Goal: Task Accomplishment & Management: Use online tool/utility

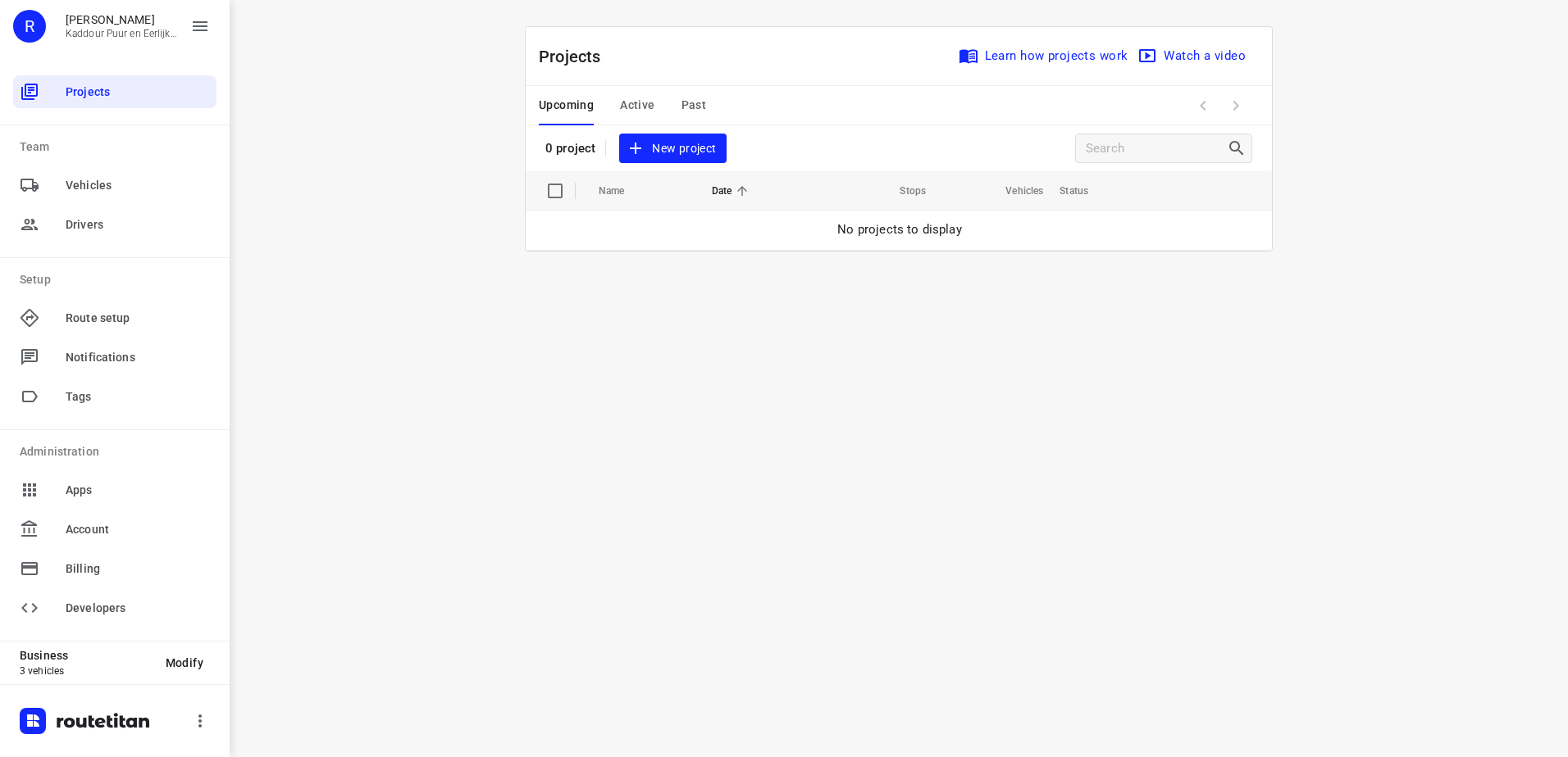
click at [639, 154] on icon "button" at bounding box center [635, 148] width 20 height 20
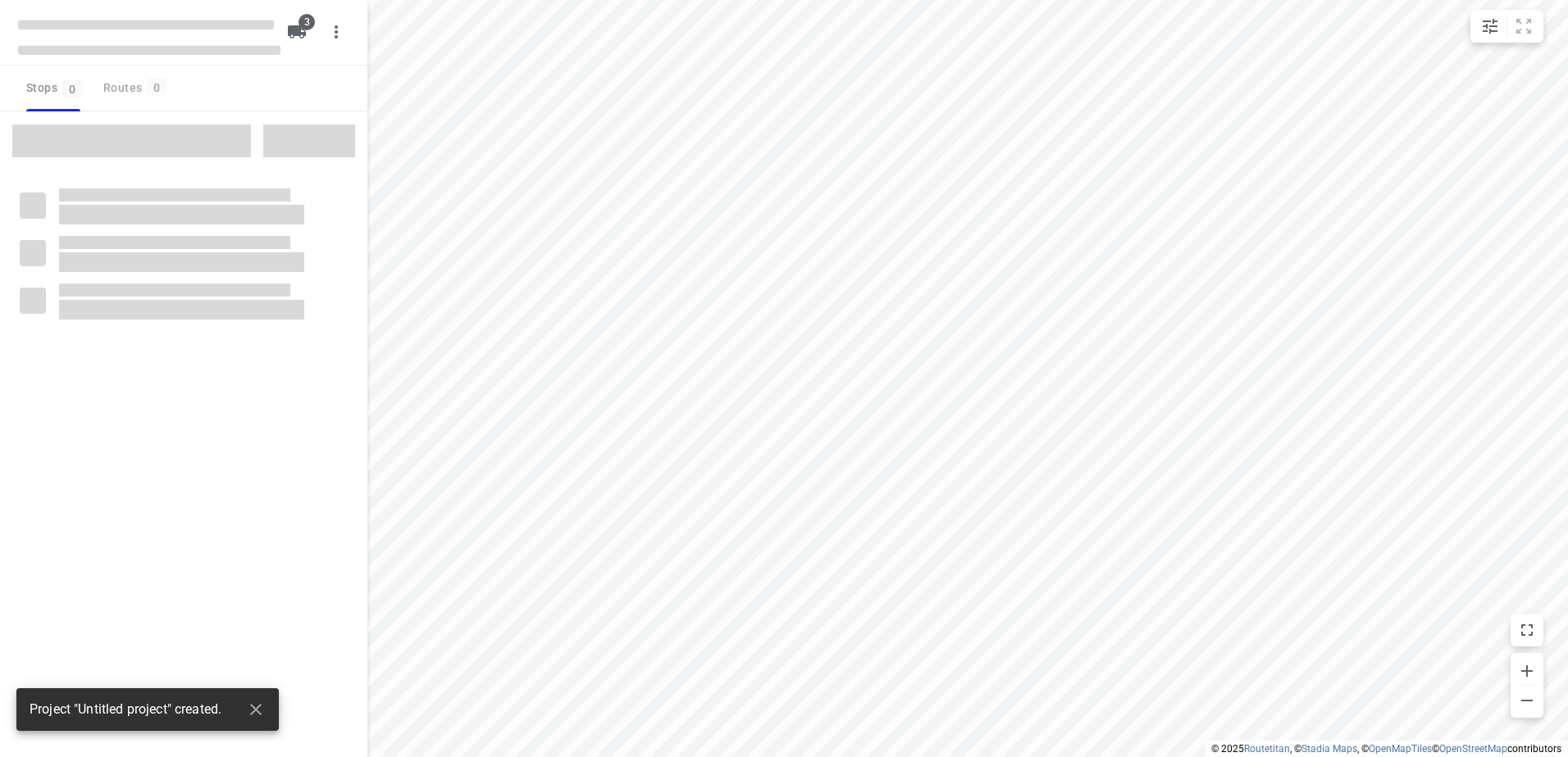
type input "distance"
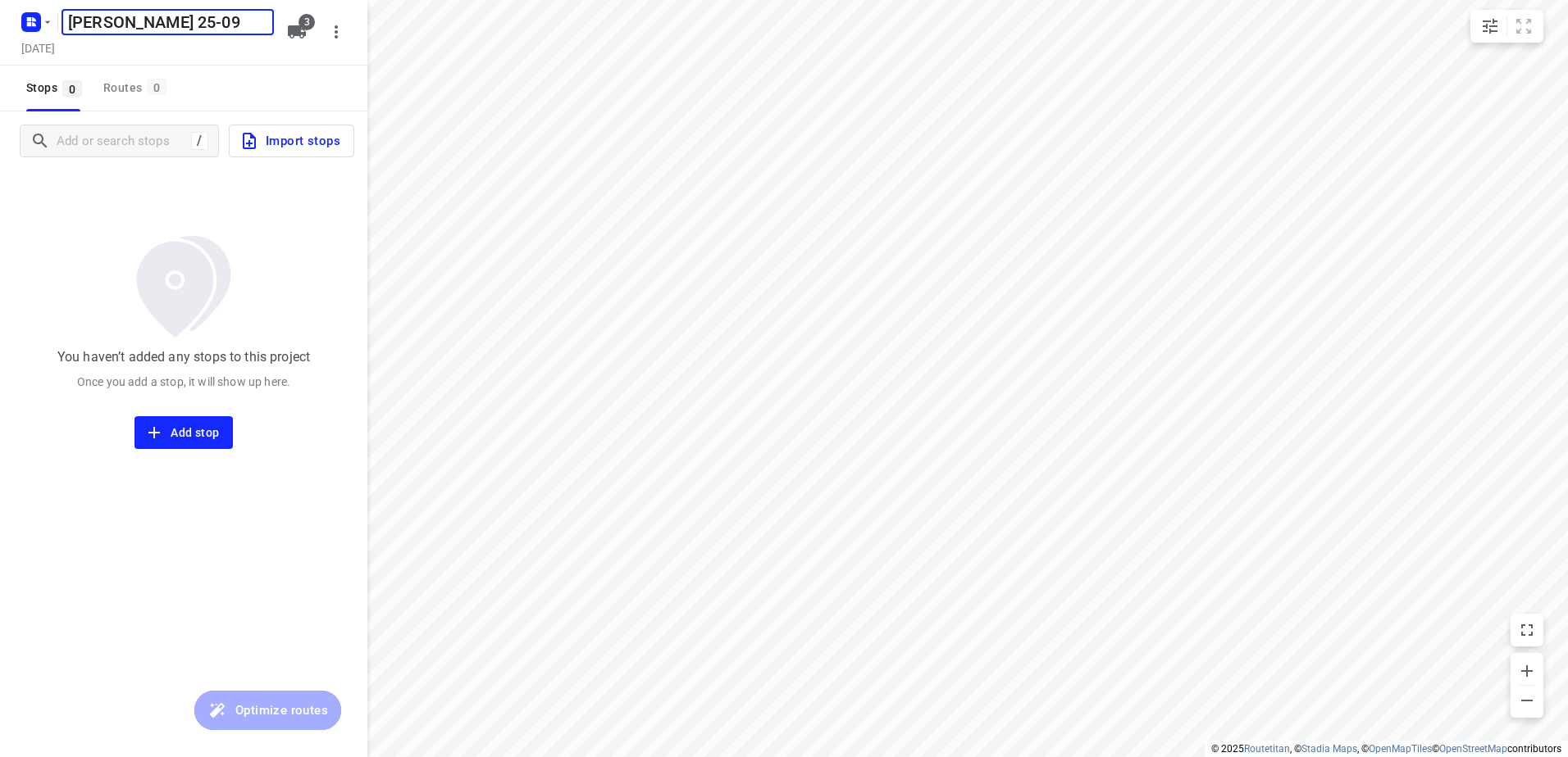
type input "[PERSON_NAME] 25-09"
click at [297, 34] on icon "button" at bounding box center [297, 32] width 18 height 13
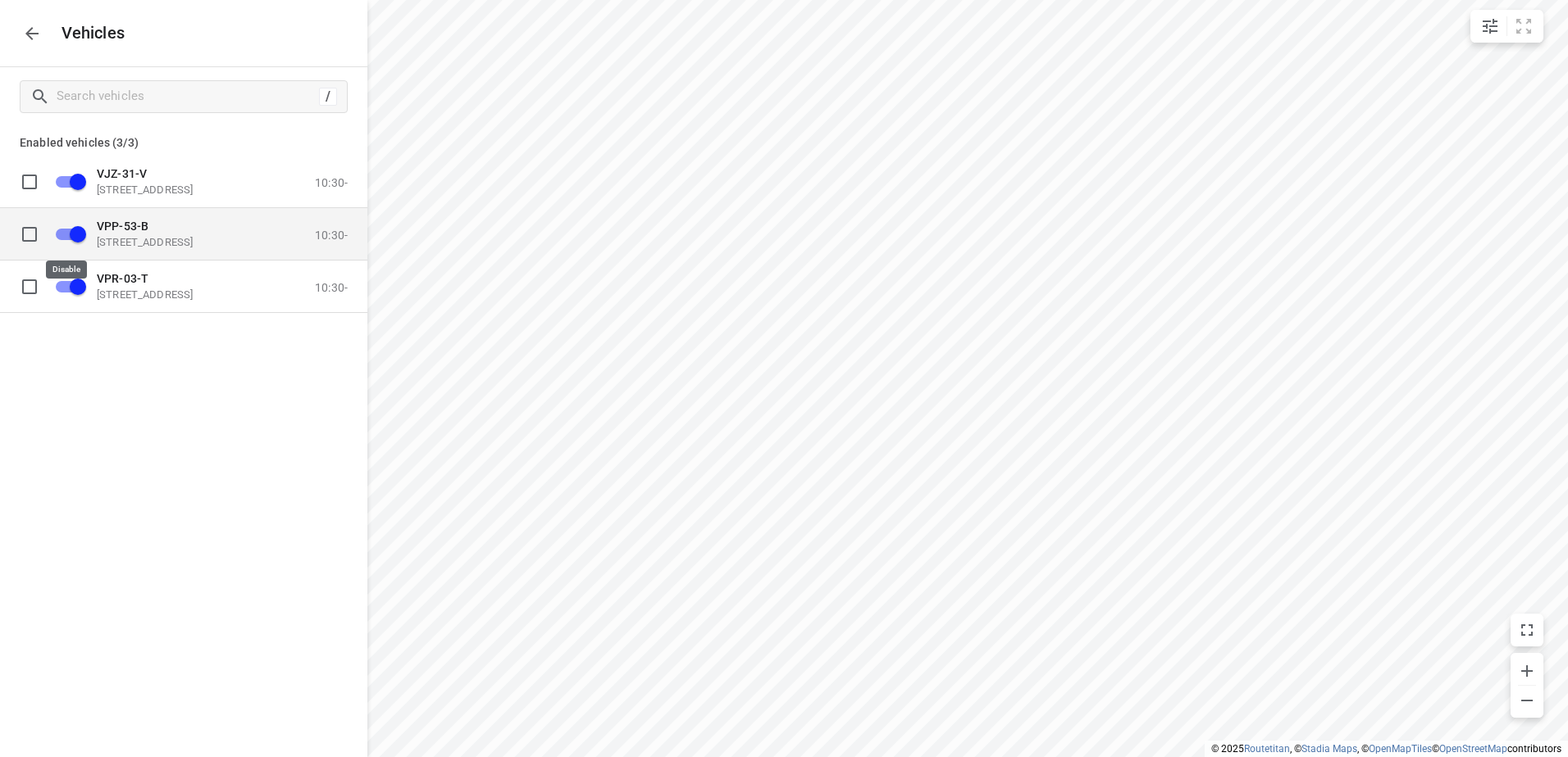
click at [72, 231] on input "grid" at bounding box center [77, 233] width 93 height 31
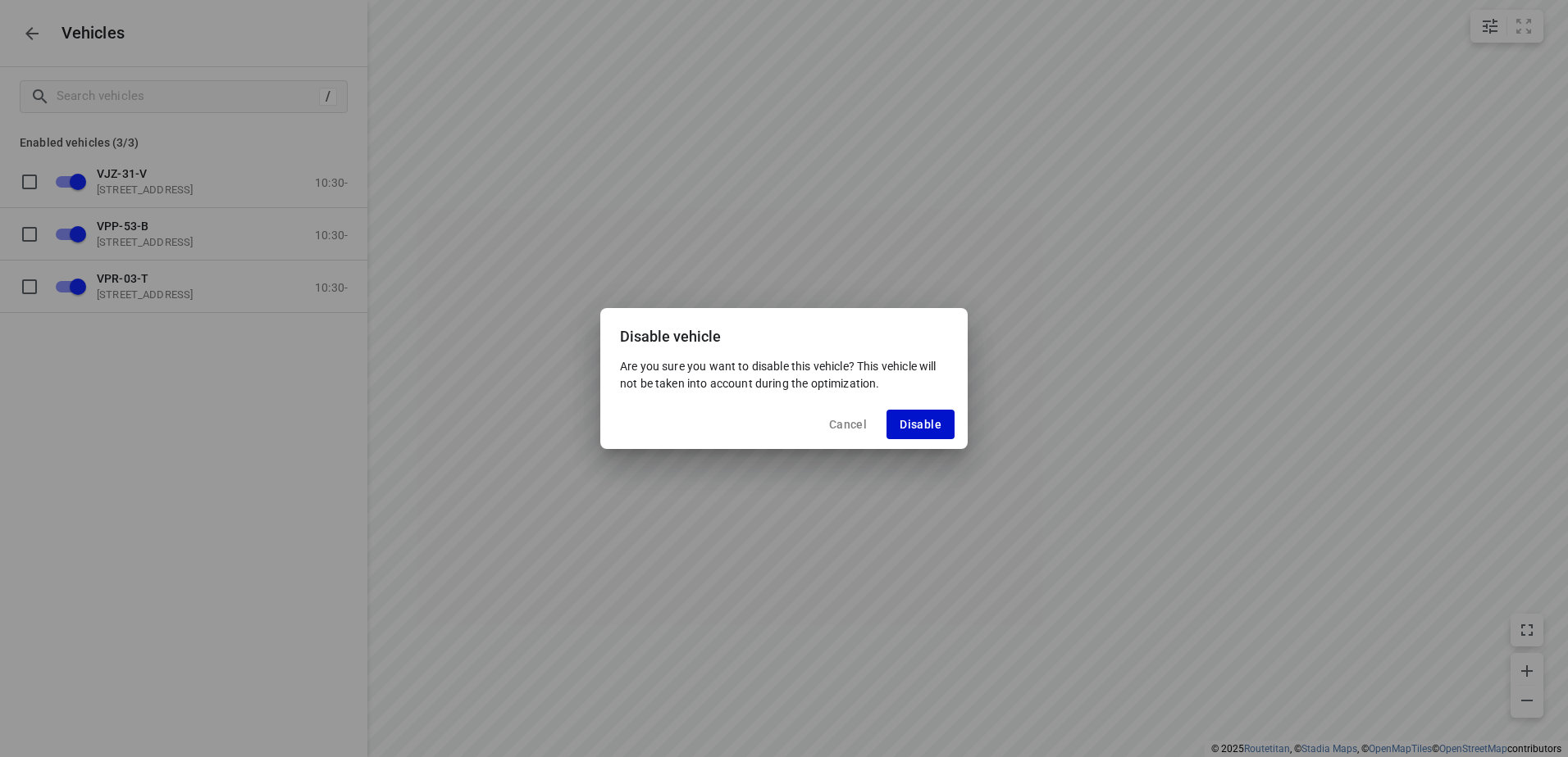
click at [945, 416] on button "Disable" at bounding box center [920, 424] width 68 height 29
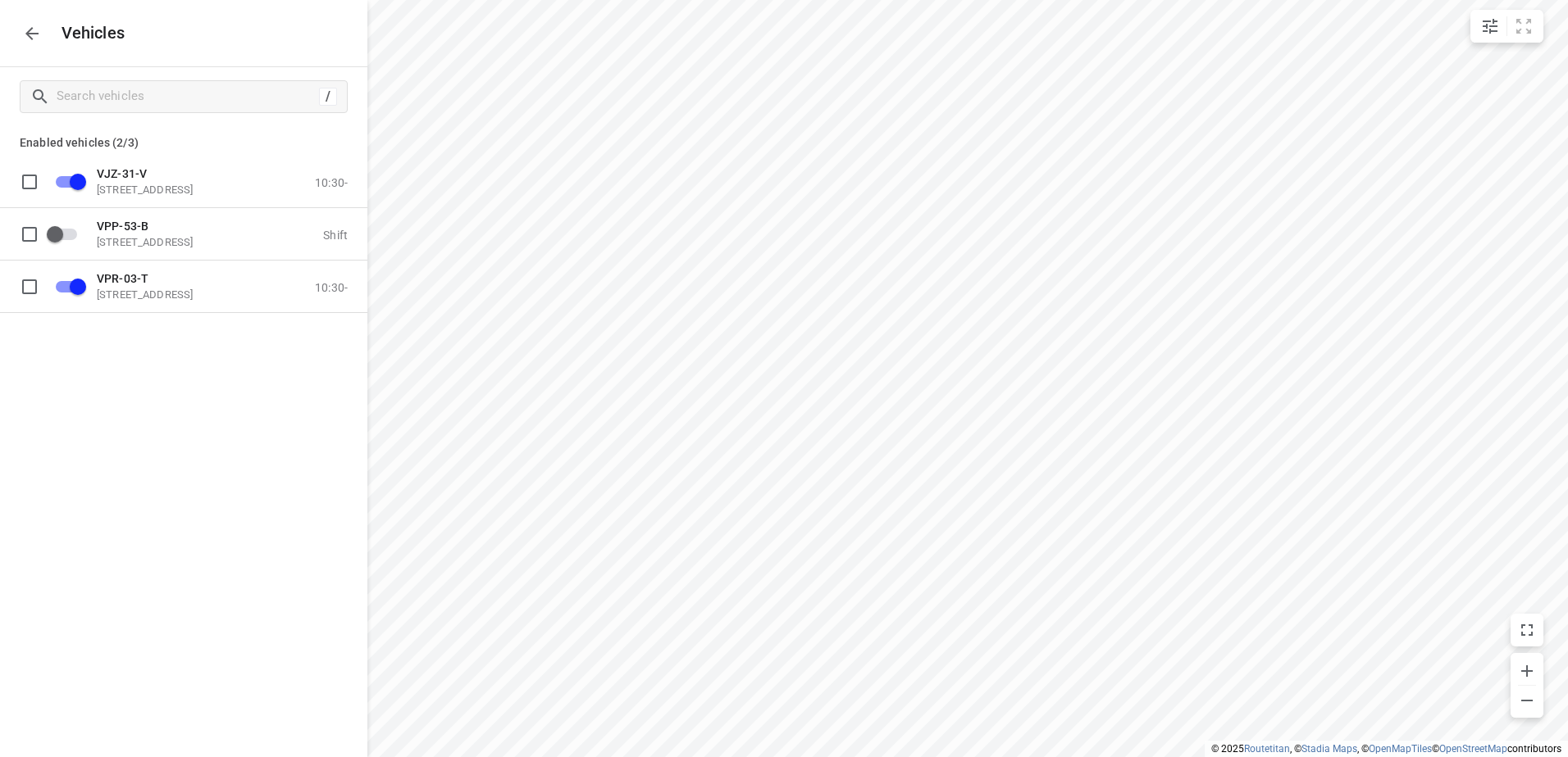
checkbox input "false"
click at [51, 172] on input "grid" at bounding box center [77, 181] width 93 height 31
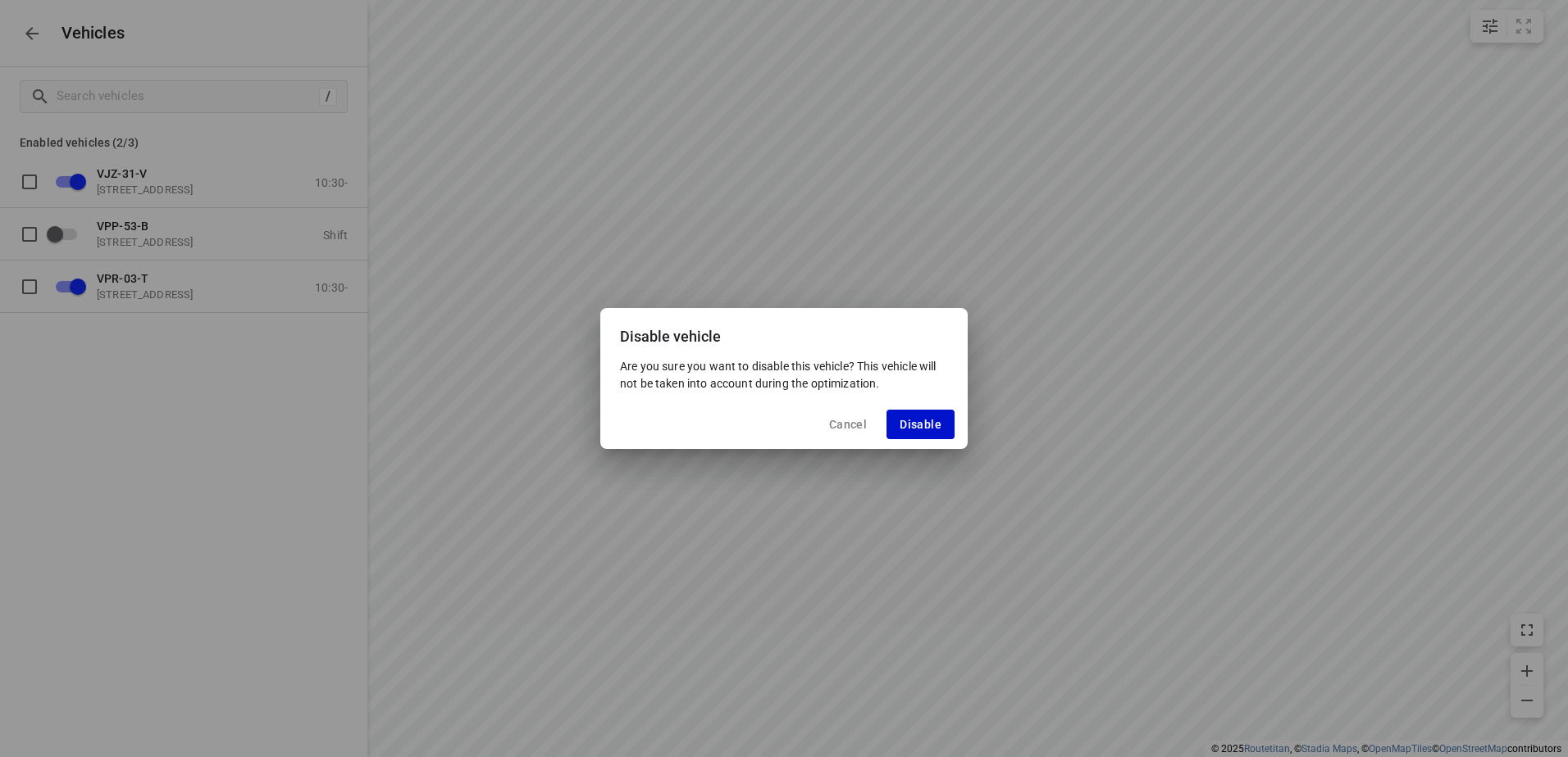
click at [914, 424] on span "Disable" at bounding box center [920, 424] width 42 height 13
checkbox input "false"
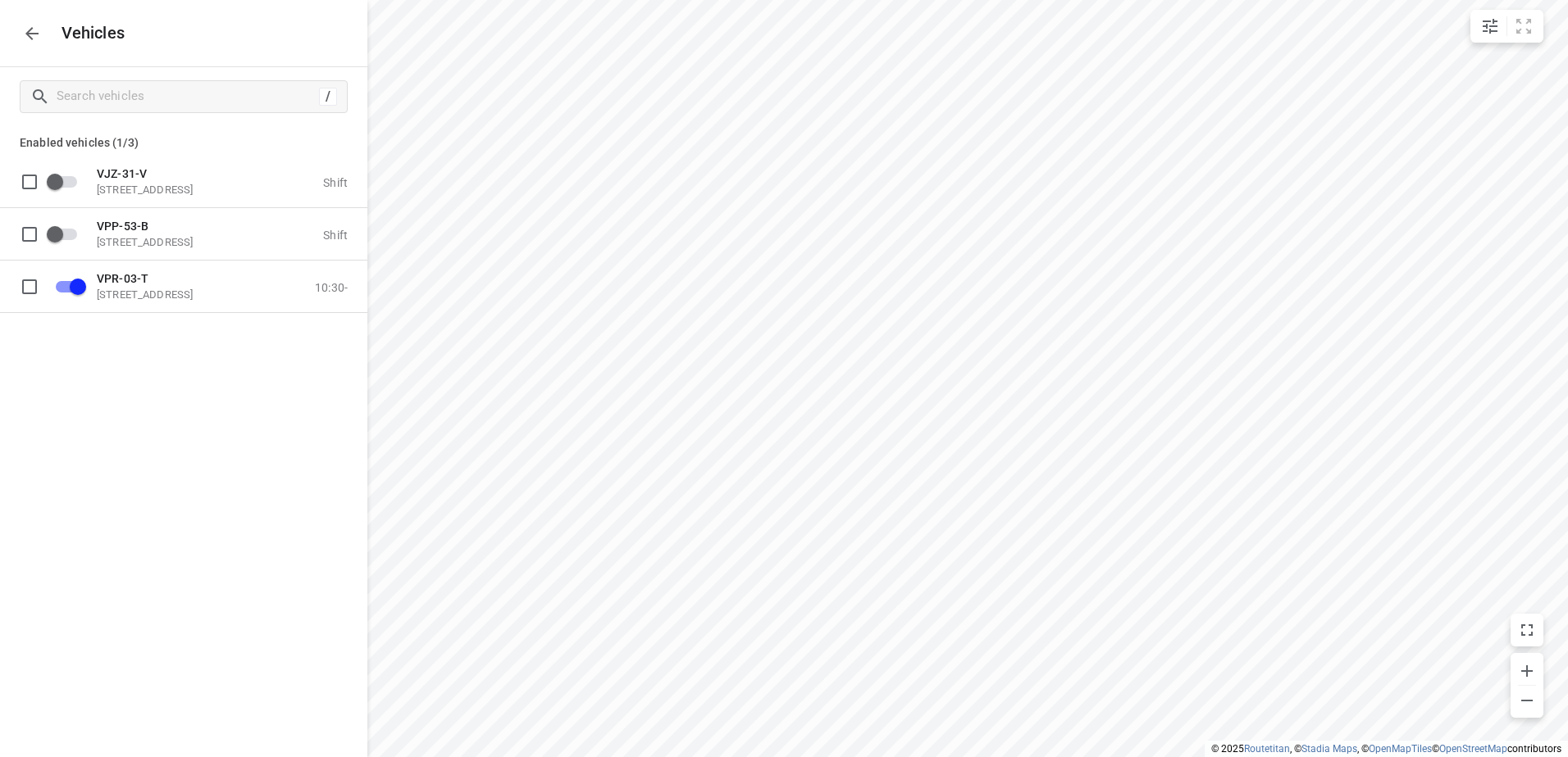
drag, startPoint x: 106, startPoint y: 317, endPoint x: 154, endPoint y: 301, distance: 50.6
click at [112, 317] on div "VJZ-31-V Eemmeerlaan 9, 1382 KA Weesp, Netherlands Shift VPP-53-B Eemmeerlaan 9…" at bounding box center [184, 237] width 367 height 162
click at [154, 301] on p "Eemmeerlaan 9b, 1382 KA Weesp, Netherlands" at bounding box center [178, 294] width 164 height 13
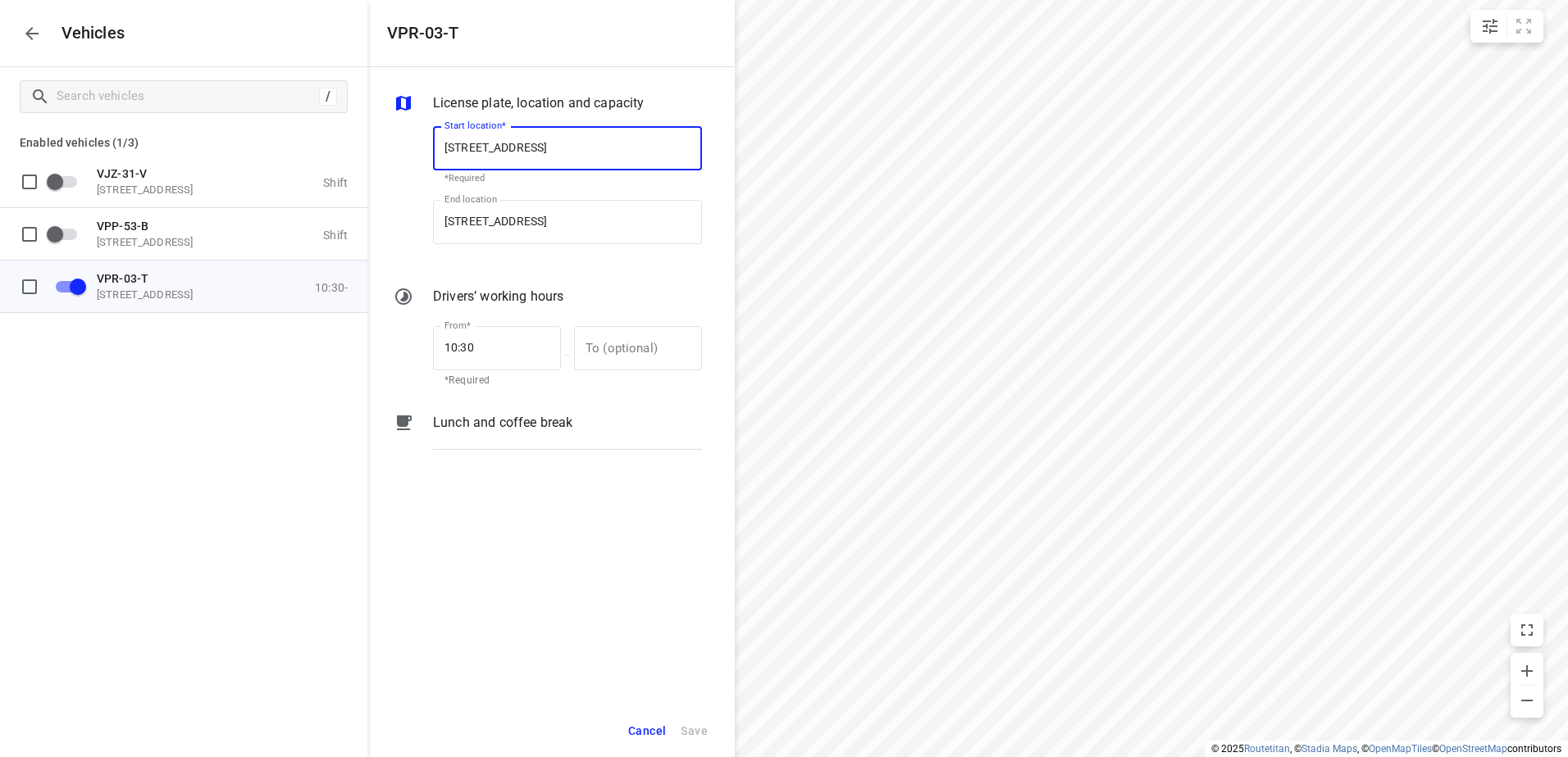
click at [572, 448] on div "Lunch and coffee break" at bounding box center [567, 437] width 275 height 56
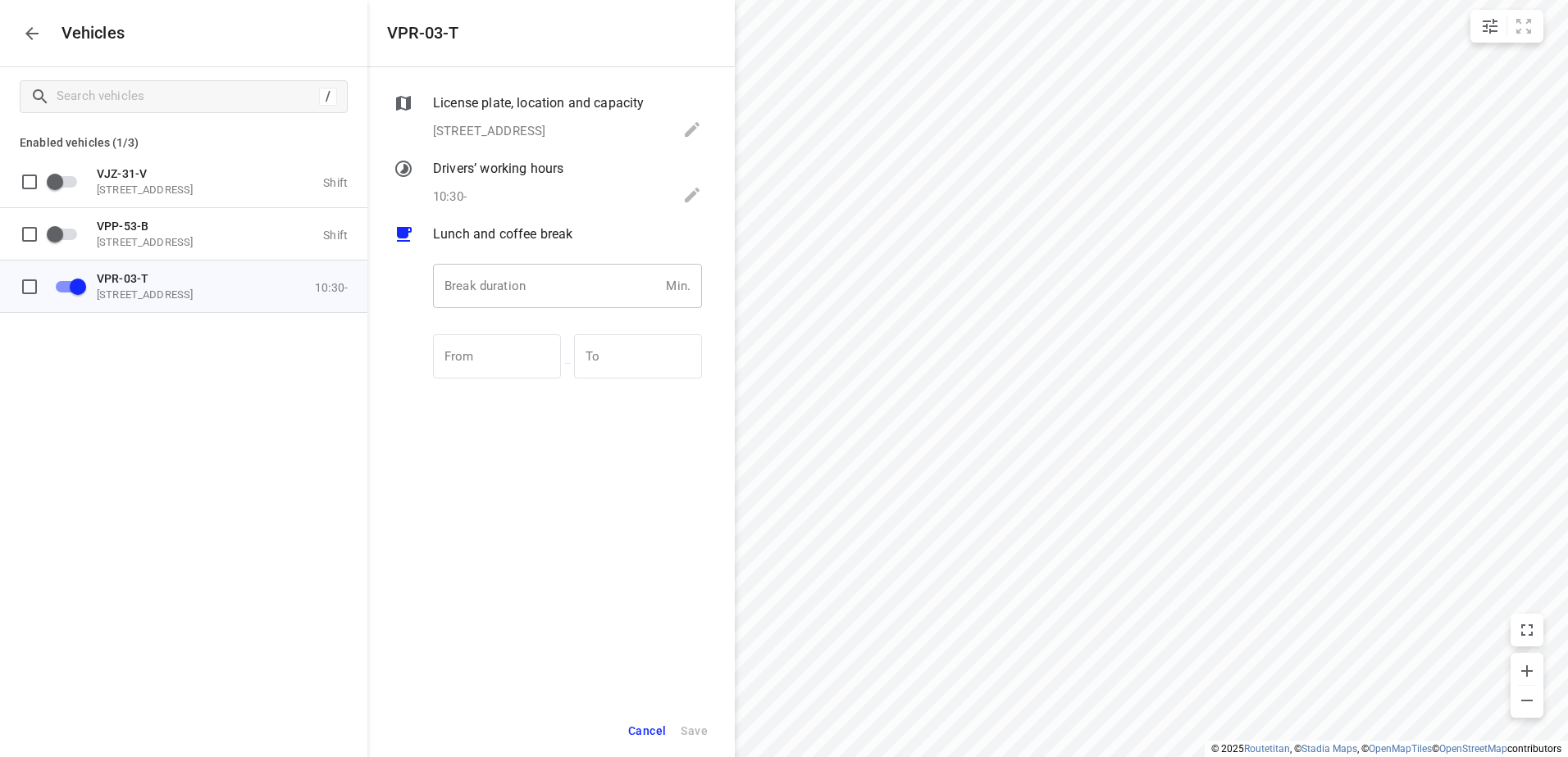
click at [575, 299] on input "number" at bounding box center [546, 286] width 226 height 45
type input "30"
click at [677, 718] on button "Save" at bounding box center [694, 731] width 42 height 33
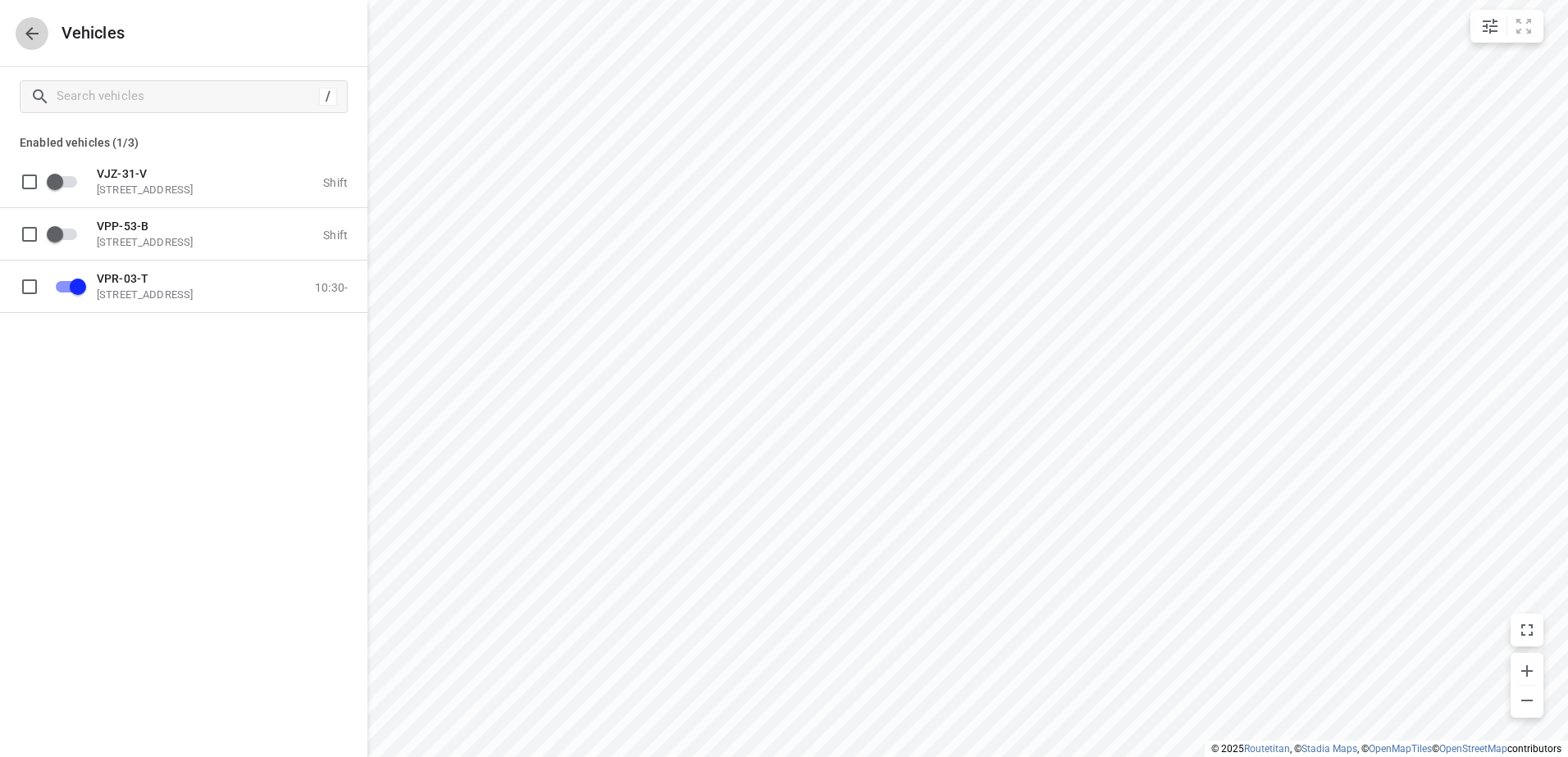
click at [32, 39] on icon "button" at bounding box center [32, 33] width 13 height 13
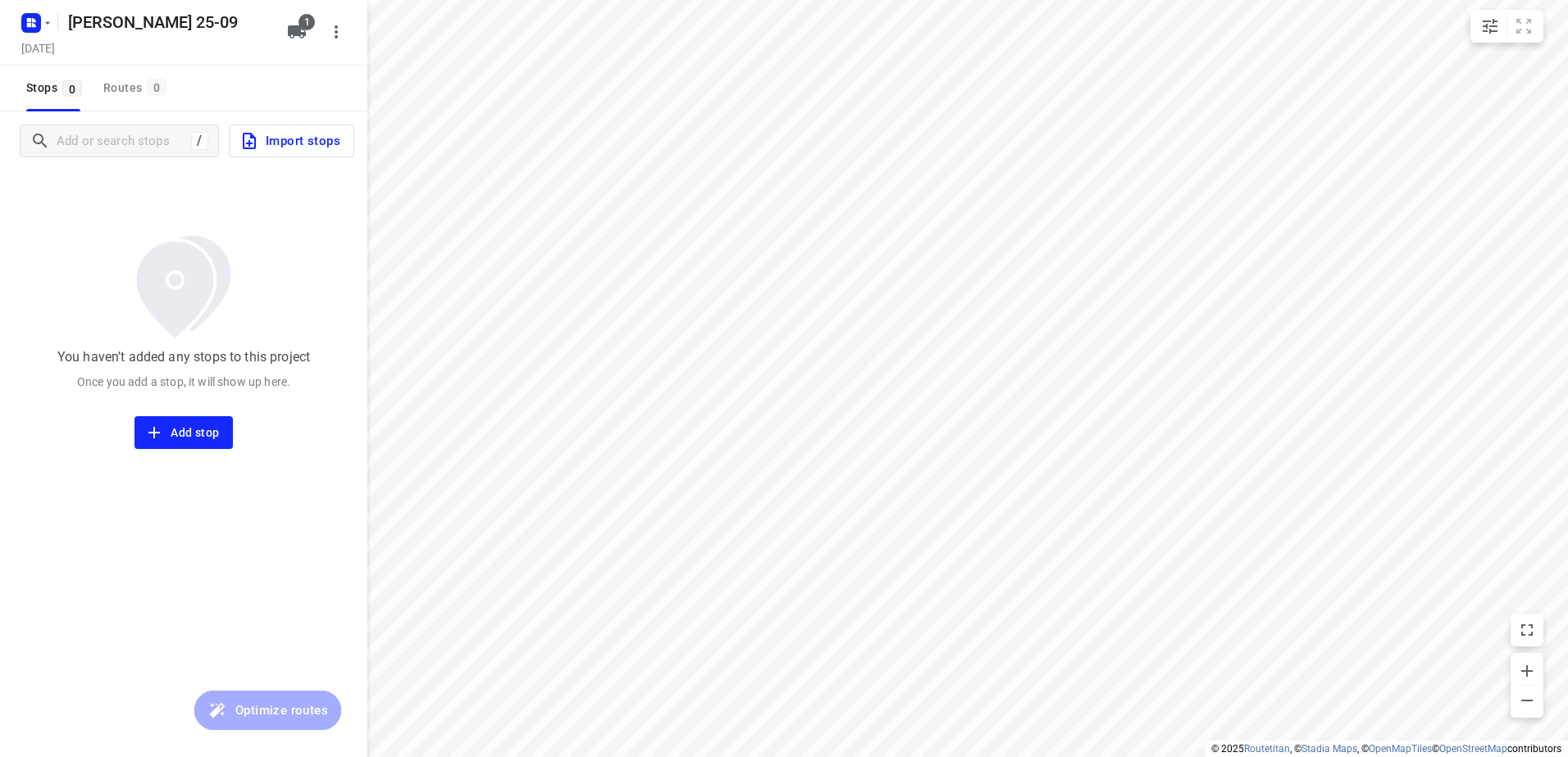
click at [344, 147] on button "Import stops" at bounding box center [292, 141] width 125 height 33
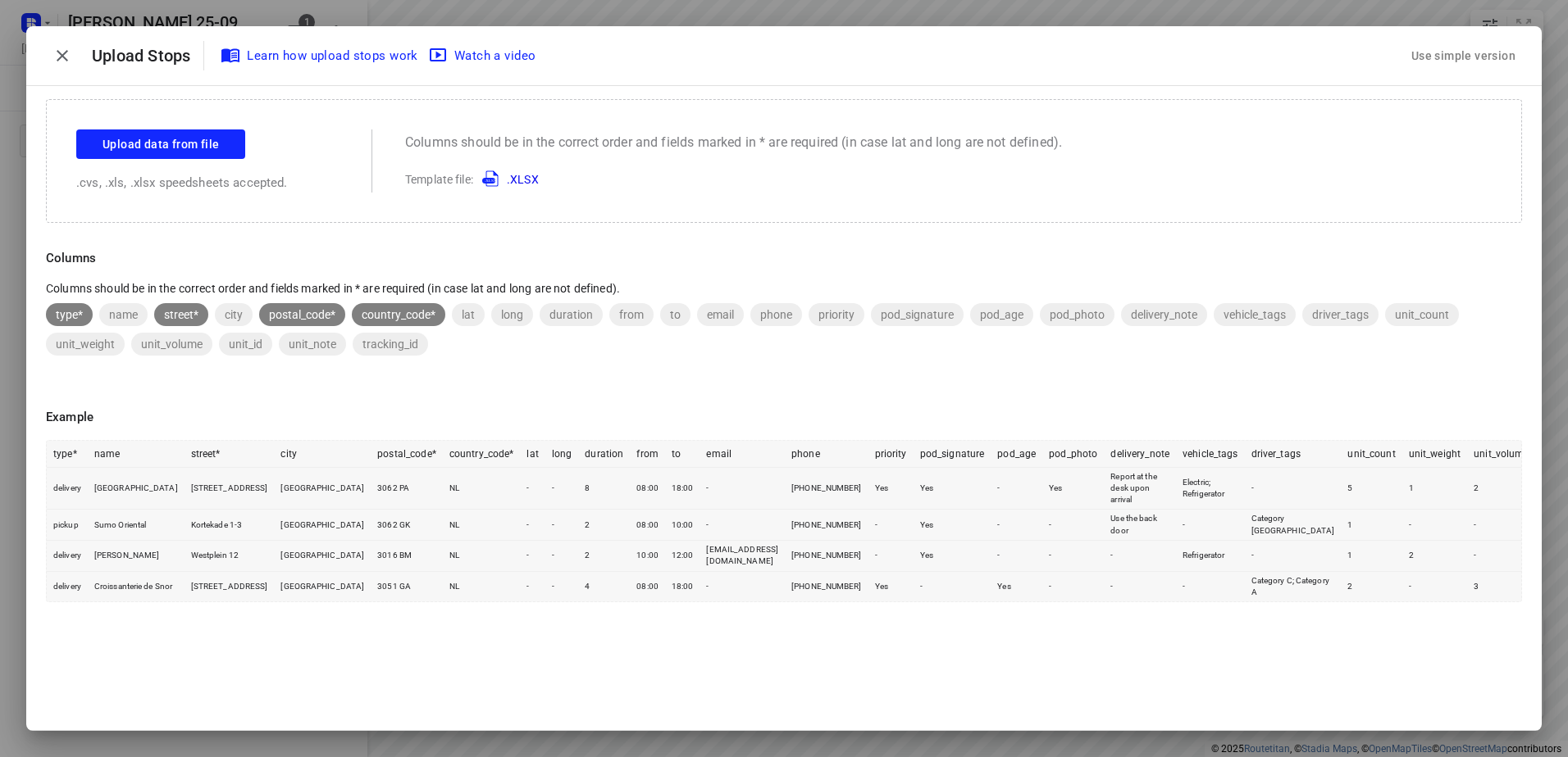
click at [1474, 57] on div "Use simple version" at bounding box center [1462, 57] width 111 height 27
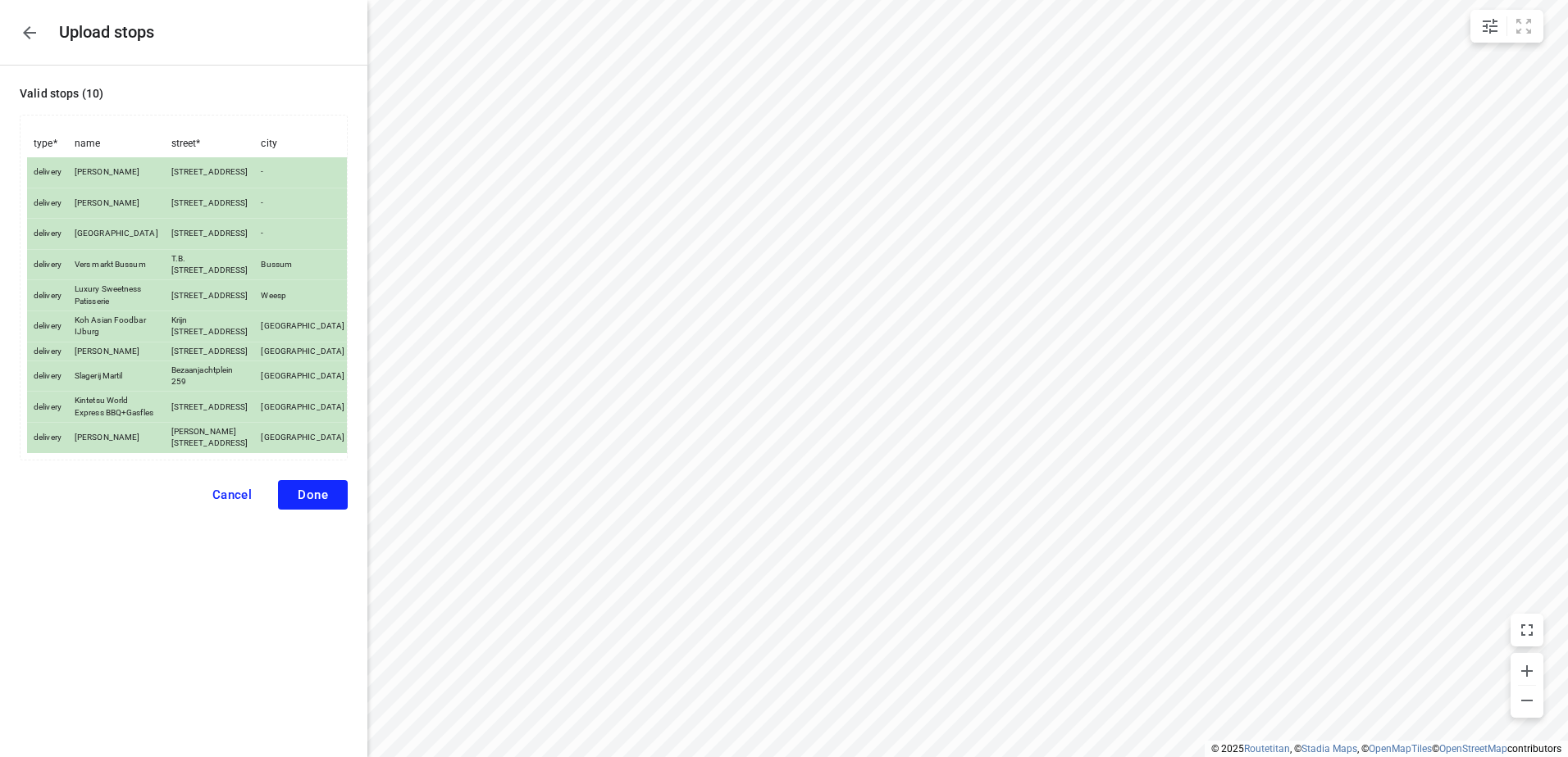
click at [318, 502] on span "Done" at bounding box center [312, 495] width 30 height 15
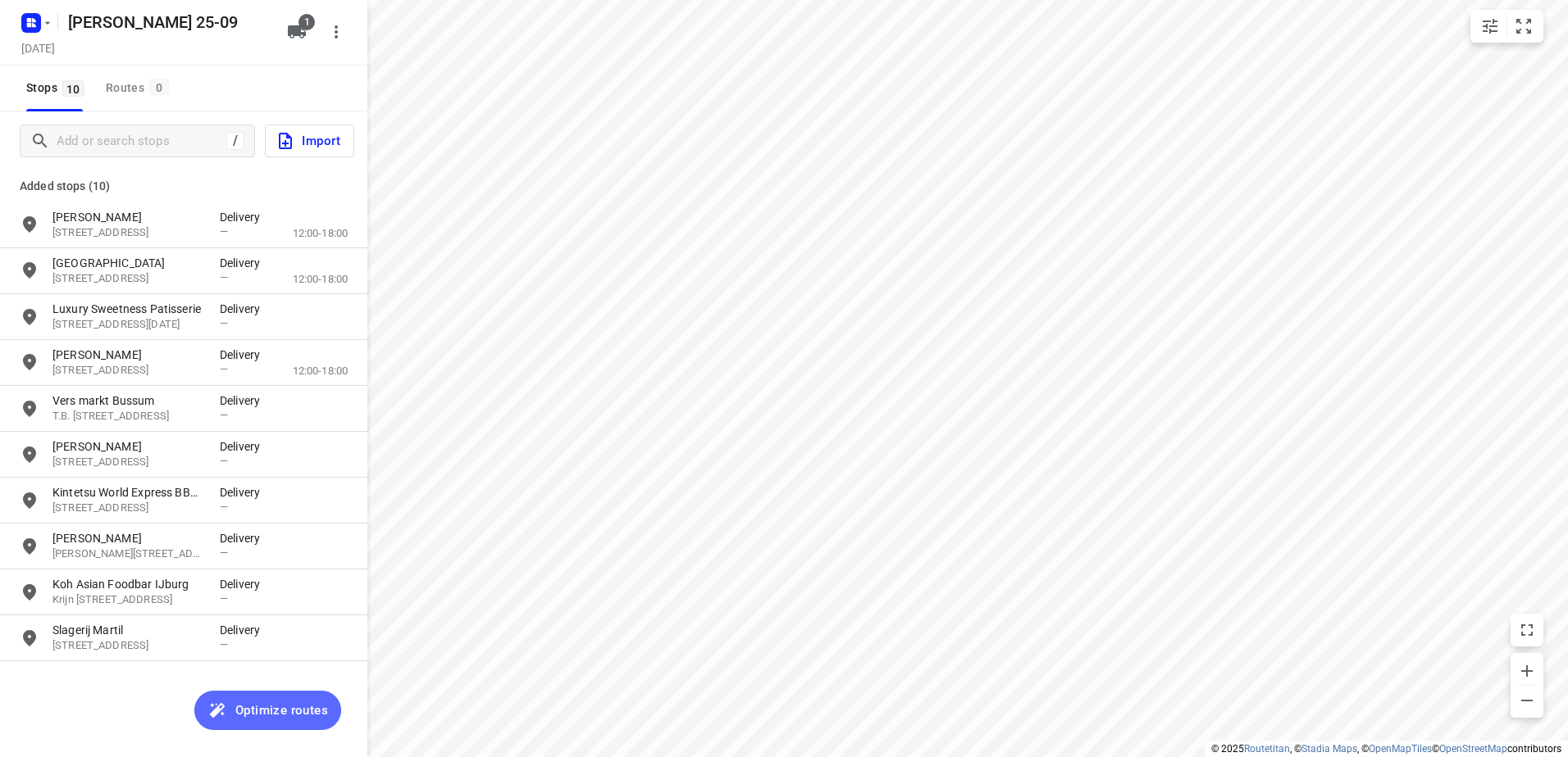
click at [287, 718] on span "Optimize routes" at bounding box center [281, 710] width 93 height 21
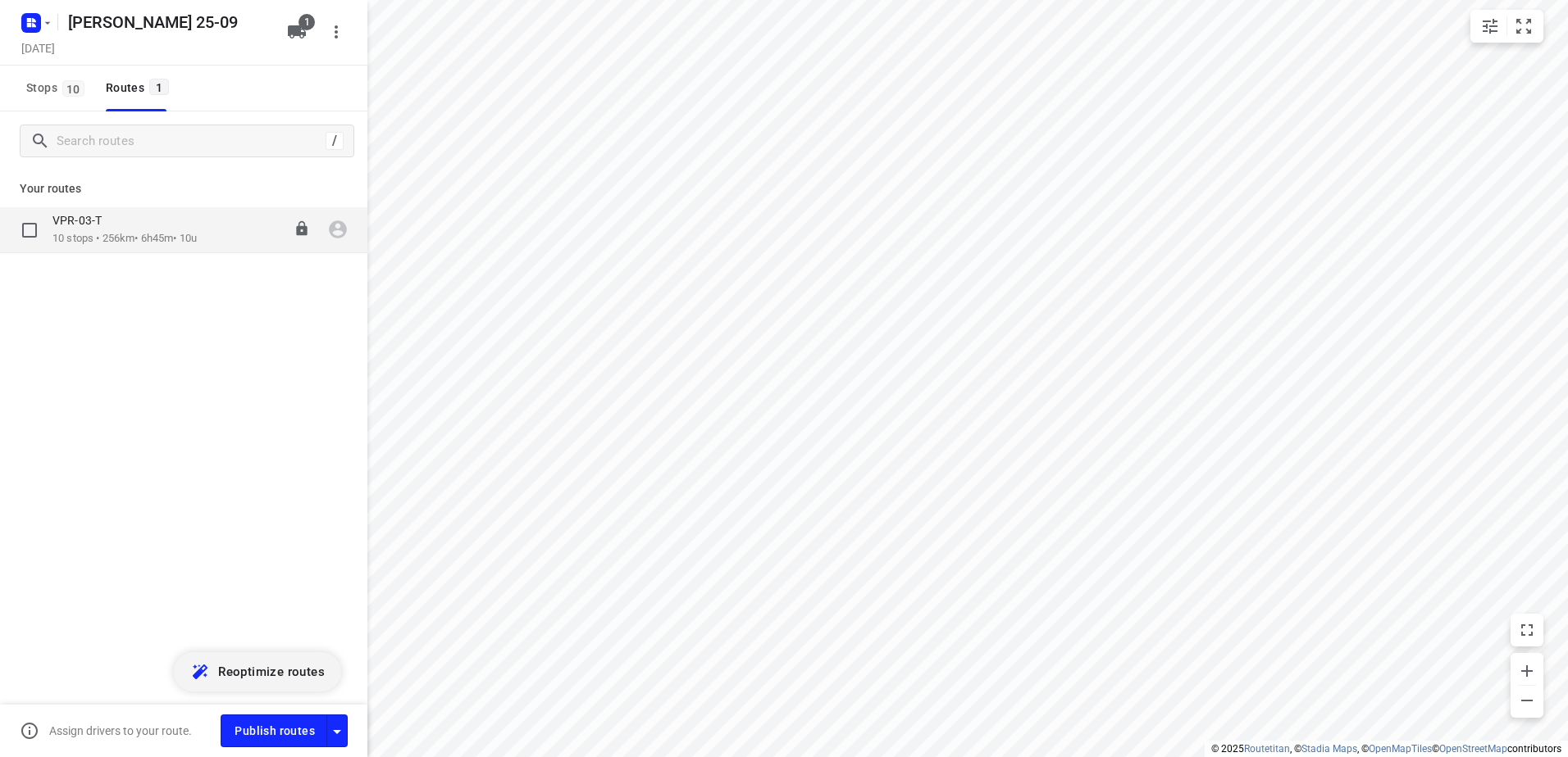
click at [124, 213] on div "VPR-03-T 10 stops • 256km • 6h45m • 10u 10:30-17:15" at bounding box center [184, 231] width 367 height 46
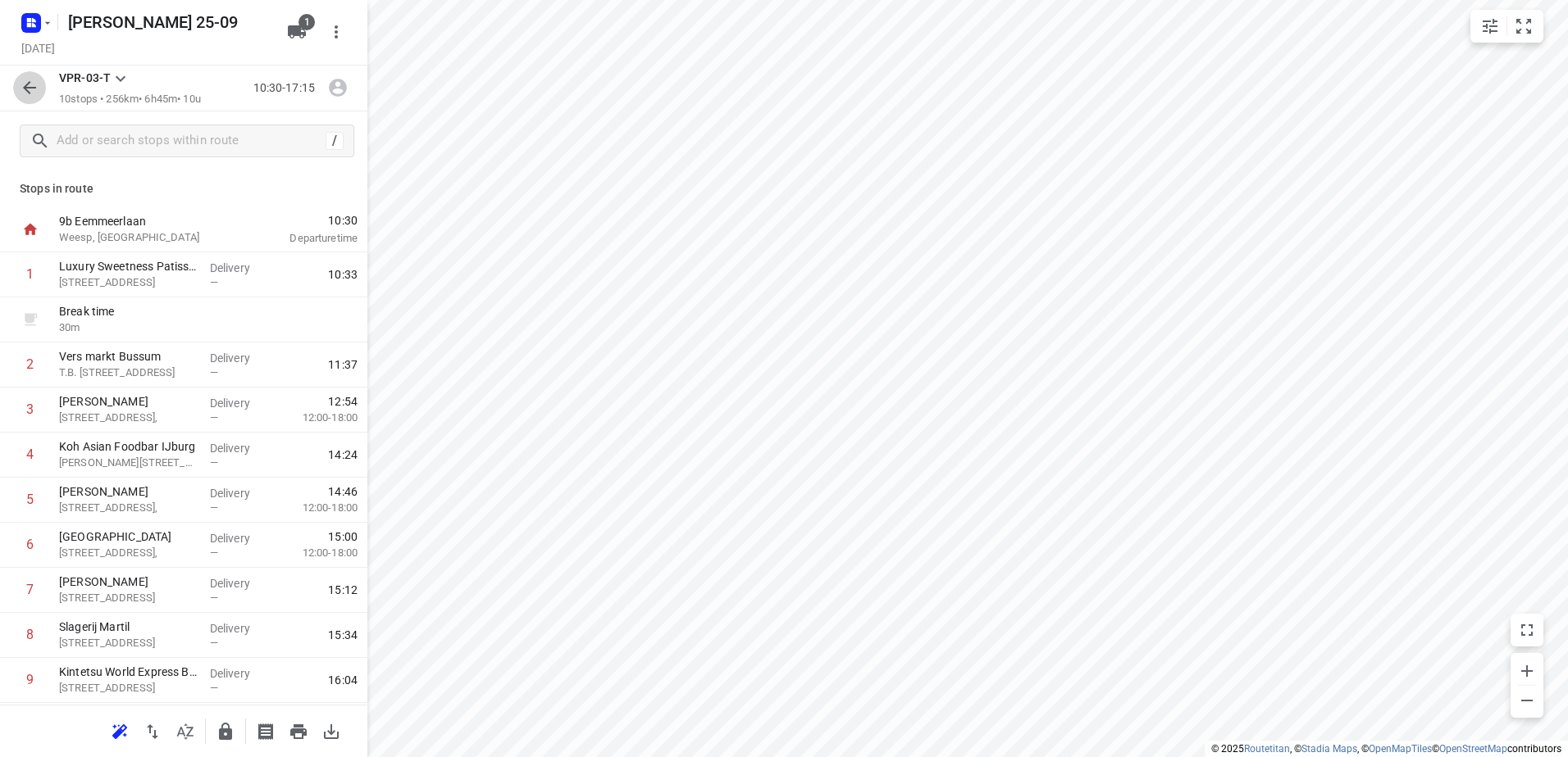
click at [15, 80] on button "button" at bounding box center [29, 87] width 33 height 33
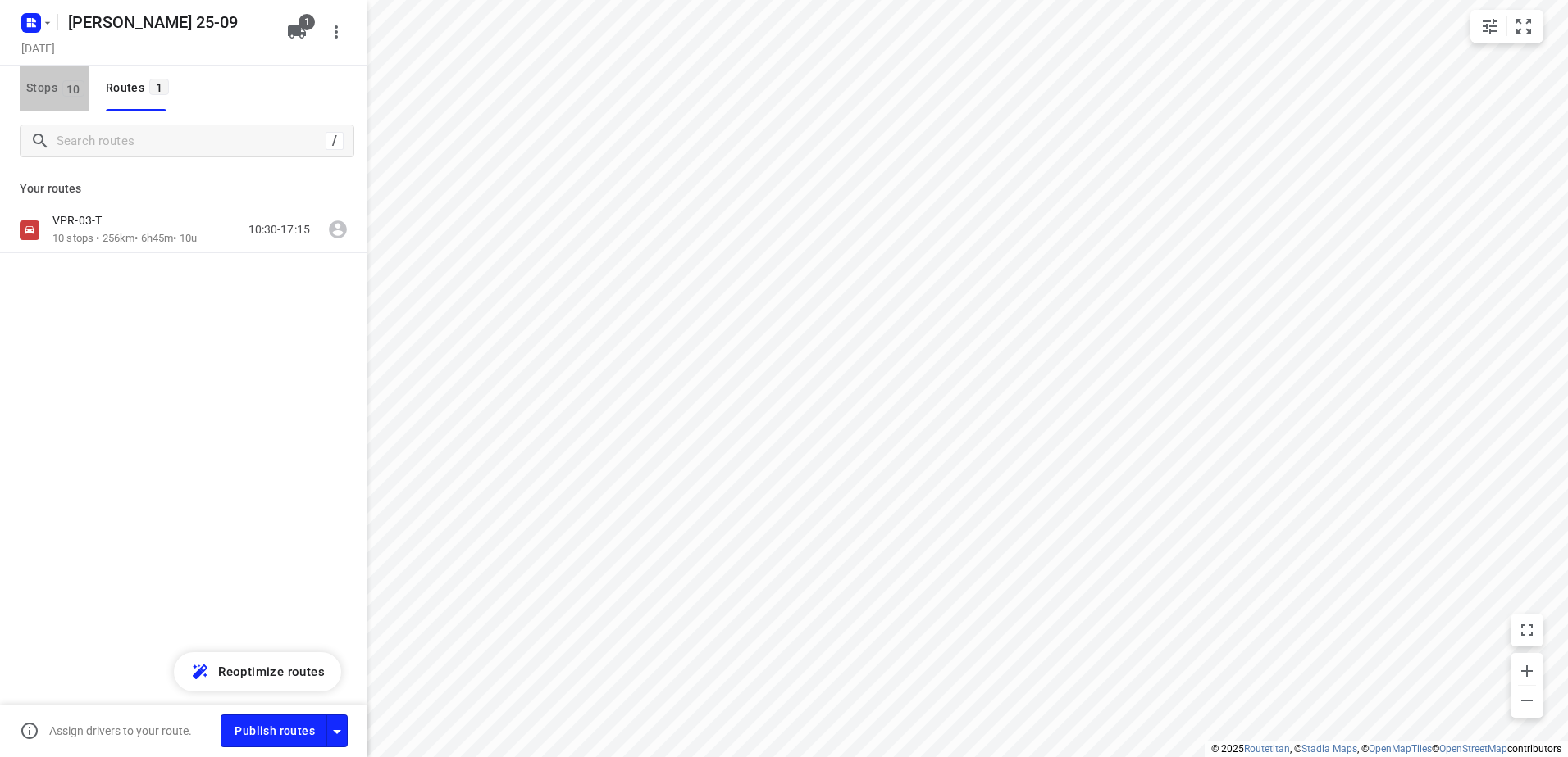
click at [45, 77] on button "Stops 10" at bounding box center [54, 88] width 69 height 46
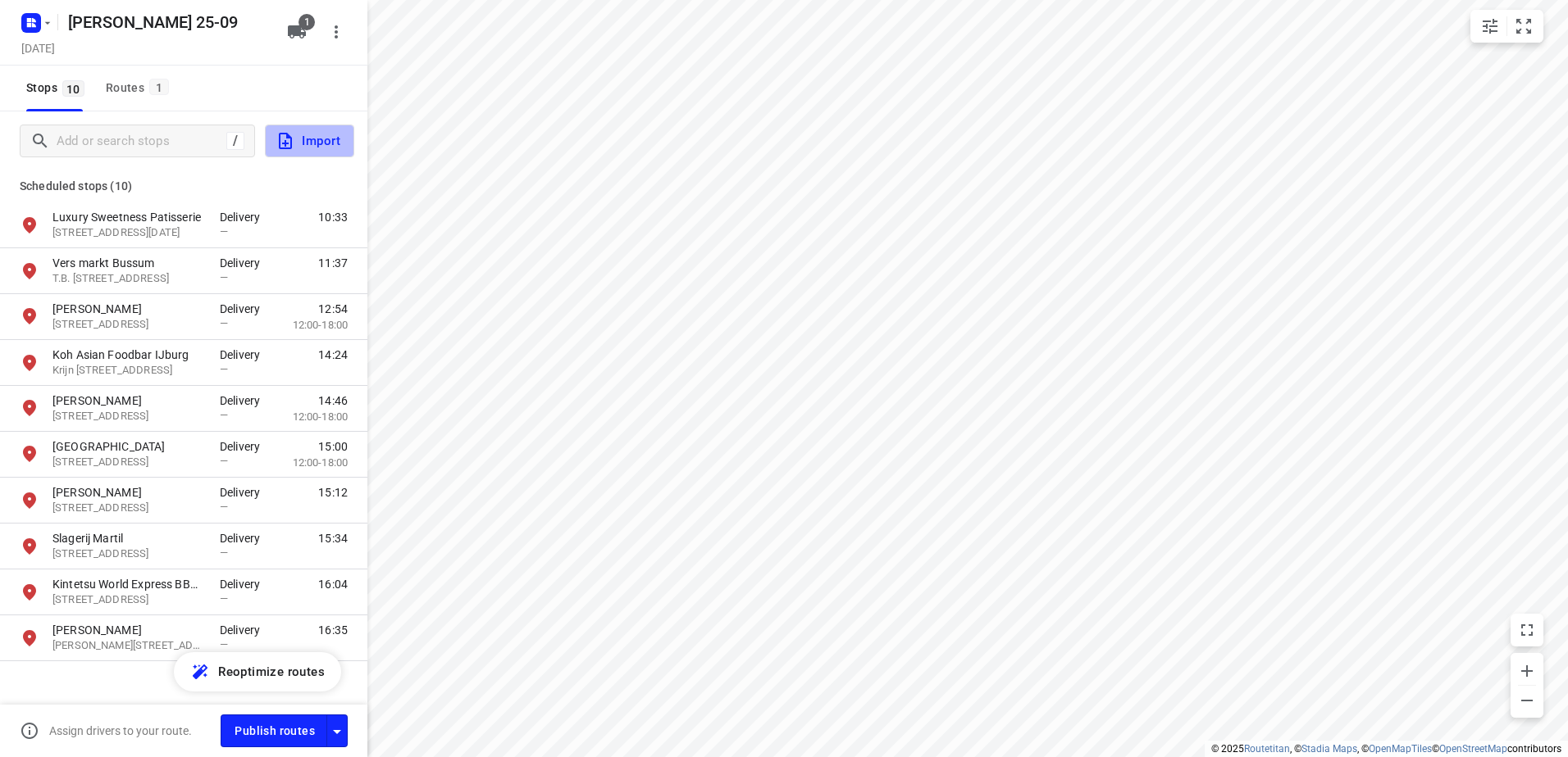
click at [330, 145] on span "Import" at bounding box center [308, 141] width 65 height 21
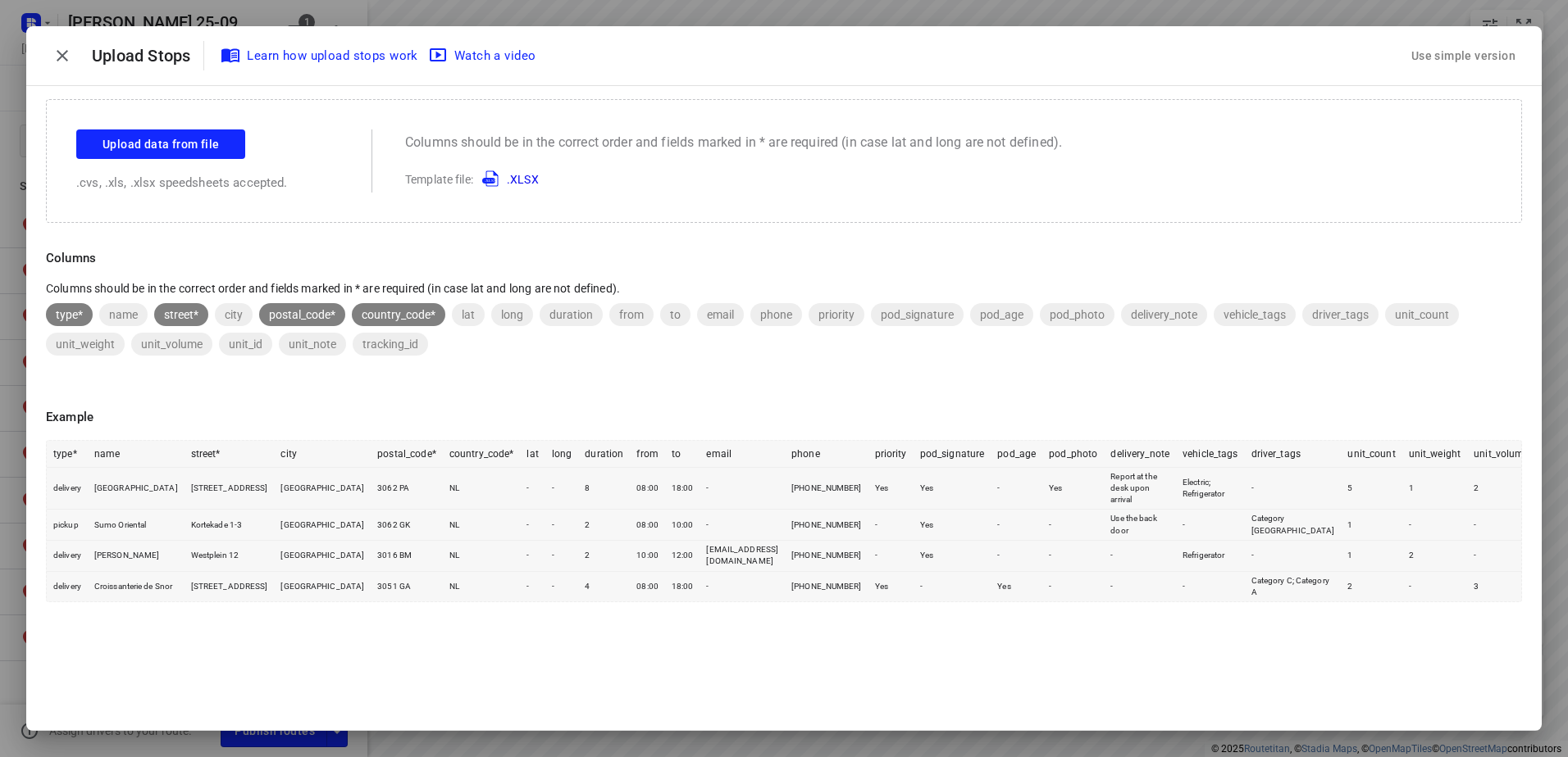
click at [1429, 53] on div "Use simple version" at bounding box center [1462, 57] width 111 height 27
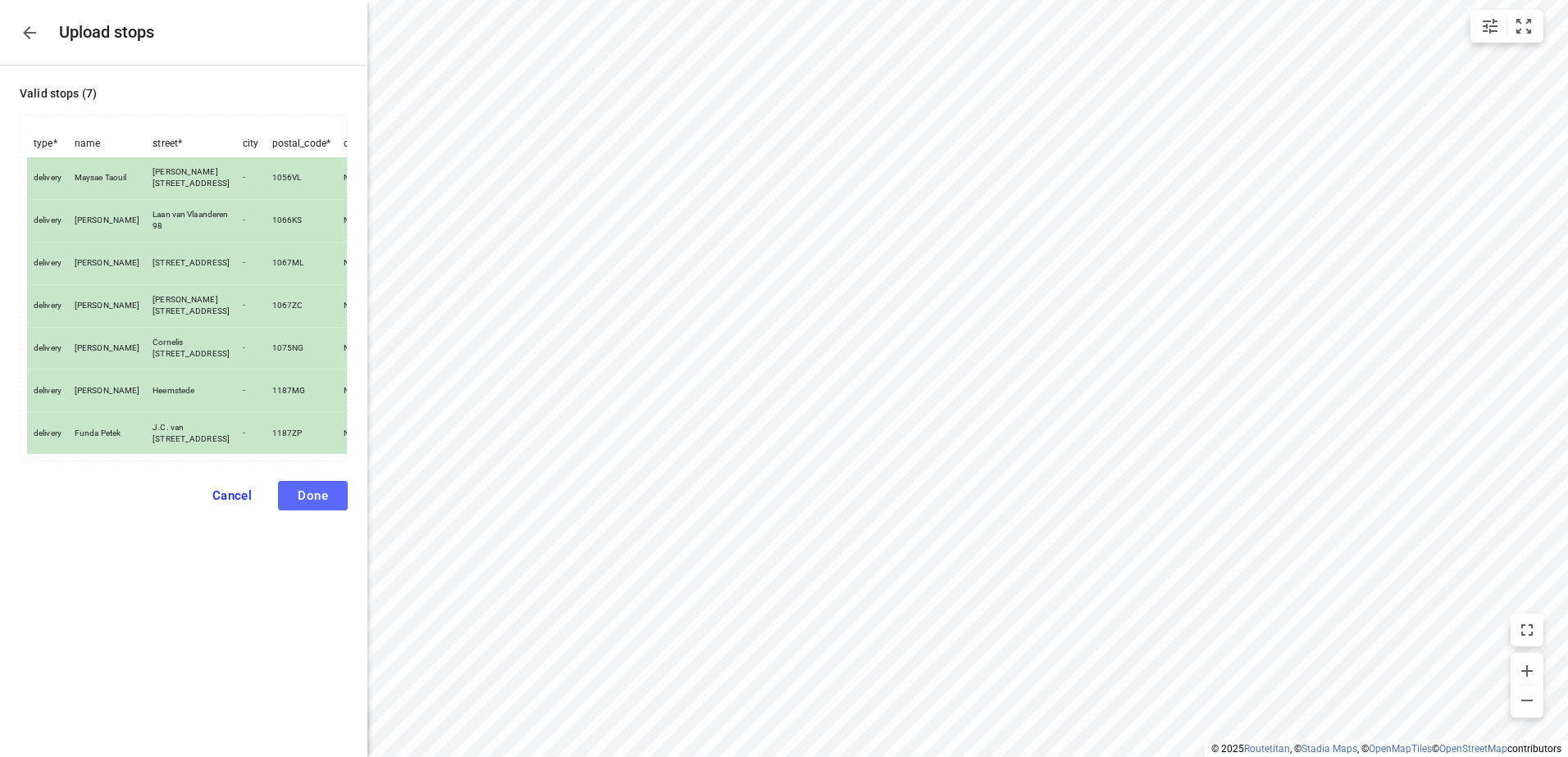
click at [329, 496] on button "Done" at bounding box center [312, 496] width 69 height 29
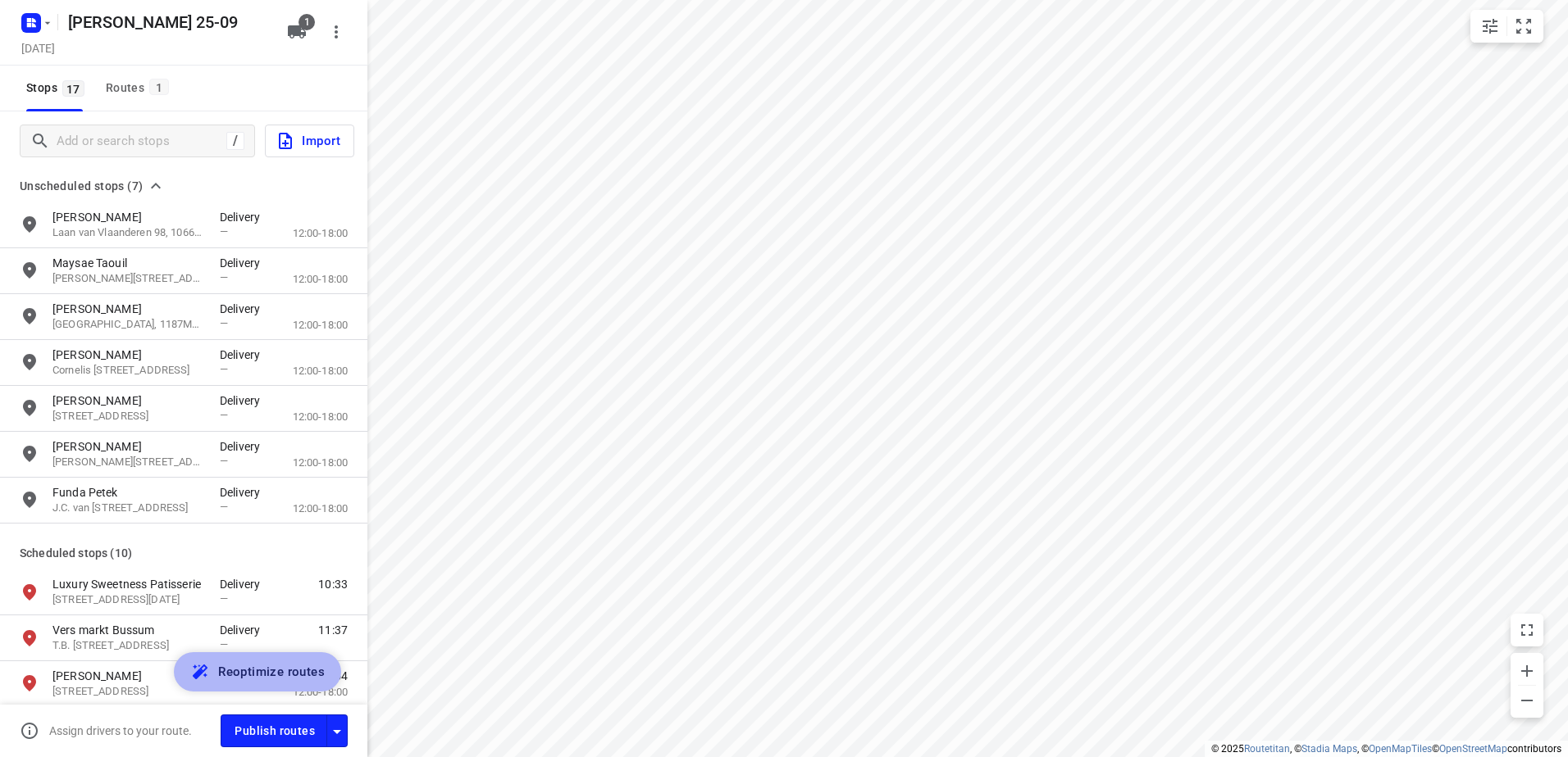
click at [262, 675] on span "Reoptimize routes" at bounding box center [271, 672] width 106 height 21
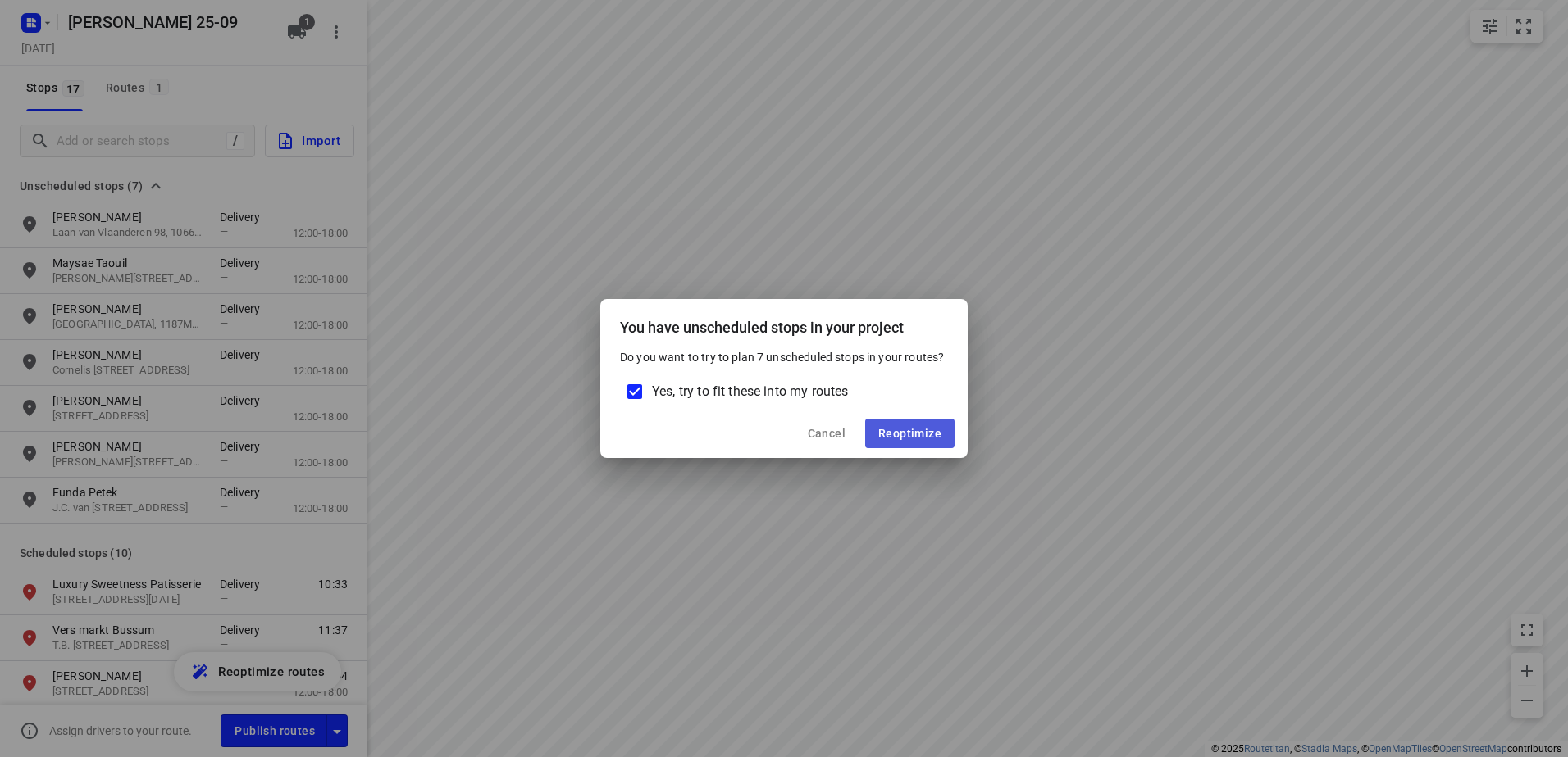
click at [927, 442] on button "Reoptimize" at bounding box center [910, 434] width 89 height 29
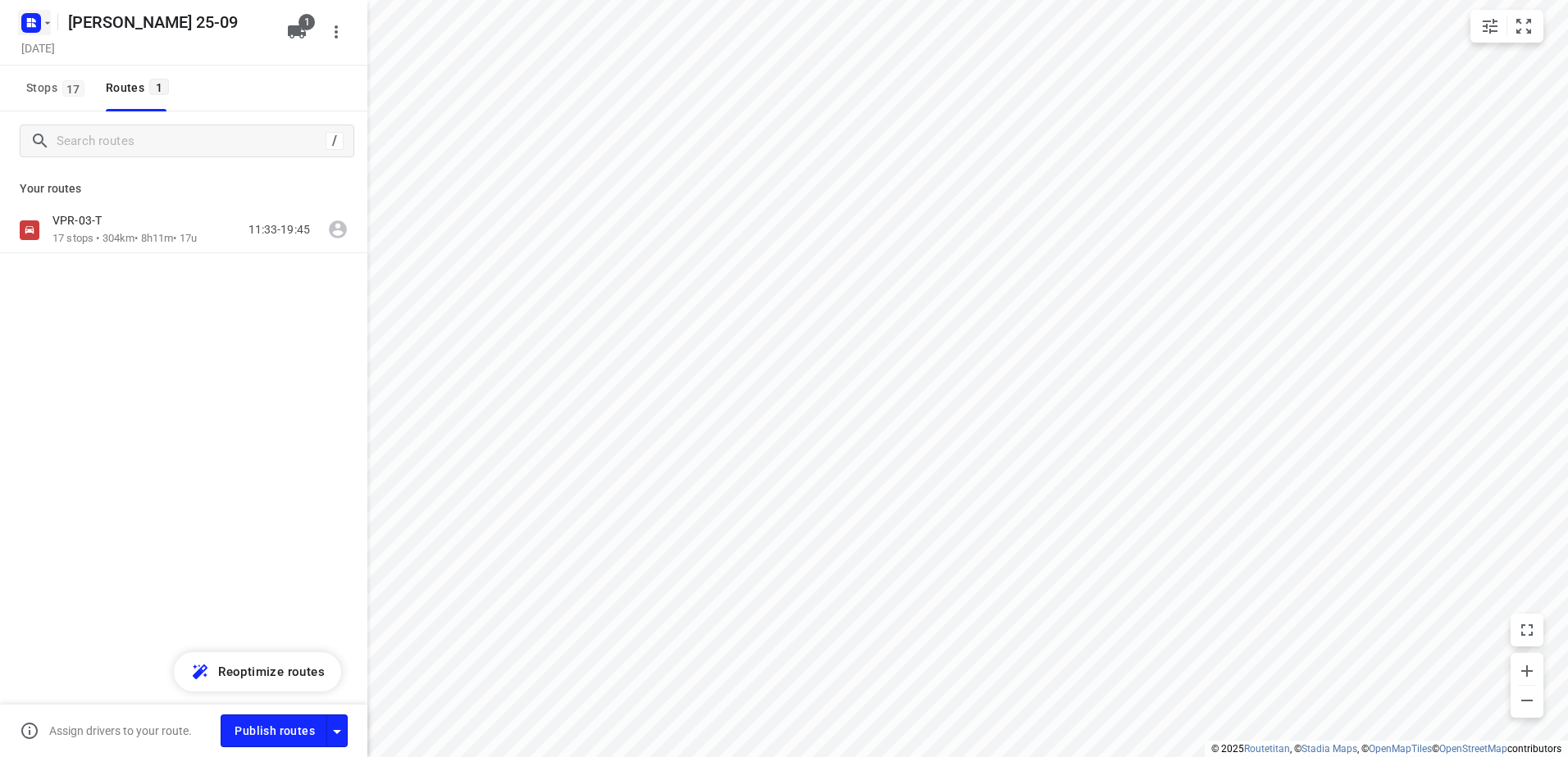
click at [50, 28] on icon "button" at bounding box center [47, 22] width 13 height 13
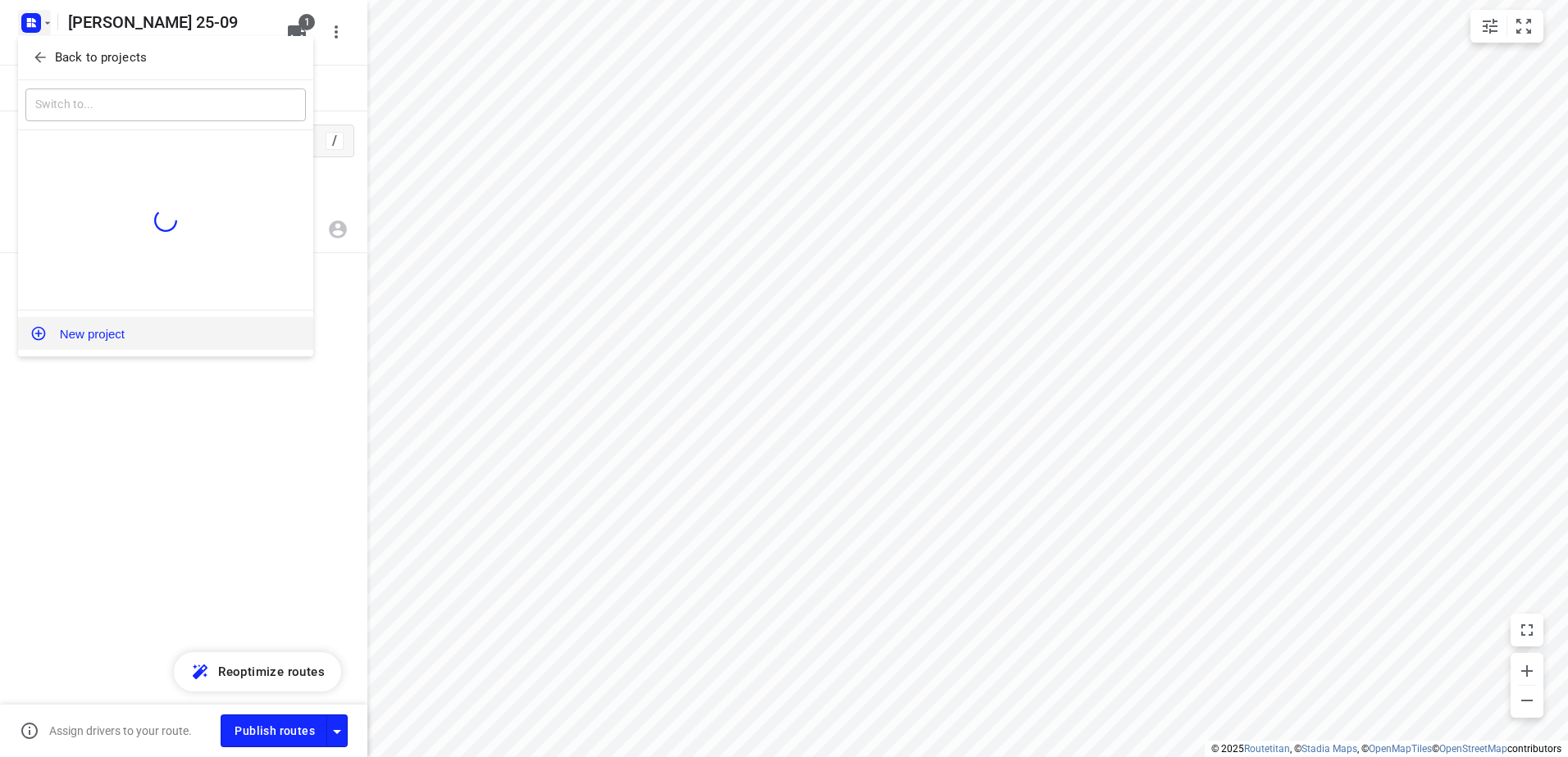
click at [128, 331] on button "New project" at bounding box center [166, 333] width 295 height 33
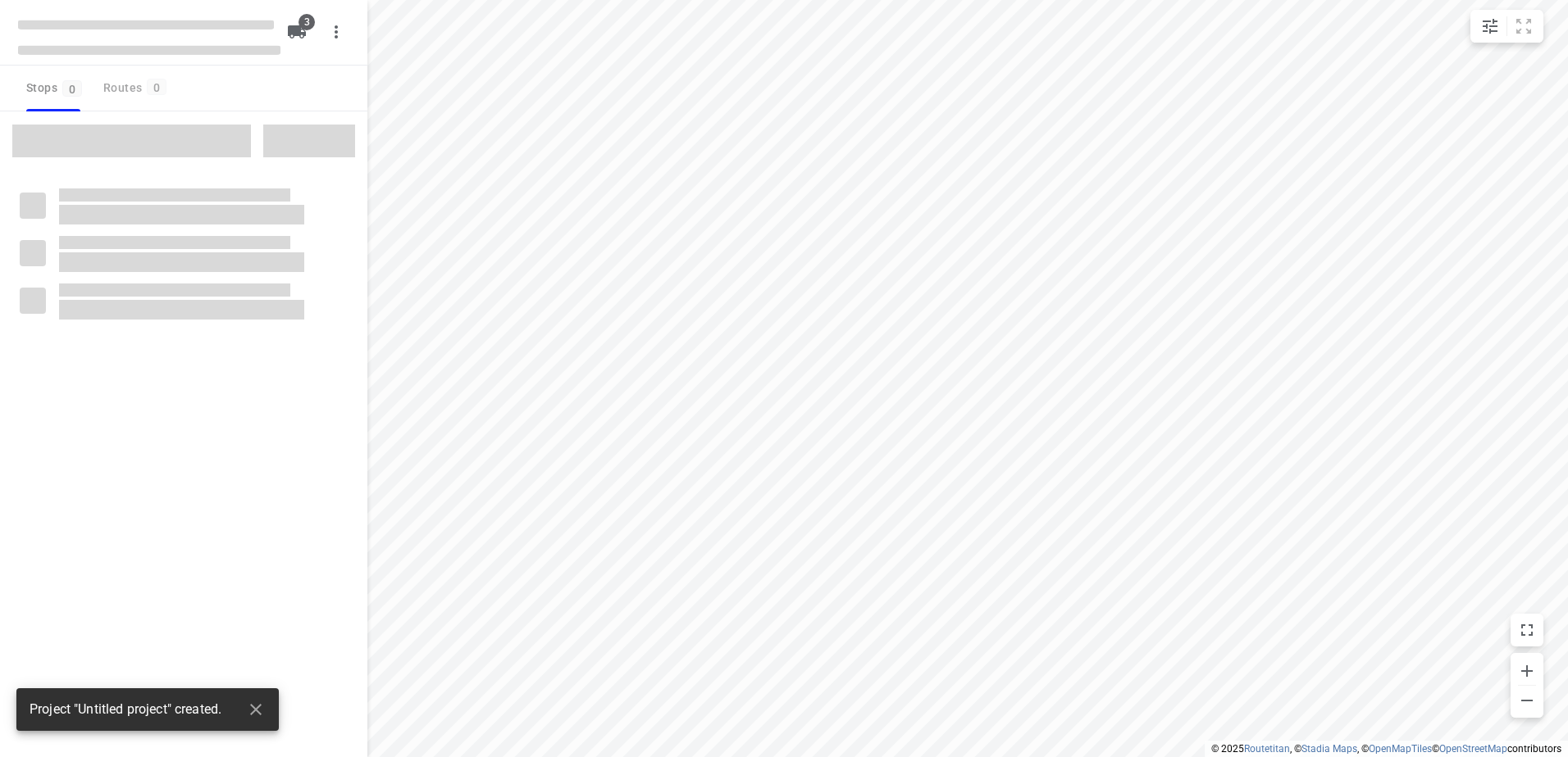
type input "distance"
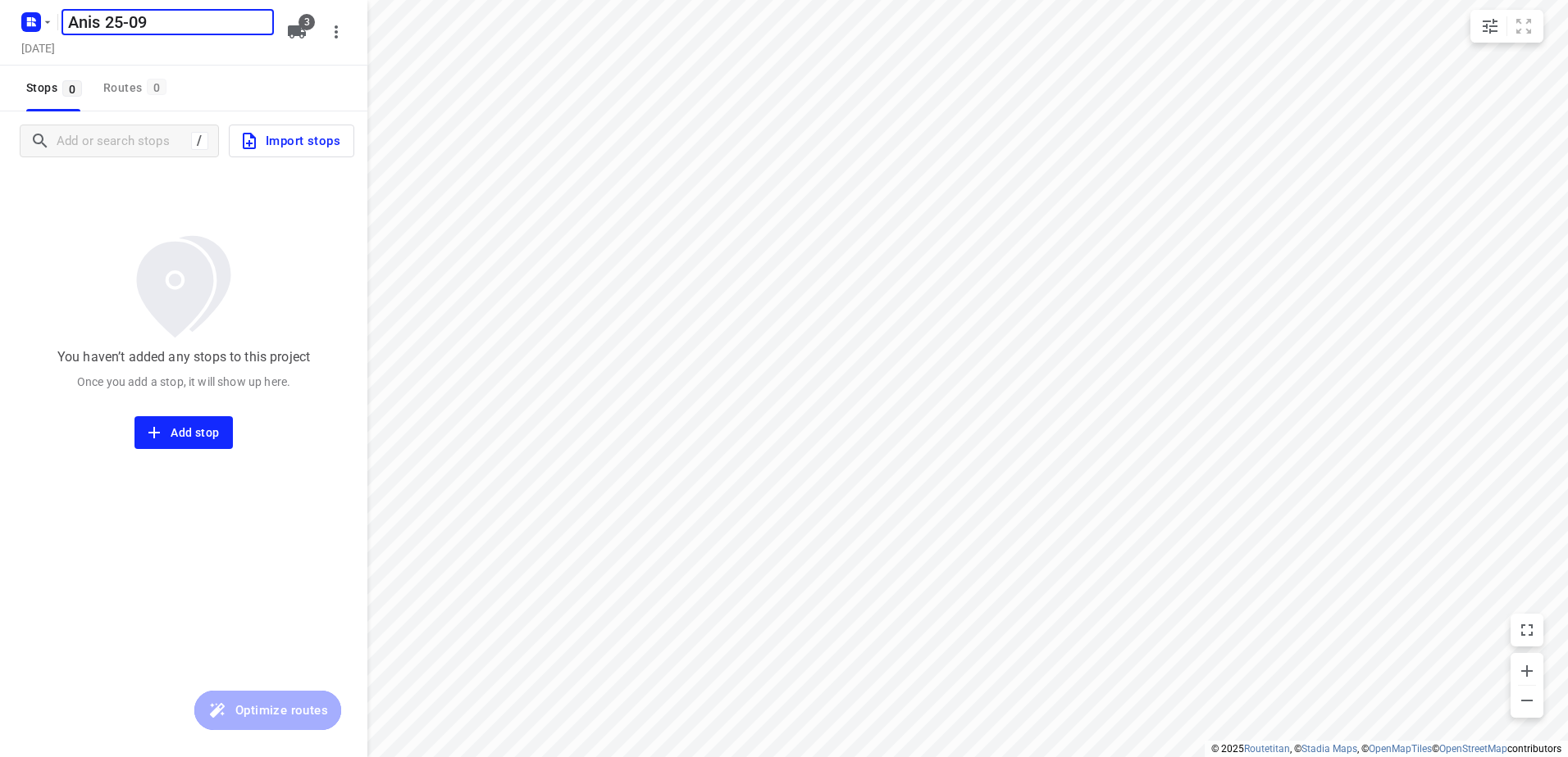
type input "Anis 25-09"
click at [293, 27] on icon "button" at bounding box center [297, 32] width 18 height 13
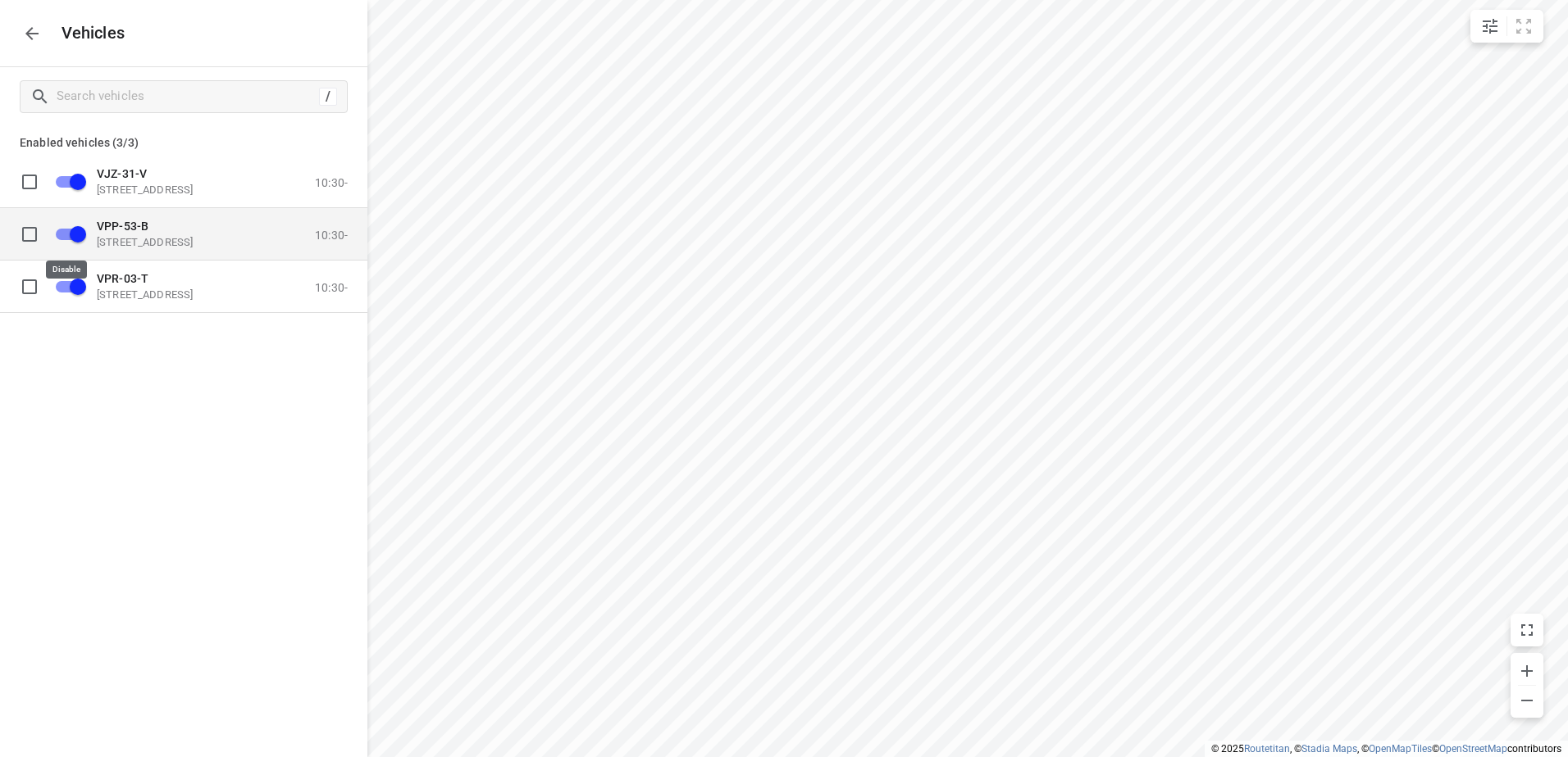
click at [74, 245] on input "grid" at bounding box center [77, 233] width 93 height 31
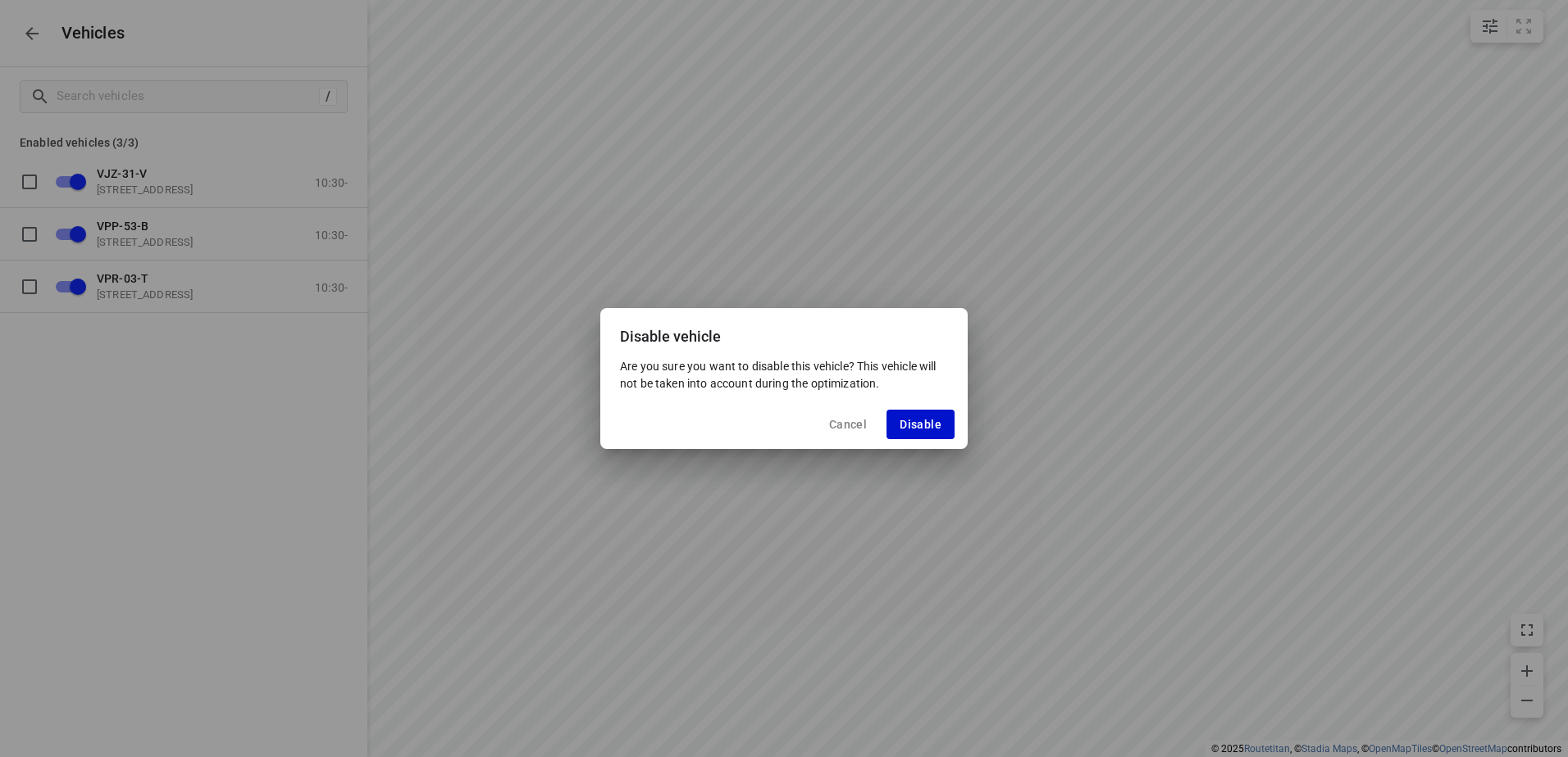
click at [922, 439] on button "Disable" at bounding box center [920, 424] width 68 height 29
checkbox input "false"
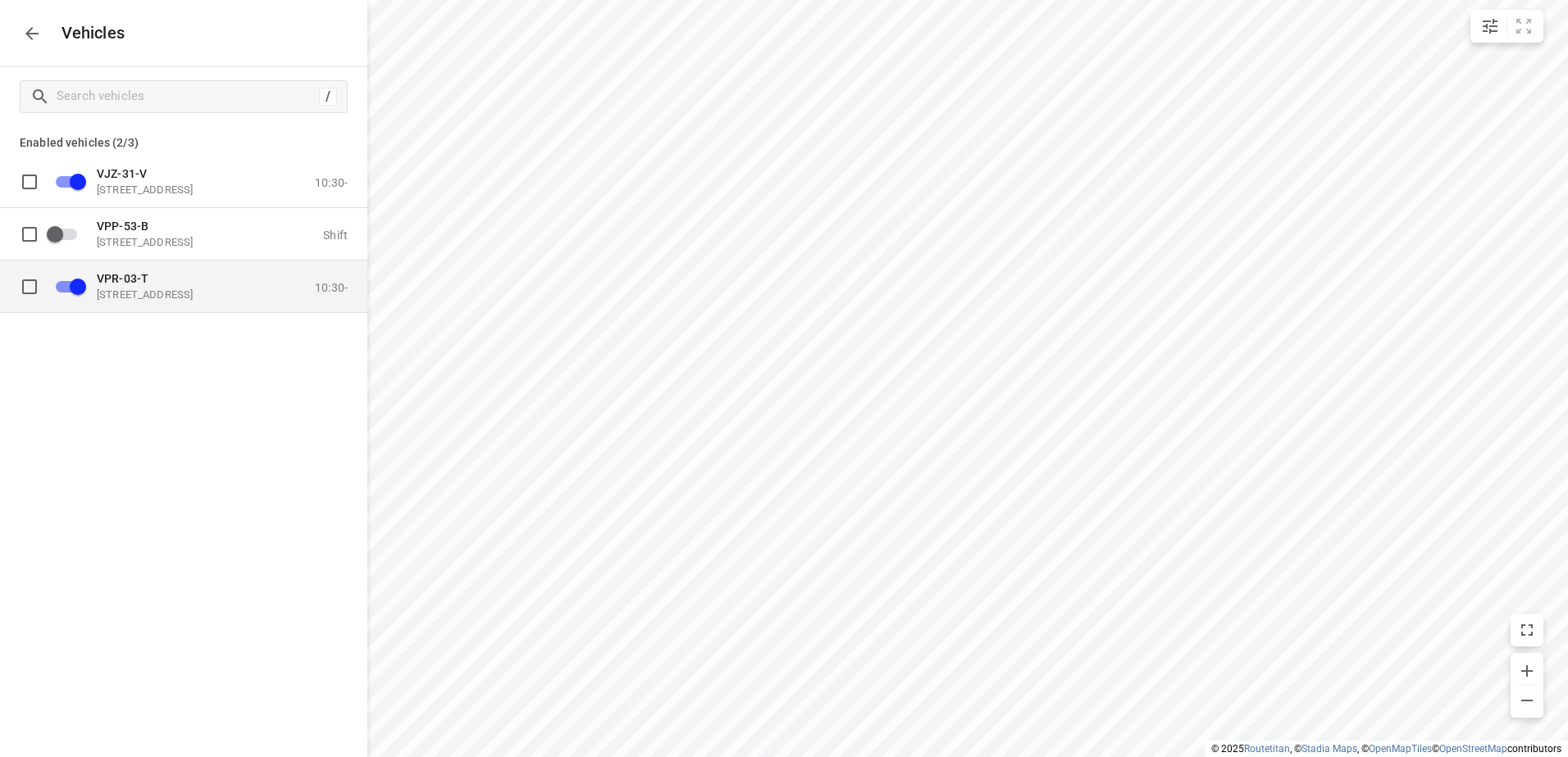
click at [107, 289] on p "Eemmeerlaan 9b, 1382 KA Weesp, Netherlands" at bounding box center [178, 294] width 164 height 13
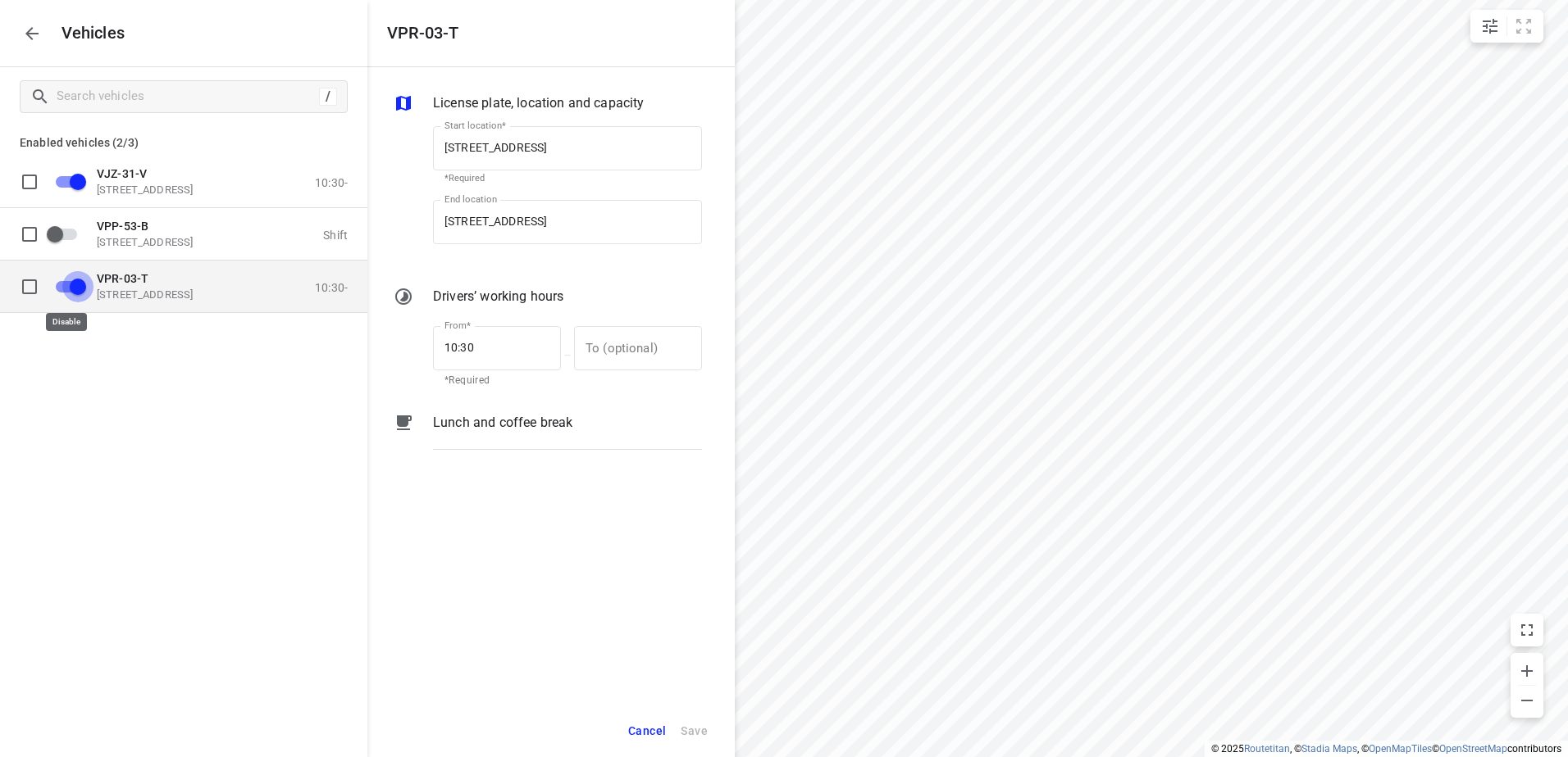
drag, startPoint x: 92, startPoint y: 289, endPoint x: 83, endPoint y: 288, distance: 9.1
click at [83, 288] on input "grid" at bounding box center [77, 285] width 93 height 31
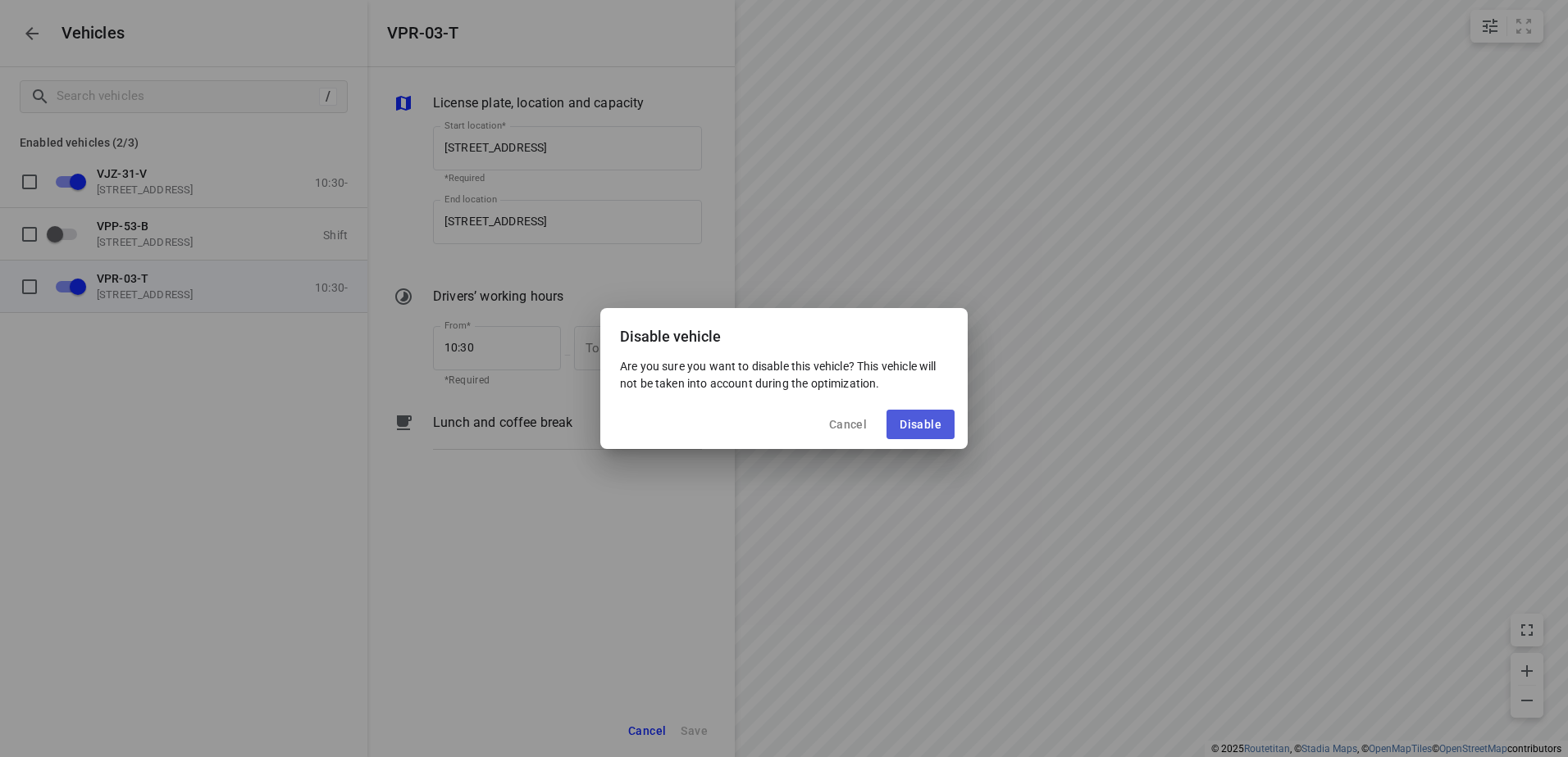
click at [916, 429] on span "Disable" at bounding box center [920, 424] width 42 height 13
checkbox input "false"
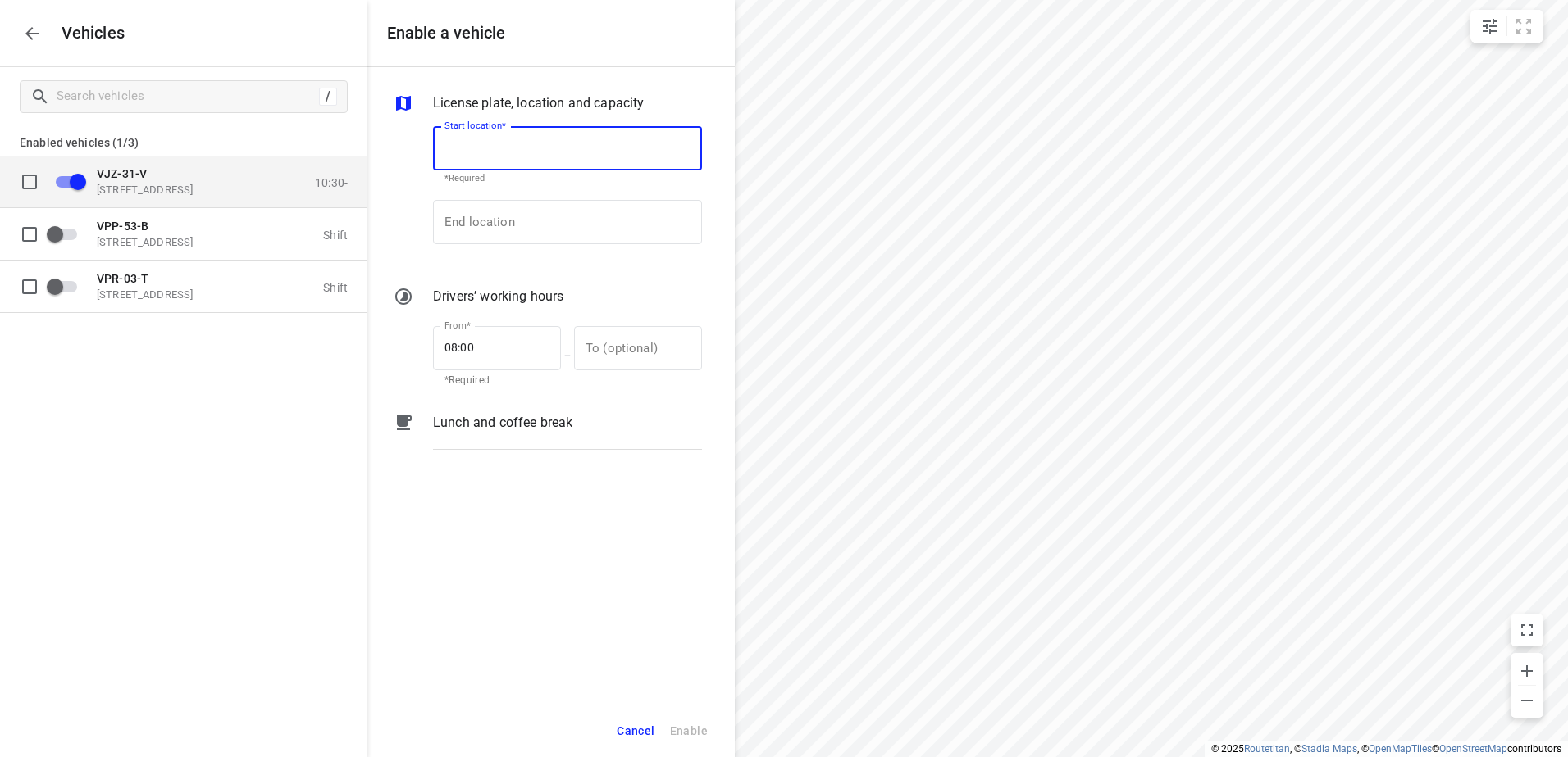
drag, startPoint x: 204, startPoint y: 170, endPoint x: 256, endPoint y: 193, distance: 56.9
click at [204, 169] on p "VJZ-31-V" at bounding box center [178, 172] width 164 height 13
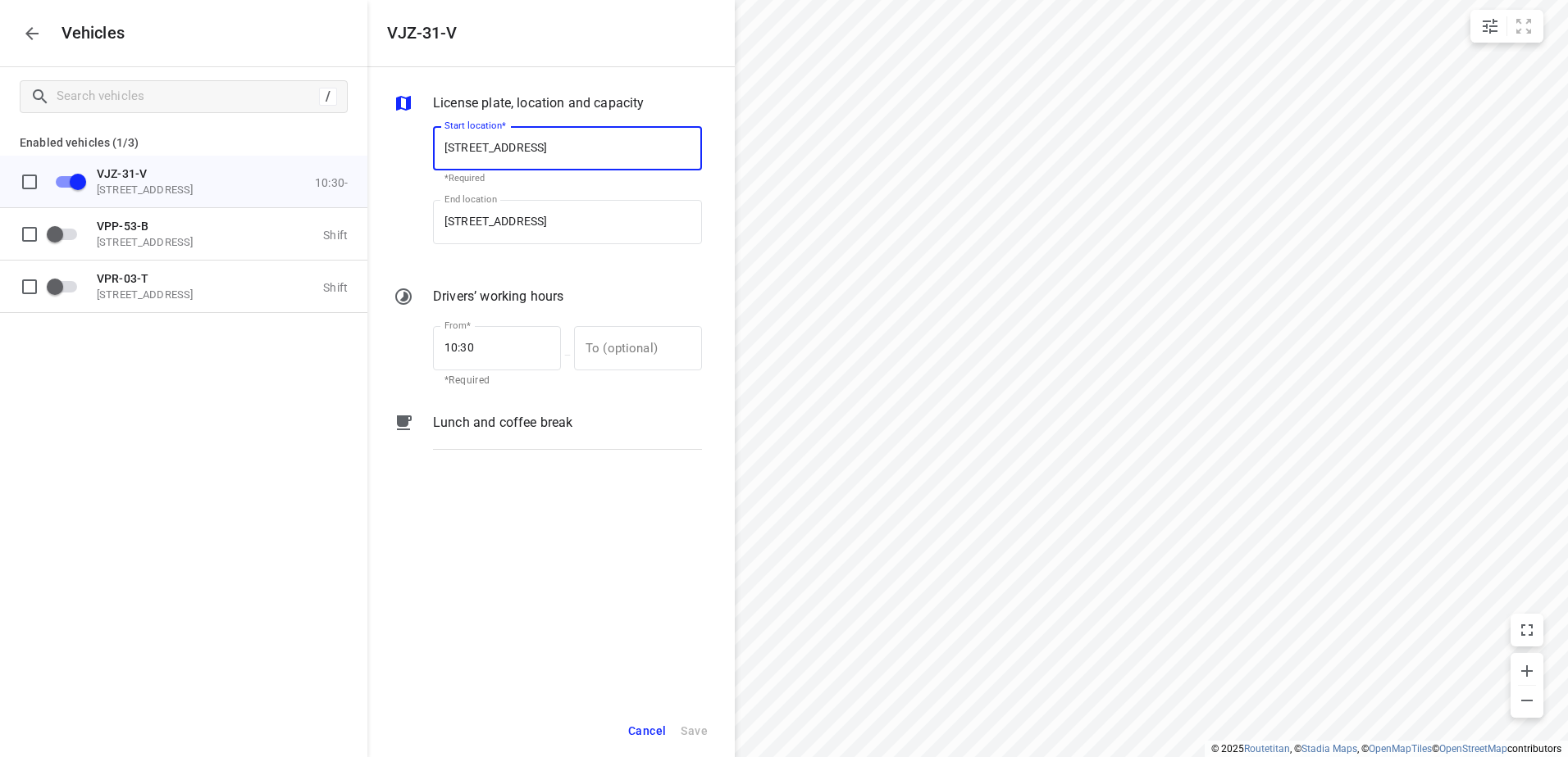
click at [544, 420] on p "Lunch and coffee break" at bounding box center [503, 423] width 140 height 20
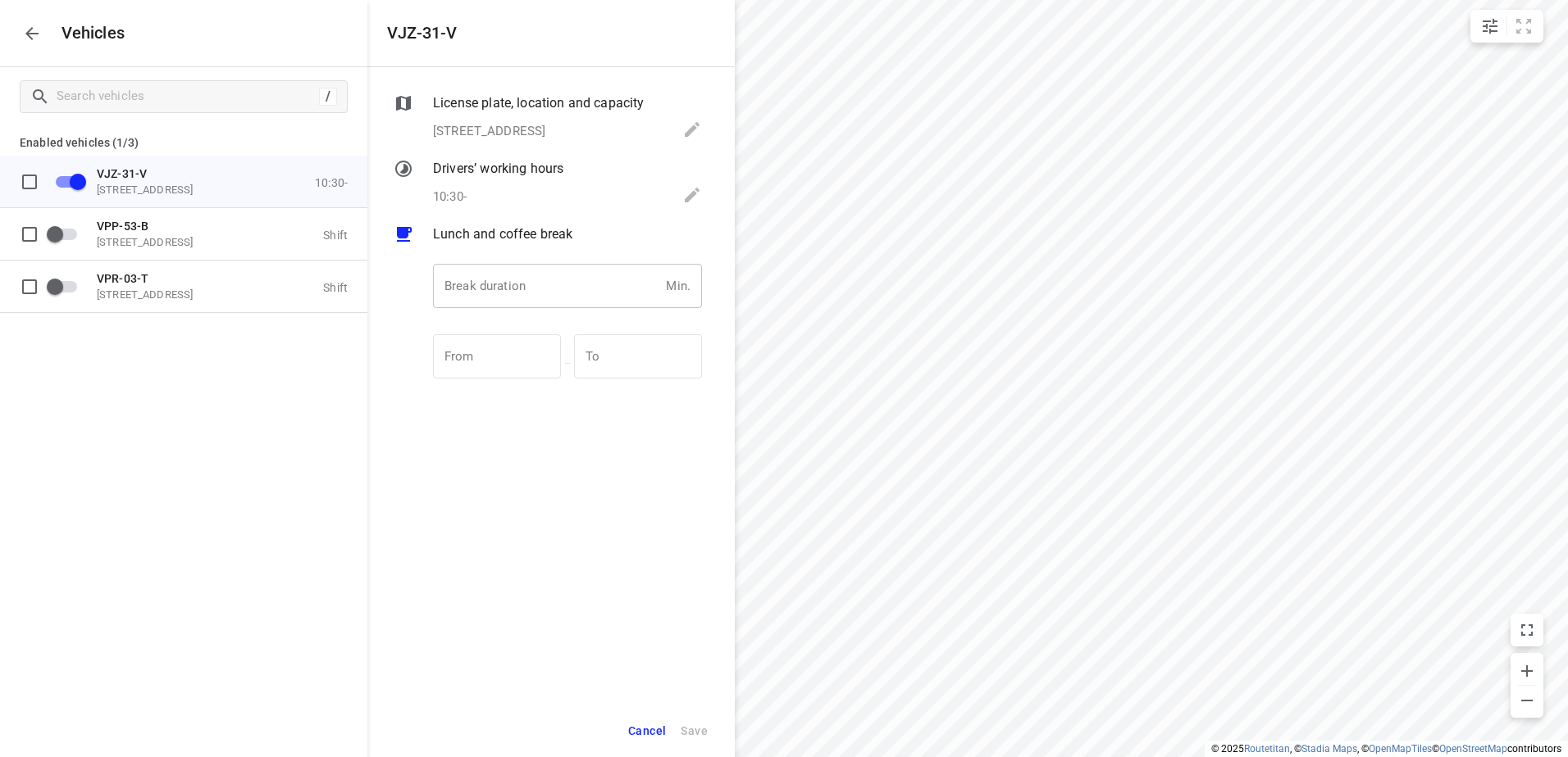
click at [581, 274] on input "number" at bounding box center [546, 286] width 226 height 45
type input "30"
click at [697, 718] on button "Save" at bounding box center [694, 731] width 42 height 33
click at [18, 46] on div "Vehicles" at bounding box center [184, 33] width 367 height 66
click at [34, 38] on icon "button" at bounding box center [32, 33] width 20 height 20
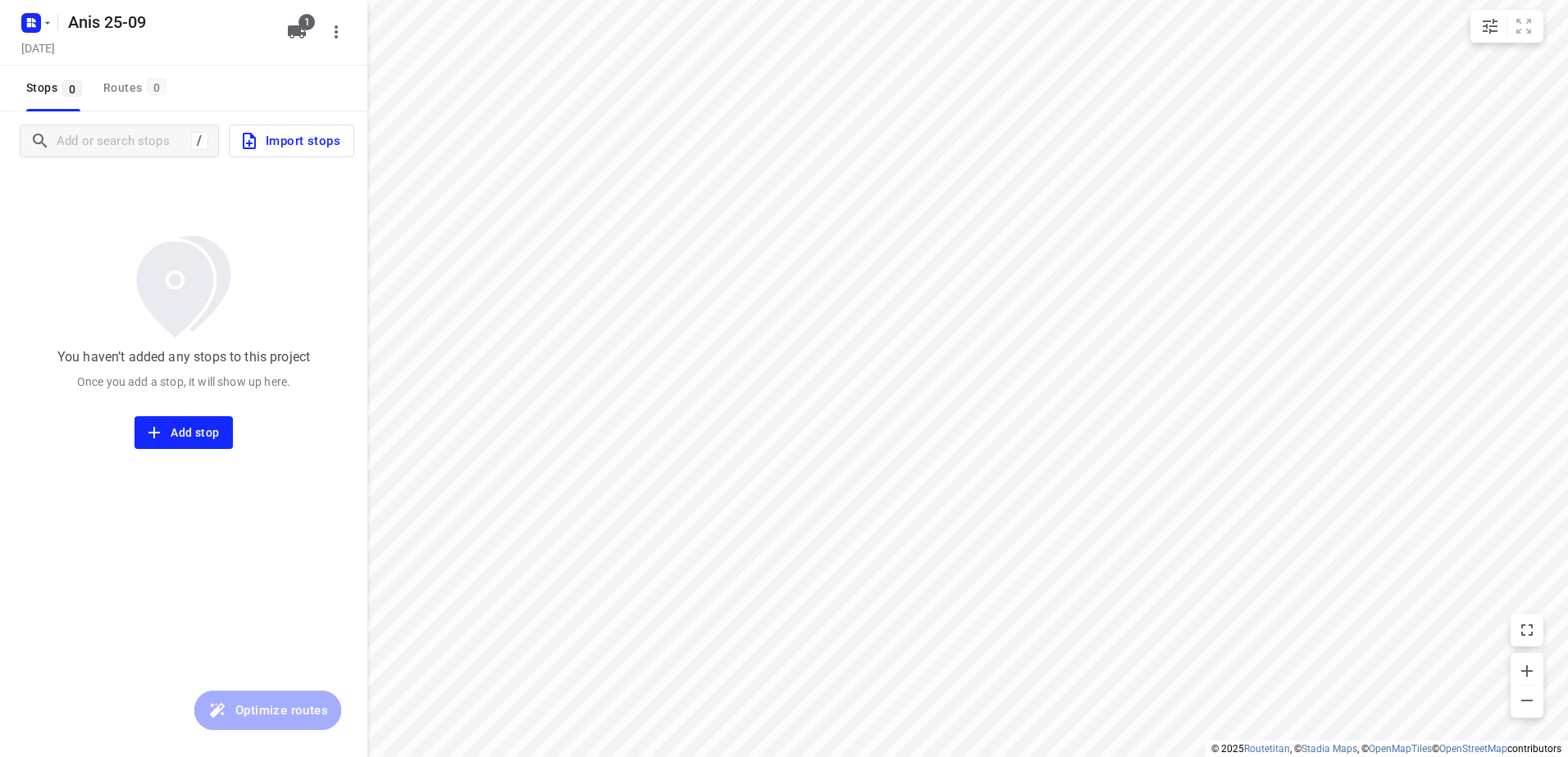
click at [341, 153] on button "Import stops" at bounding box center [292, 141] width 125 height 33
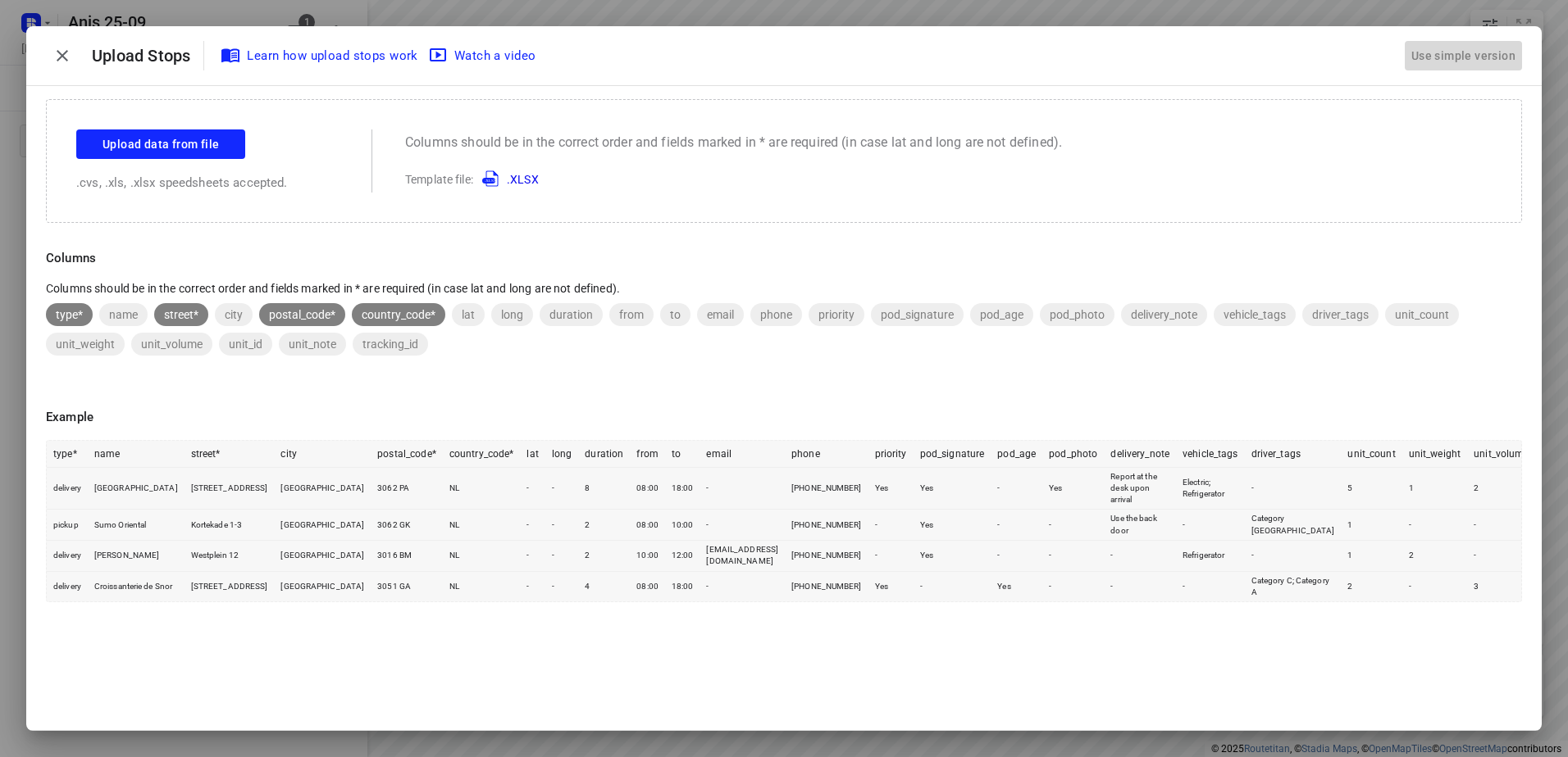
click at [1479, 45] on div "Use simple version" at bounding box center [1462, 57] width 111 height 27
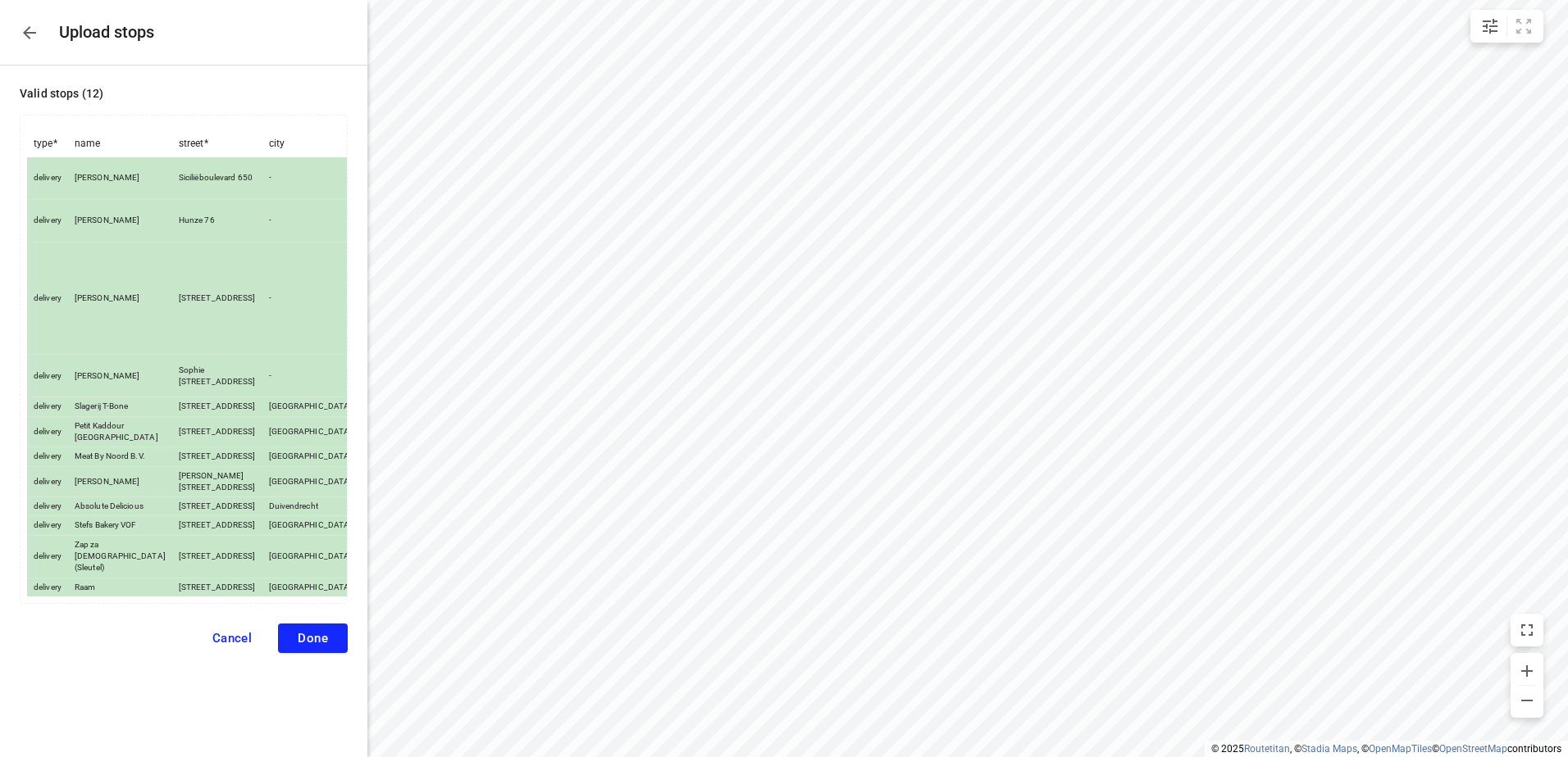
scroll to position [78, 0]
click at [296, 653] on button "Done" at bounding box center [312, 639] width 69 height 29
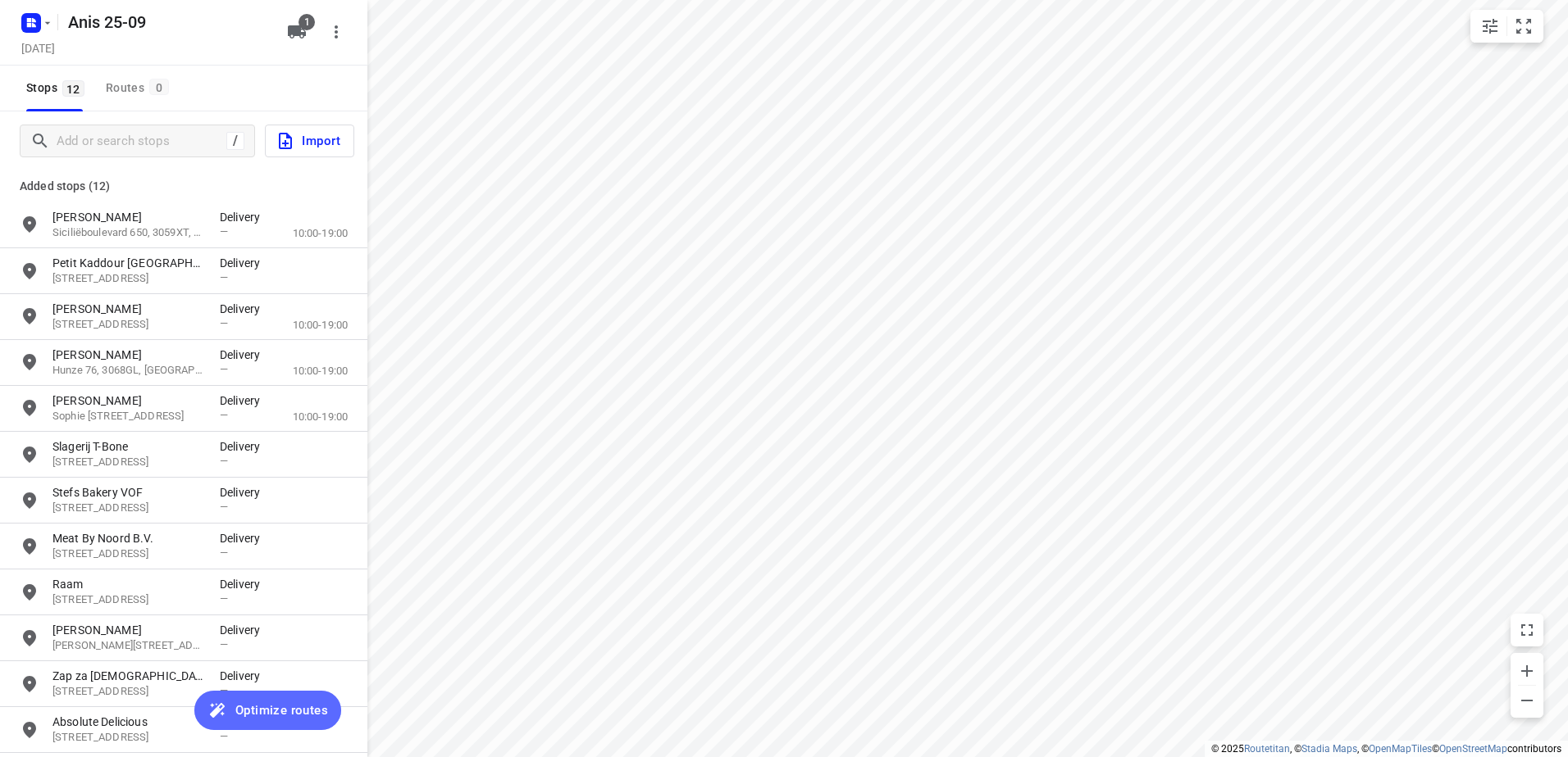
click at [295, 700] on span "Optimize routes" at bounding box center [281, 710] width 93 height 21
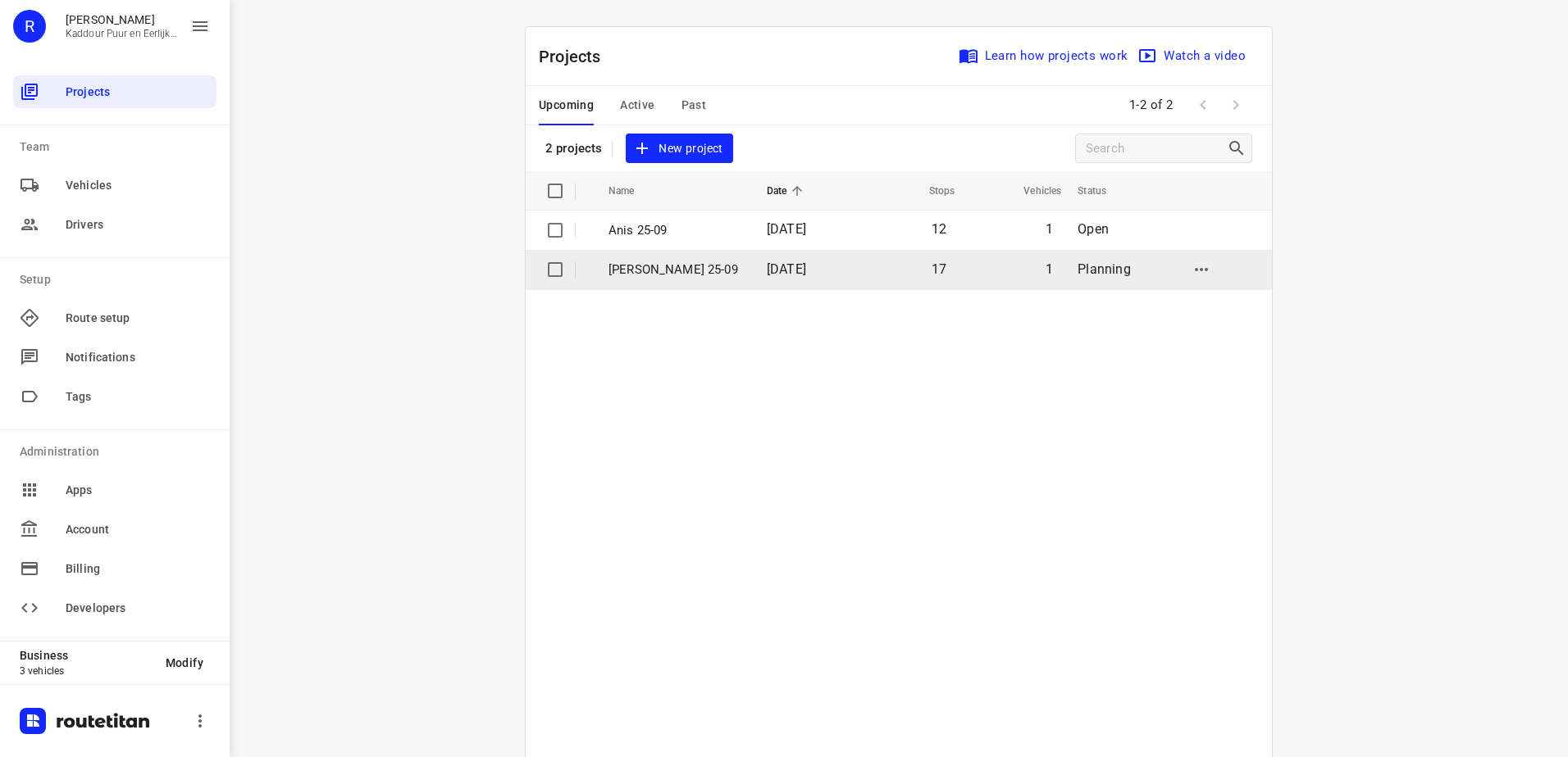
click at [699, 272] on p "[PERSON_NAME] 25-09" at bounding box center [675, 270] width 134 height 19
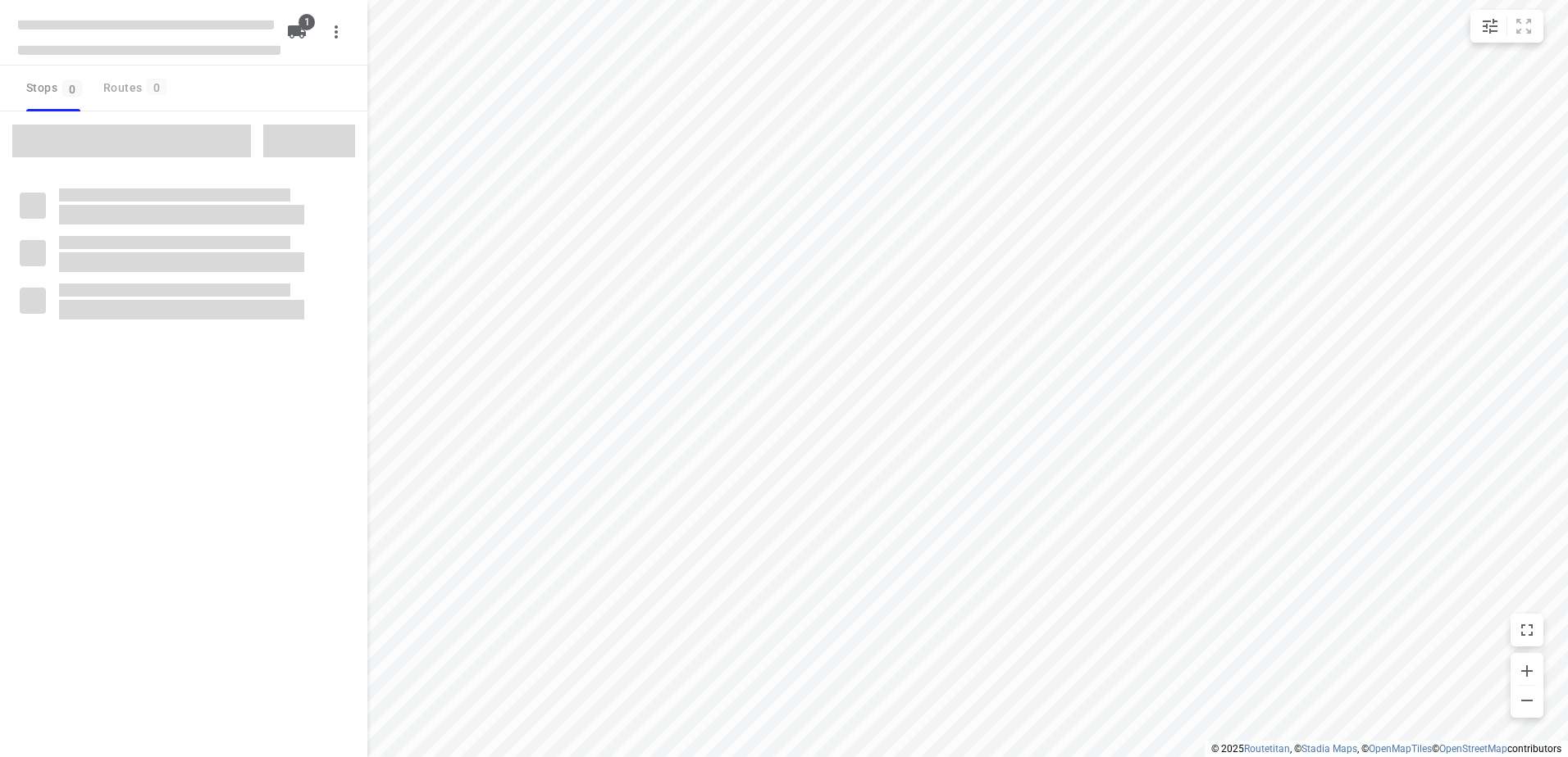
type input "distance"
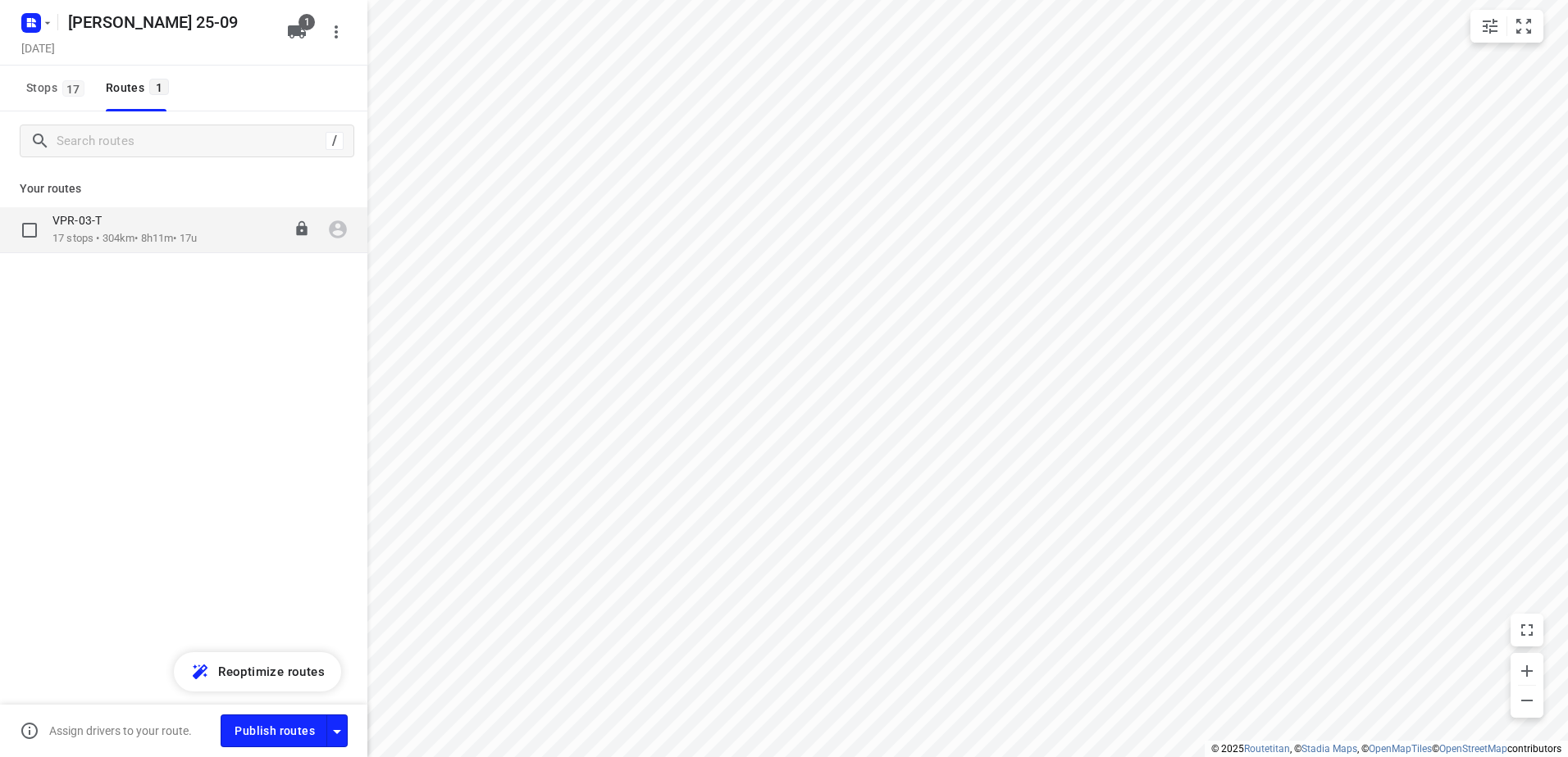
click at [140, 235] on p "17 stops • 304km • 8h11m • 17u" at bounding box center [124, 239] width 144 height 15
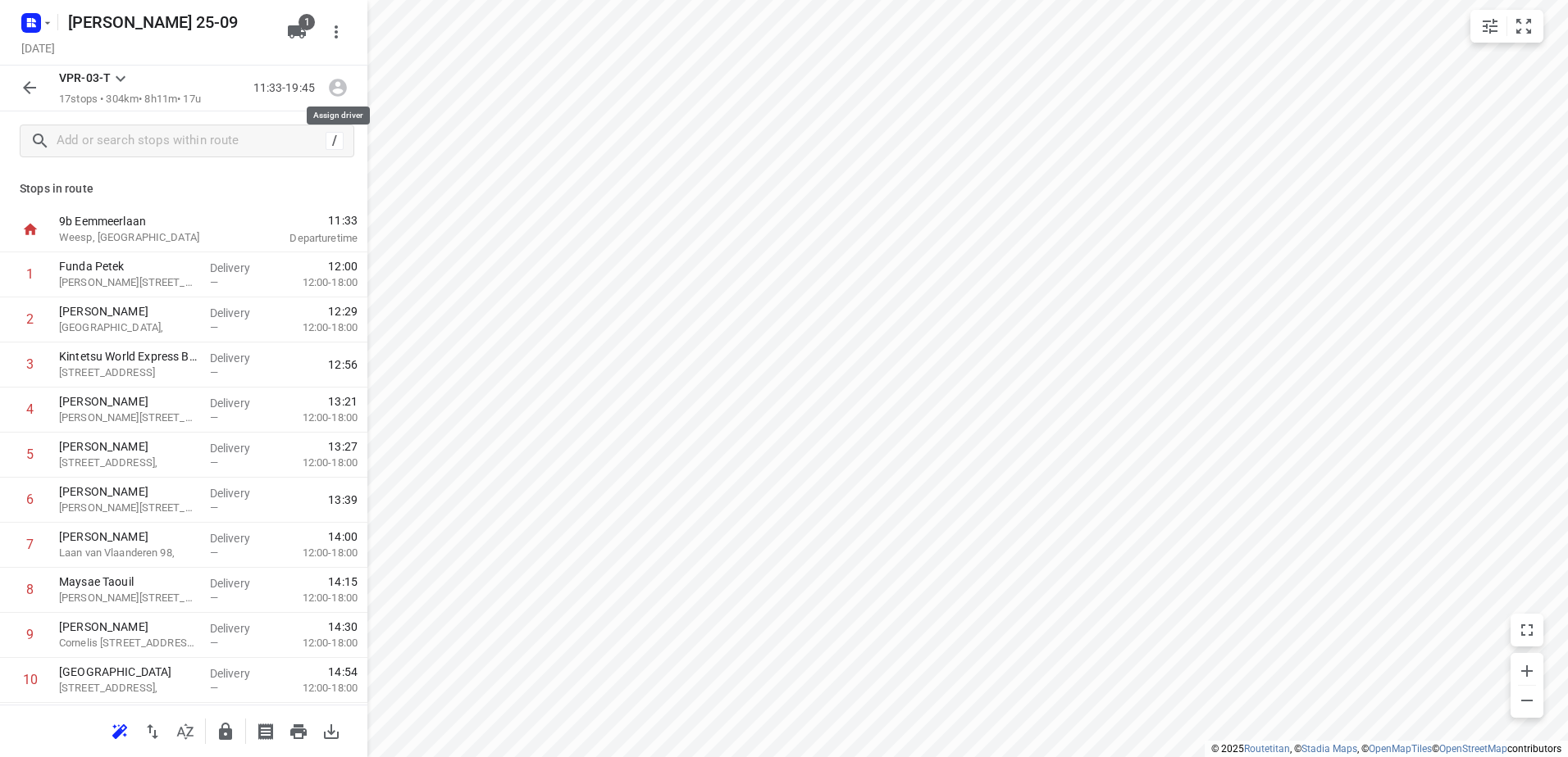
click at [339, 80] on icon "button" at bounding box center [337, 88] width 18 height 18
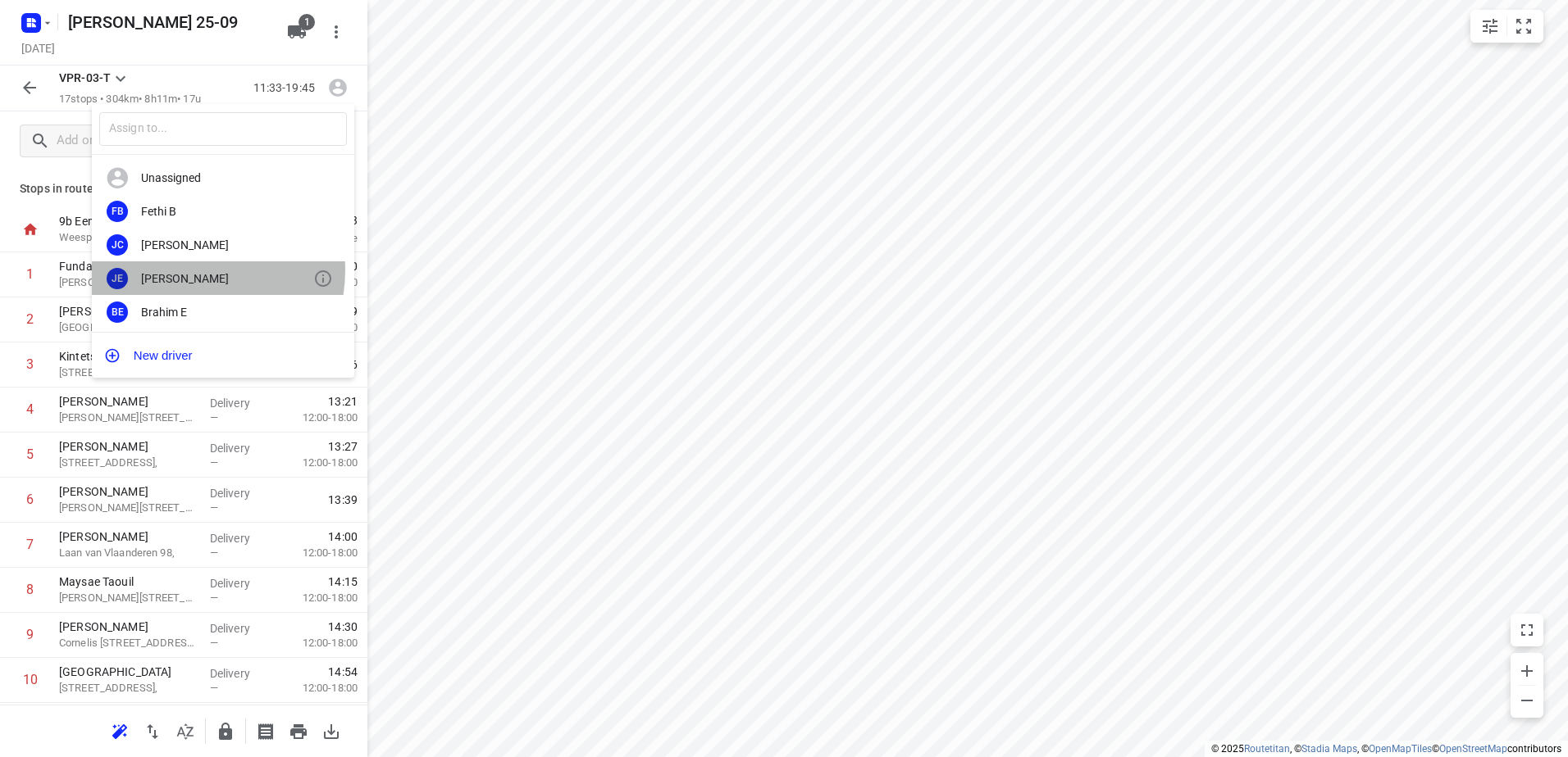
click at [179, 270] on div "JE [PERSON_NAME]" at bounding box center [223, 278] width 262 height 33
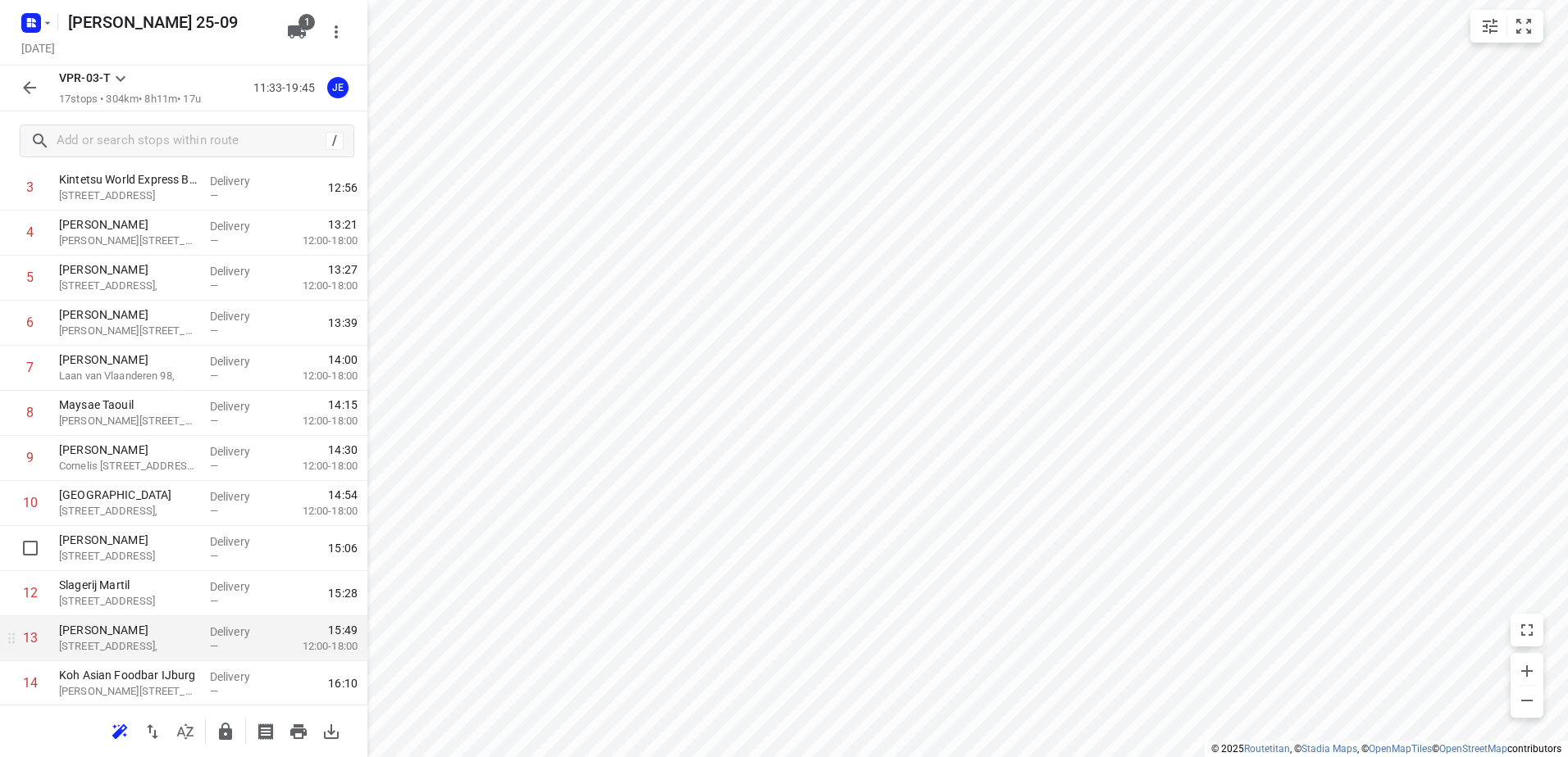
scroll to position [327, 0]
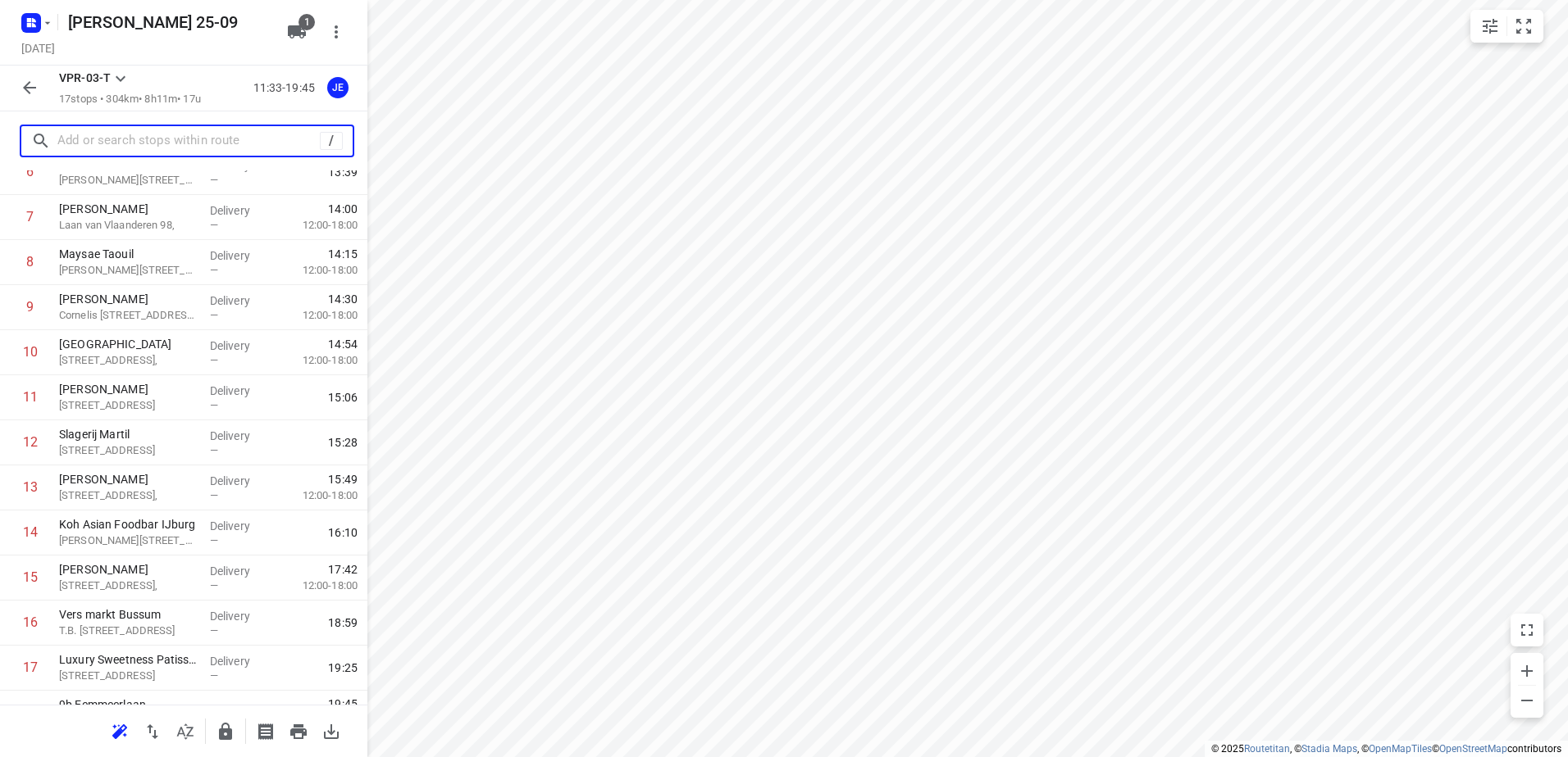
click at [142, 140] on input "text" at bounding box center [189, 141] width 262 height 26
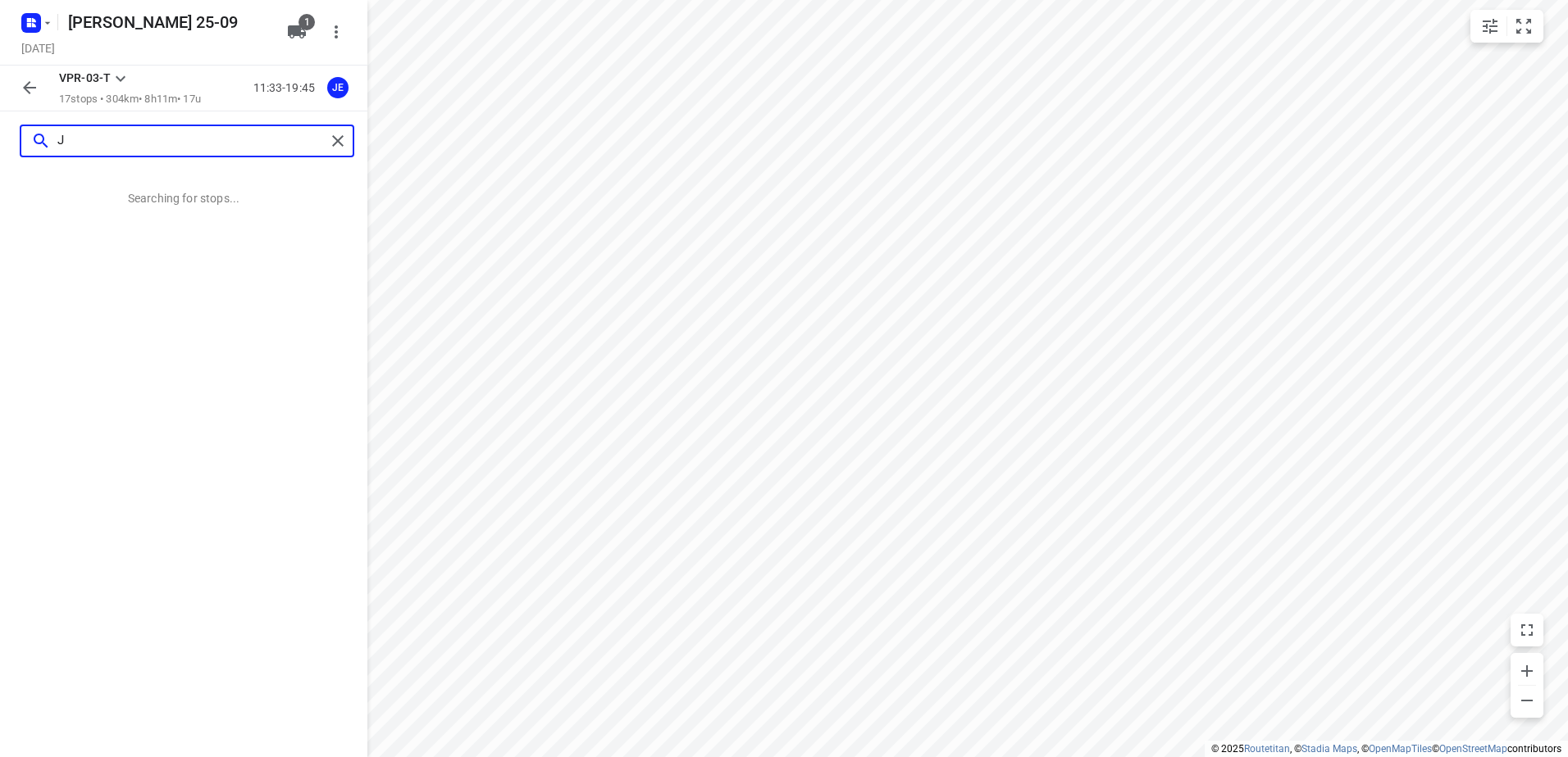
scroll to position [0, 0]
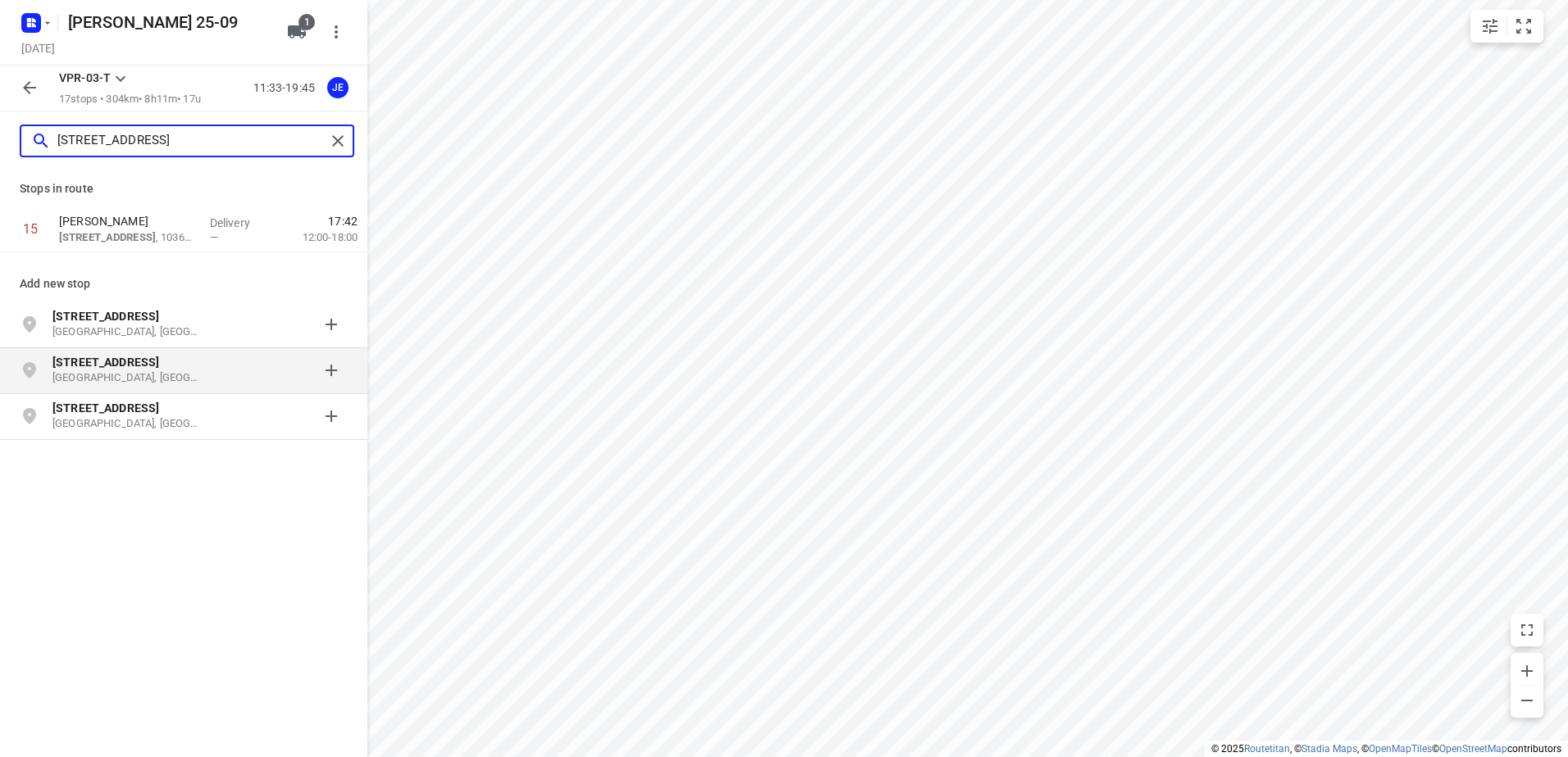
type input "[STREET_ADDRESS]"
click at [180, 363] on p "[STREET_ADDRESS]" at bounding box center [128, 362] width 151 height 16
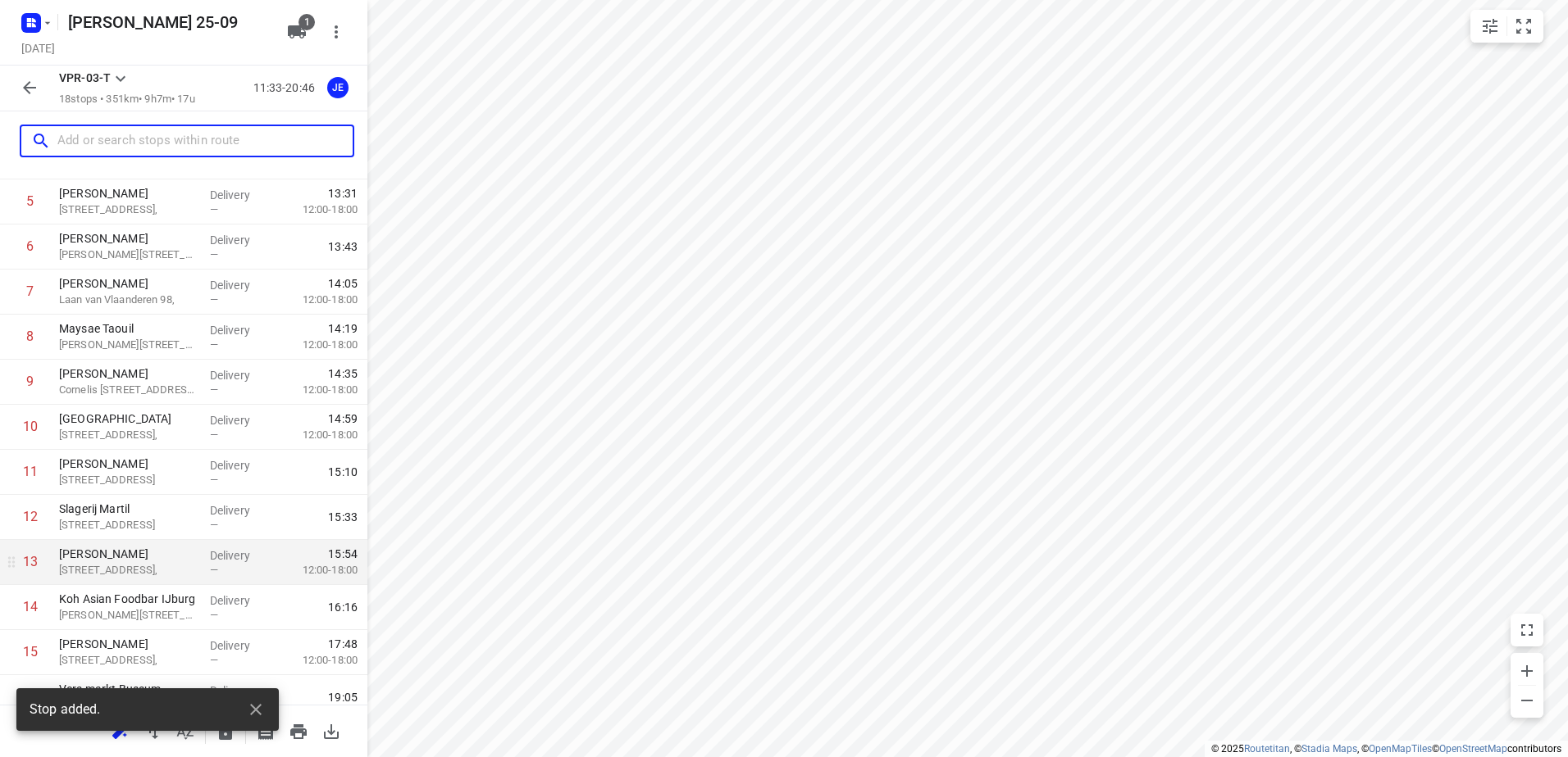
scroll to position [404, 0]
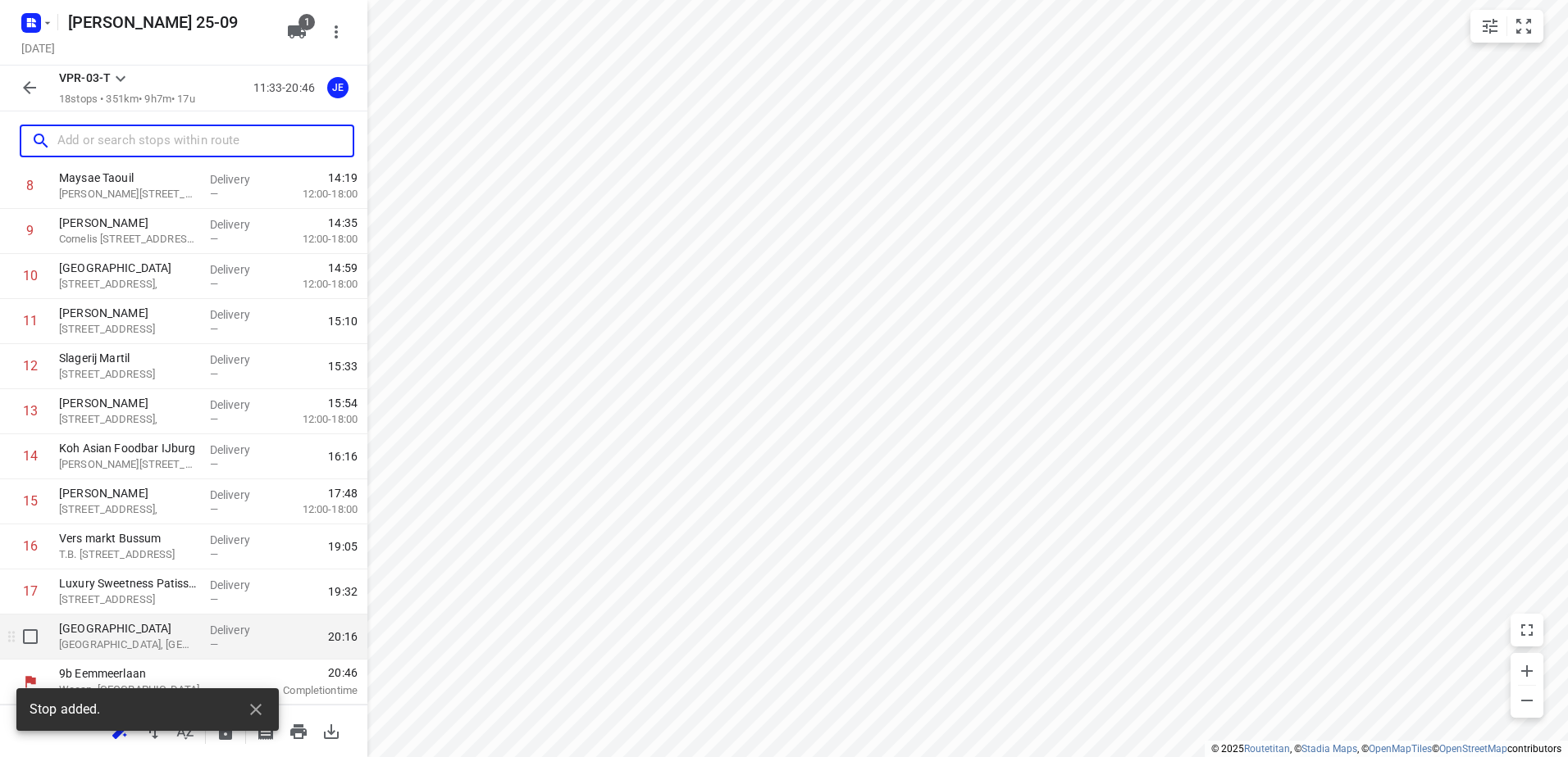
click at [188, 628] on p "[GEOGRAPHIC_DATA]" at bounding box center [128, 628] width 138 height 16
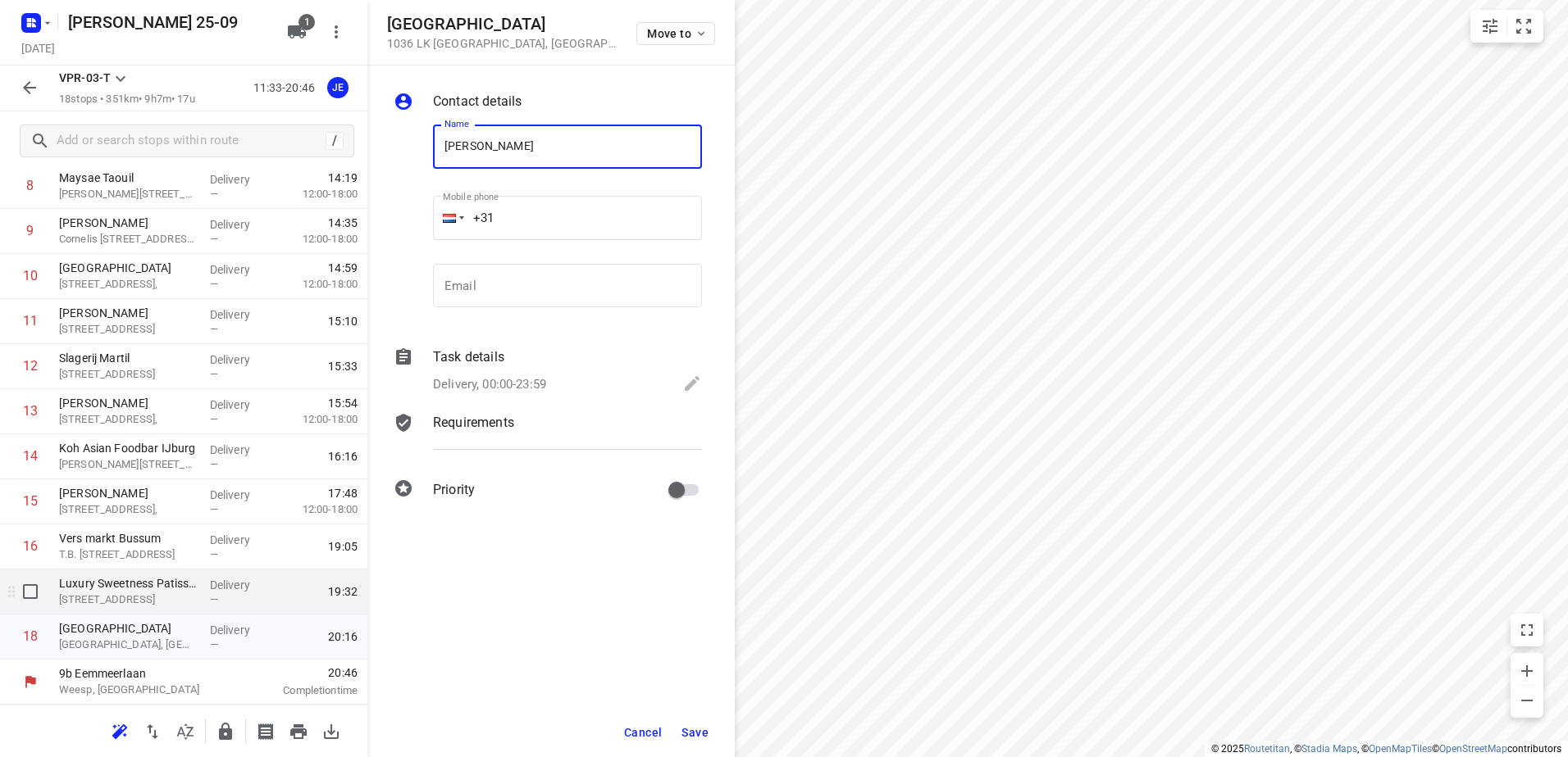
type input "[PERSON_NAME]"
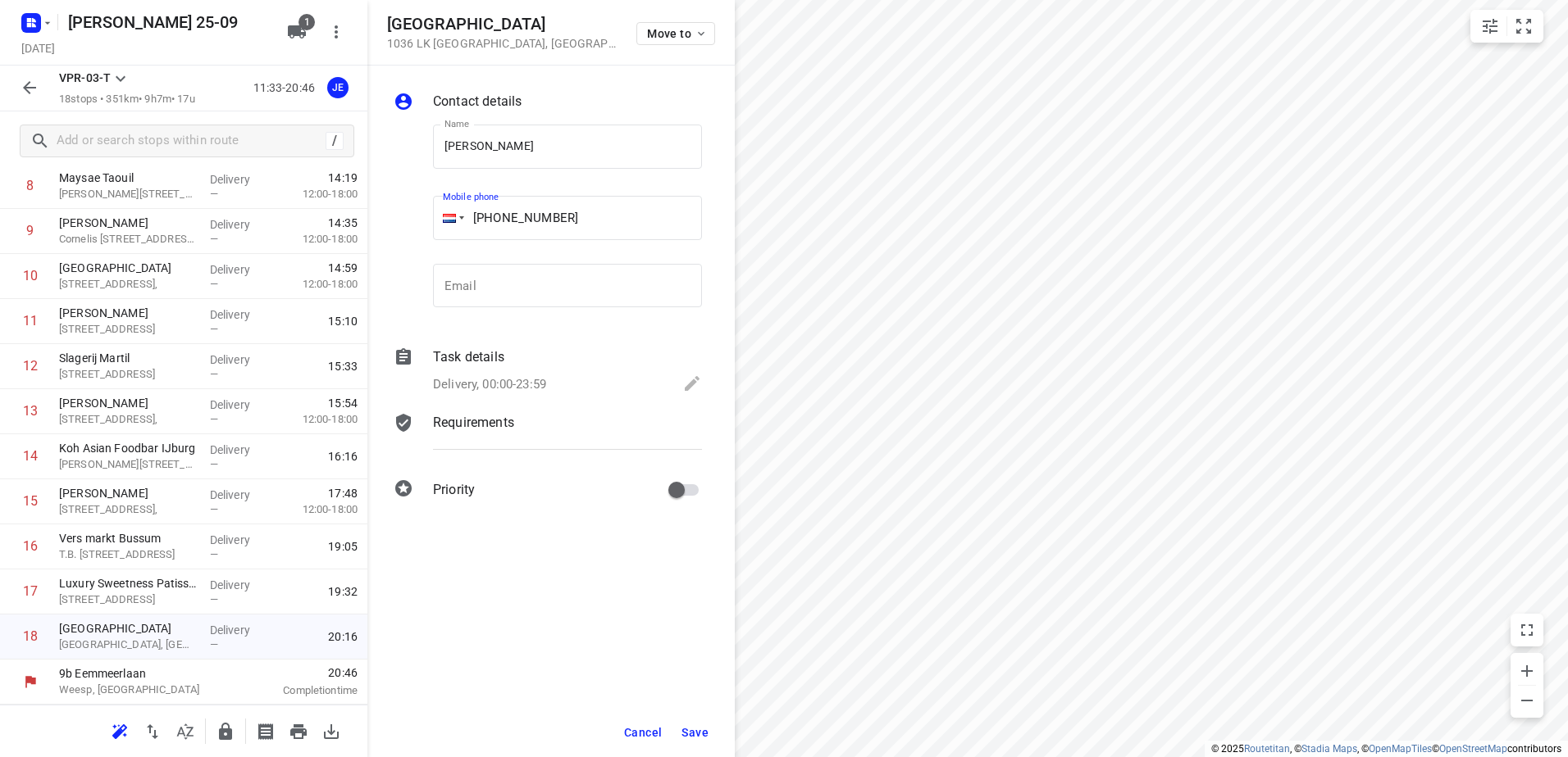
type input "[PHONE_NUMBER]"
click at [437, 394] on p "Delivery, 00:00-23:59" at bounding box center [490, 385] width 113 height 19
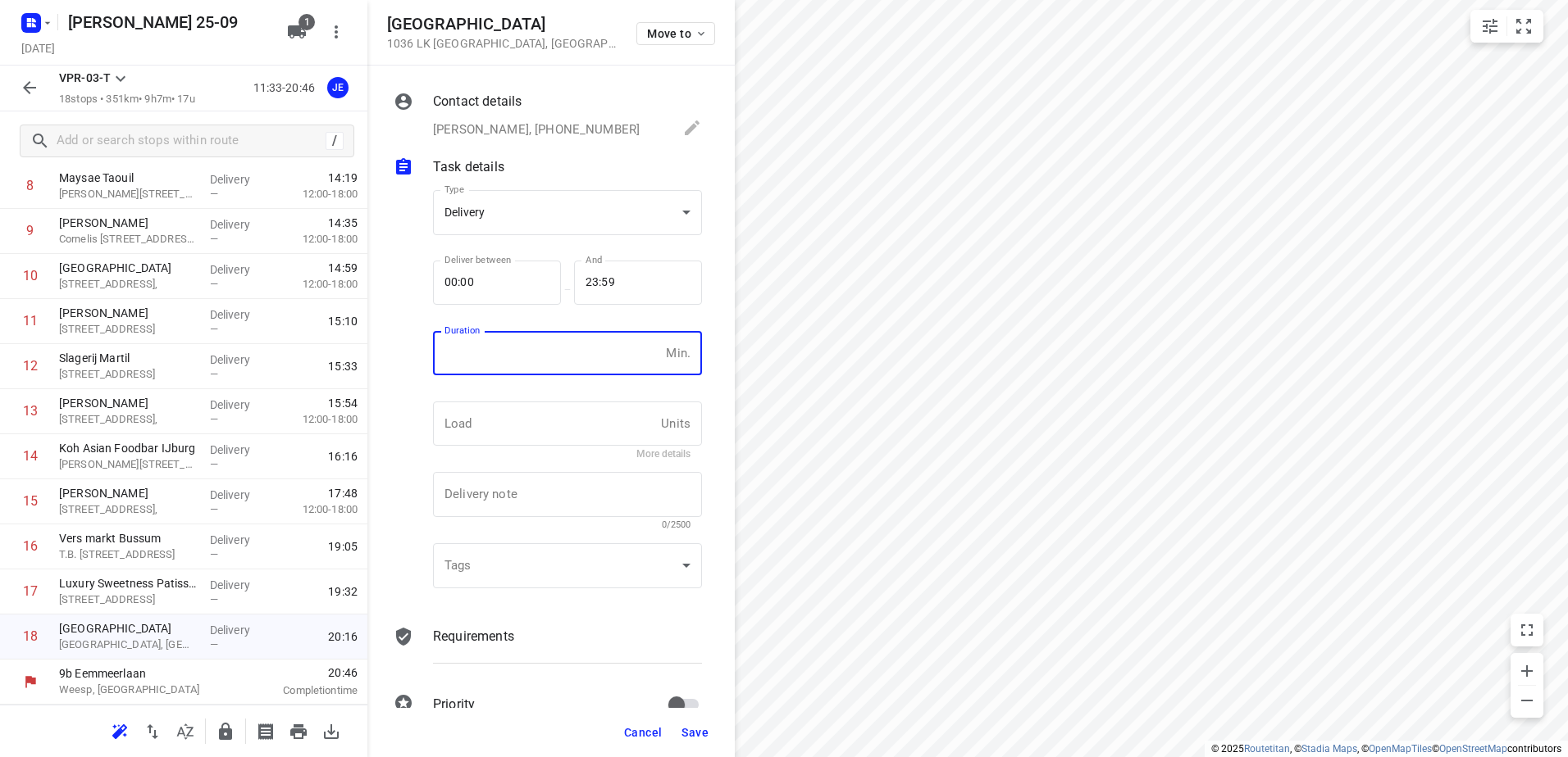
click at [515, 372] on input "number" at bounding box center [546, 353] width 226 height 45
type input "8"
click at [711, 730] on button "Save" at bounding box center [695, 732] width 40 height 29
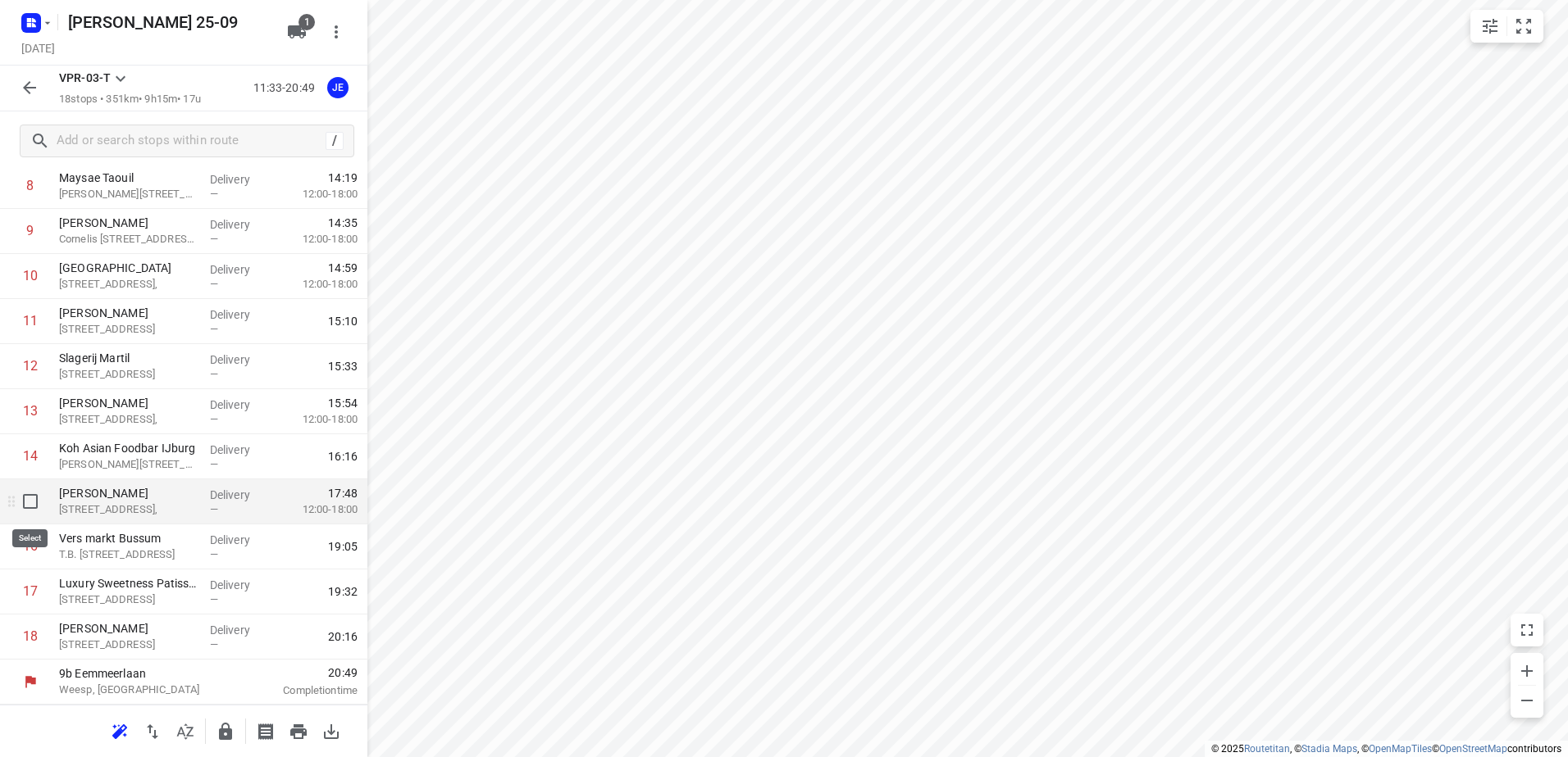
click at [33, 497] on input "checkbox" at bounding box center [30, 502] width 33 height 33
checkbox input "true"
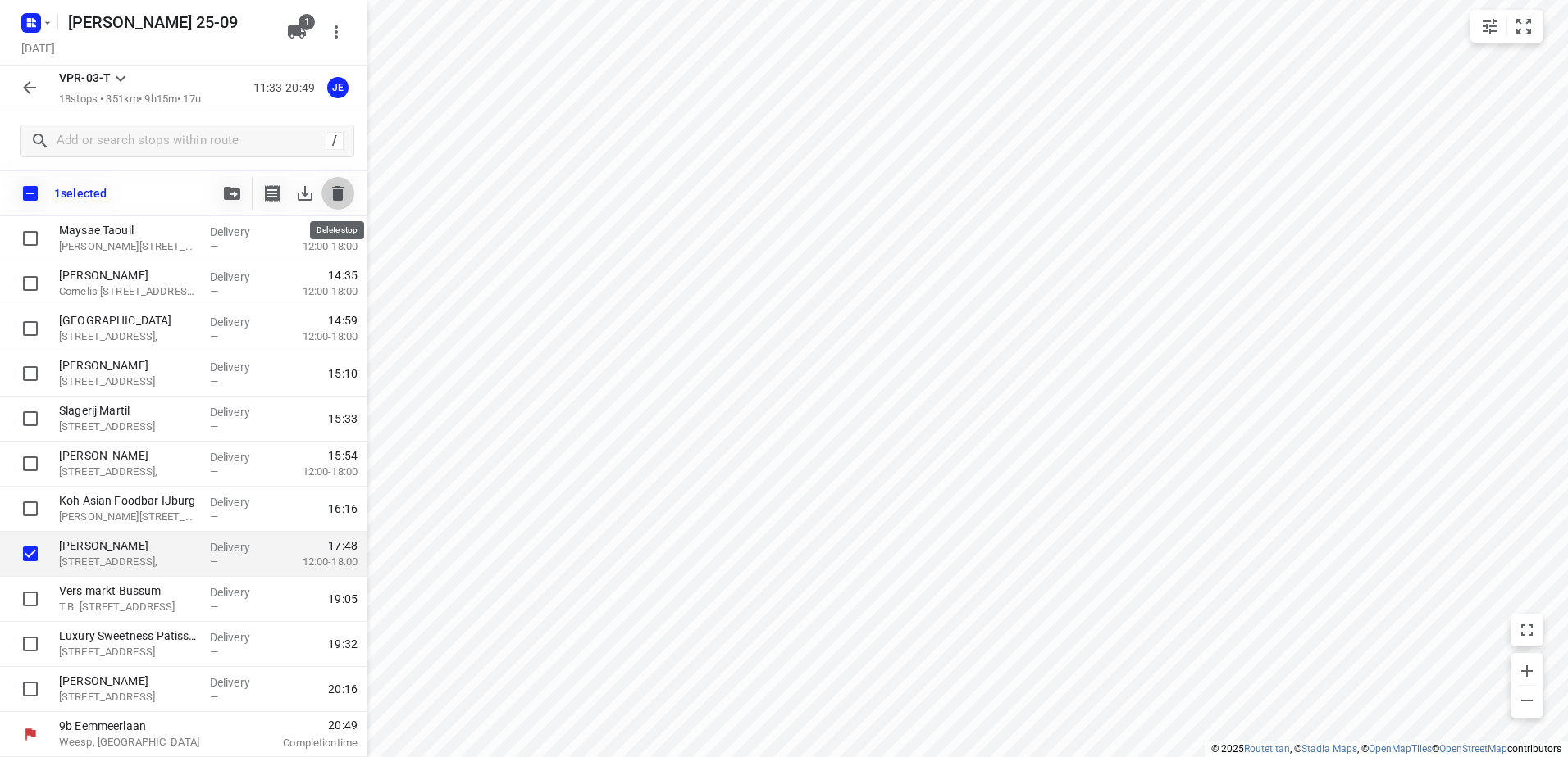
click at [337, 181] on button "button" at bounding box center [338, 194] width 33 height 33
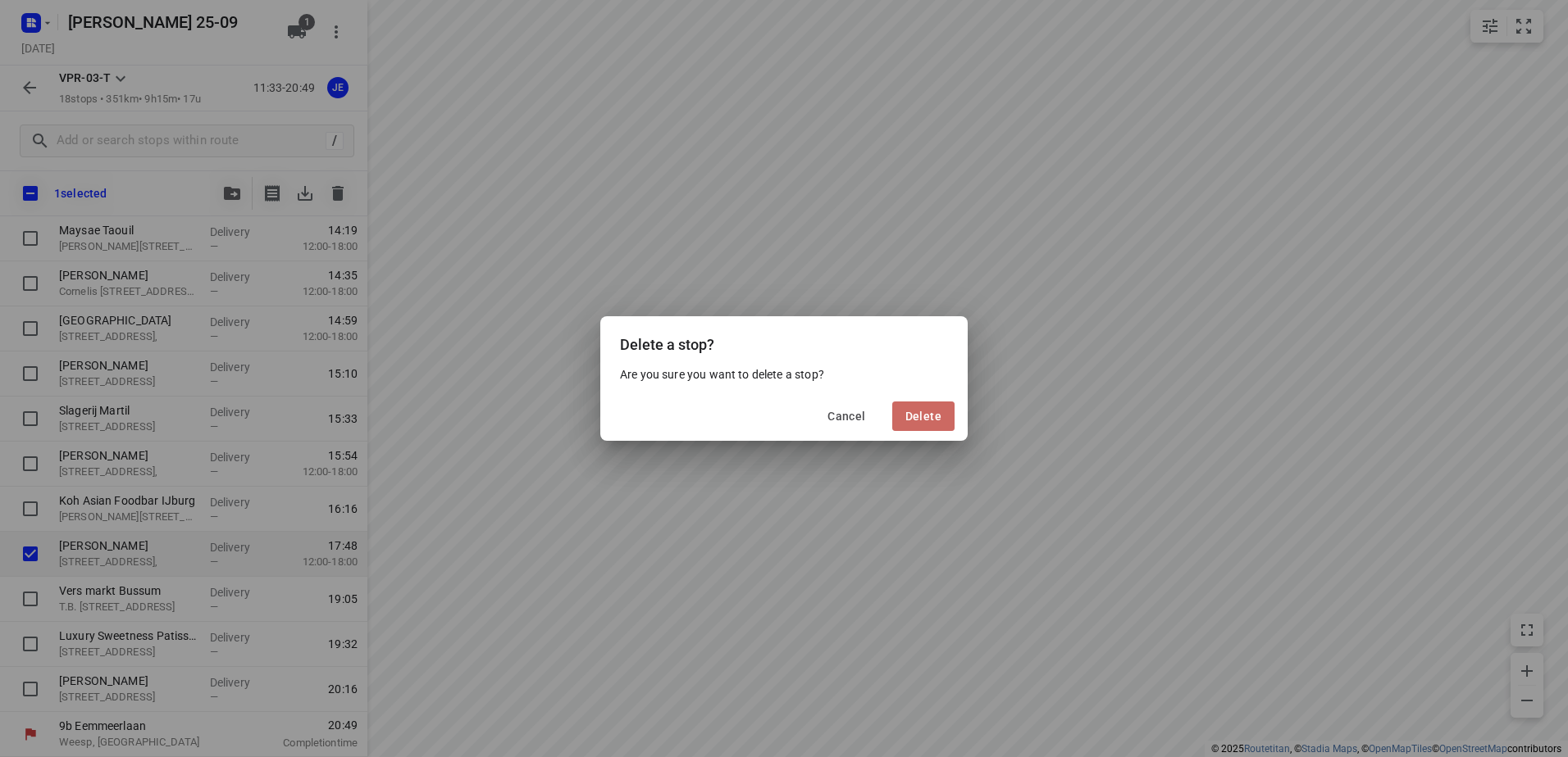
click at [927, 402] on button "Delete" at bounding box center [923, 416] width 63 height 29
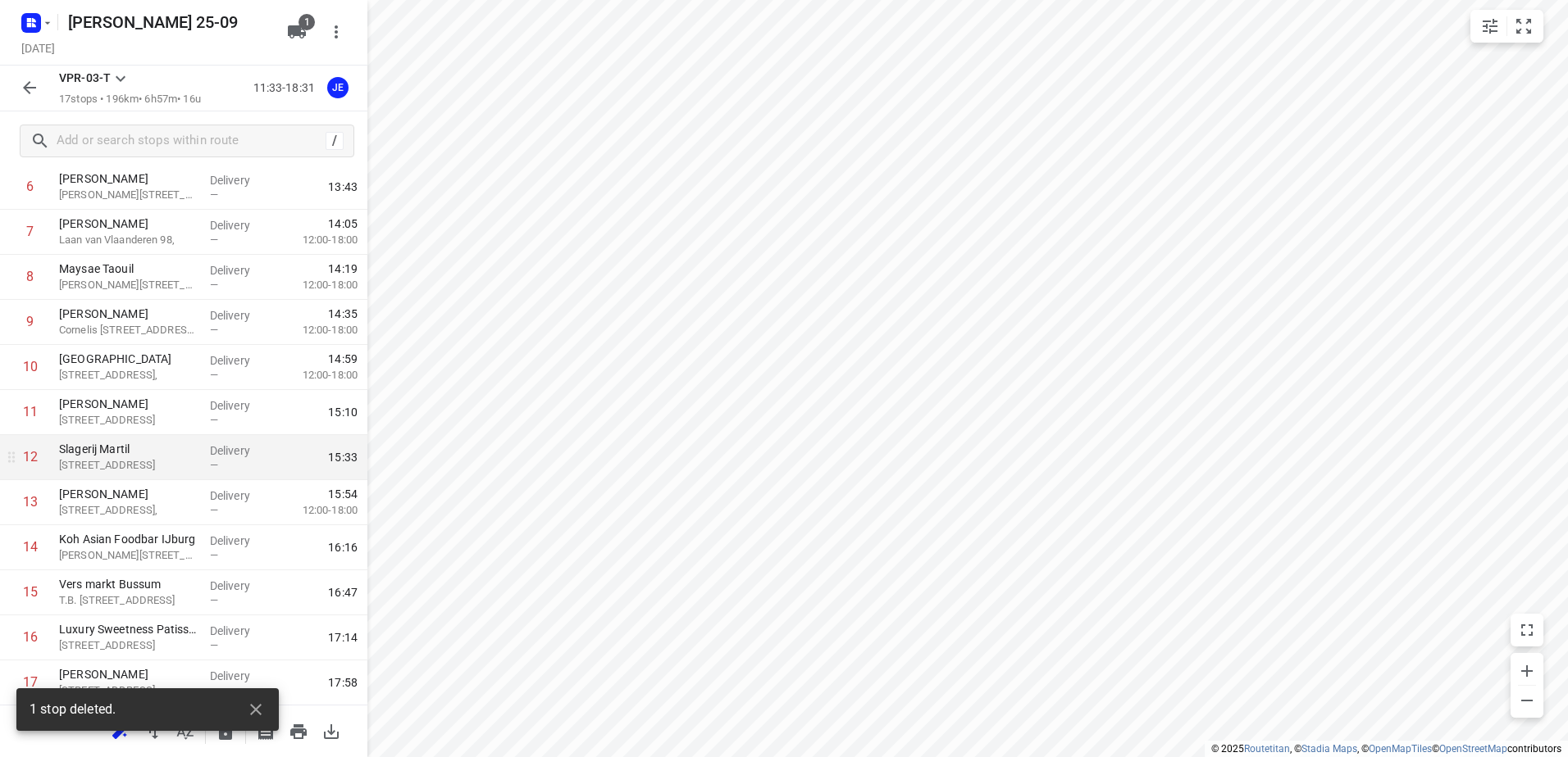
scroll to position [359, 0]
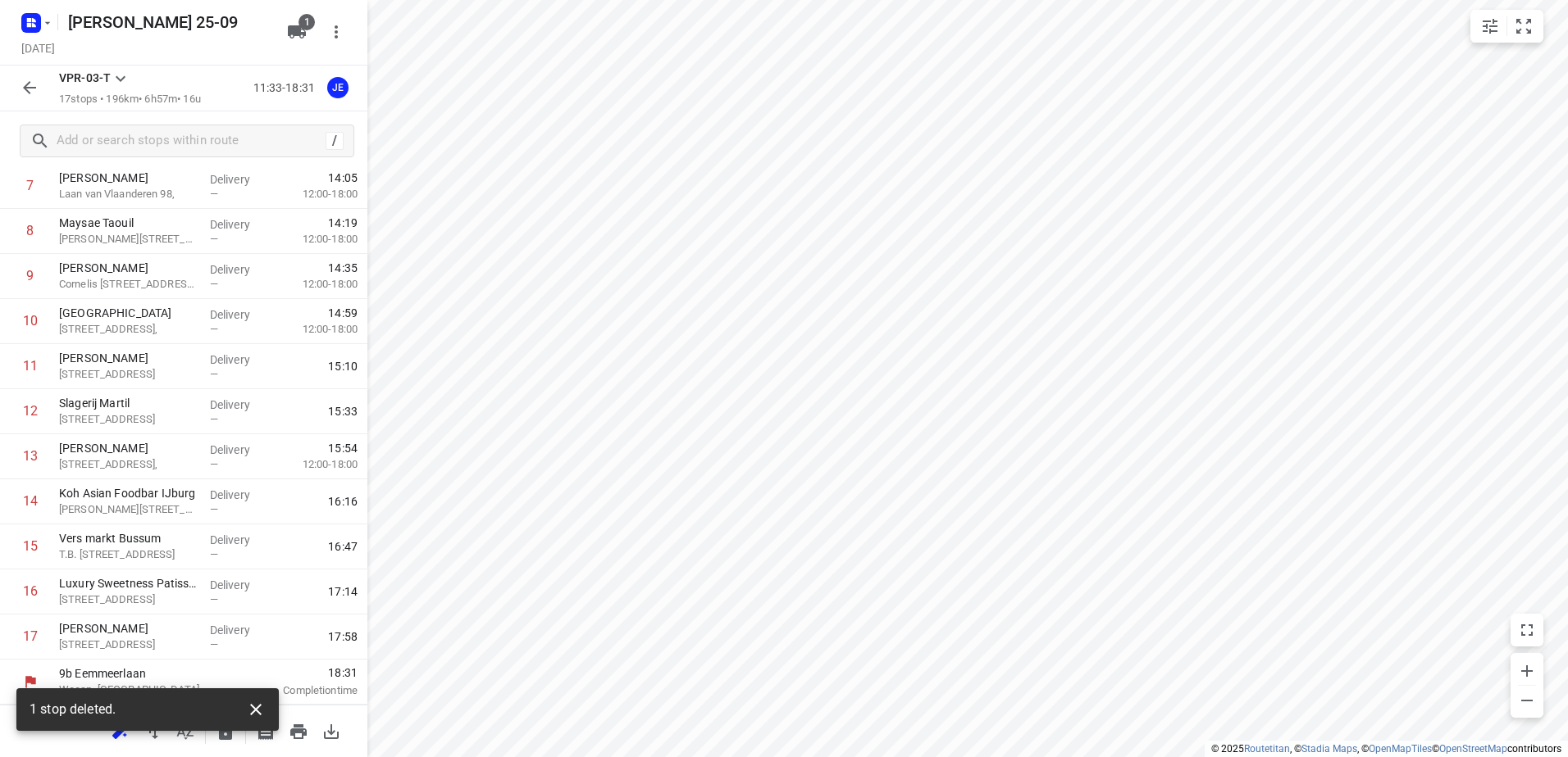
click at [256, 711] on icon "button" at bounding box center [256, 709] width 11 height 11
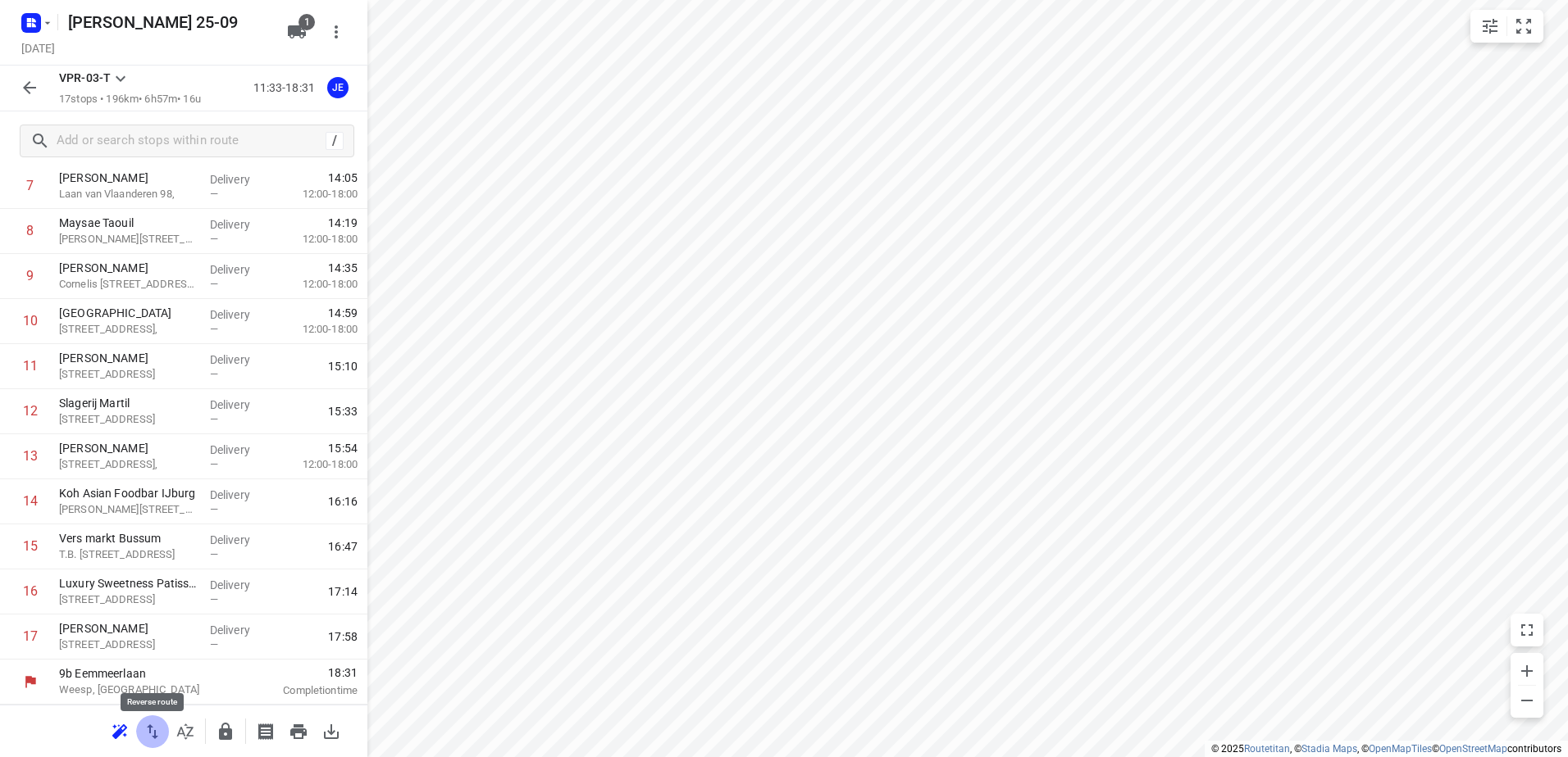
click at [160, 724] on icon "button" at bounding box center [152, 731] width 20 height 20
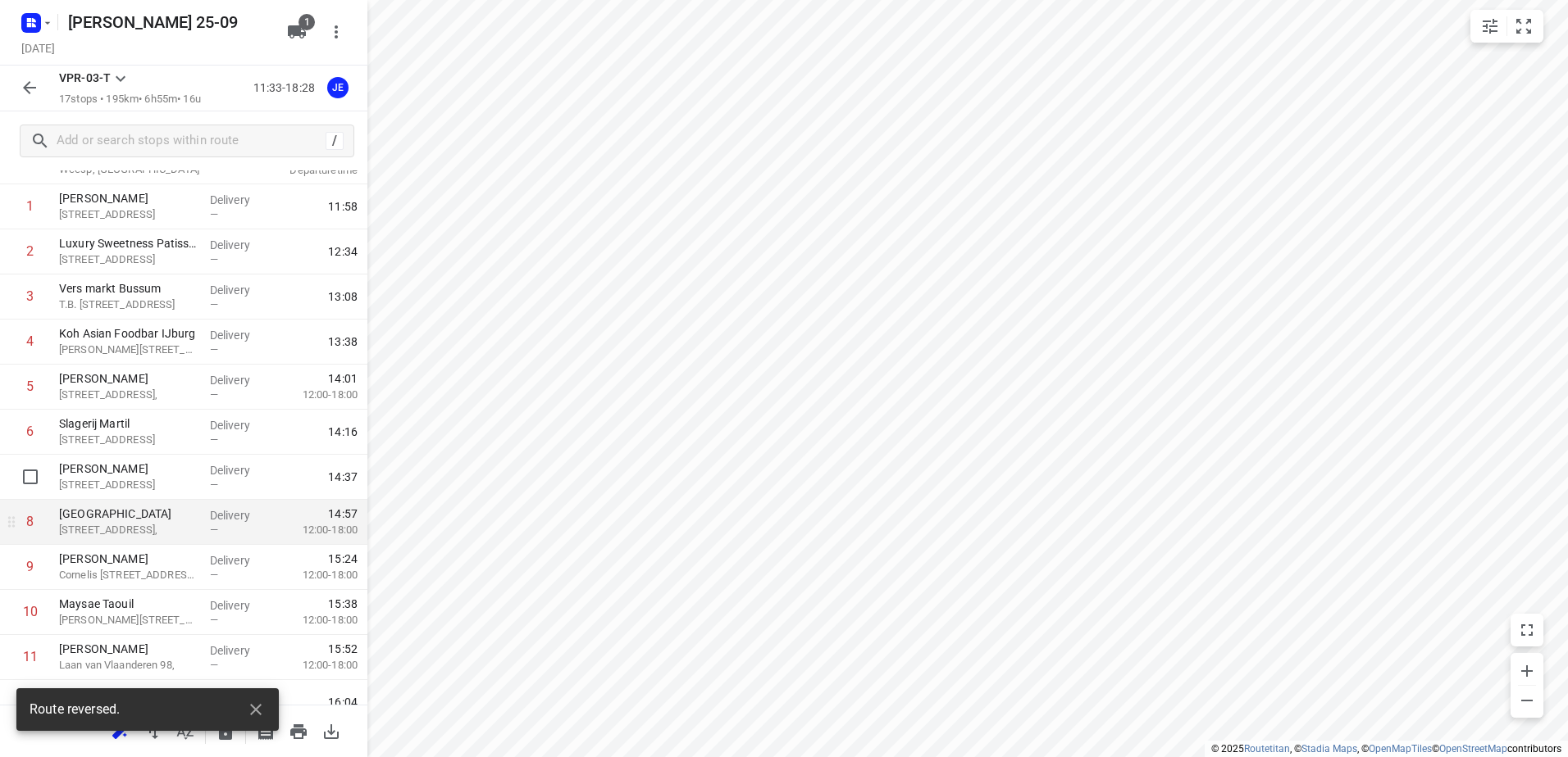
scroll to position [0, 0]
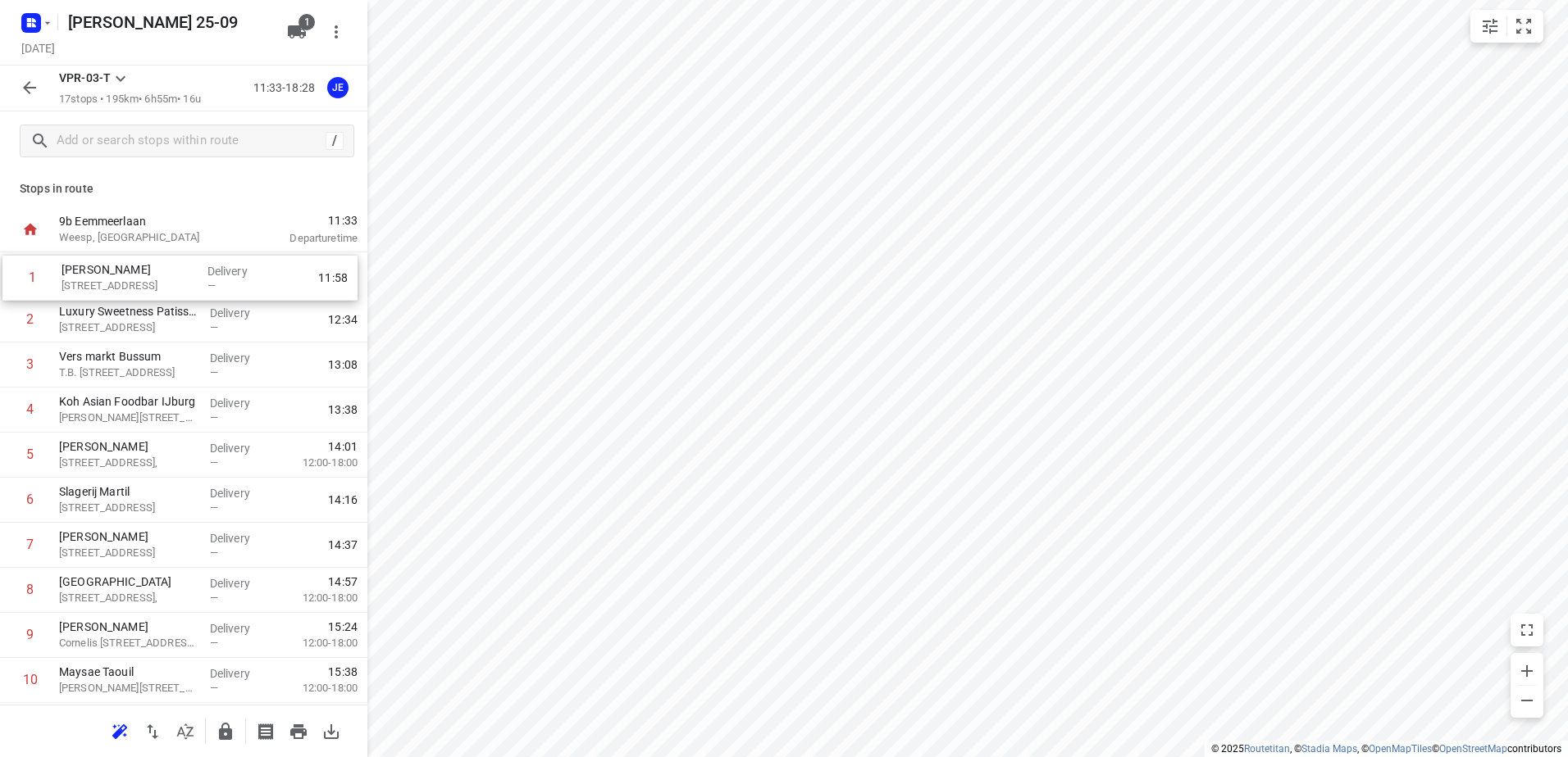
drag, startPoint x: 93, startPoint y: 266, endPoint x: 96, endPoint y: 277, distance: 11.4
click at [96, 277] on div "1 [PERSON_NAME] [STREET_ADDRESS] Delivery — 11:58 2 Luxury Sweetness Patisserie…" at bounding box center [184, 635] width 367 height 766
drag, startPoint x: 118, startPoint y: 274, endPoint x: 117, endPoint y: 501, distance: 227.0
click at [117, 501] on div "1 [PERSON_NAME] [STREET_ADDRESS] Delivery — 11:58 2 Luxury Sweetness Patisserie…" at bounding box center [184, 635] width 367 height 766
drag, startPoint x: 123, startPoint y: 554, endPoint x: 131, endPoint y: 416, distance: 138.2
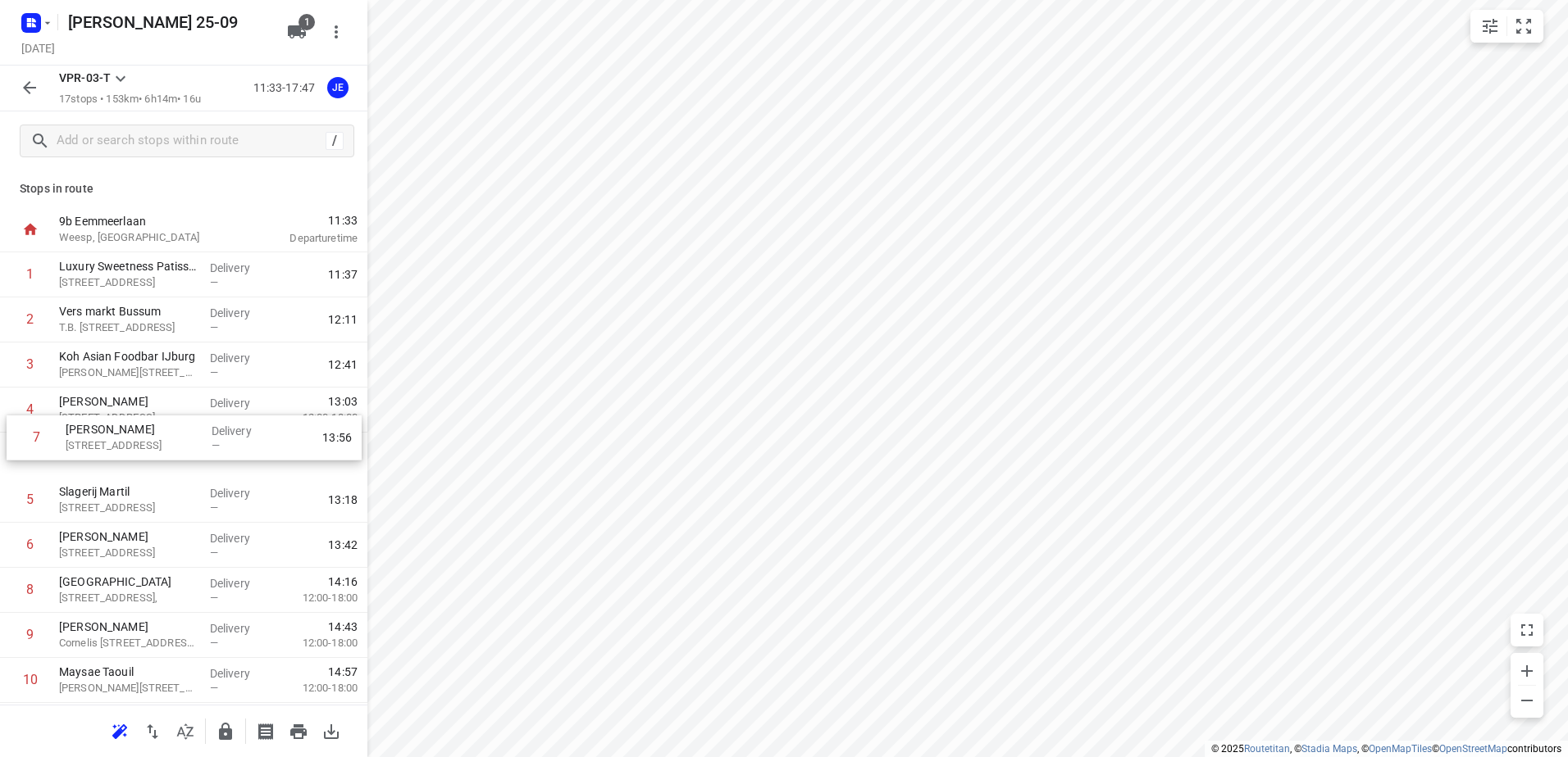
click at [131, 416] on div "1 Luxury Sweetness Patisserie [STREET_ADDRESS], Weesp Delivery — 11:37 2 Vers m…" at bounding box center [184, 635] width 367 height 766
drag, startPoint x: 156, startPoint y: 502, endPoint x: 169, endPoint y: 403, distance: 99.8
click at [169, 403] on div "1 Luxury Sweetness Patisserie [STREET_ADDRESS], Weesp Delivery — 11:37 2 Vers m…" at bounding box center [184, 635] width 367 height 766
drag, startPoint x: 177, startPoint y: 537, endPoint x: 178, endPoint y: 472, distance: 65.0
click at [178, 472] on div "1 Luxury Sweetness Patisserie [STREET_ADDRESS], Weesp Delivery — 11:37 2 Vers m…" at bounding box center [184, 635] width 367 height 766
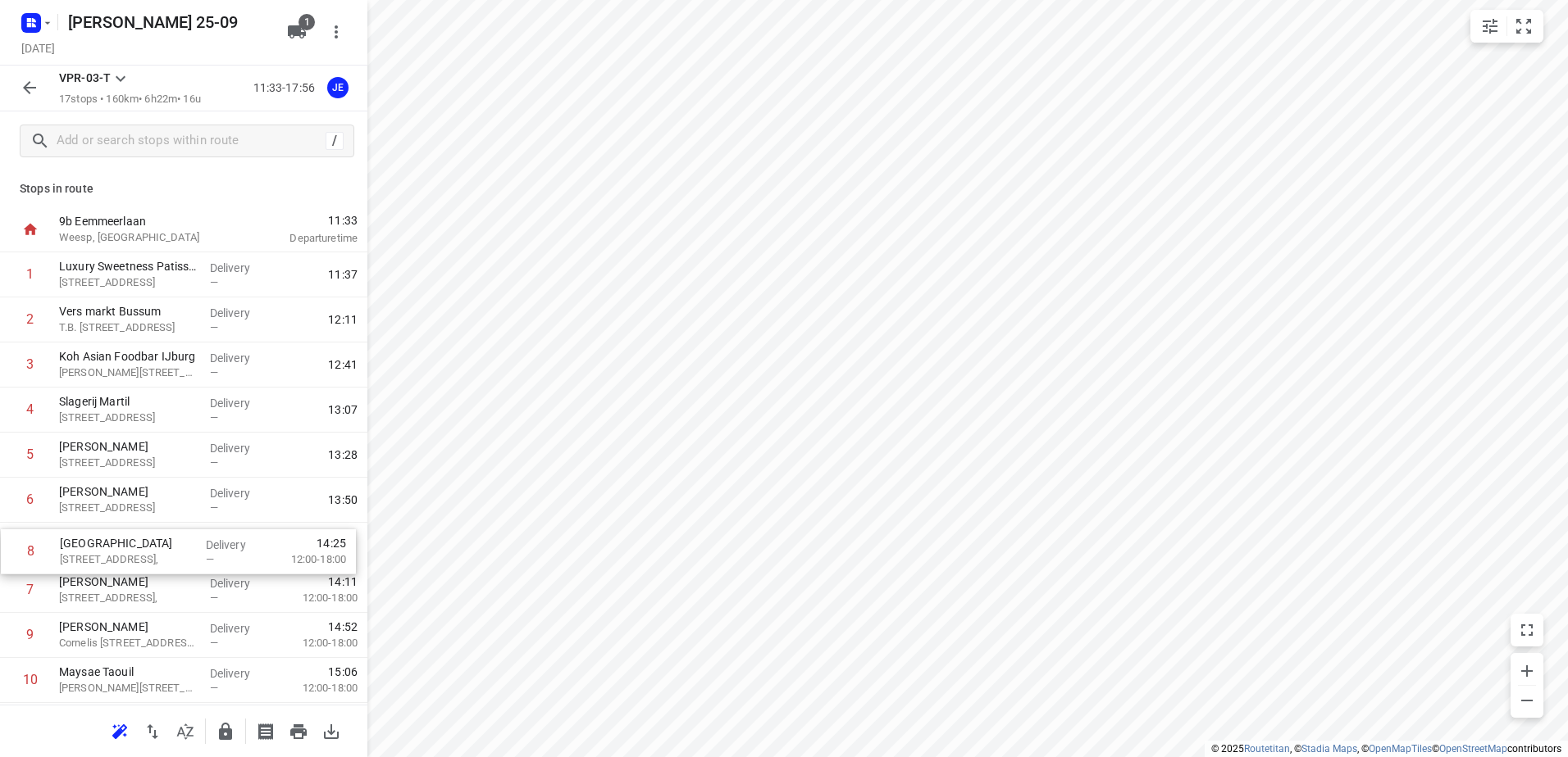
scroll to position [2, 0]
drag, startPoint x: 164, startPoint y: 601, endPoint x: 165, endPoint y: 553, distance: 48.0
click at [165, 553] on div "1 Luxury Sweetness Patisserie [STREET_ADDRESS], Weesp Delivery — 11:37 2 Vers m…" at bounding box center [184, 634] width 367 height 766
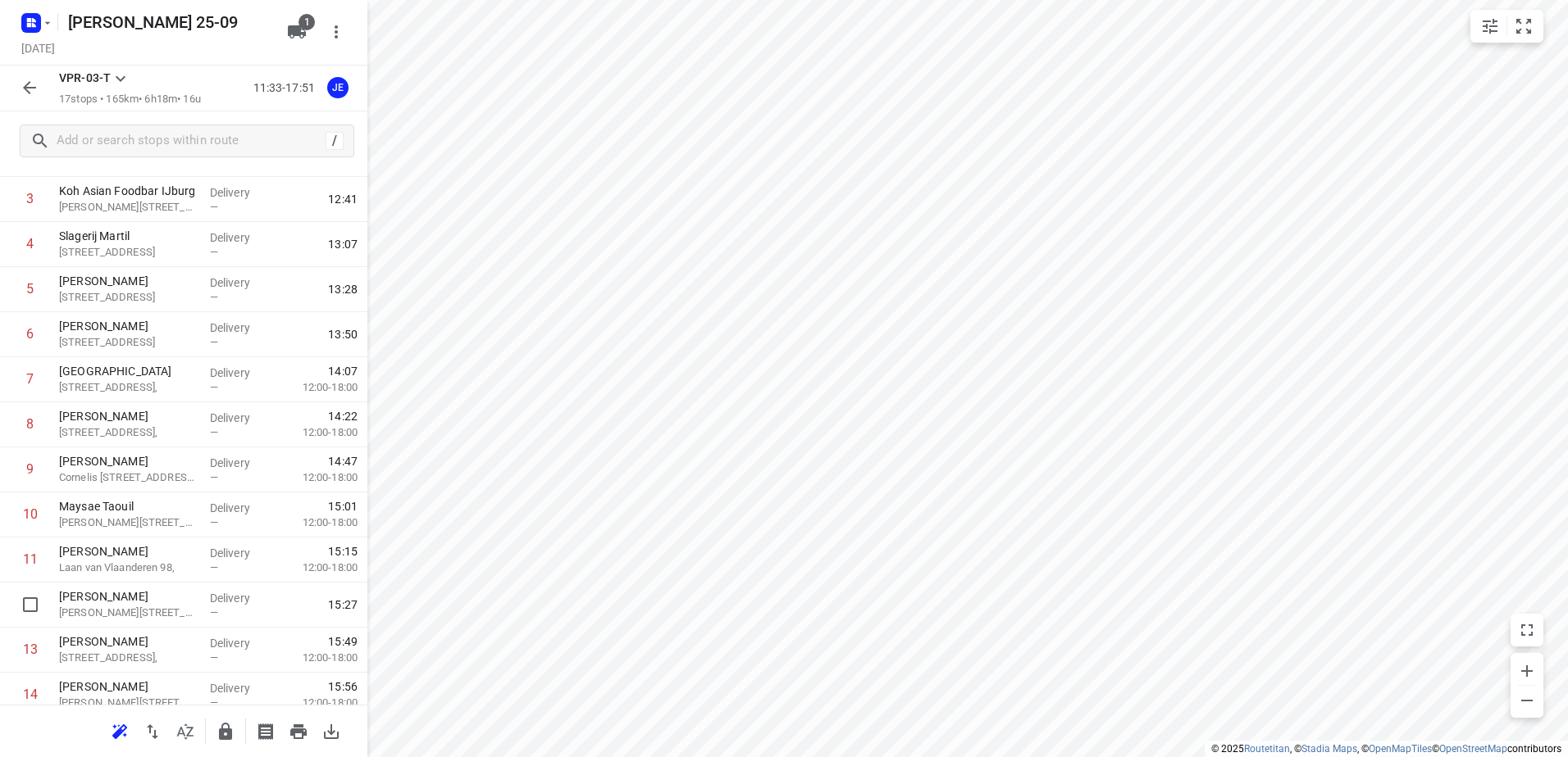
scroll to position [168, 0]
drag, startPoint x: 203, startPoint y: 598, endPoint x: 206, endPoint y: 436, distance: 162.0
click at [206, 436] on div "1 Luxury Sweetness Patisserie [STREET_ADDRESS], Weesp Delivery — 11:37 2 Vers m…" at bounding box center [184, 467] width 367 height 766
drag, startPoint x: 130, startPoint y: 616, endPoint x: 136, endPoint y: 505, distance: 111.2
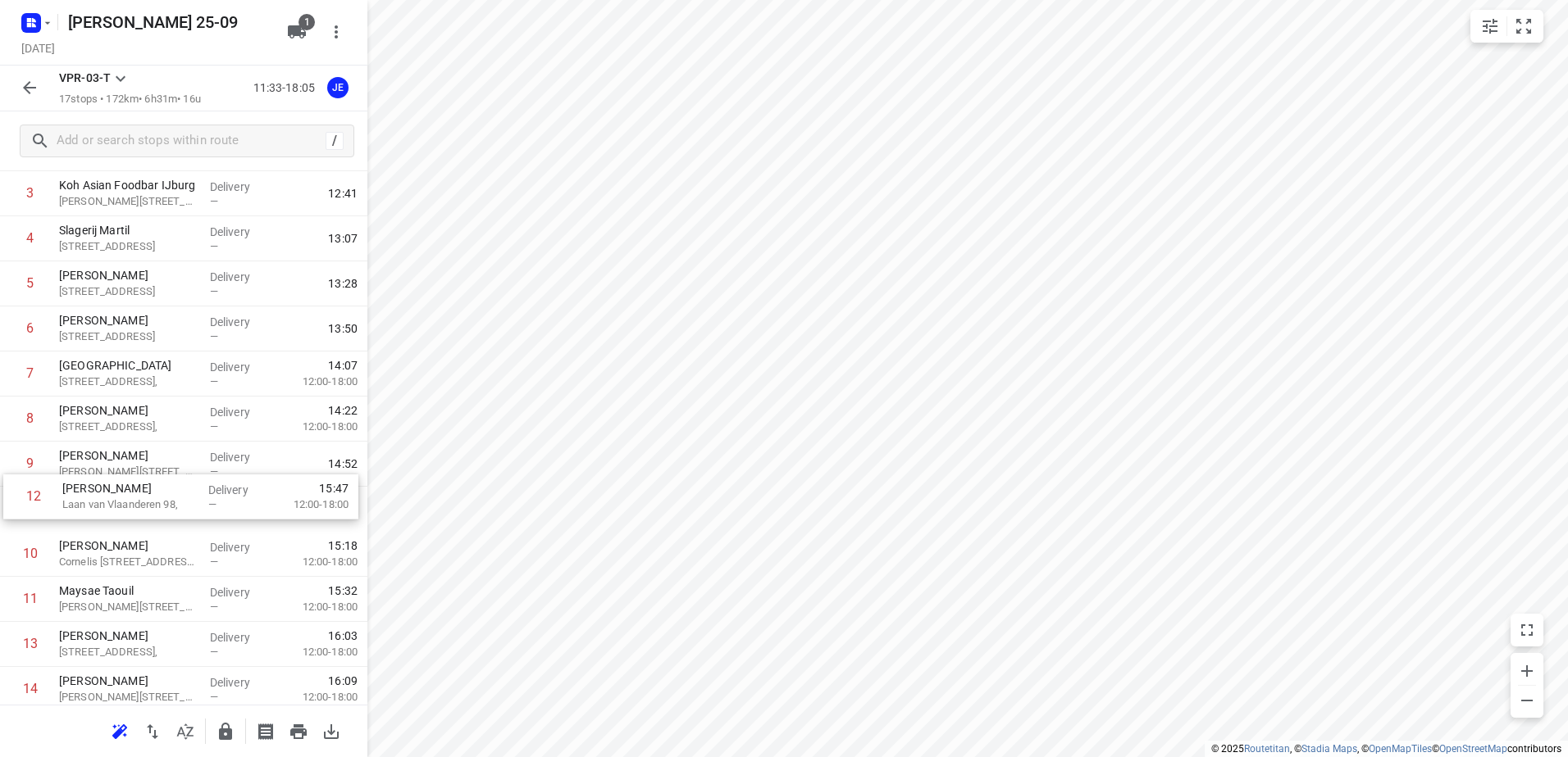
click at [136, 505] on div "1 Luxury Sweetness Patisserie [STREET_ADDRESS], Weesp Delivery — 11:37 2 Vers m…" at bounding box center [184, 465] width 367 height 766
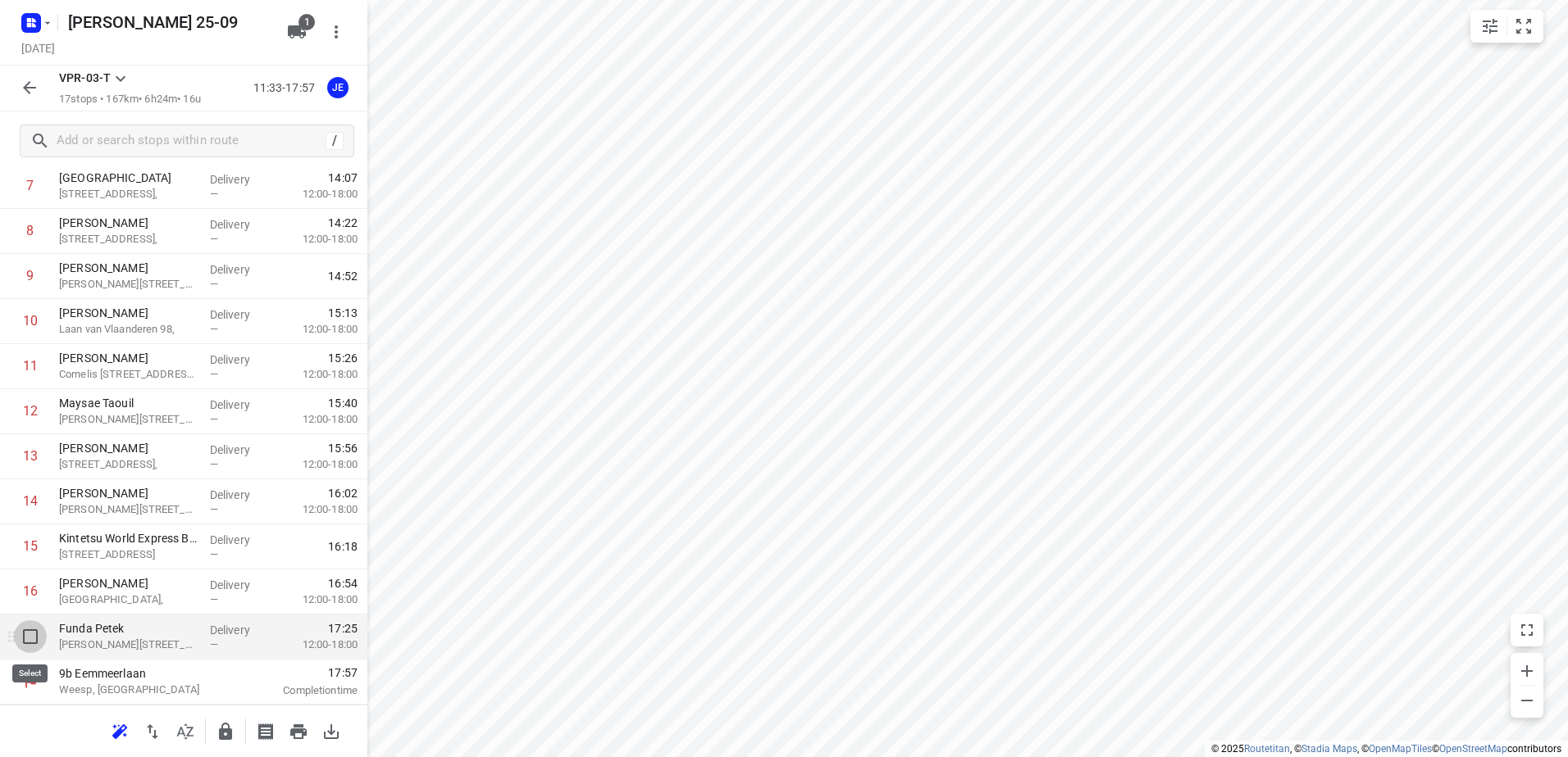
click at [36, 638] on input "checkbox" at bounding box center [30, 637] width 33 height 33
checkbox input "true"
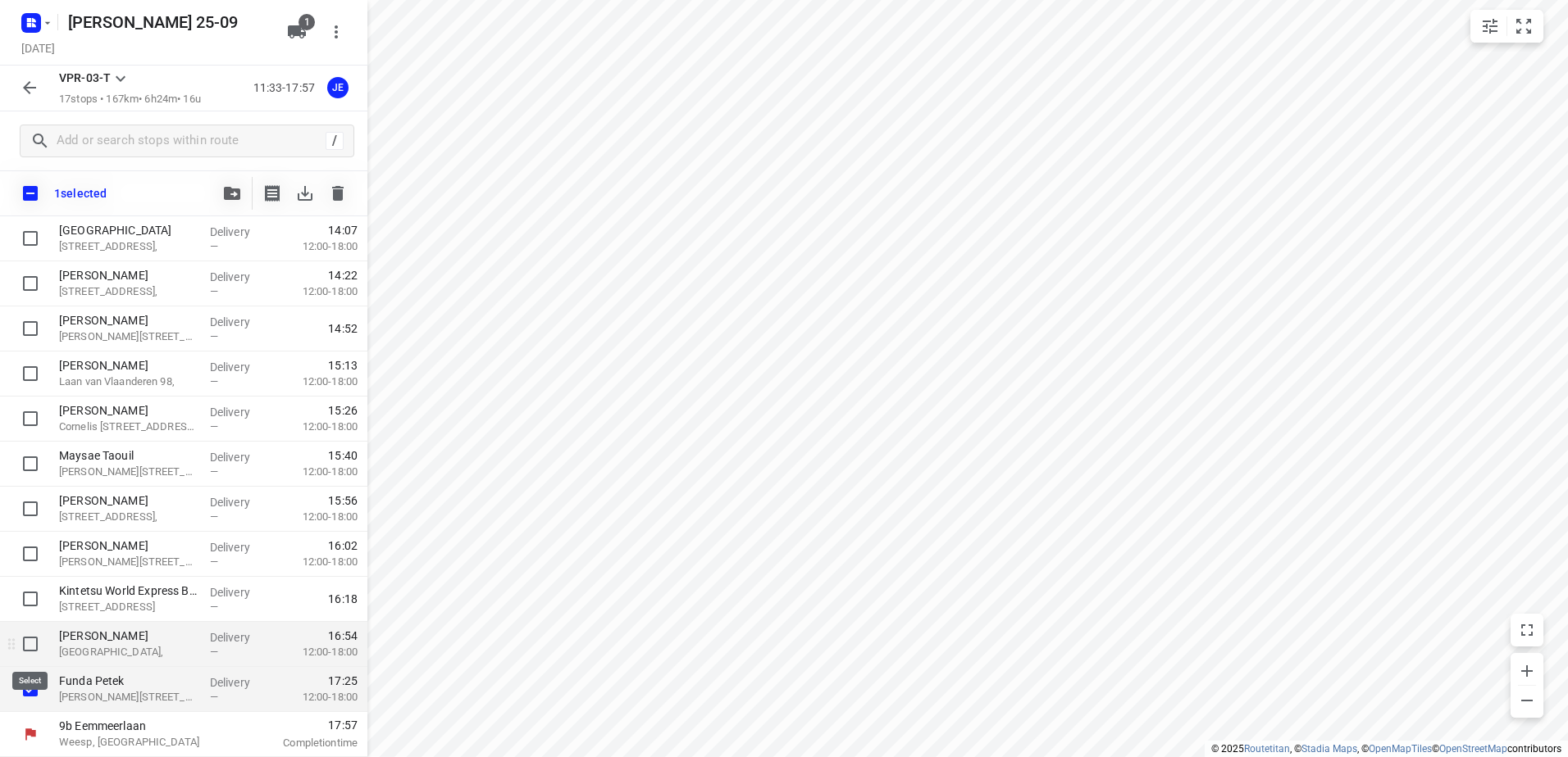
click at [30, 644] on input "checkbox" at bounding box center [30, 644] width 33 height 33
checkbox input "true"
click at [346, 194] on icon "button" at bounding box center [337, 193] width 20 height 20
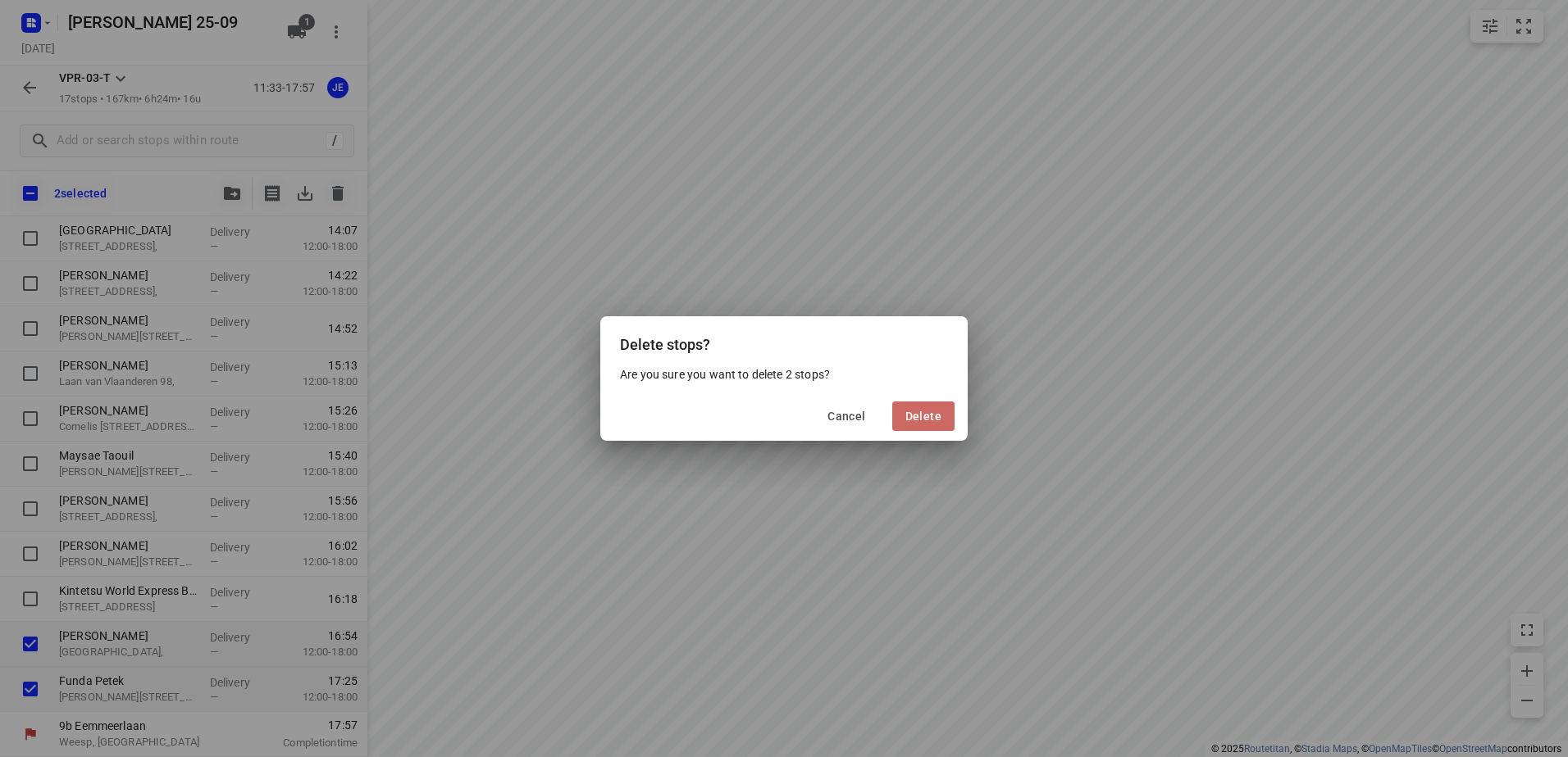
click at [910, 419] on span "Delete" at bounding box center [923, 416] width 36 height 13
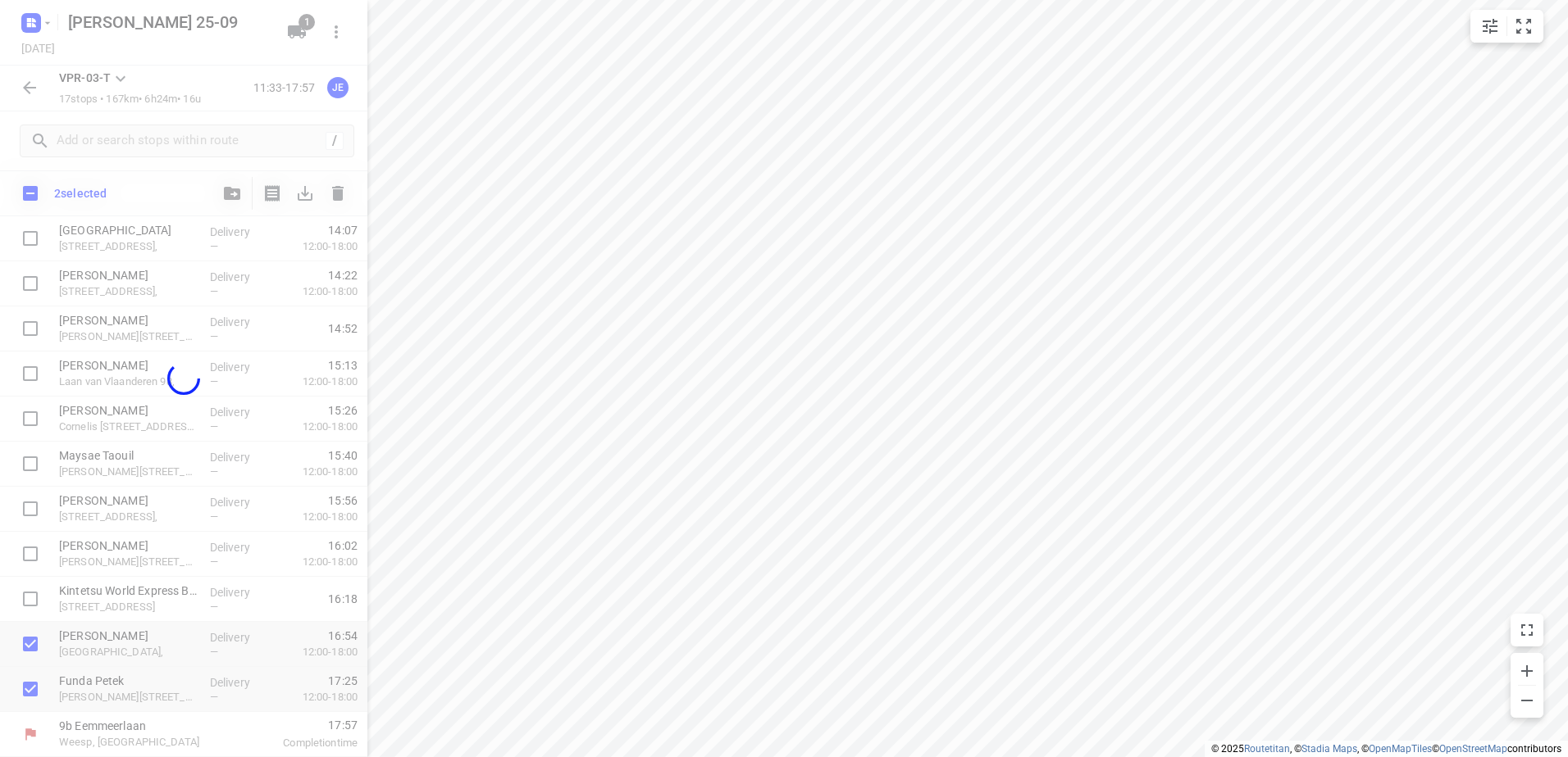
scroll to position [269, 0]
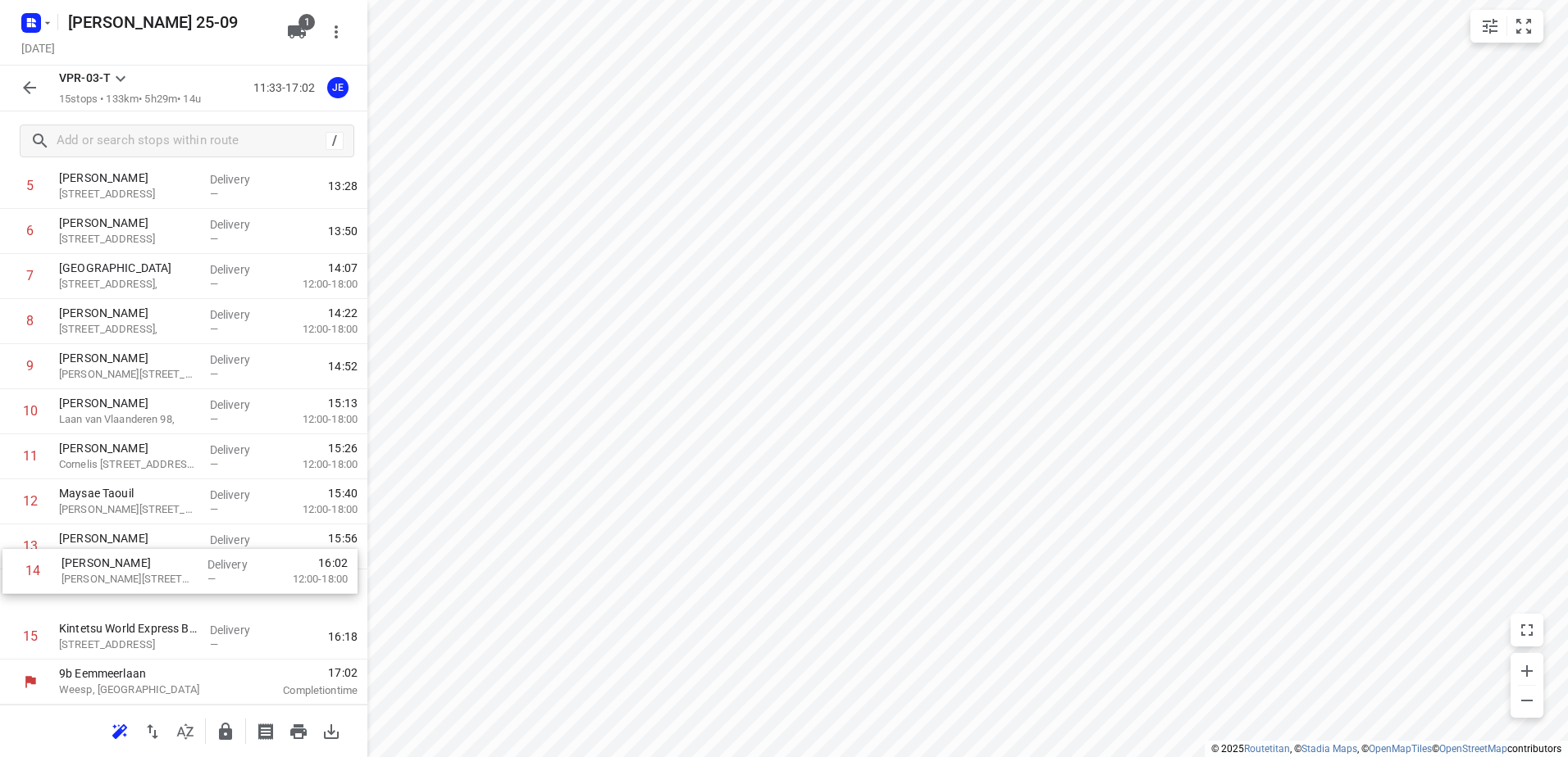
drag, startPoint x: 155, startPoint y: 580, endPoint x: 160, endPoint y: 536, distance: 44.3
click at [160, 536] on div "1 Luxury Sweetness Patisserie [STREET_ADDRESS], Weesp Delivery — 11:37 2 Vers m…" at bounding box center [184, 321] width 367 height 676
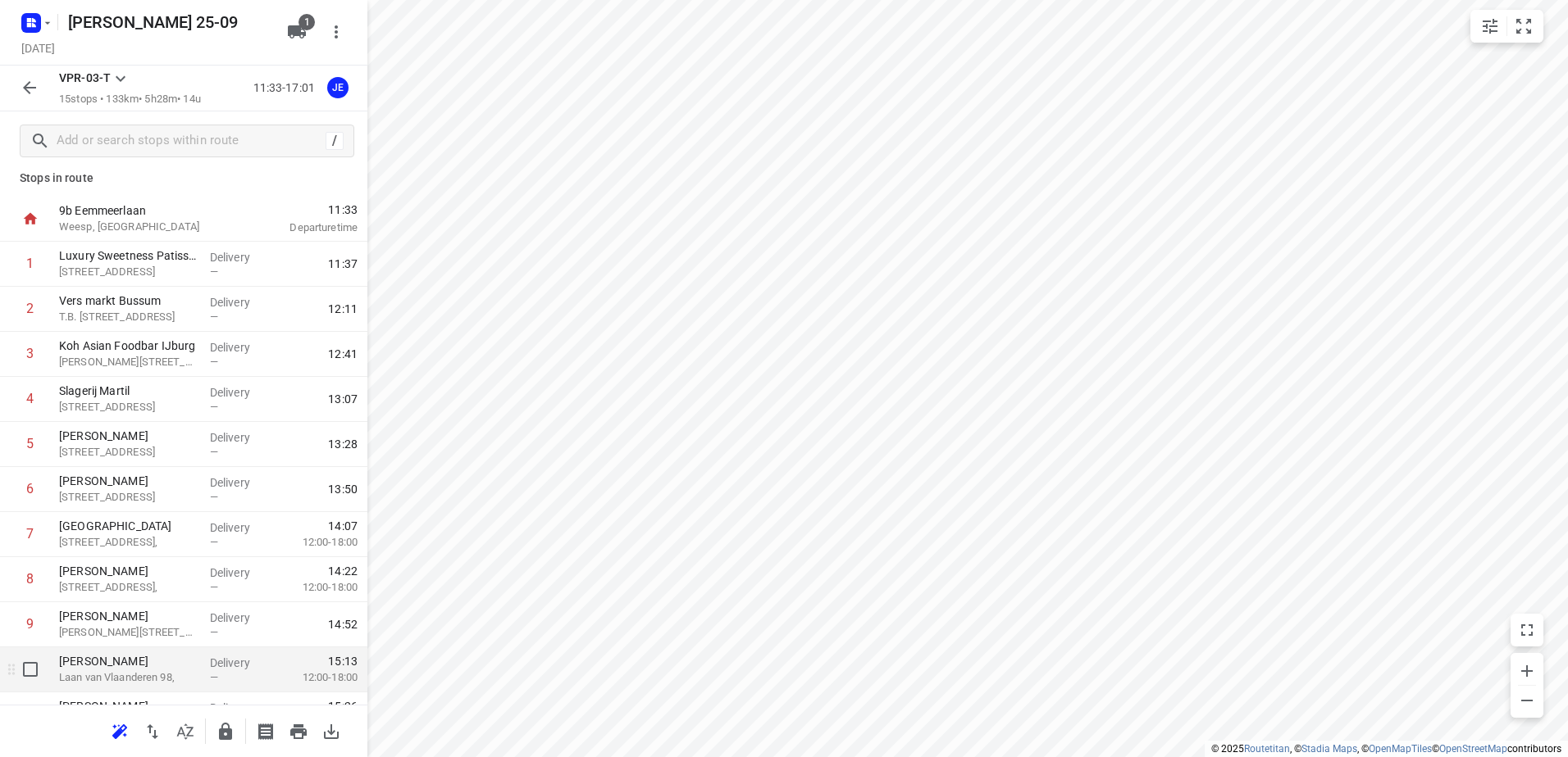
scroll to position [0, 0]
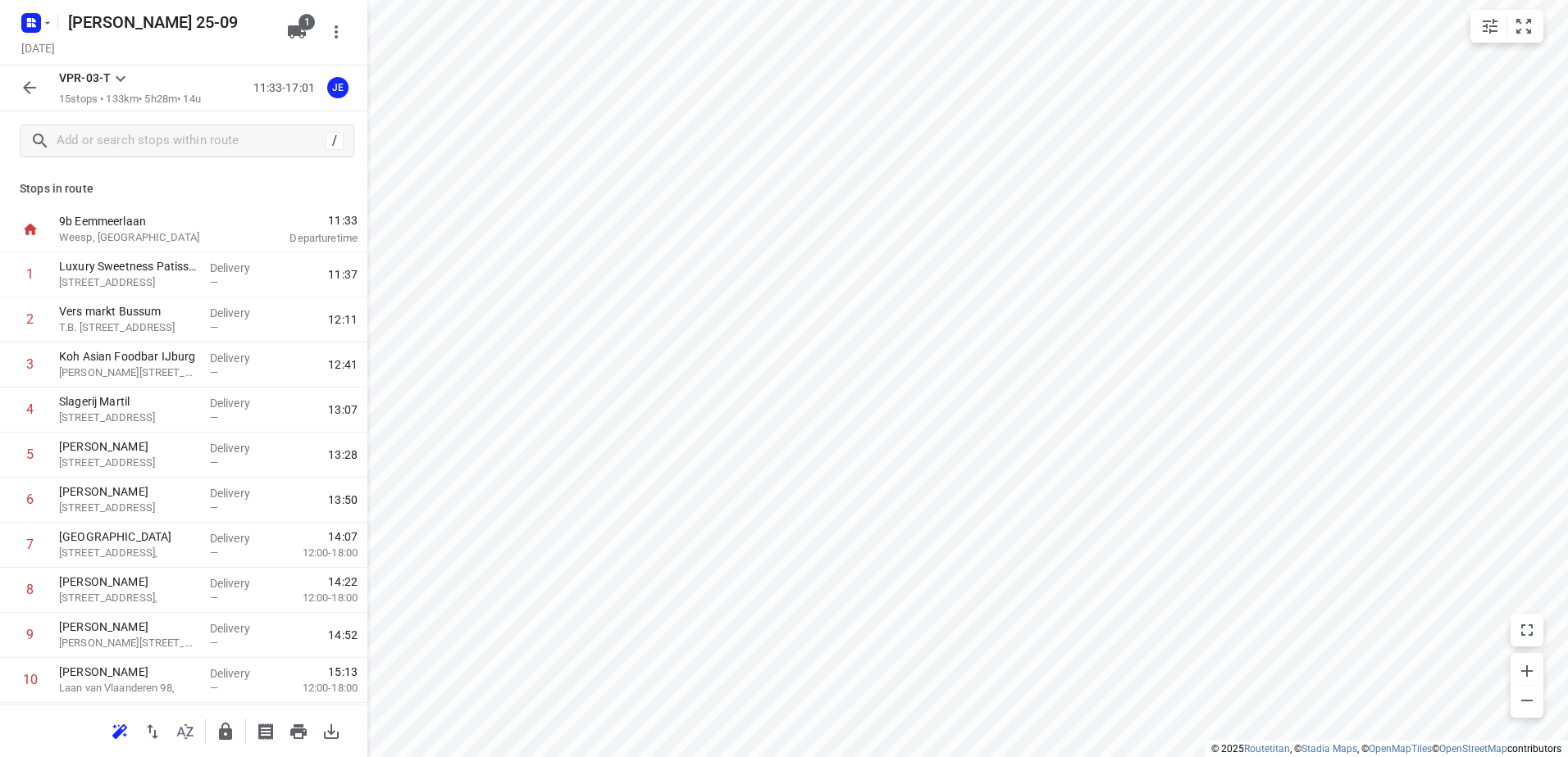
click at [47, 94] on div "VPR-03-T 15 stops • 133km • 5h28m • 14u 11:33-17:01 JE" at bounding box center [184, 88] width 367 height 46
click at [12, 78] on div "VPR-03-T 15 stops • 133km • 5h28m • 14u 11:33-17:01 JE" at bounding box center [184, 88] width 367 height 46
click at [28, 21] on icon "button" at bounding box center [31, 22] width 27 height 27
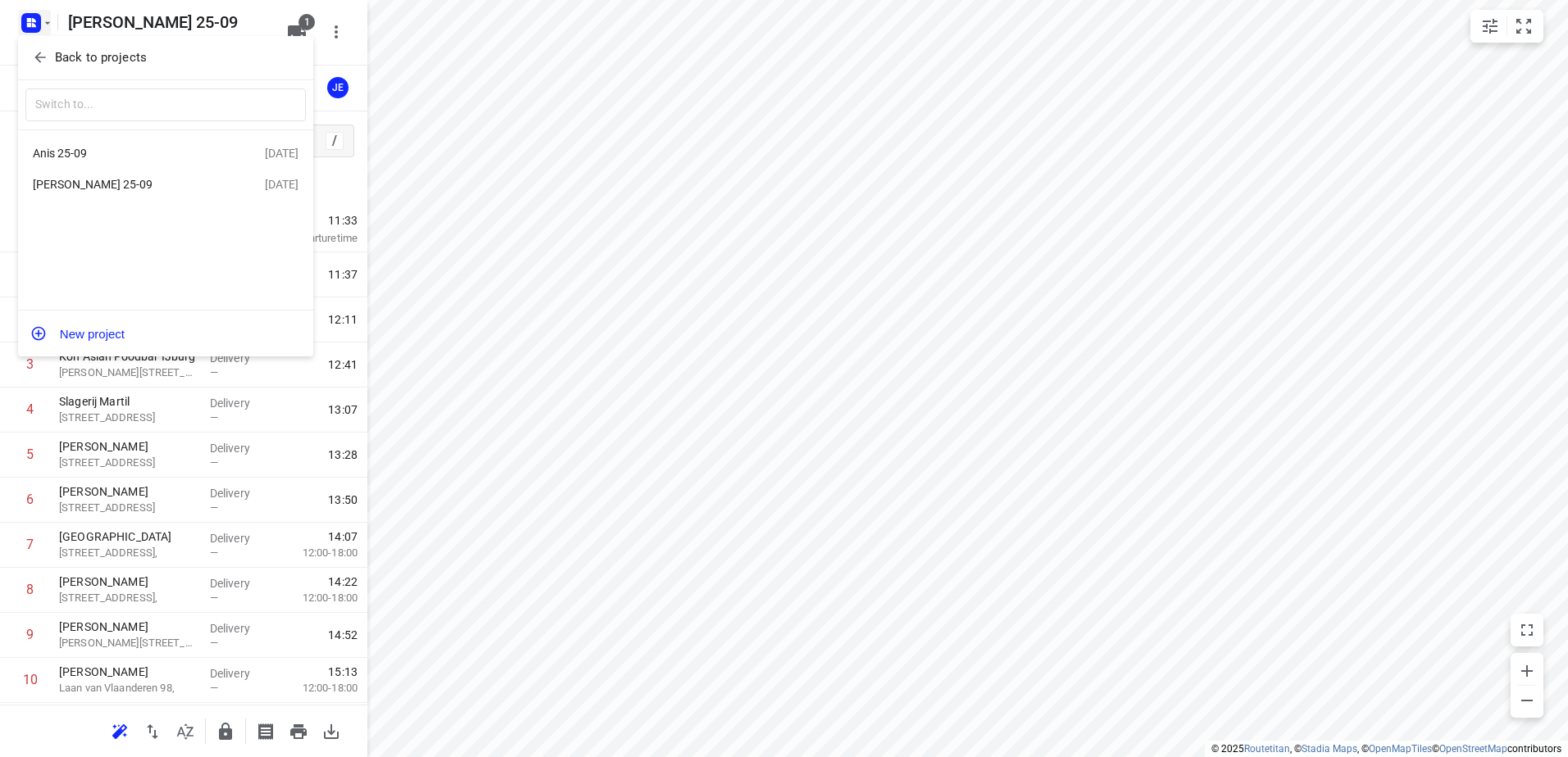
click at [84, 156] on div "Anis 25-09" at bounding box center [127, 153] width 189 height 13
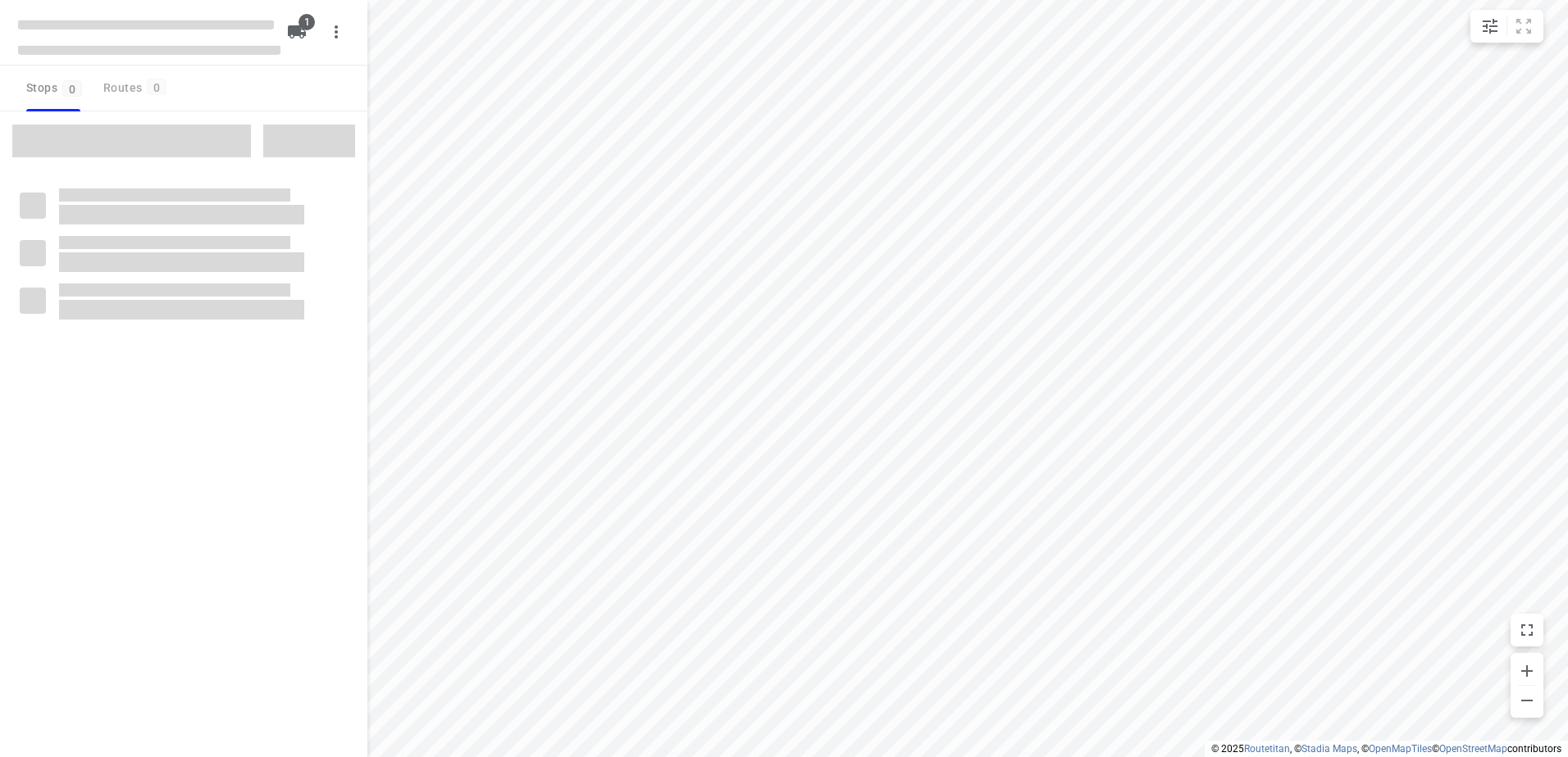
type input "distance"
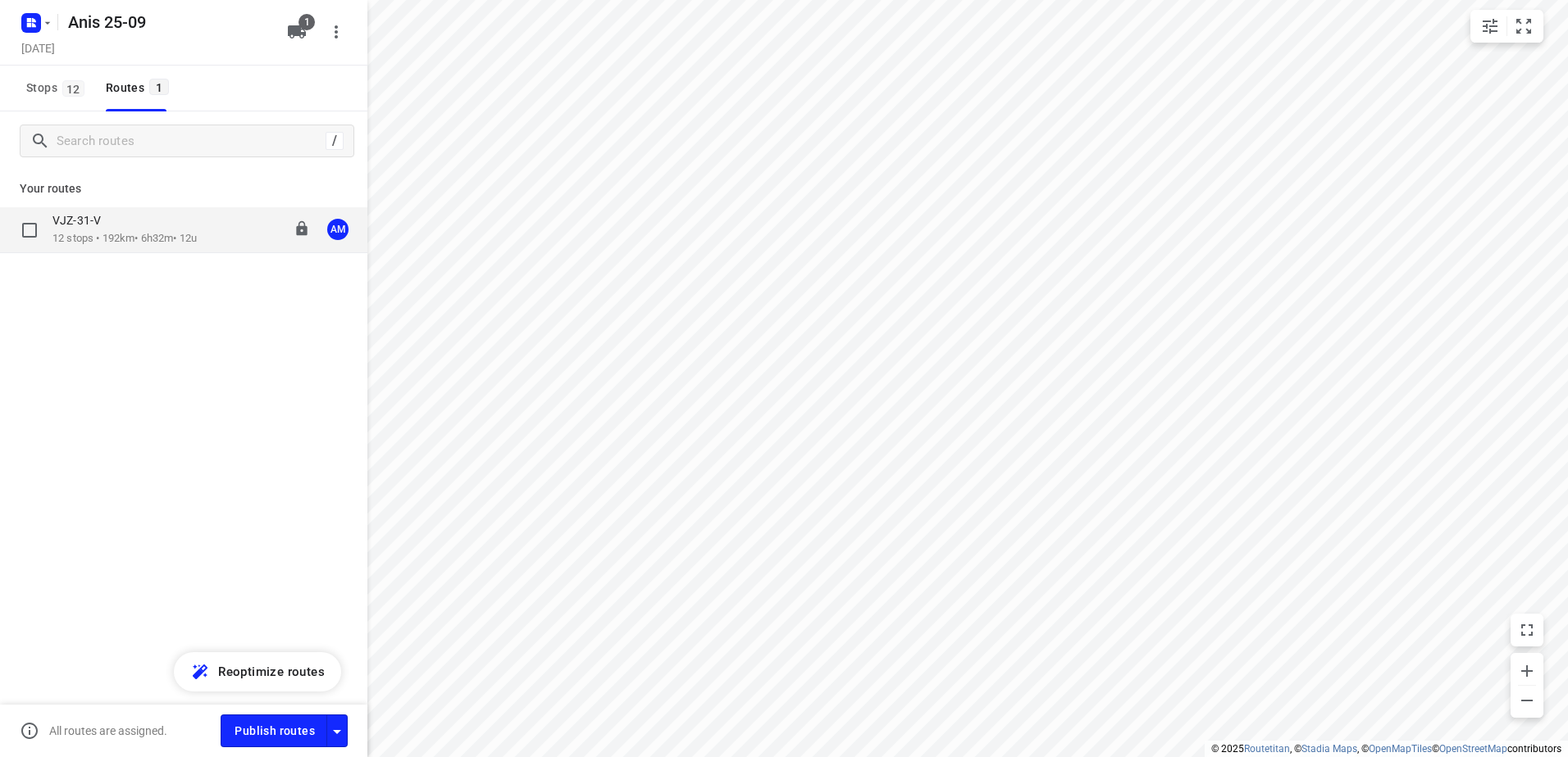
click at [132, 231] on p "12 stops • 192km • 6h32m • 12u" at bounding box center [124, 239] width 144 height 15
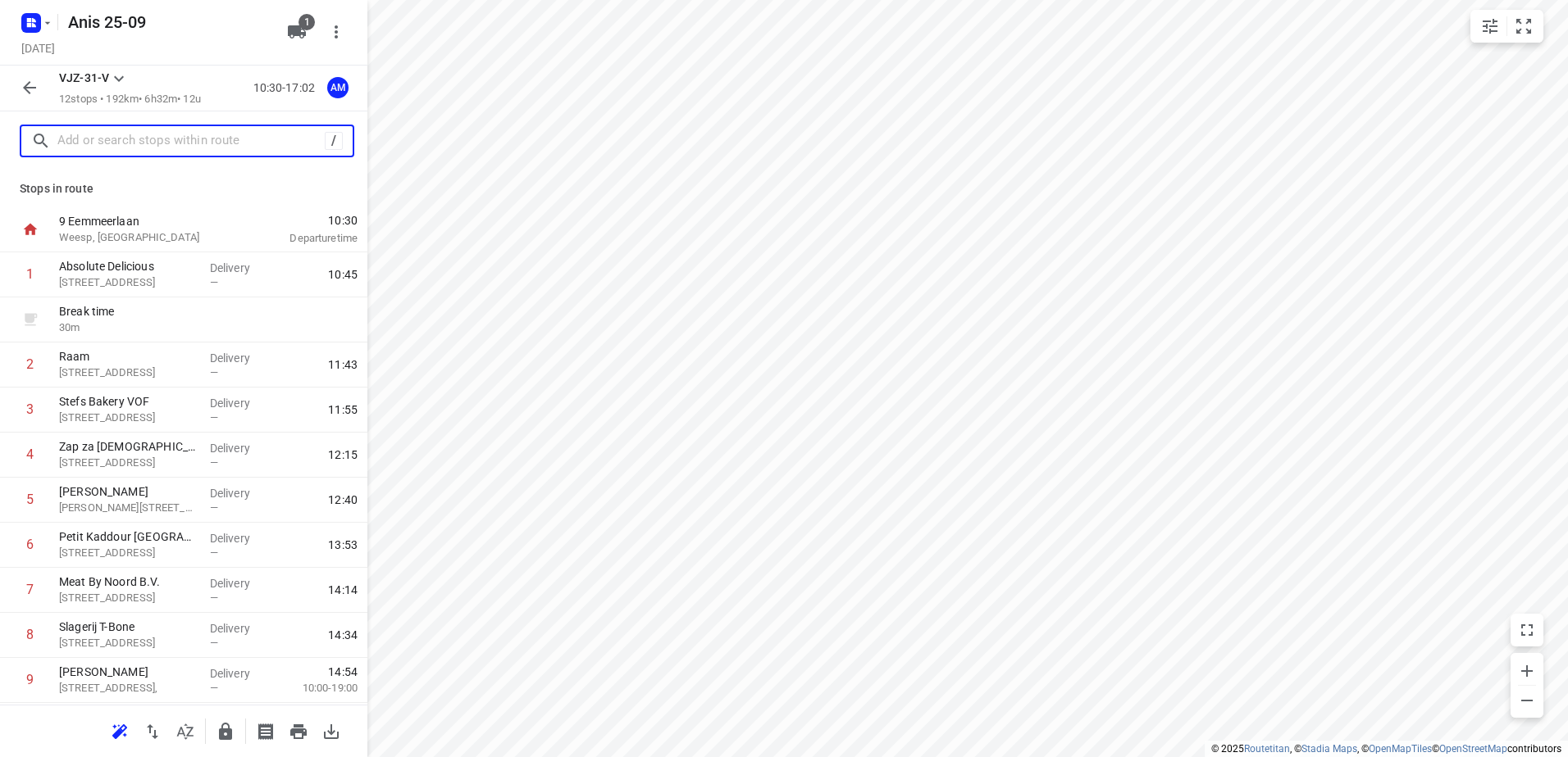
click at [178, 153] on input "text" at bounding box center [191, 141] width 268 height 26
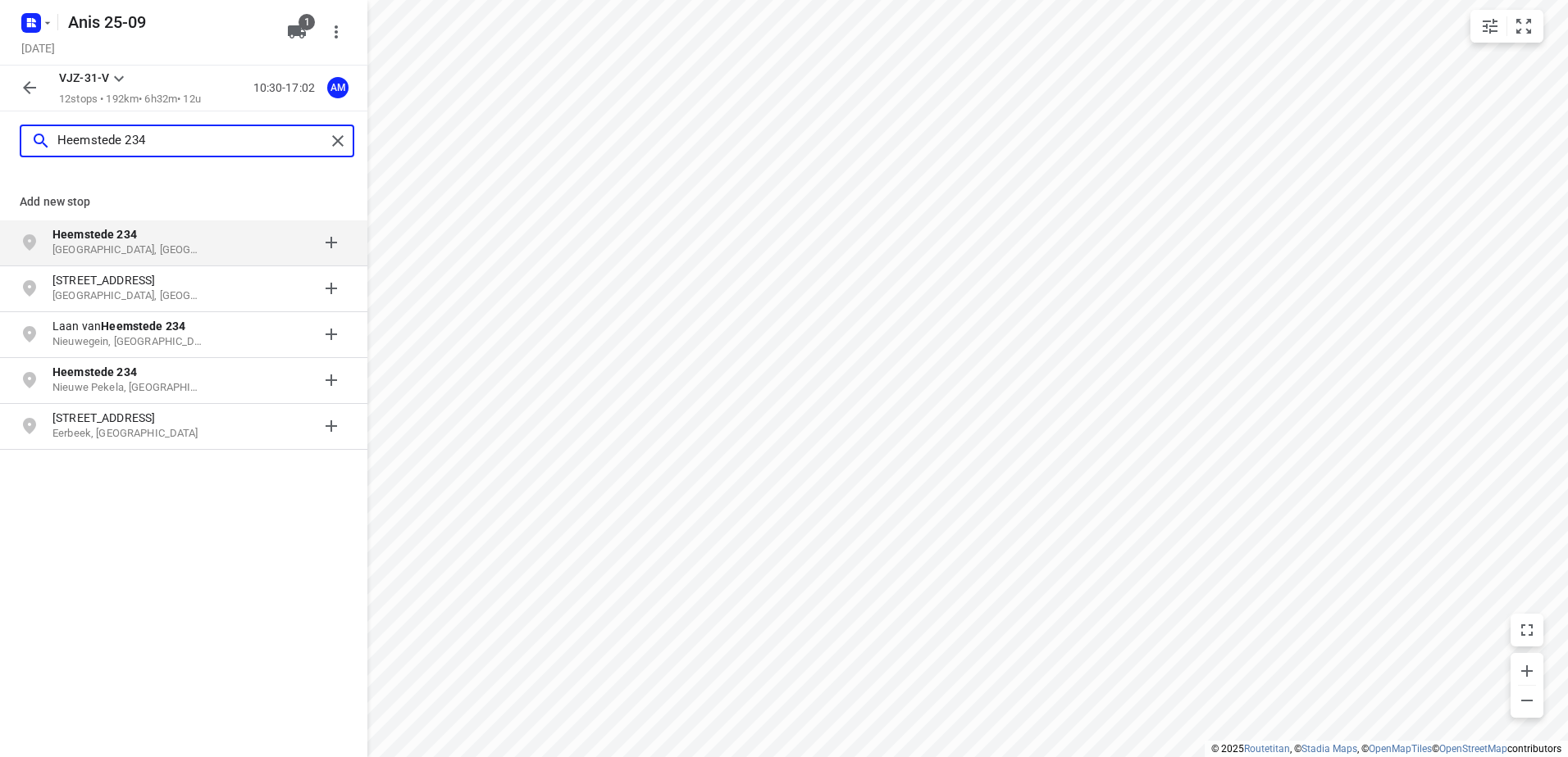
type input "Heemstede 234"
click at [70, 243] on p "[GEOGRAPHIC_DATA], [GEOGRAPHIC_DATA]" at bounding box center [128, 250] width 151 height 15
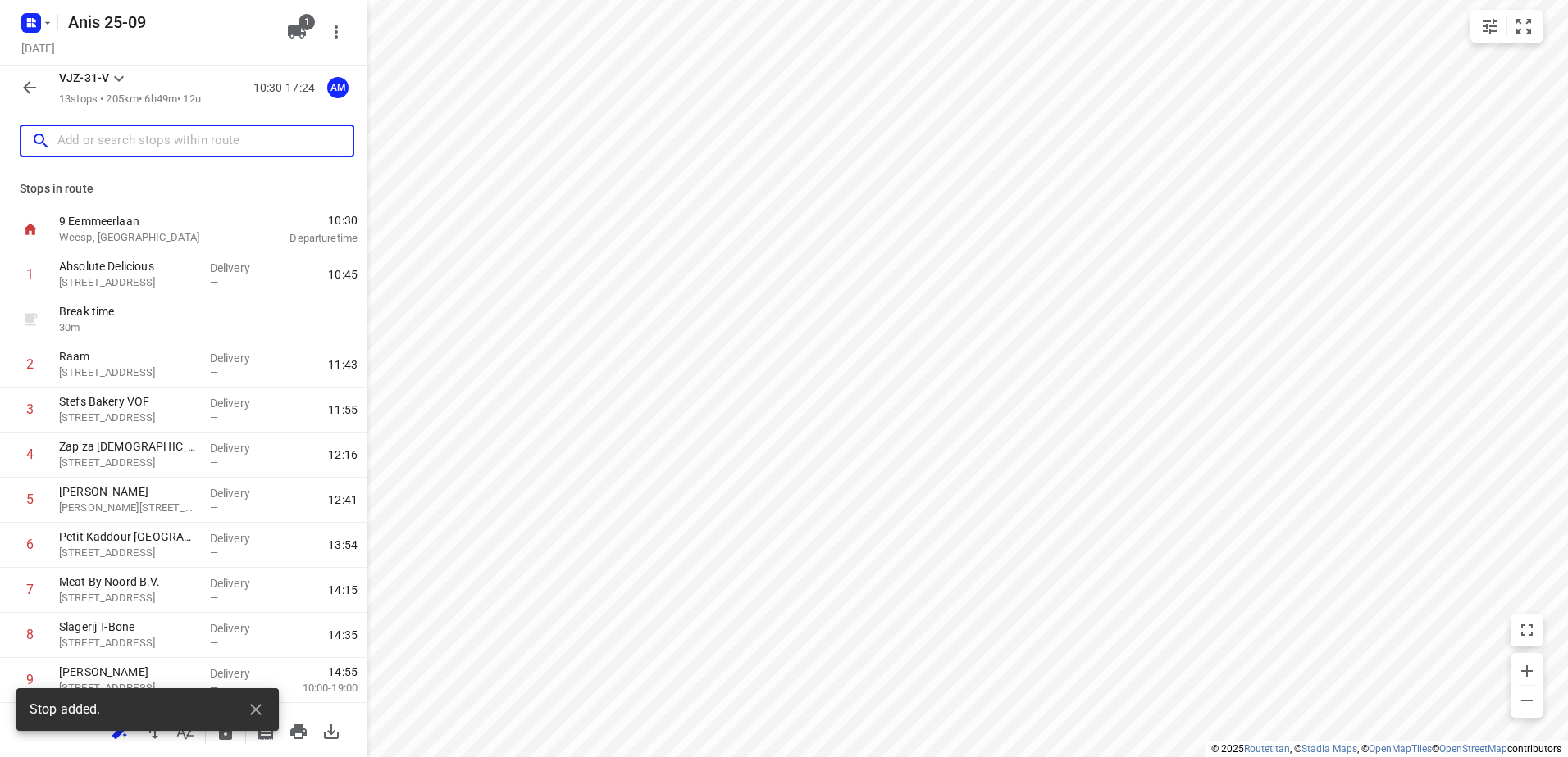
click at [133, 138] on input "text" at bounding box center [205, 141] width 295 height 26
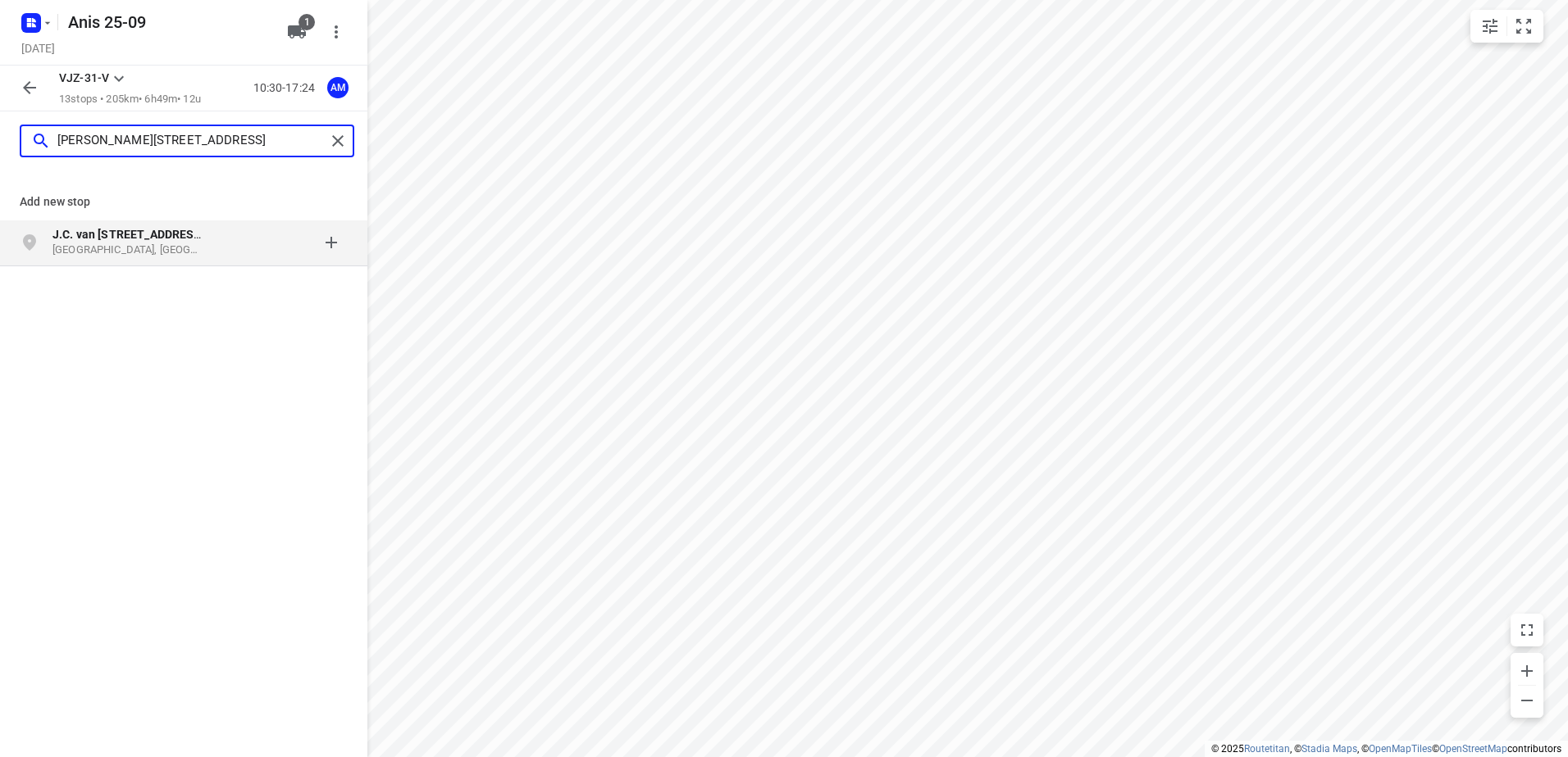
type input "[PERSON_NAME][STREET_ADDRESS]"
click at [136, 249] on p "[GEOGRAPHIC_DATA], [GEOGRAPHIC_DATA]" at bounding box center [128, 250] width 151 height 15
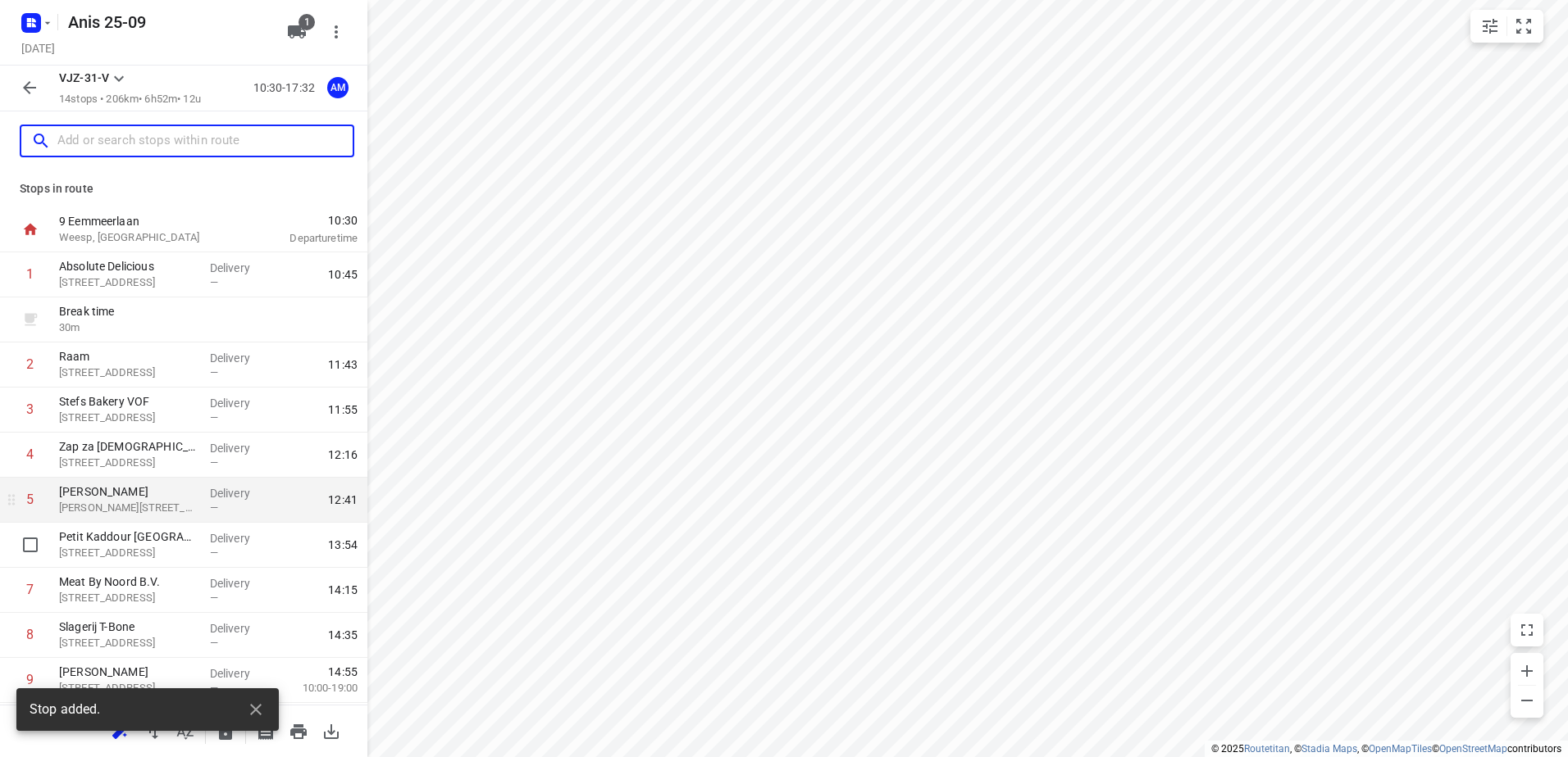
scroll to position [269, 0]
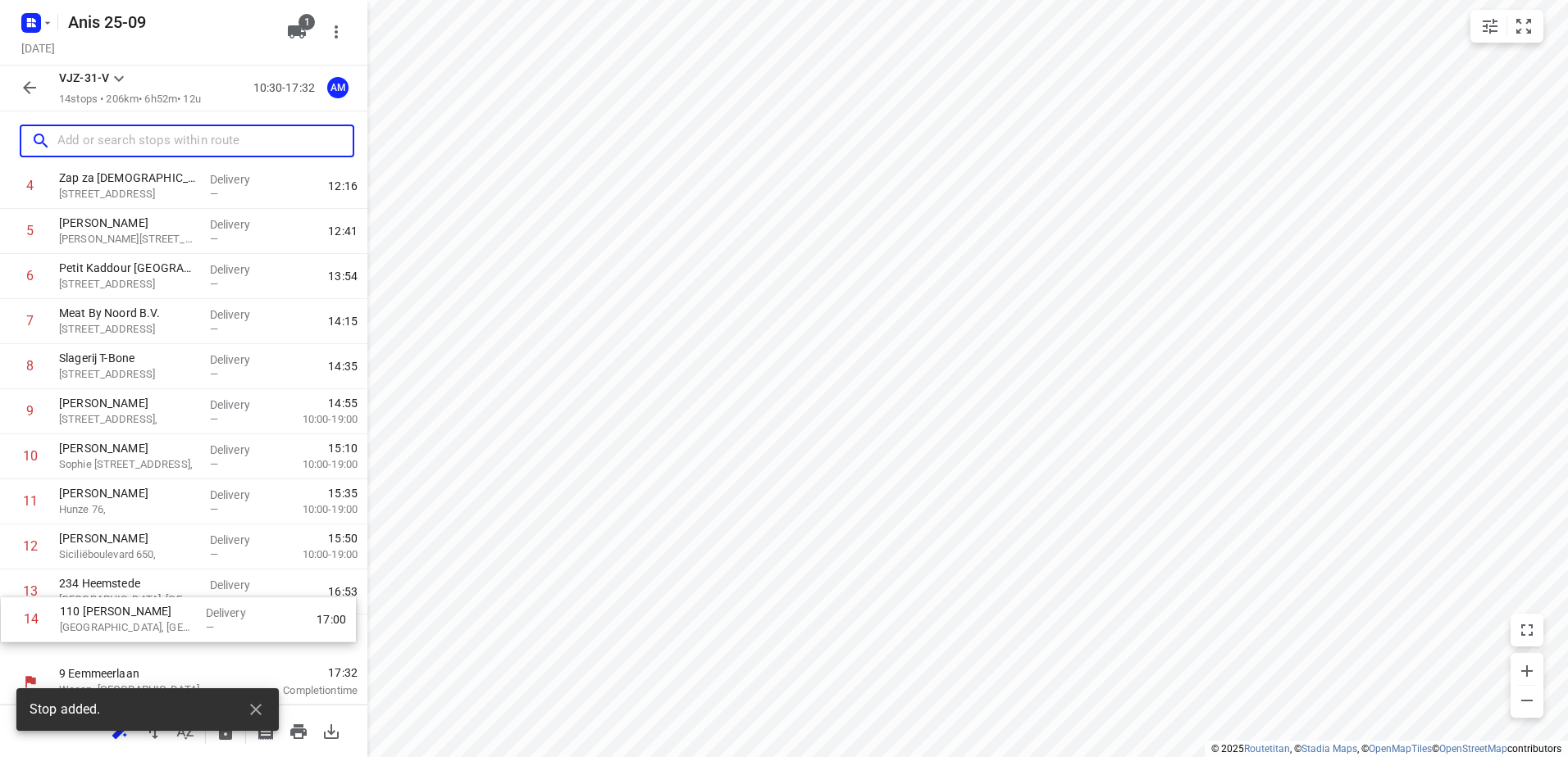
drag, startPoint x: 191, startPoint y: 617, endPoint x: 194, endPoint y: 596, distance: 21.2
click at [194, 596] on div "1 Absolute Delicious [STREET_ADDRESS] Delivery — 10:45 Break time 30 m 2 Raam […" at bounding box center [184, 321] width 367 height 676
drag, startPoint x: 195, startPoint y: 595, endPoint x: 182, endPoint y: 643, distance: 49.7
click at [182, 643] on div "1 Absolute Delicious [STREET_ADDRESS] Delivery — 10:45 Break time 30 m 2 Raam […" at bounding box center [184, 321] width 367 height 676
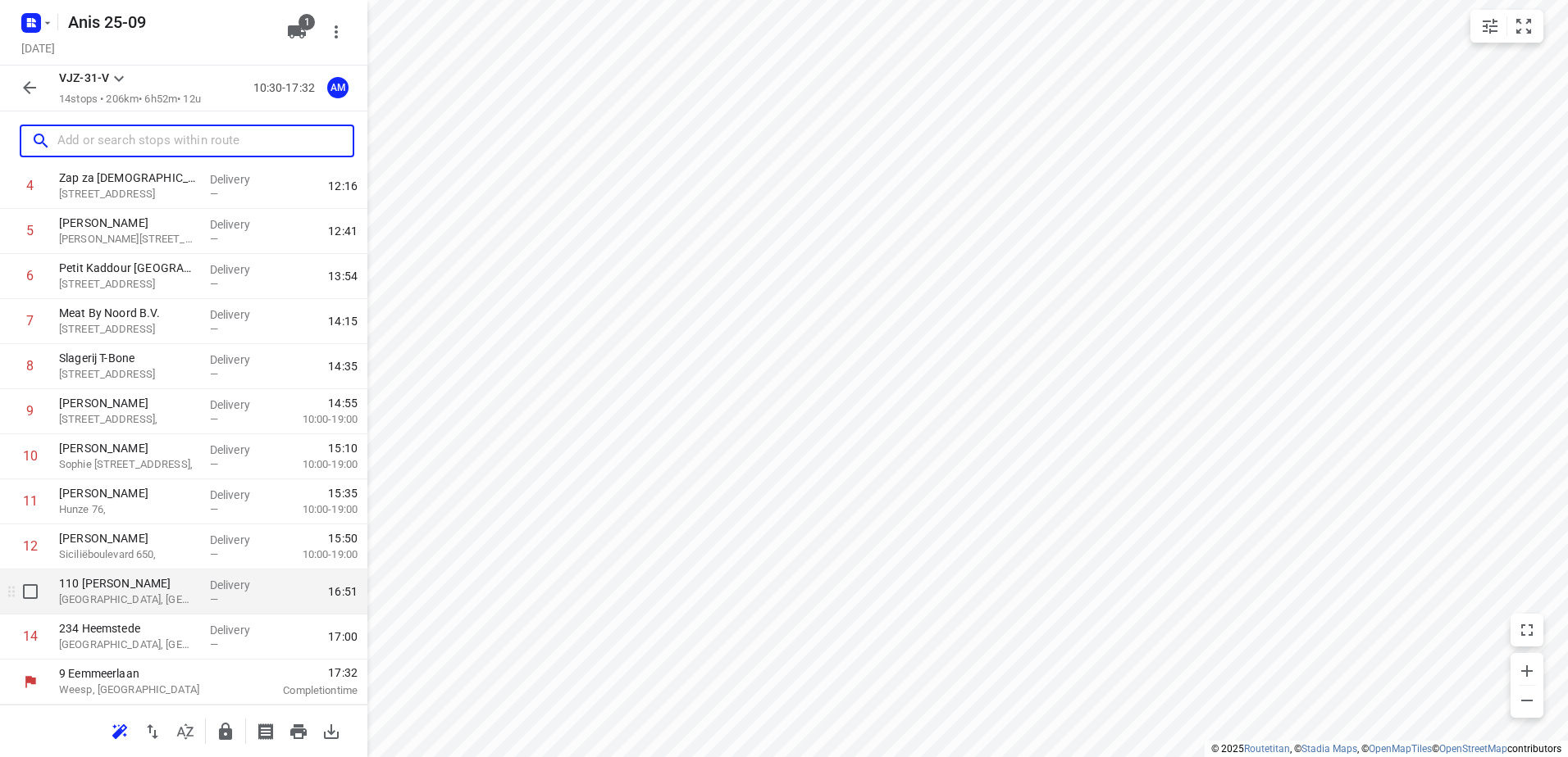
click at [177, 607] on div "110 [PERSON_NAME] [GEOGRAPHIC_DATA], [GEOGRAPHIC_DATA]" at bounding box center [128, 592] width 151 height 45
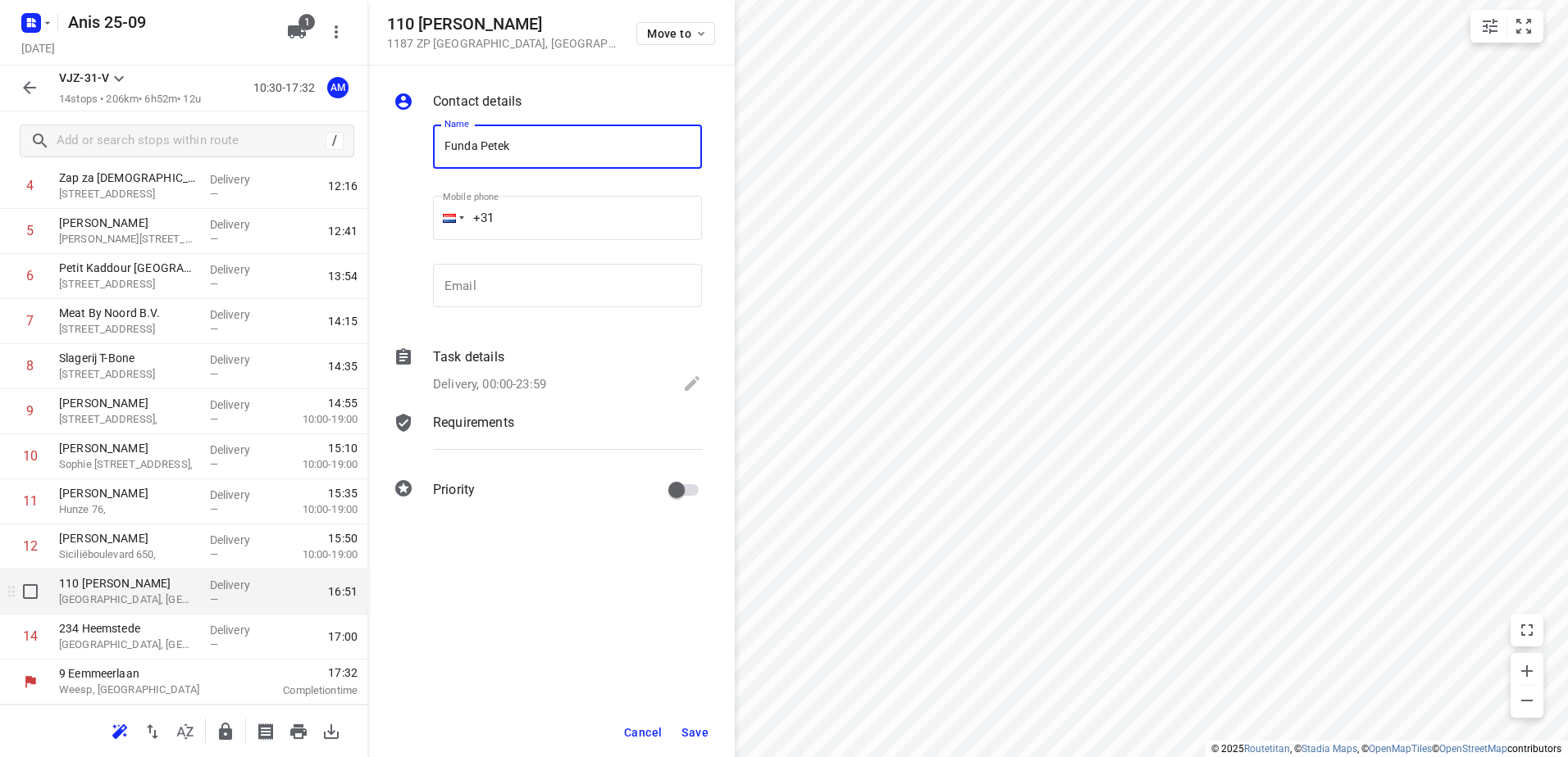
type input "Funda Petek"
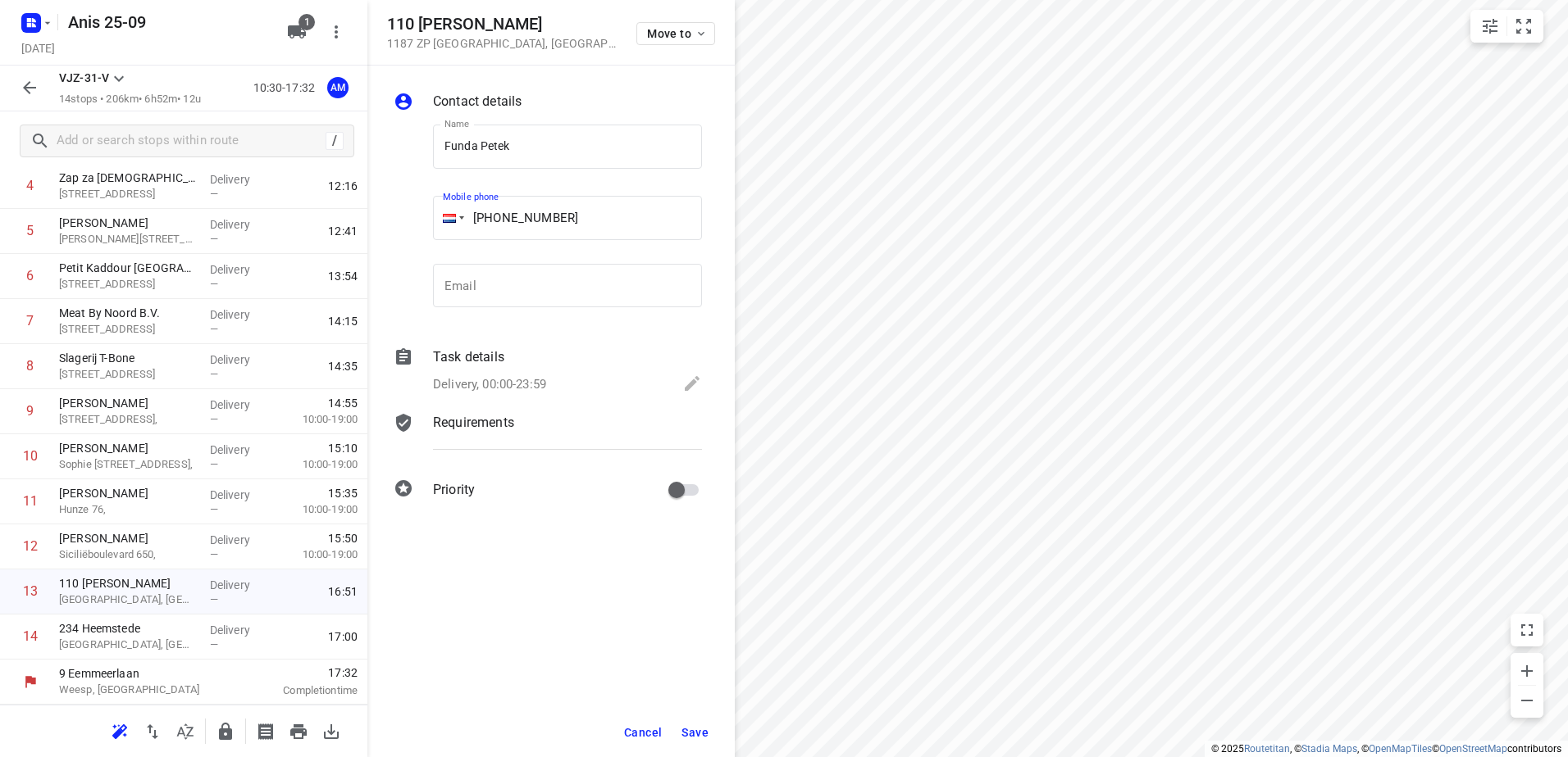
type input "[PHONE_NUMBER]"
click at [557, 342] on div "Contact details Name Funda Petek Name Mobile phone [PHONE_NUMBER] ​ Email Email…" at bounding box center [551, 298] width 367 height 466
drag, startPoint x: 557, startPoint y: 346, endPoint x: 550, endPoint y: 357, distance: 13.0
click at [550, 357] on div "Task details" at bounding box center [568, 357] width 269 height 20
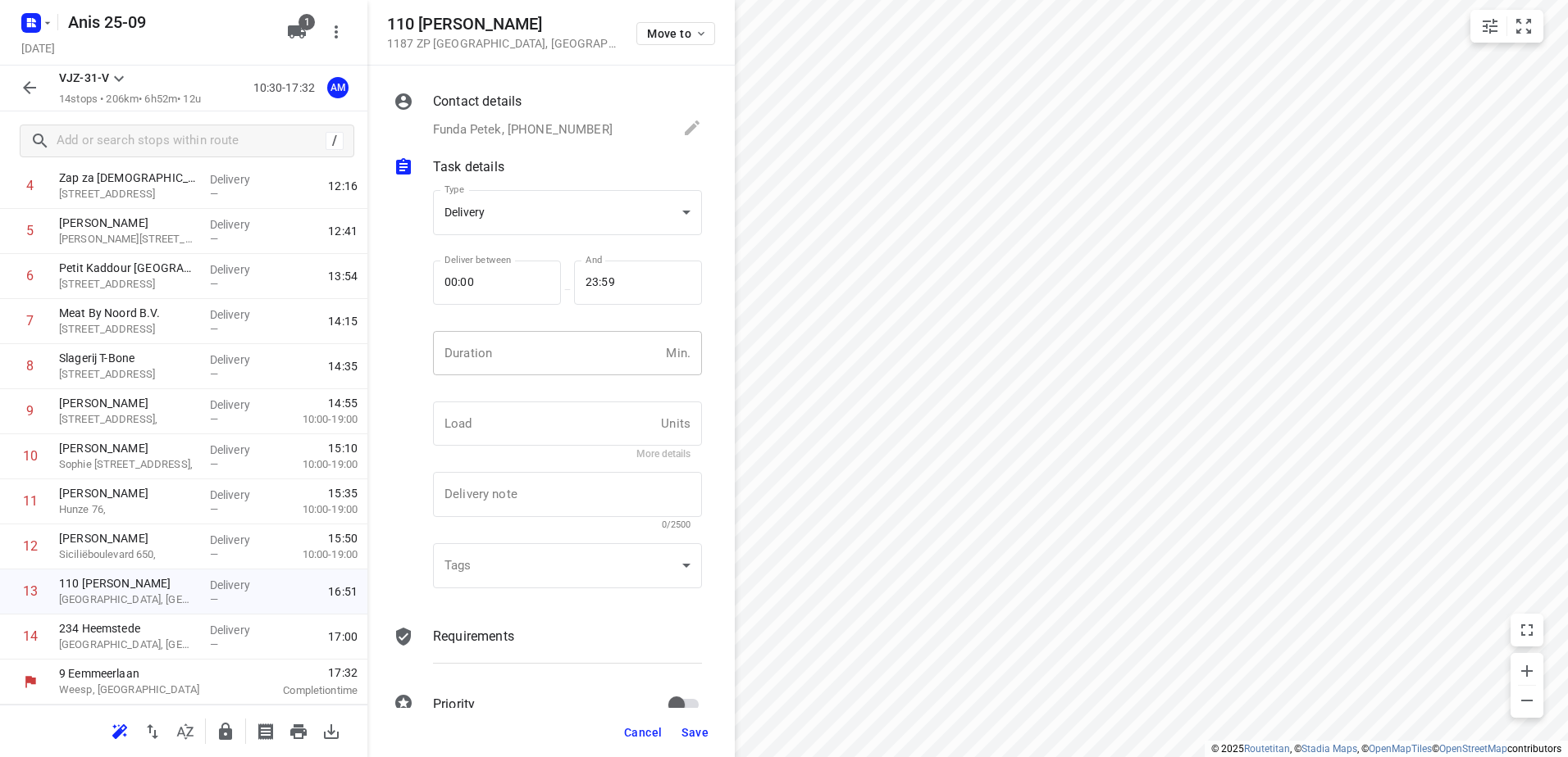
click at [550, 357] on input "number" at bounding box center [546, 353] width 226 height 45
type input "8"
click at [693, 745] on button "Save" at bounding box center [695, 732] width 40 height 29
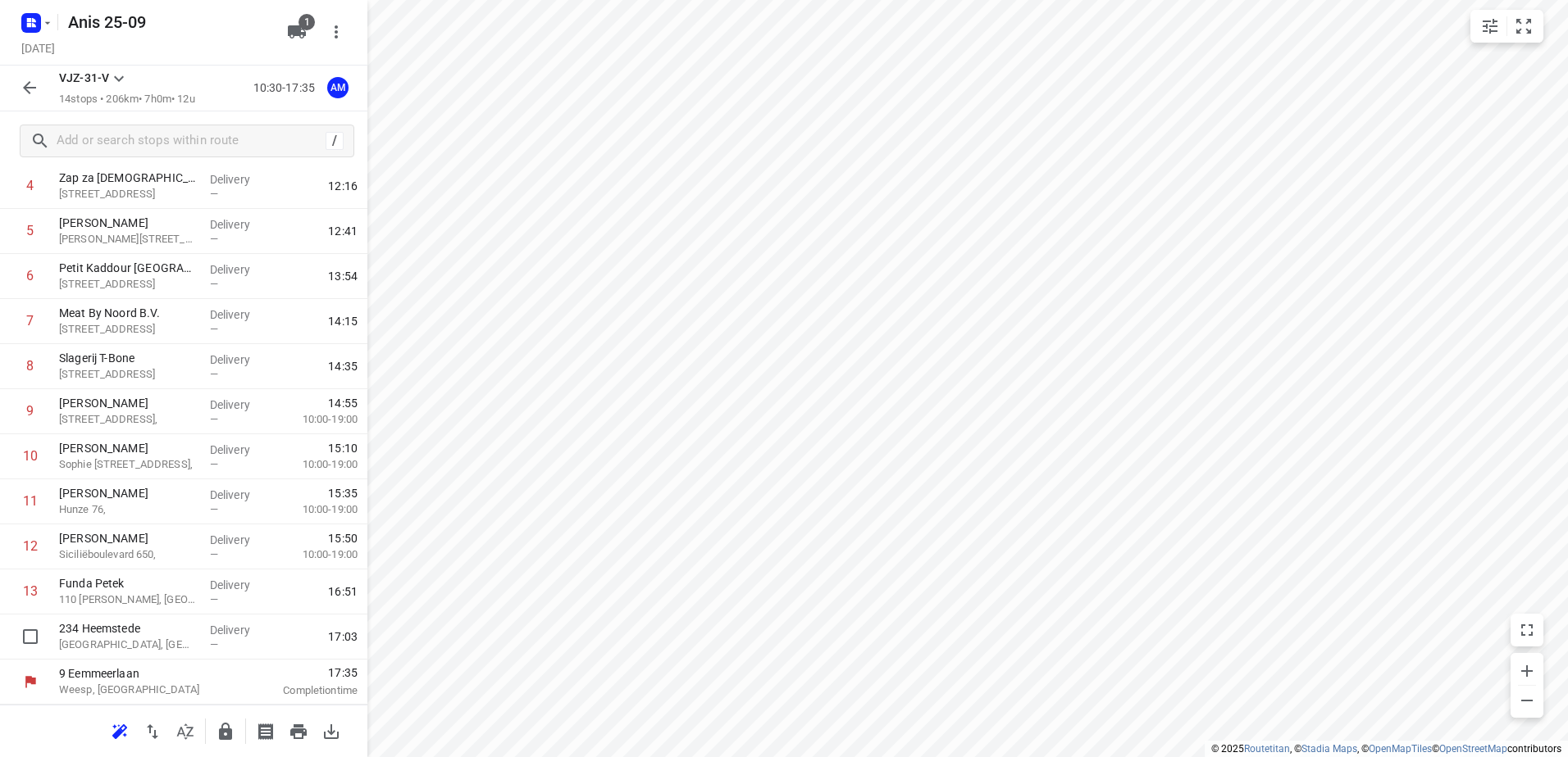
click at [166, 639] on p "[GEOGRAPHIC_DATA], [GEOGRAPHIC_DATA]" at bounding box center [128, 645] width 138 height 16
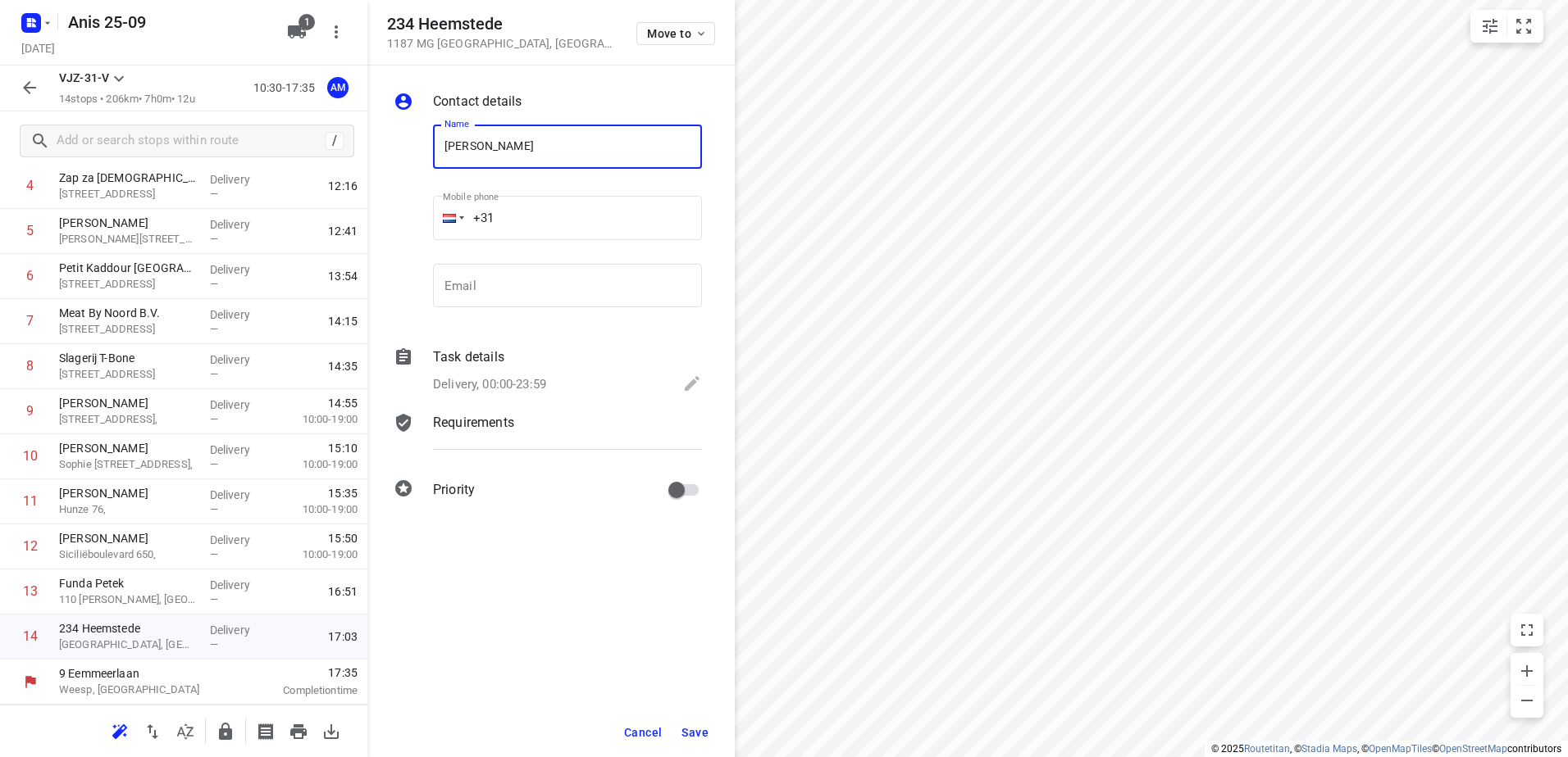
type input "[PERSON_NAME]"
type input "[PHONE_NUMBER]"
click at [517, 365] on div "Task details" at bounding box center [568, 357] width 269 height 20
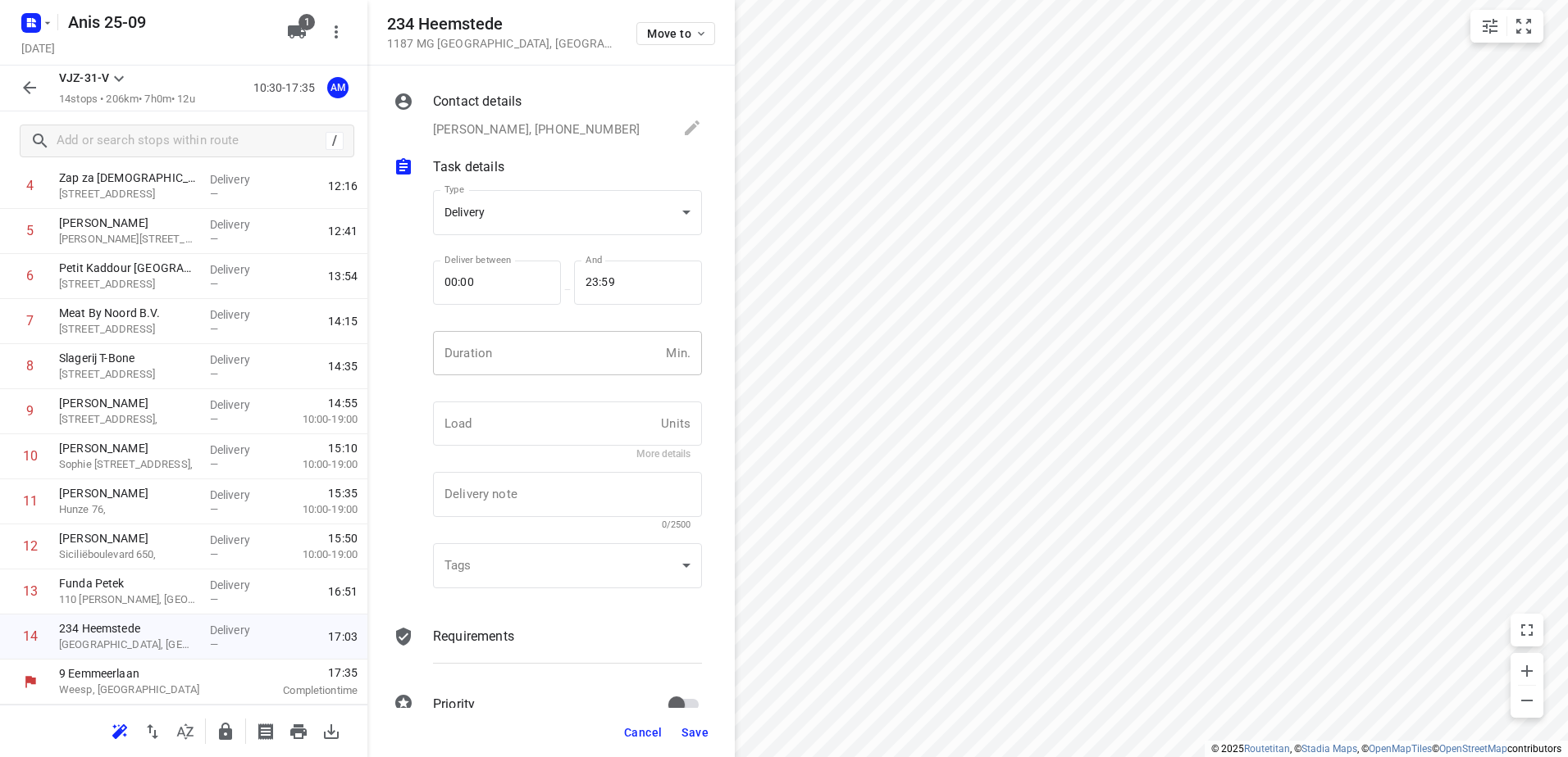
click at [517, 364] on input "number" at bounding box center [546, 353] width 226 height 45
type input "8"
click at [709, 719] on button "Save" at bounding box center [695, 732] width 40 height 29
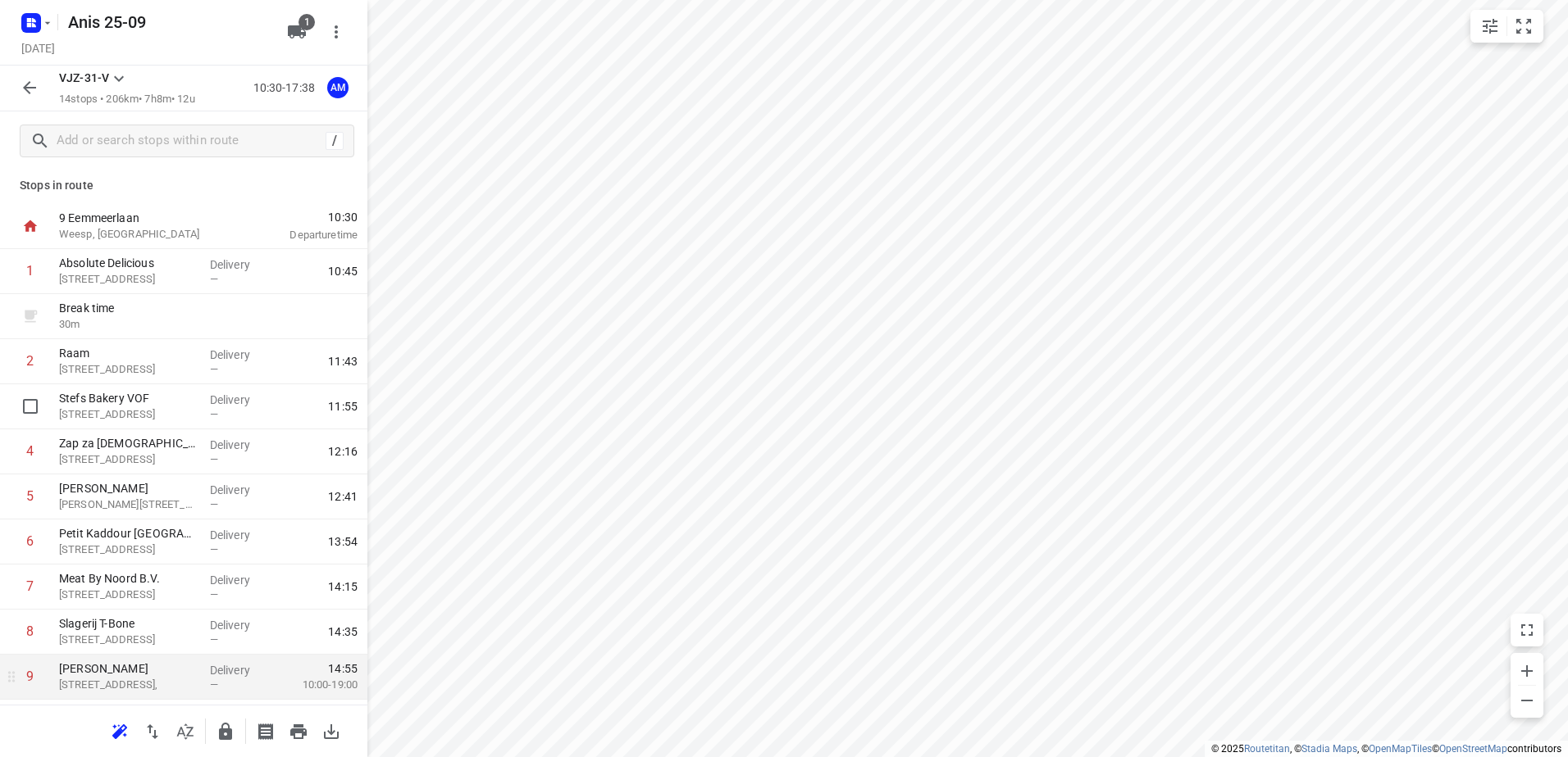
scroll to position [0, 0]
drag, startPoint x: 194, startPoint y: 437, endPoint x: 196, endPoint y: 391, distance: 46.0
click at [196, 391] on div "1 Absolute Delicious [STREET_ADDRESS] Delivery — 10:45 Break time 30 m 2 Raam […" at bounding box center [184, 590] width 367 height 676
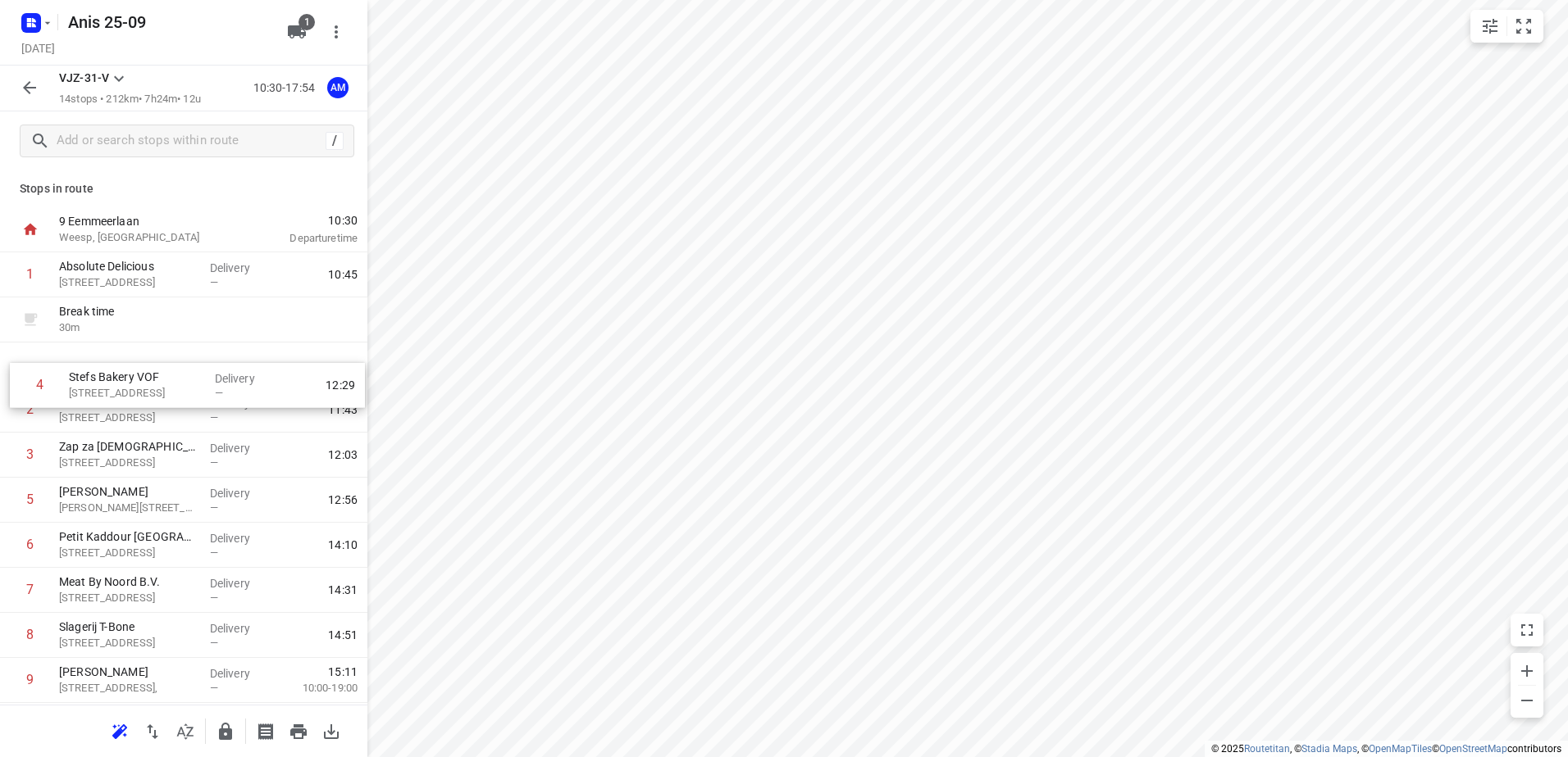
drag, startPoint x: 155, startPoint y: 438, endPoint x: 170, endPoint y: 351, distance: 88.3
click at [170, 351] on div "1 Absolute Delicious [STREET_ADDRESS], Duivendrecht Delivery — 10:45 Break time…" at bounding box center [184, 590] width 367 height 676
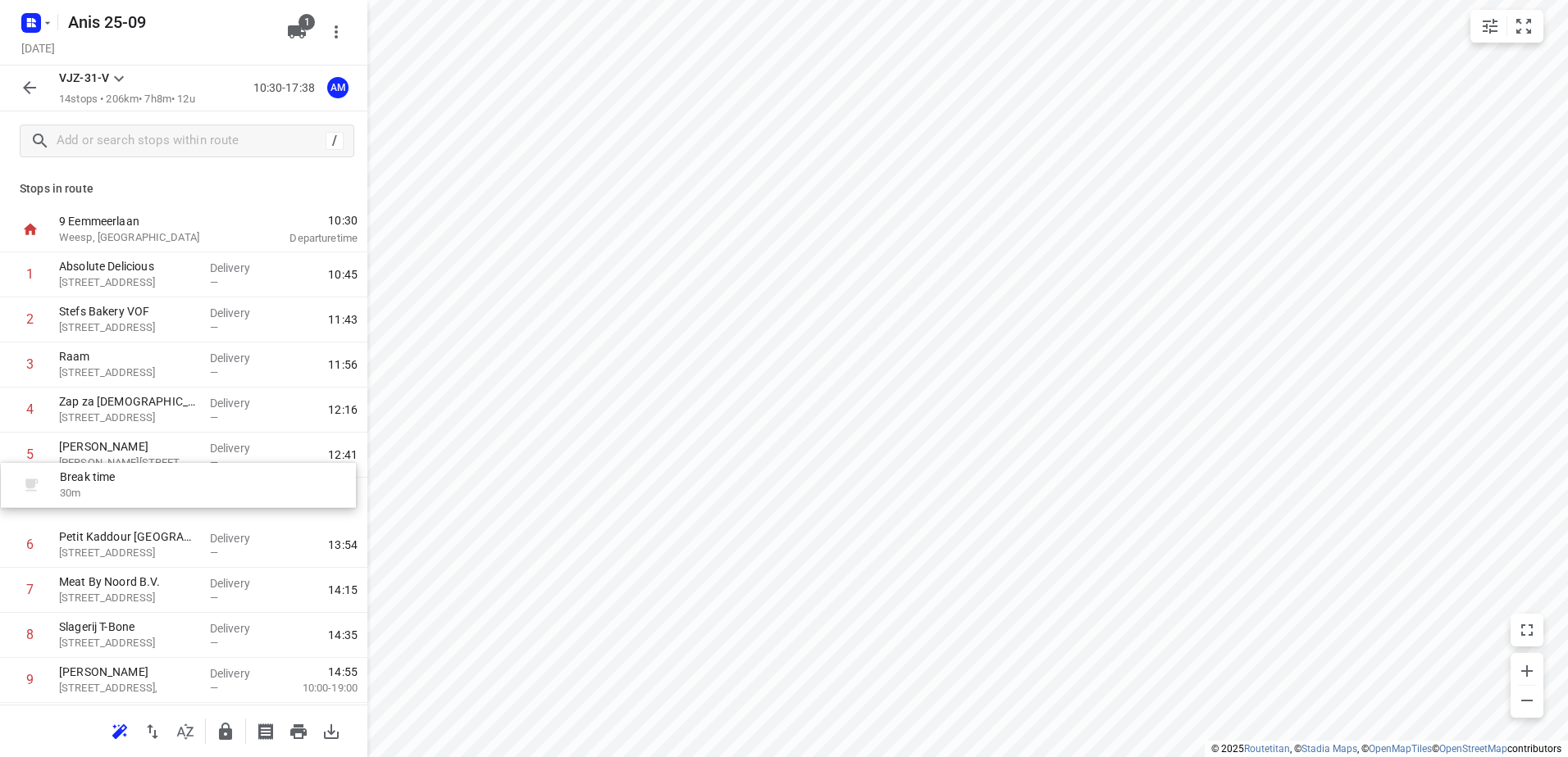
drag, startPoint x: 206, startPoint y: 308, endPoint x: 205, endPoint y: 483, distance: 175.0
click at [205, 483] on div "1 Absolute Delicious [STREET_ADDRESS] Delivery — 10:45 Break time 30 m 2 [GEOGR…" at bounding box center [184, 590] width 367 height 676
click at [34, 87] on icon "button" at bounding box center [29, 87] width 20 height 20
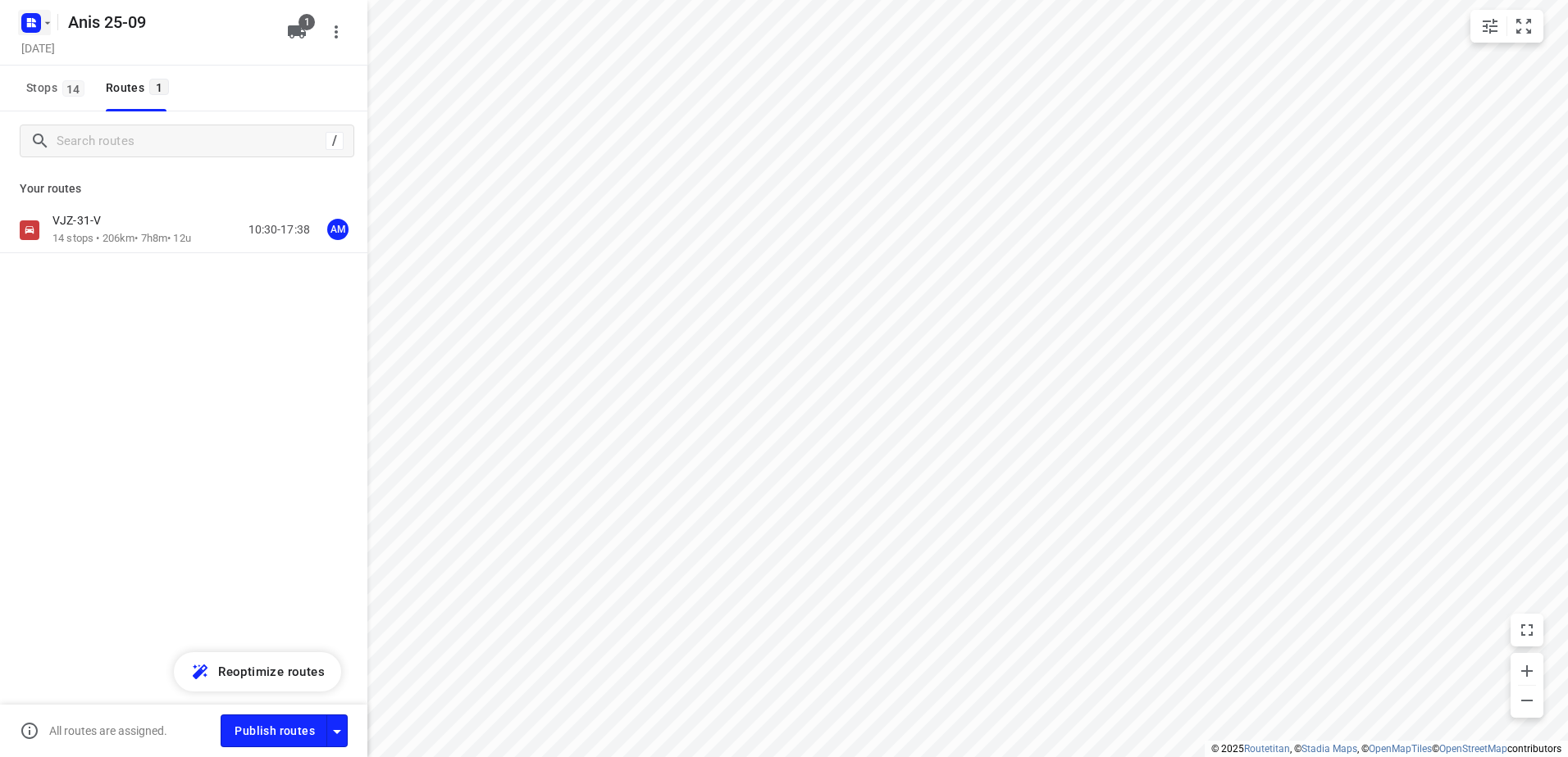
click at [31, 9] on icon "button" at bounding box center [31, 22] width 27 height 27
click at [78, 40] on div "Back to projects" at bounding box center [166, 58] width 295 height 45
click at [90, 55] on p "Back to projects" at bounding box center [100, 57] width 92 height 19
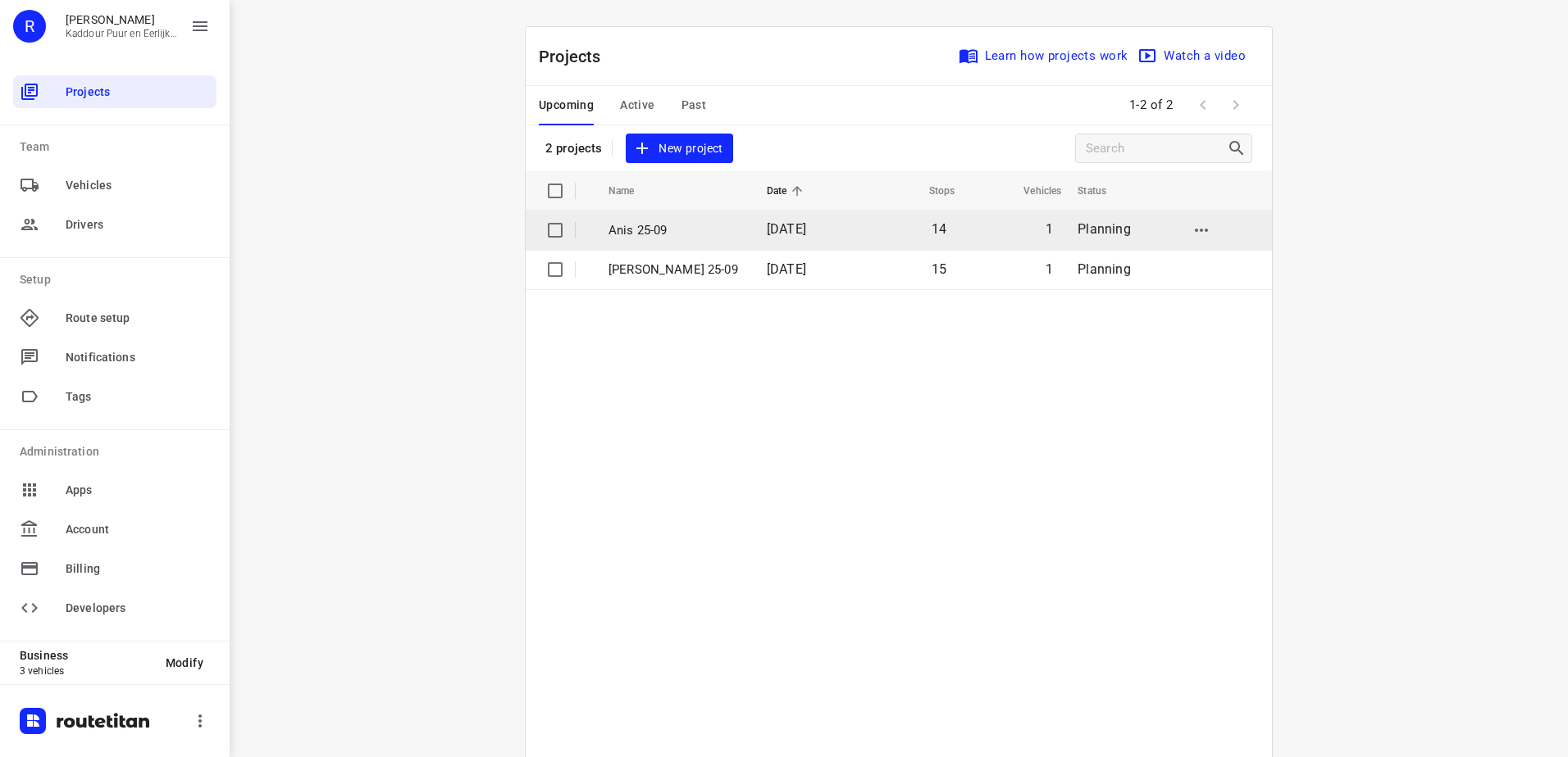
click at [691, 225] on p "Anis 25-09" at bounding box center [675, 231] width 134 height 19
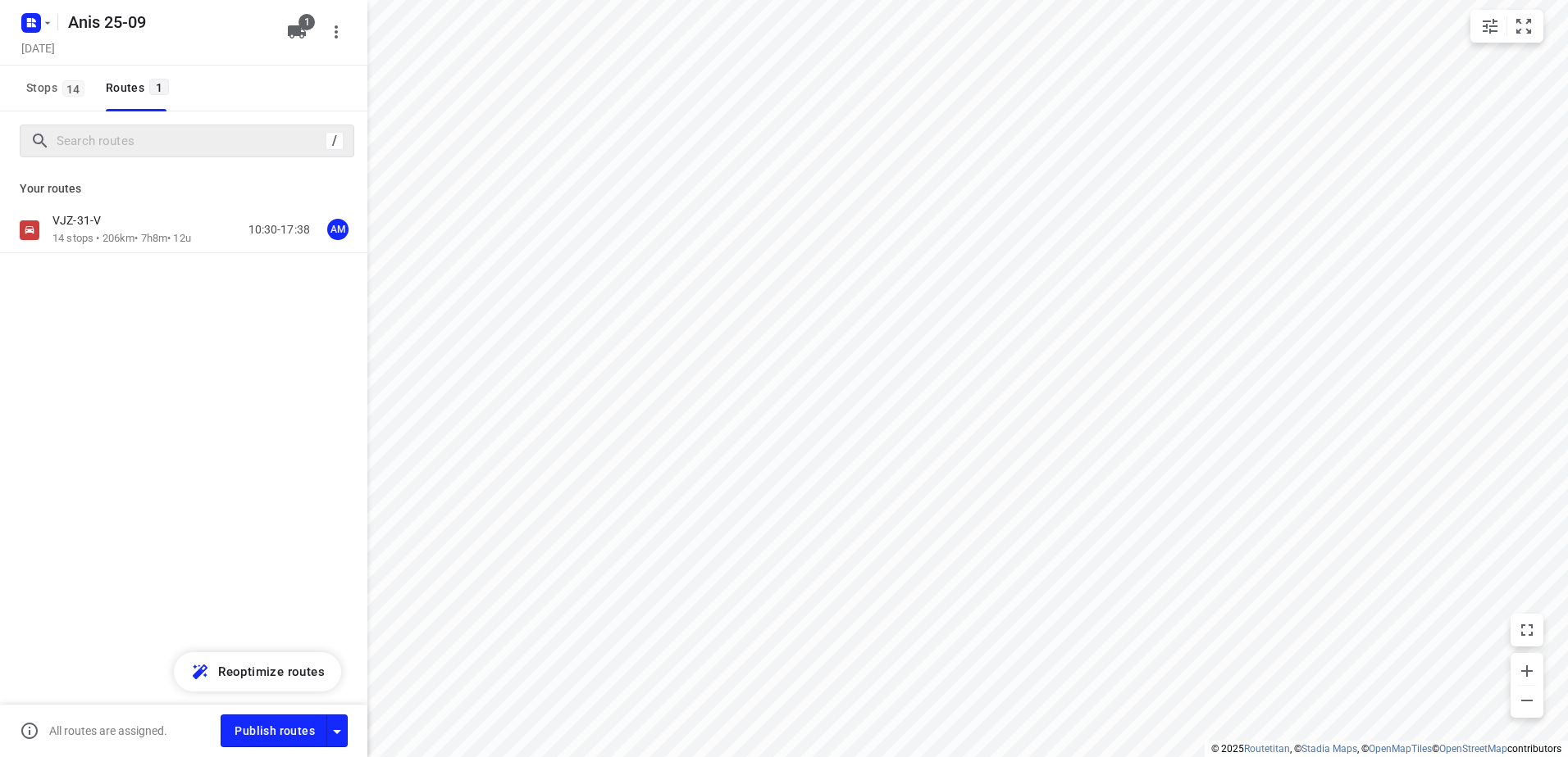
click at [99, 222] on p "VJZ-31-V" at bounding box center [81, 220] width 58 height 15
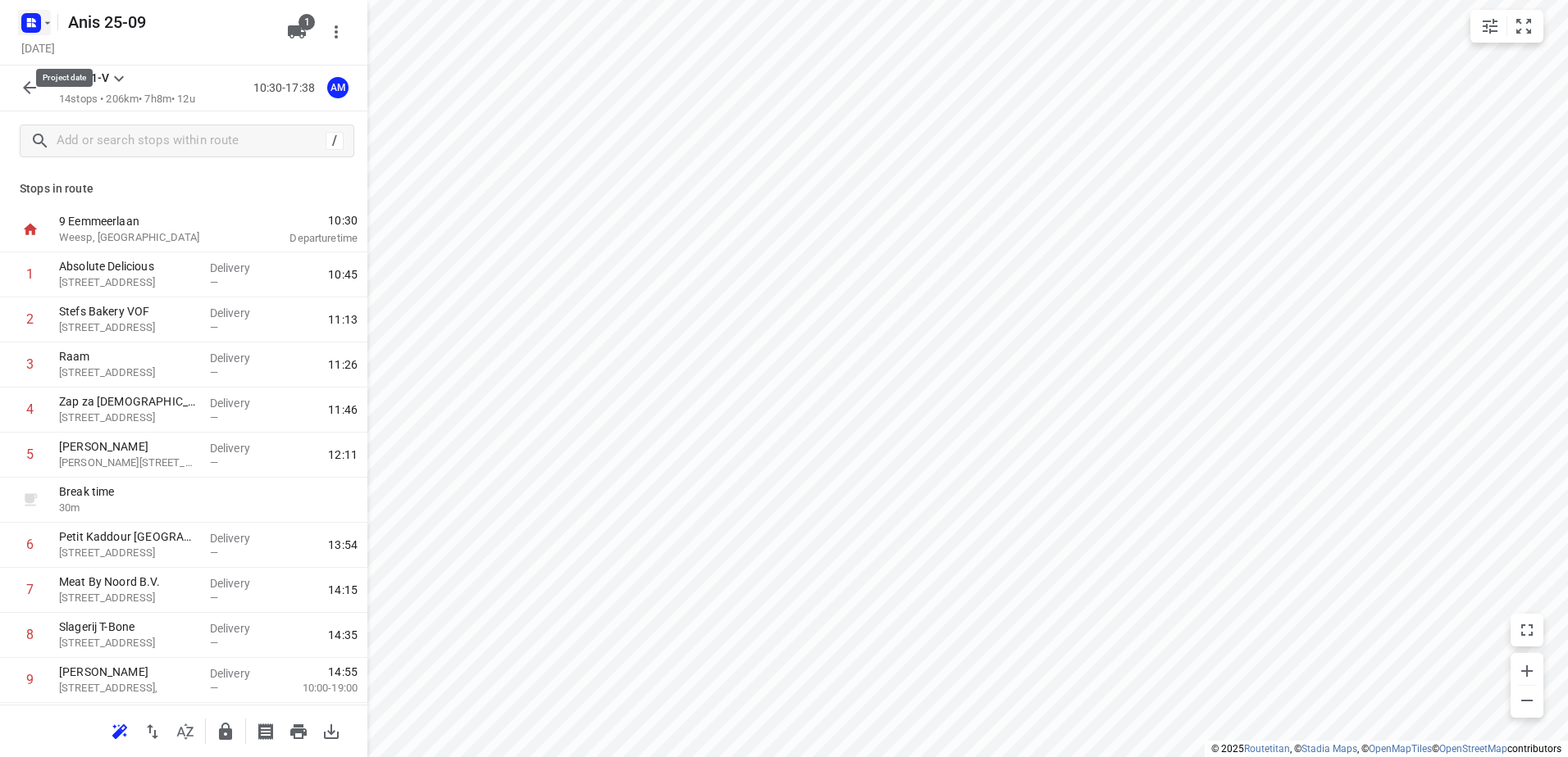
click at [39, 16] on rect "button" at bounding box center [31, 22] width 20 height 20
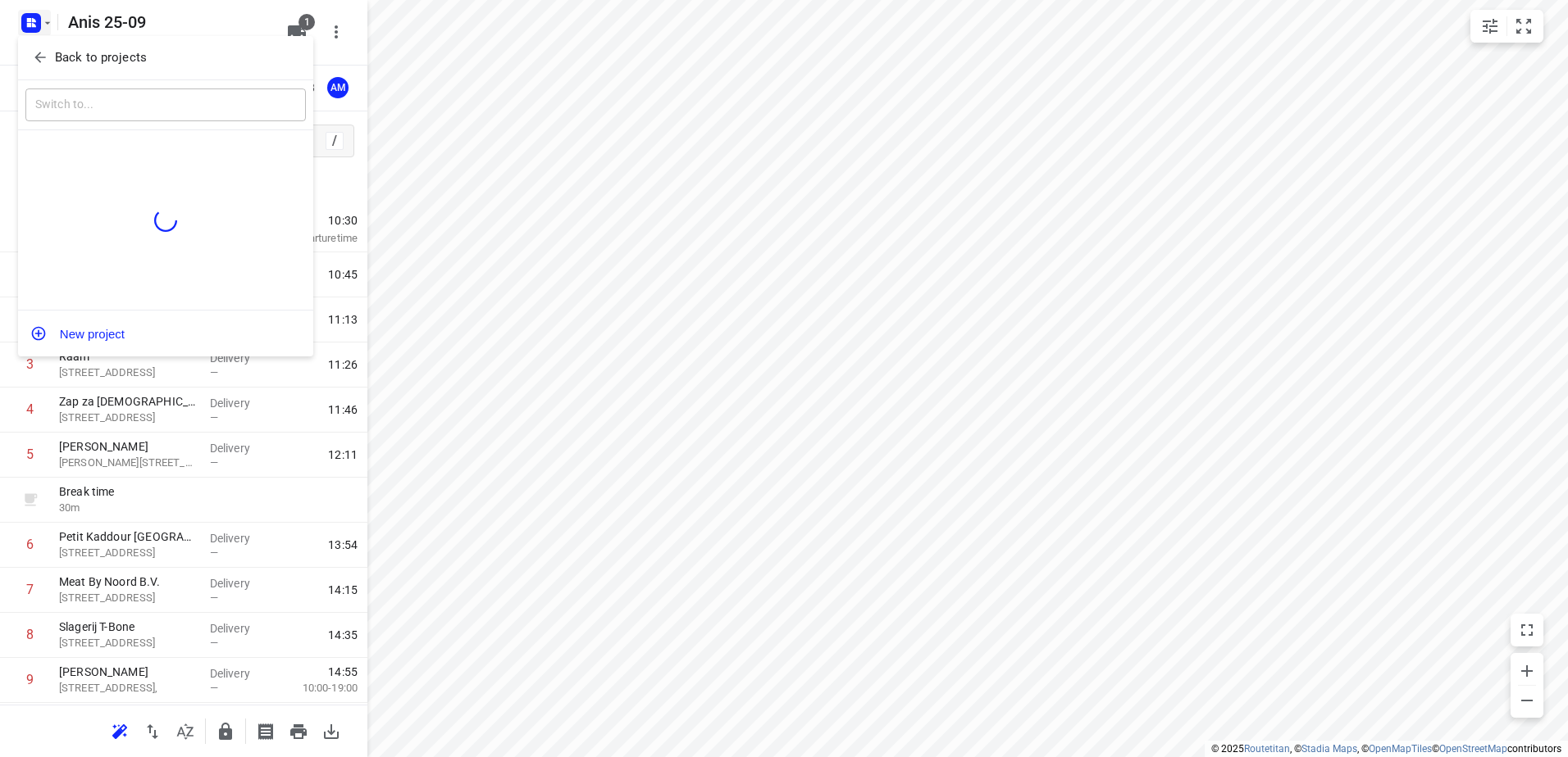
drag, startPoint x: 37, startPoint y: 718, endPoint x: 62, endPoint y: 617, distance: 104.0
click at [38, 718] on div at bounding box center [784, 378] width 1568 height 757
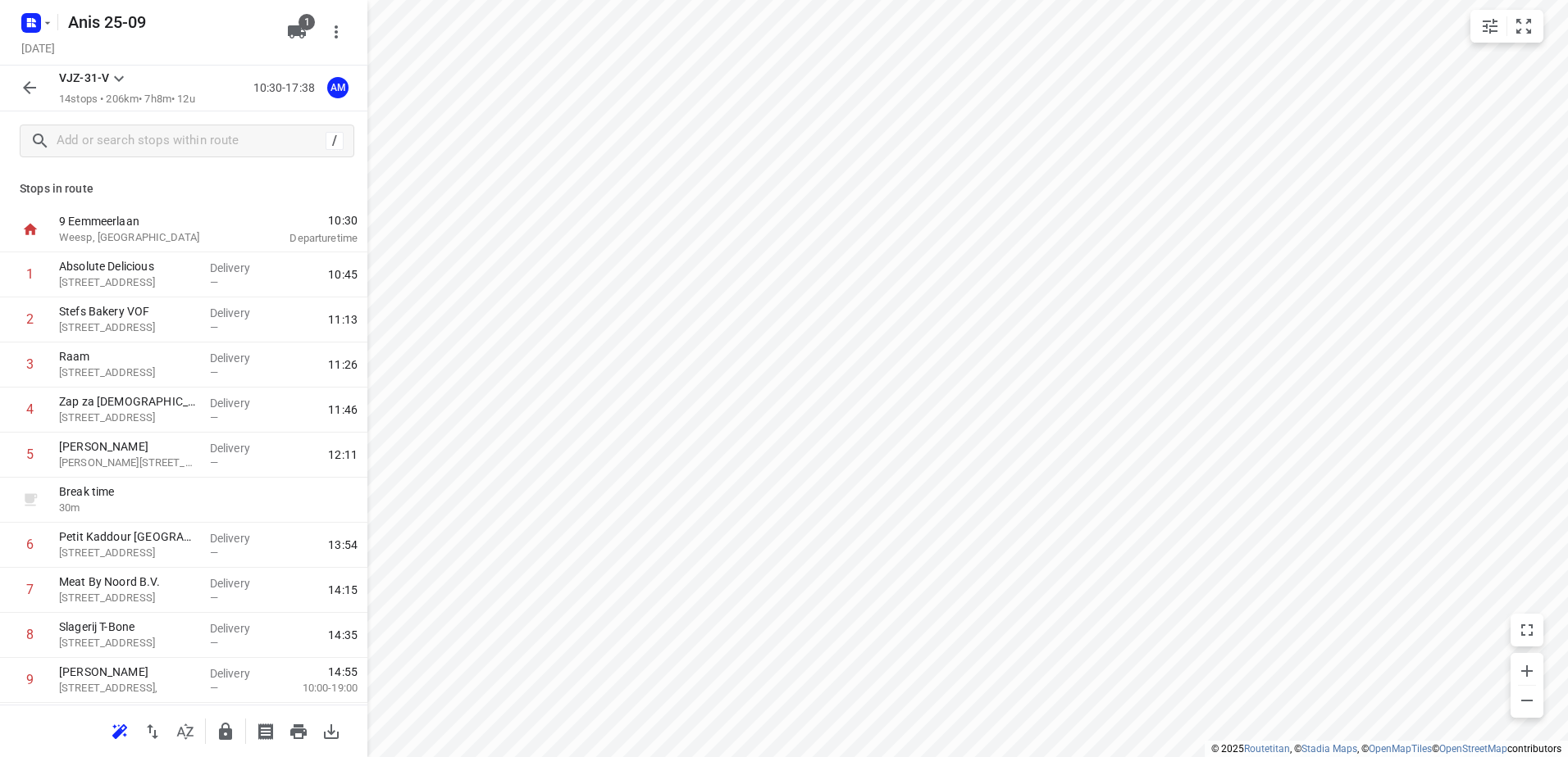
click at [31, 98] on icon "button" at bounding box center [29, 87] width 20 height 20
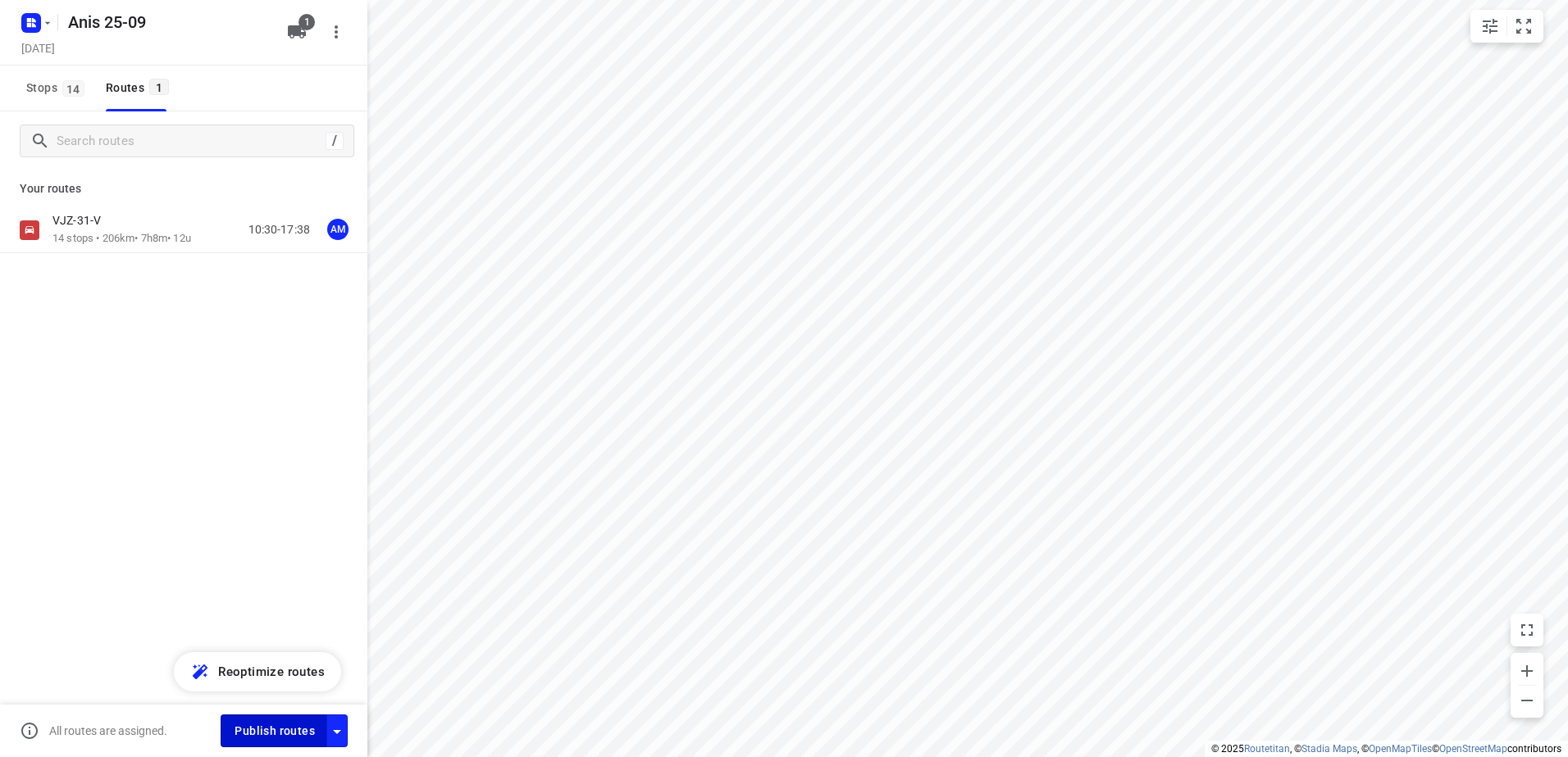
click at [264, 726] on span "Publish routes" at bounding box center [274, 731] width 81 height 21
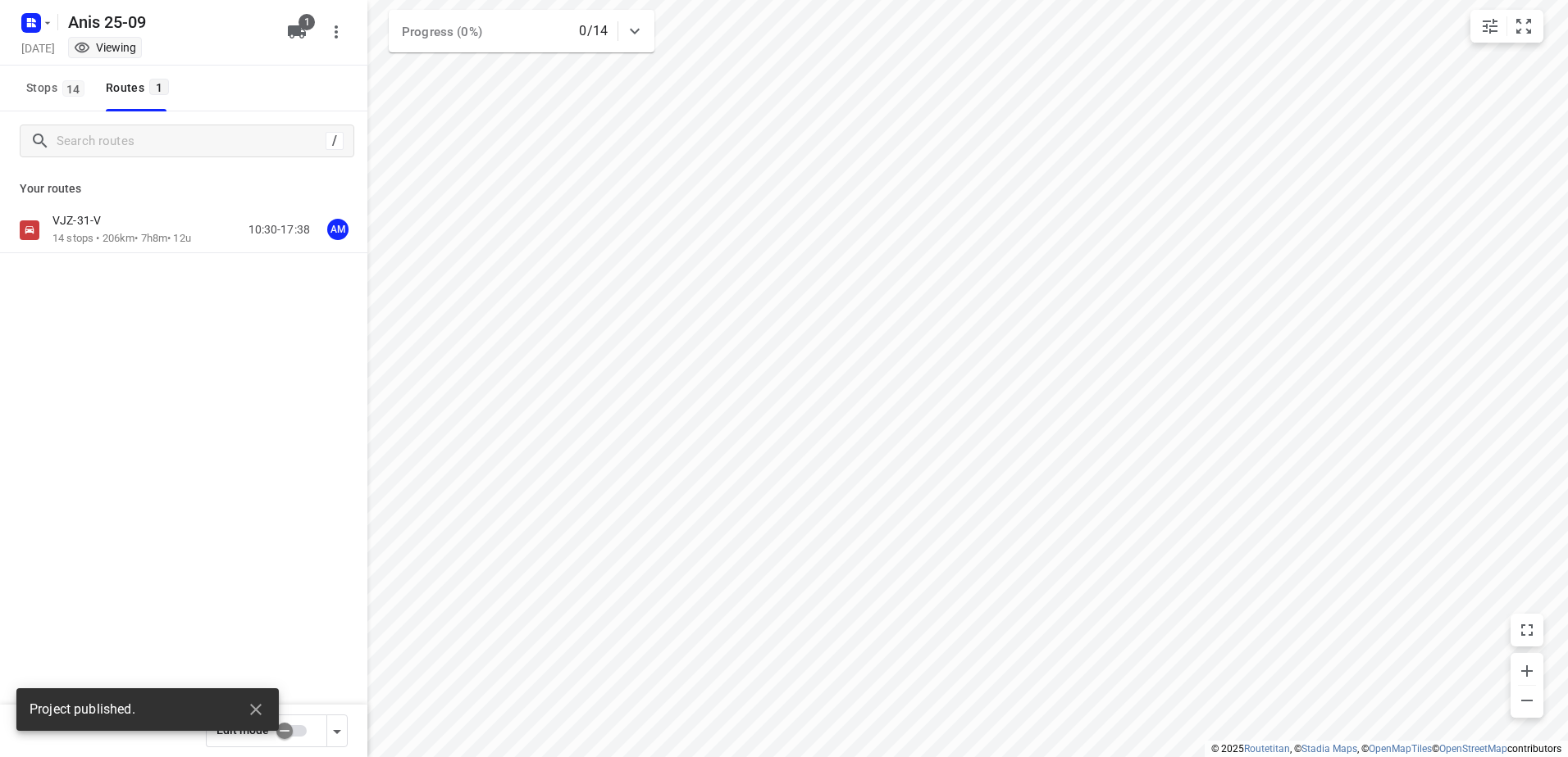
click at [32, 24] on icon "button" at bounding box center [33, 25] width 4 height 4
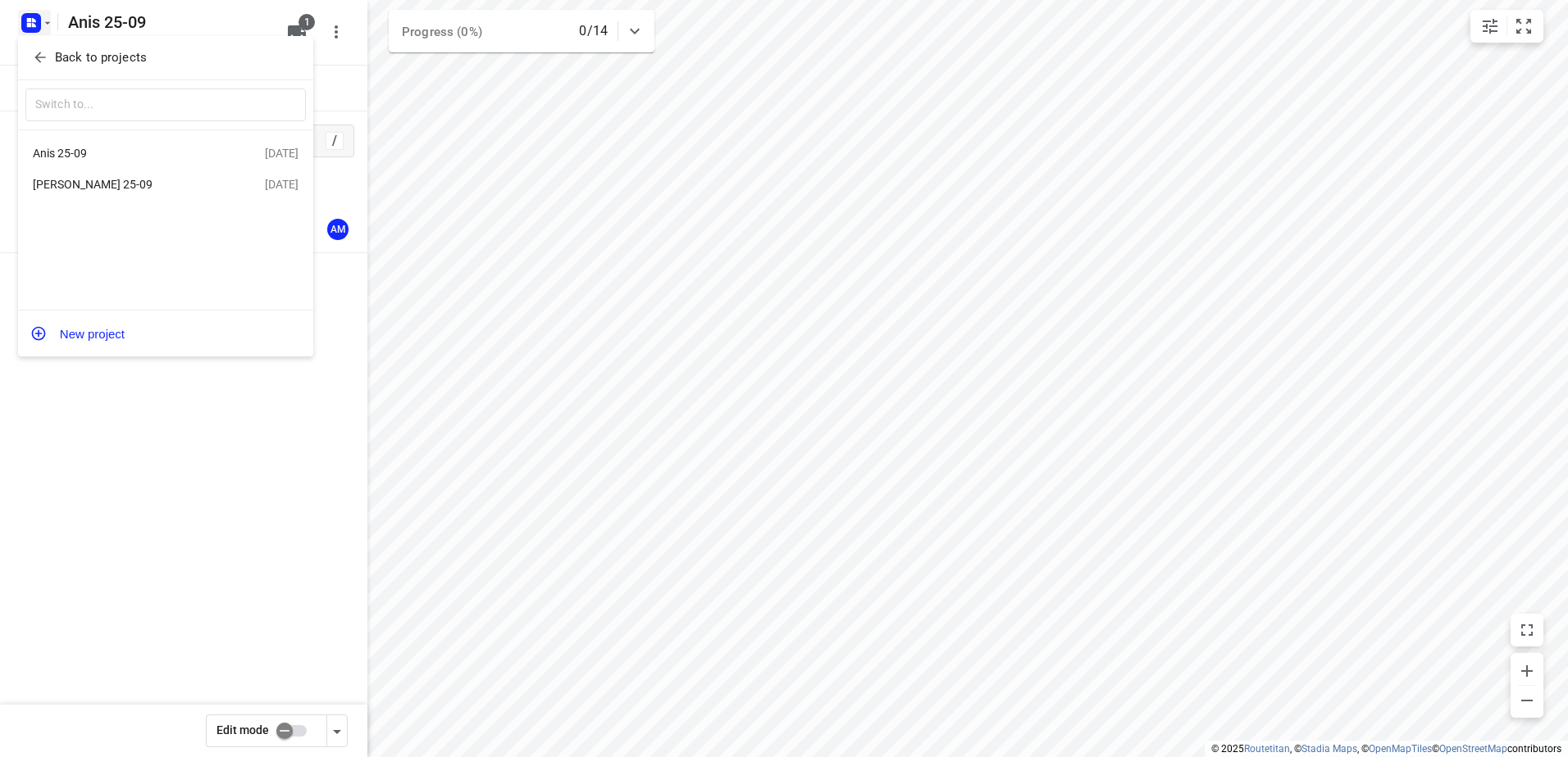
click at [87, 191] on div "[PERSON_NAME] 25-09" at bounding box center [127, 183] width 189 height 13
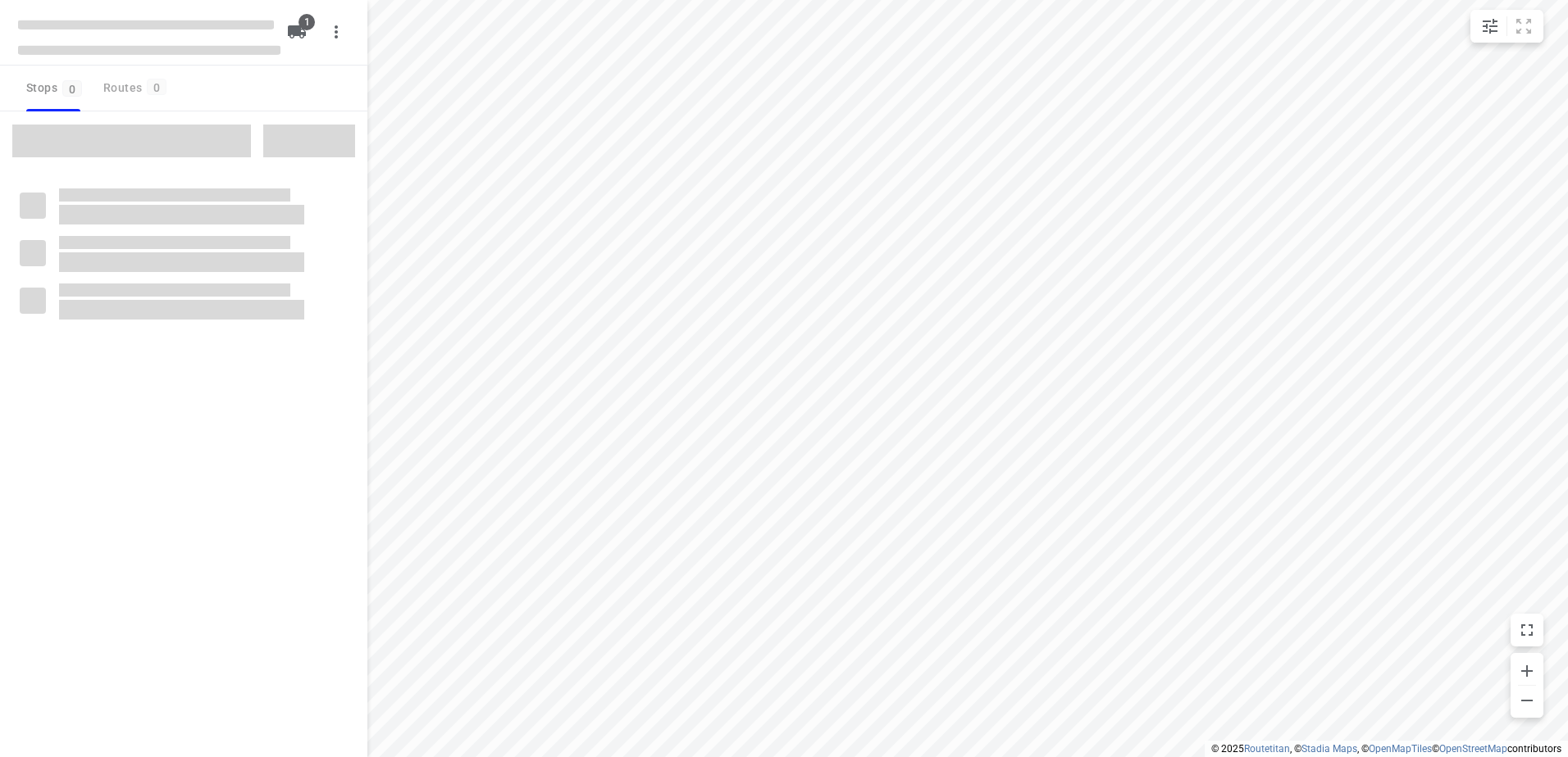
type input "distance"
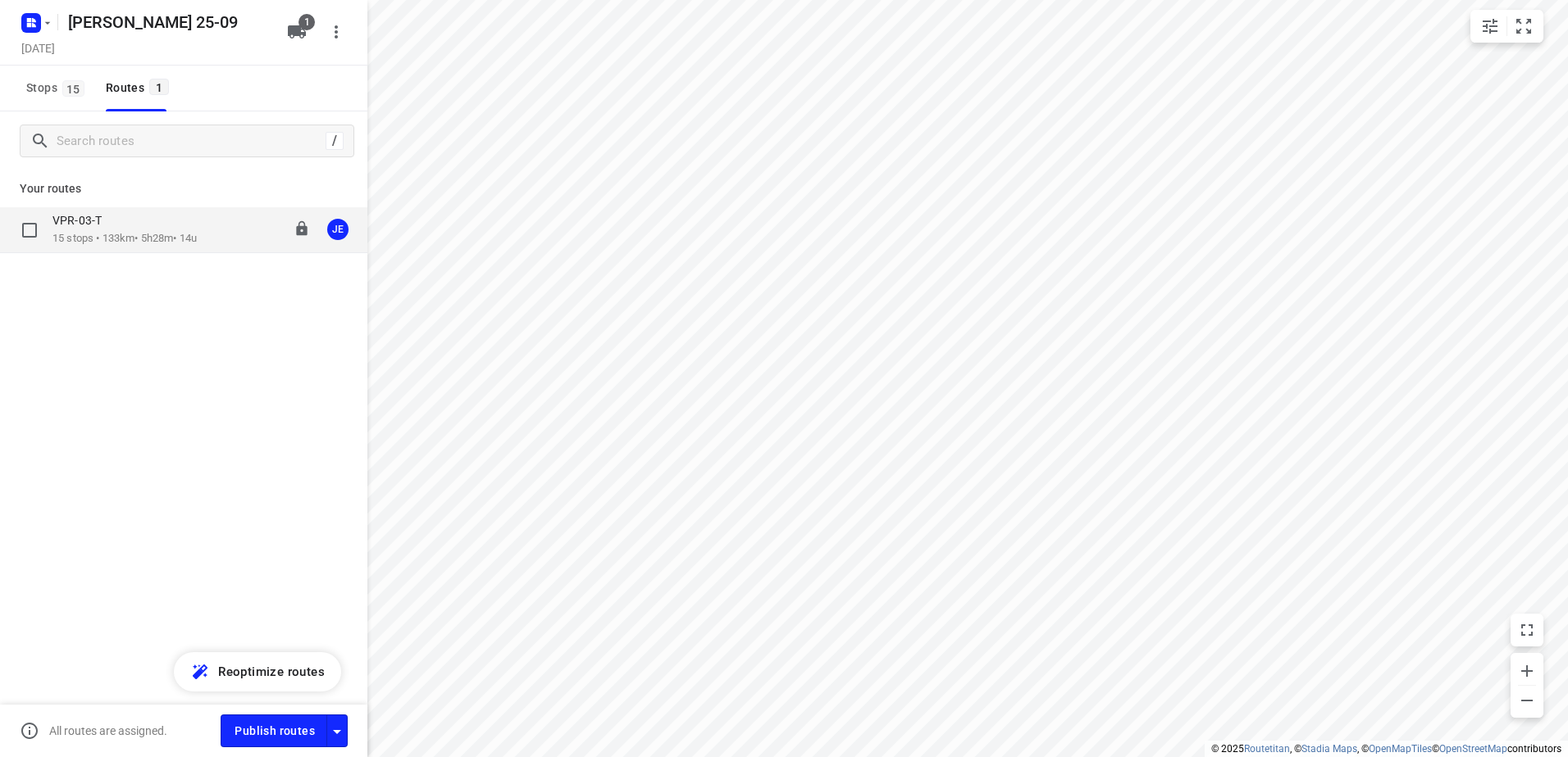
click at [107, 227] on p "VPR-03-T" at bounding box center [81, 220] width 59 height 15
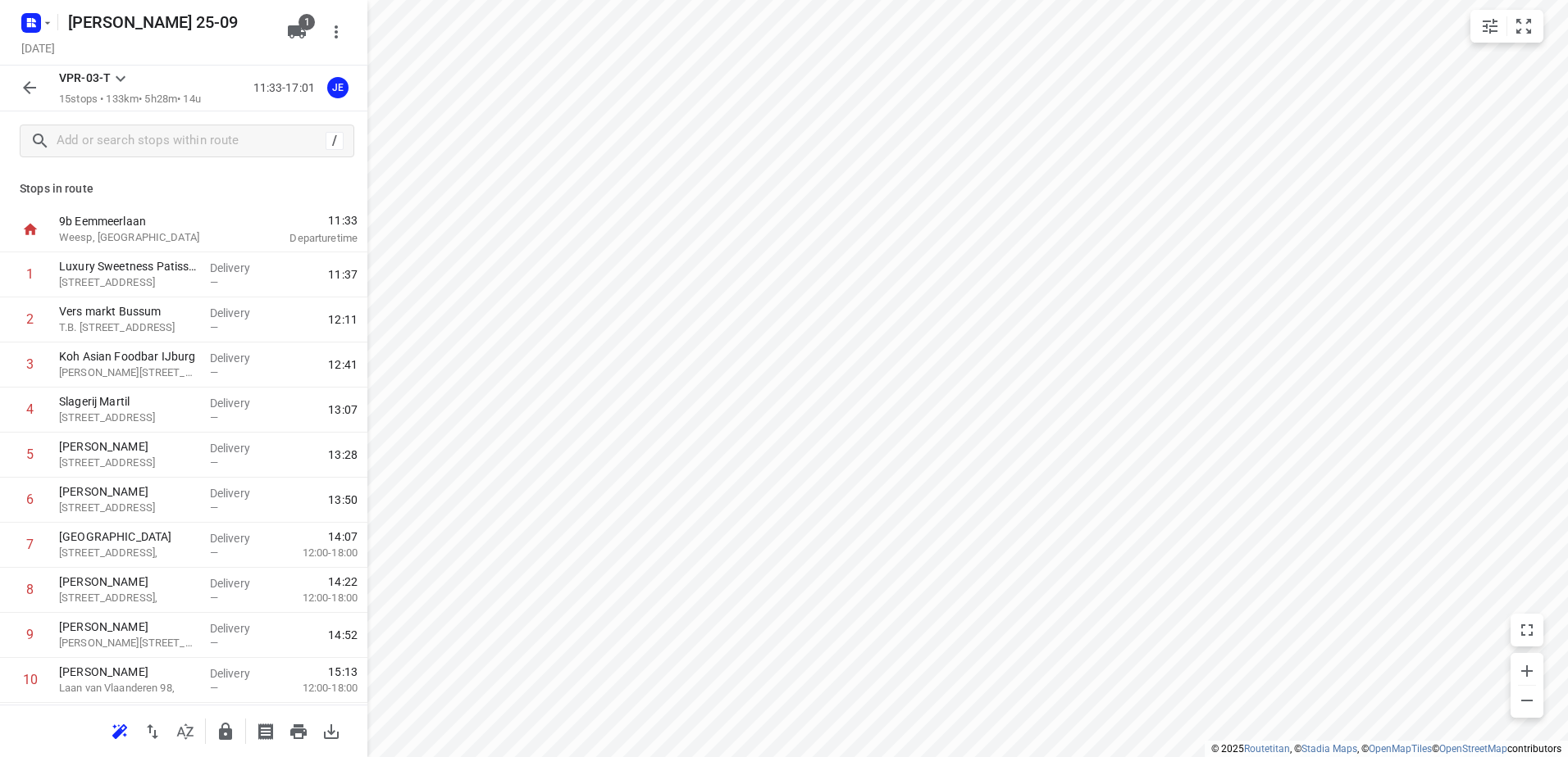
click at [31, 80] on icon "button" at bounding box center [29, 87] width 20 height 20
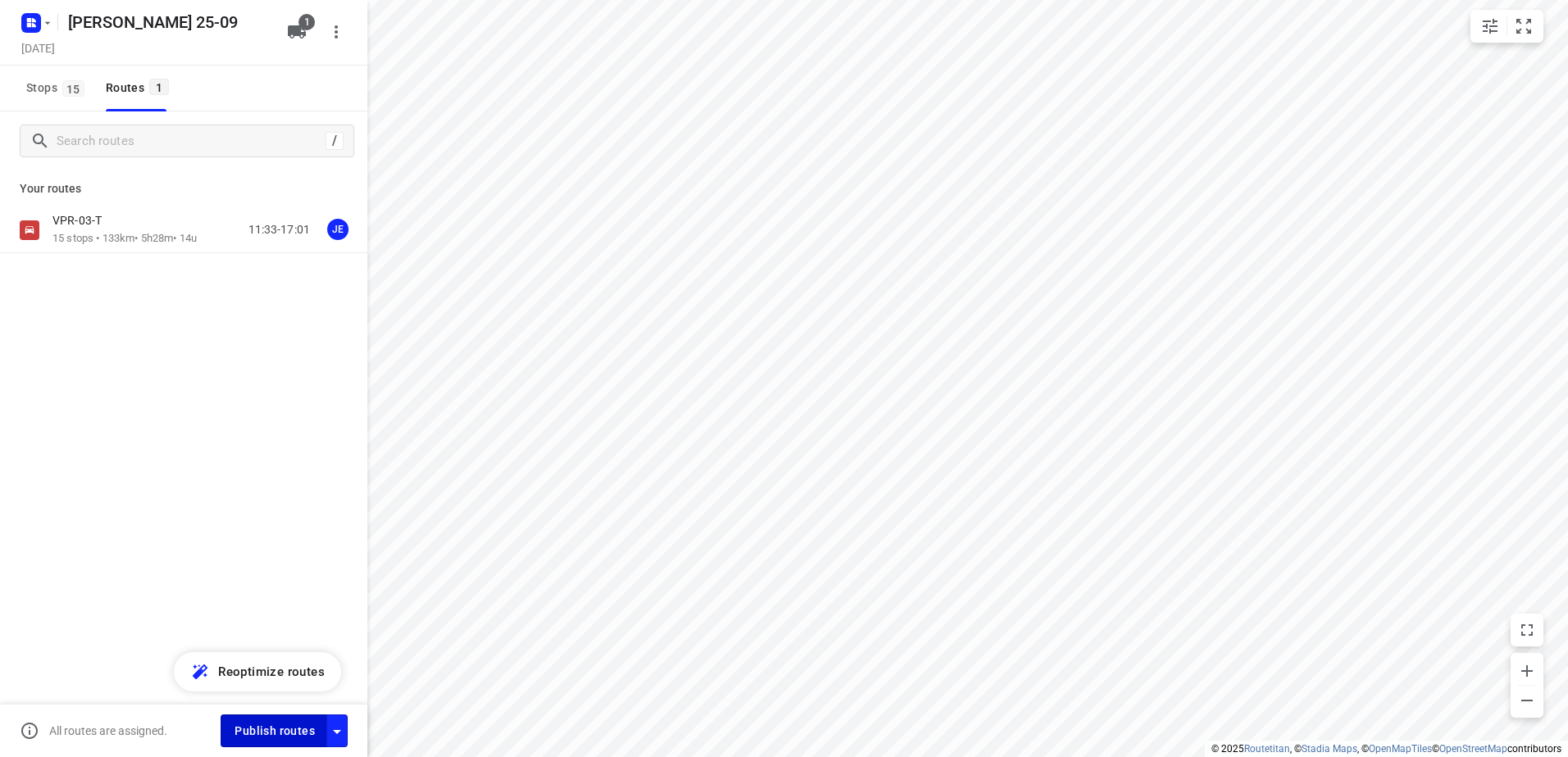
click at [245, 718] on button "Publish routes" at bounding box center [274, 730] width 106 height 32
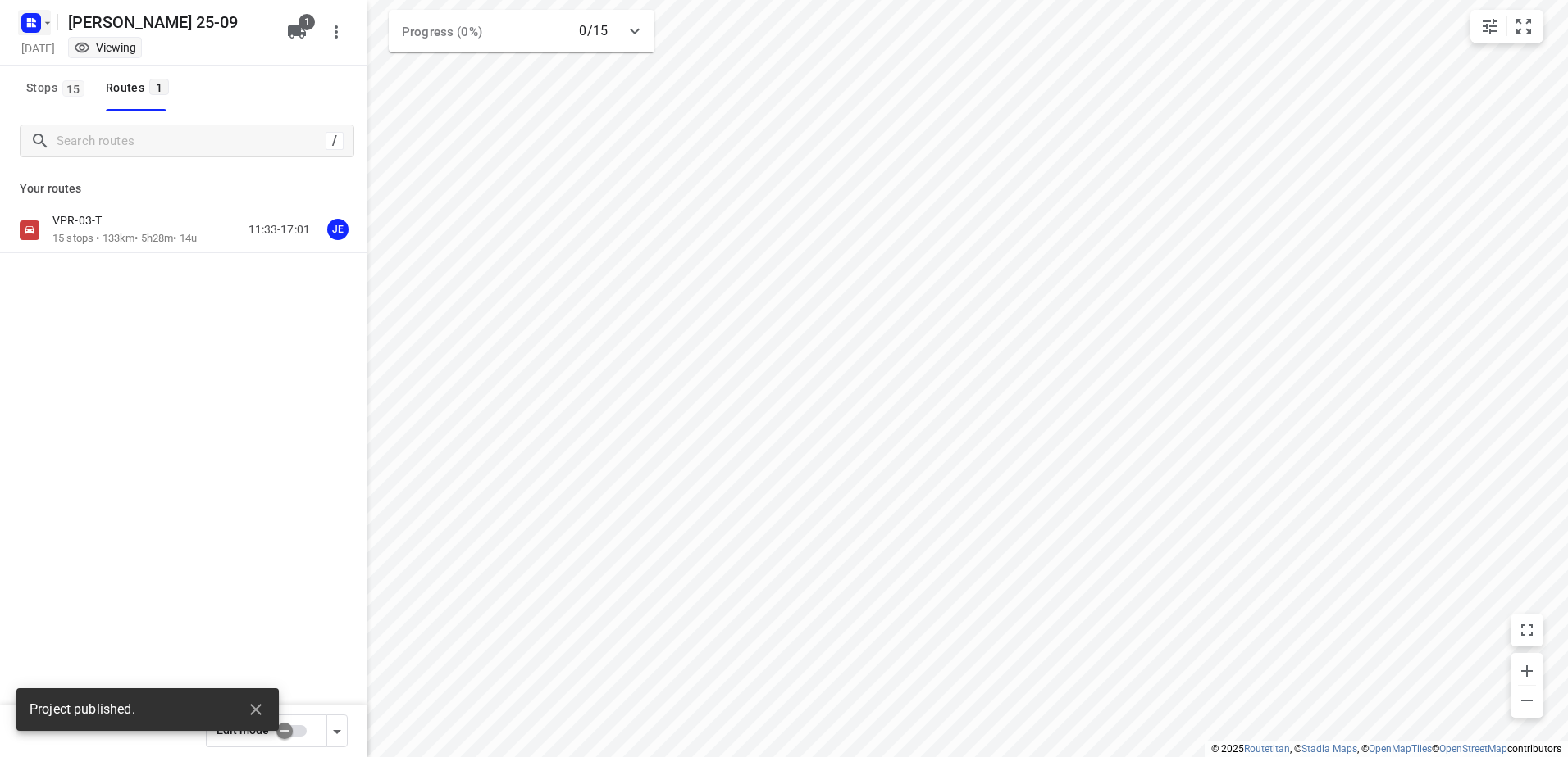
click at [36, 21] on rect "button" at bounding box center [31, 22] width 20 height 20
click at [146, 75] on div "Back to projects" at bounding box center [166, 58] width 295 height 45
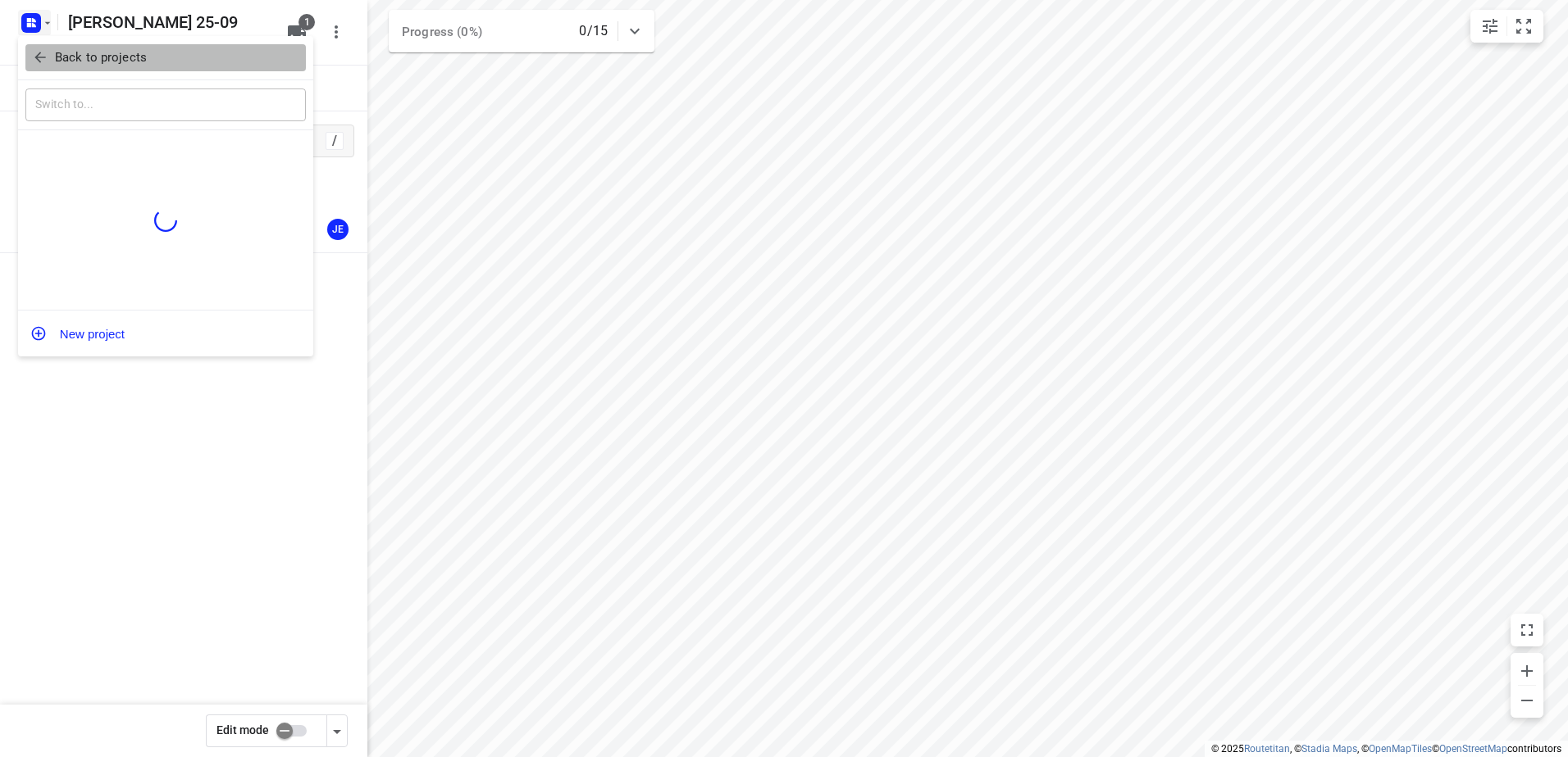
click at [146, 53] on span "Back to projects" at bounding box center [166, 57] width 268 height 19
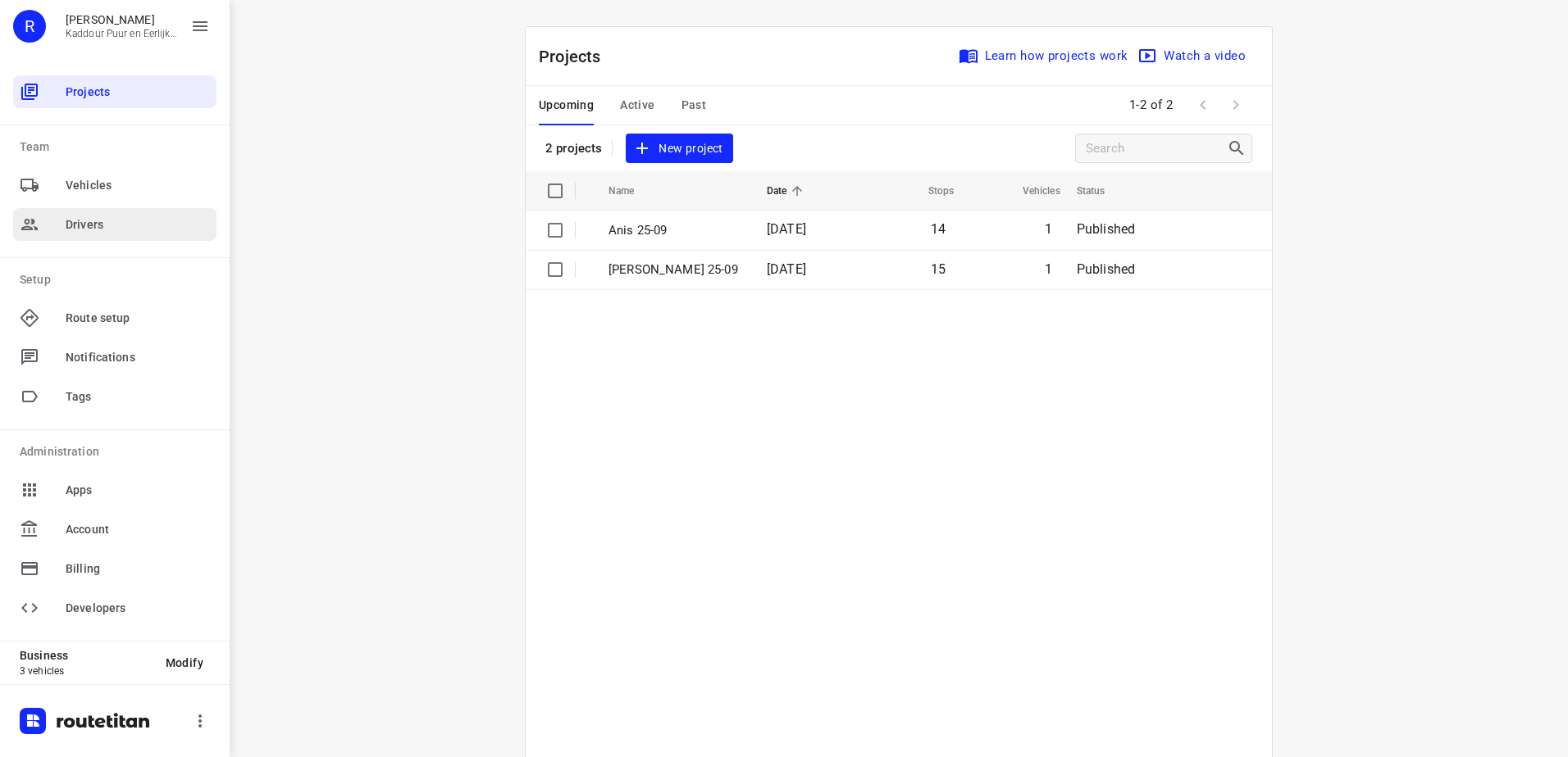
click at [107, 223] on span "Drivers" at bounding box center [137, 225] width 144 height 17
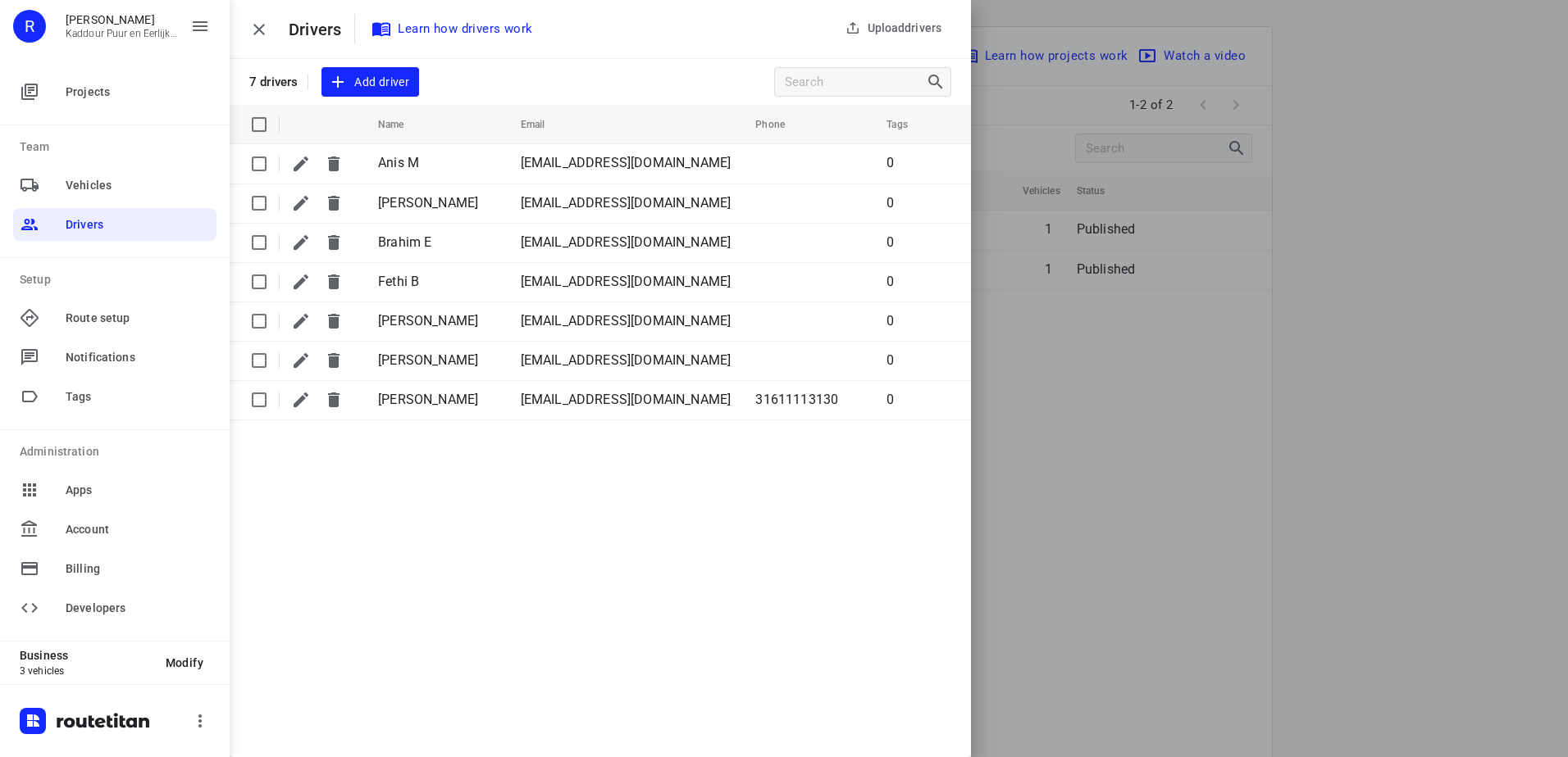
click at [370, 80] on span "Add driver" at bounding box center [370, 82] width 78 height 21
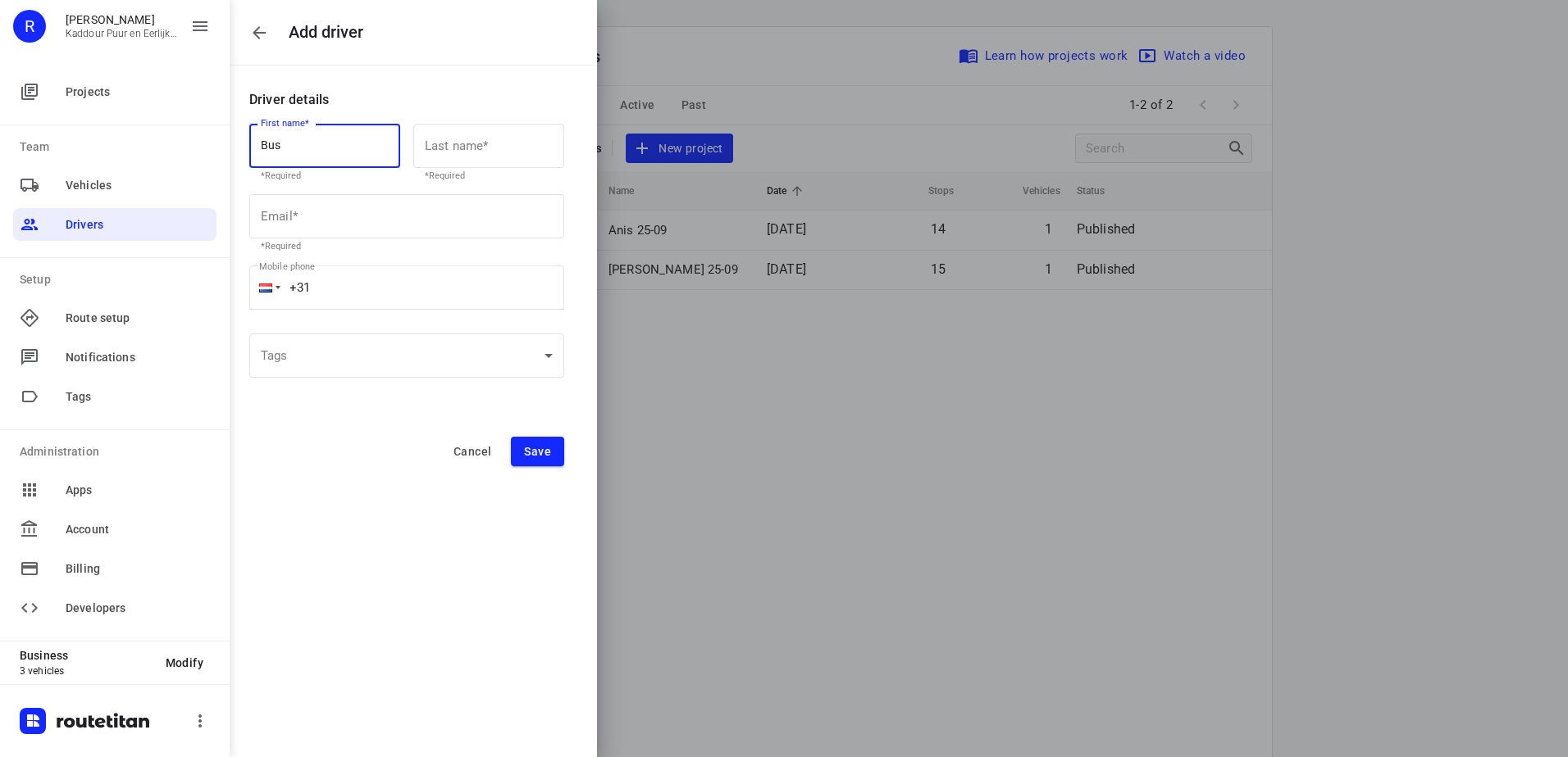
type input "Bus"
type input "Een"
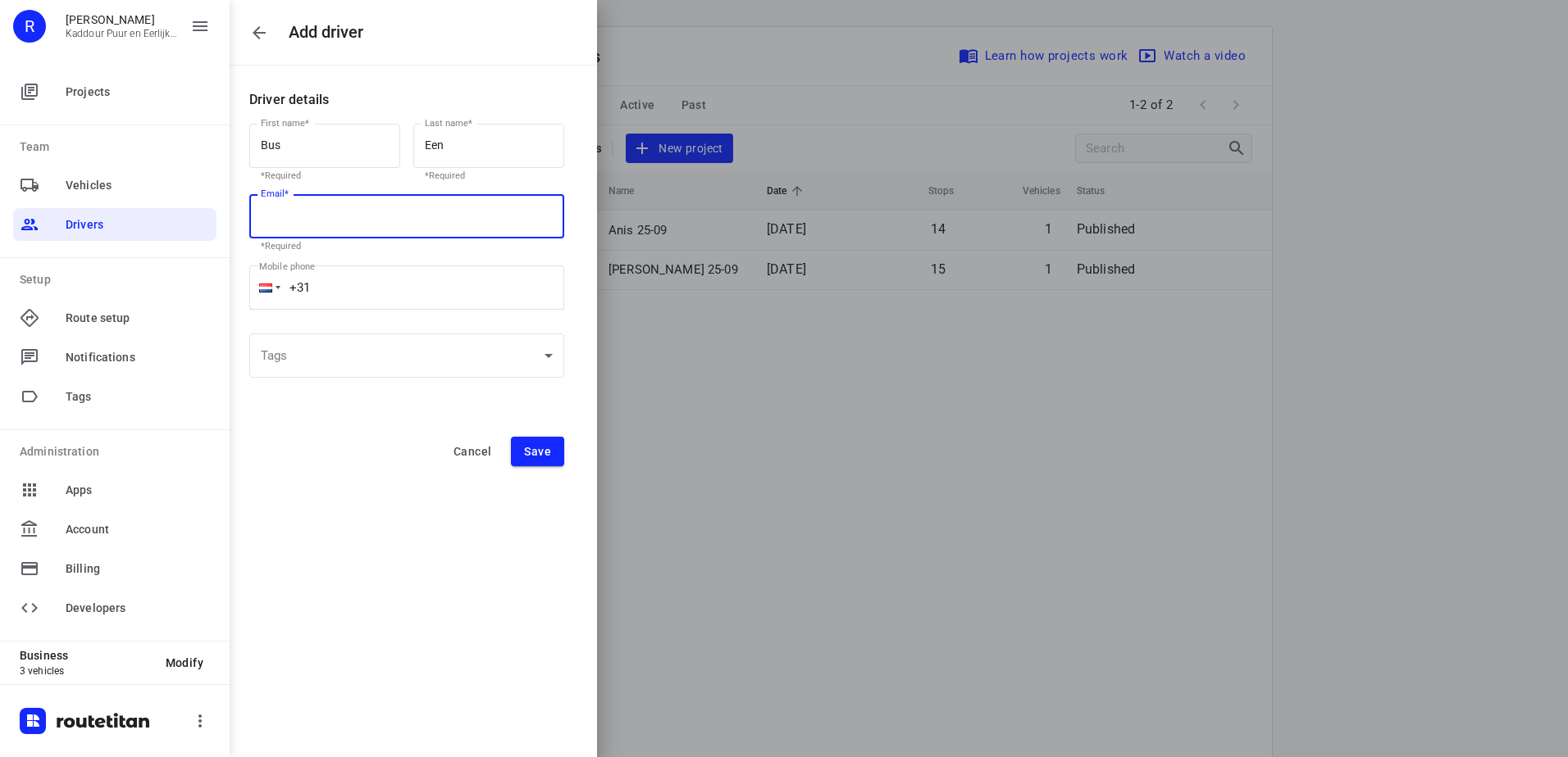
click at [359, 228] on input "text" at bounding box center [407, 217] width 315 height 45
type input "[EMAIL_ADDRESS][DOMAIN_NAME]"
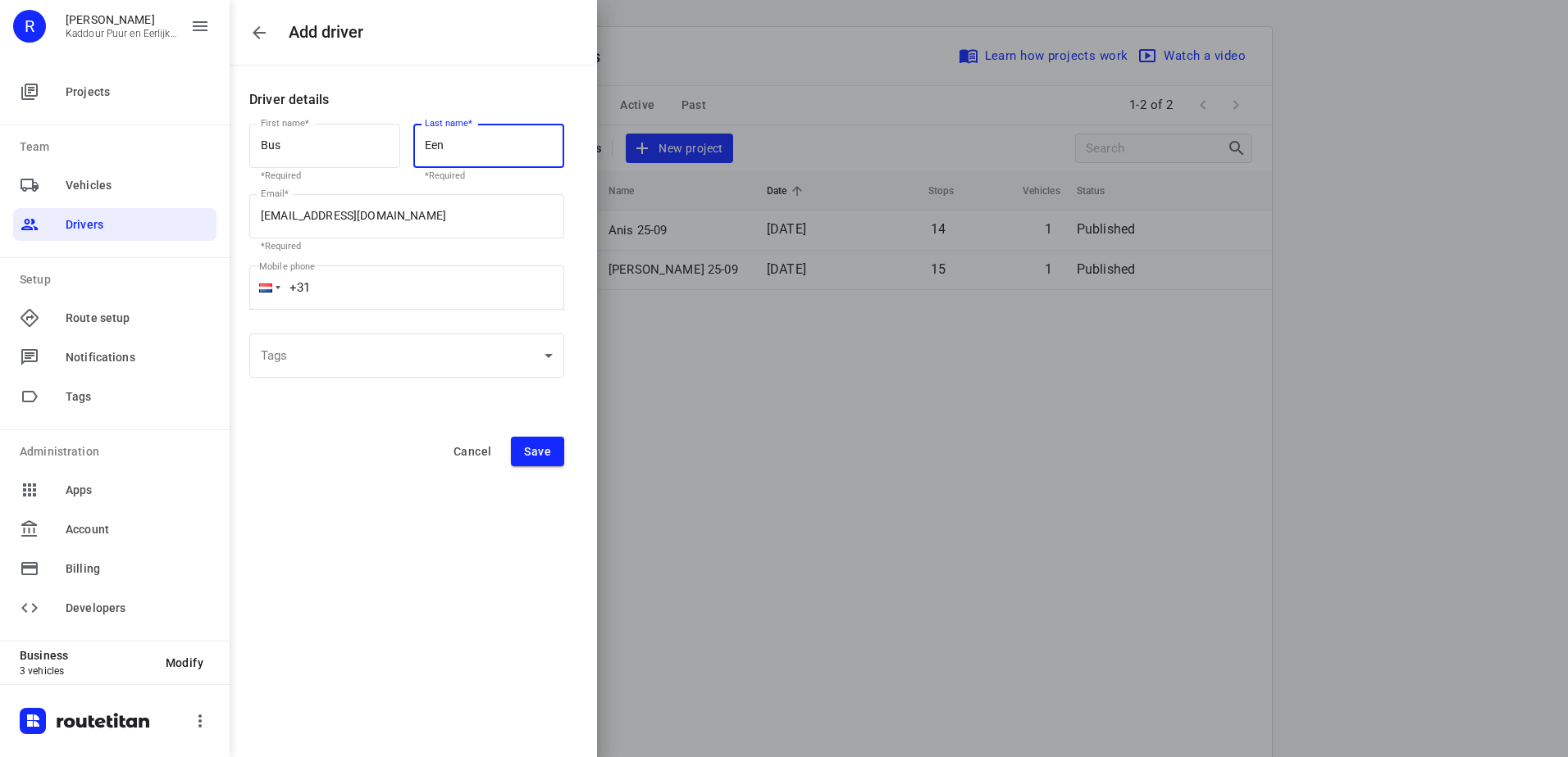
drag, startPoint x: 445, startPoint y: 139, endPoint x: 414, endPoint y: 140, distance: 31.0
click at [414, 140] on input "Een" at bounding box center [489, 146] width 151 height 45
type input "1"
click at [287, 489] on div "Add driver Driver details First name* Bus First name* *Required Last name* 1 La…" at bounding box center [299, 378] width 597 height 757
click at [545, 453] on span "Save" at bounding box center [538, 451] width 27 height 13
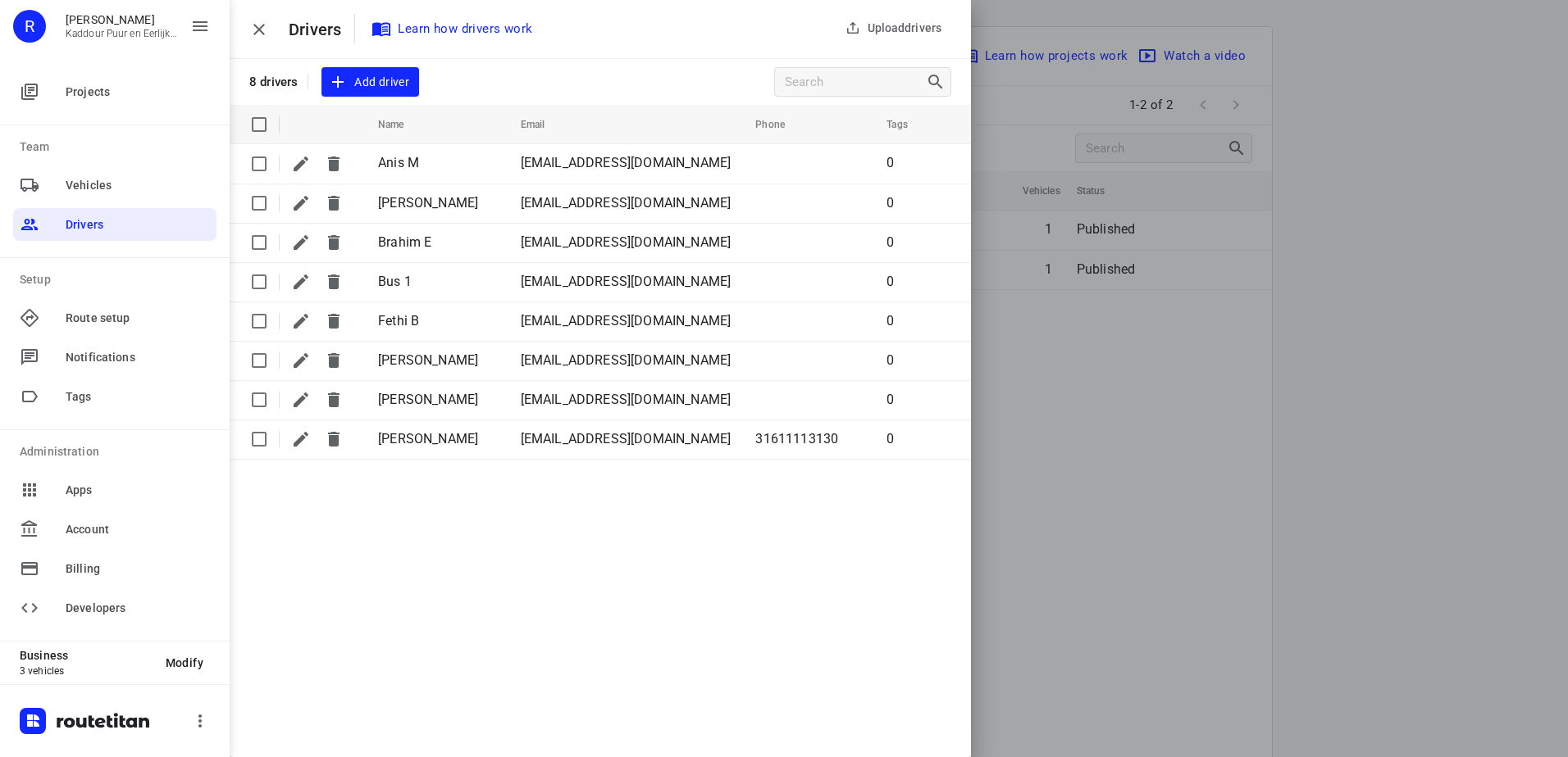
click at [261, 28] on icon "button" at bounding box center [258, 29] width 11 height 11
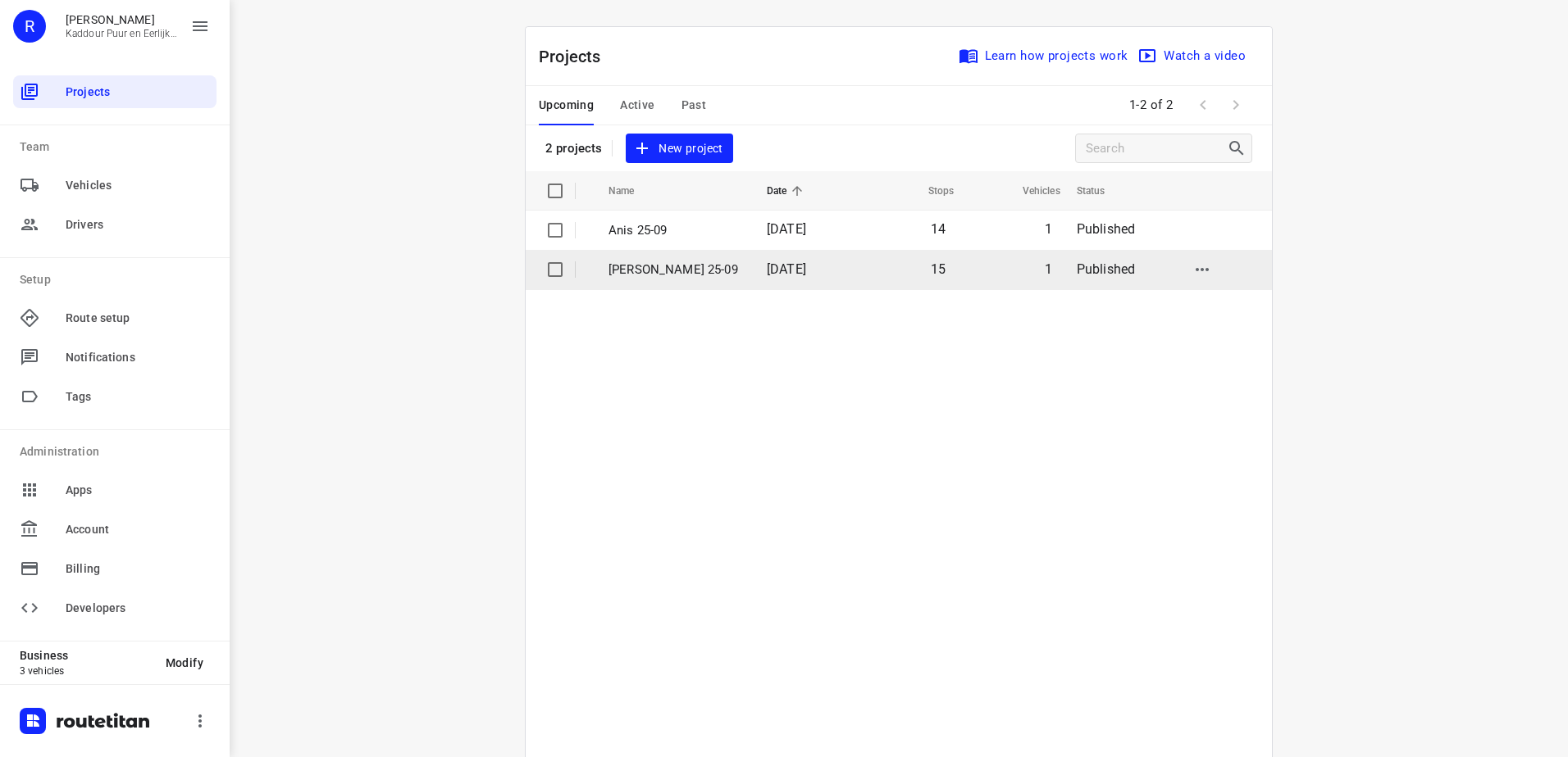
click at [683, 270] on p "[PERSON_NAME] 25-09" at bounding box center [675, 270] width 134 height 19
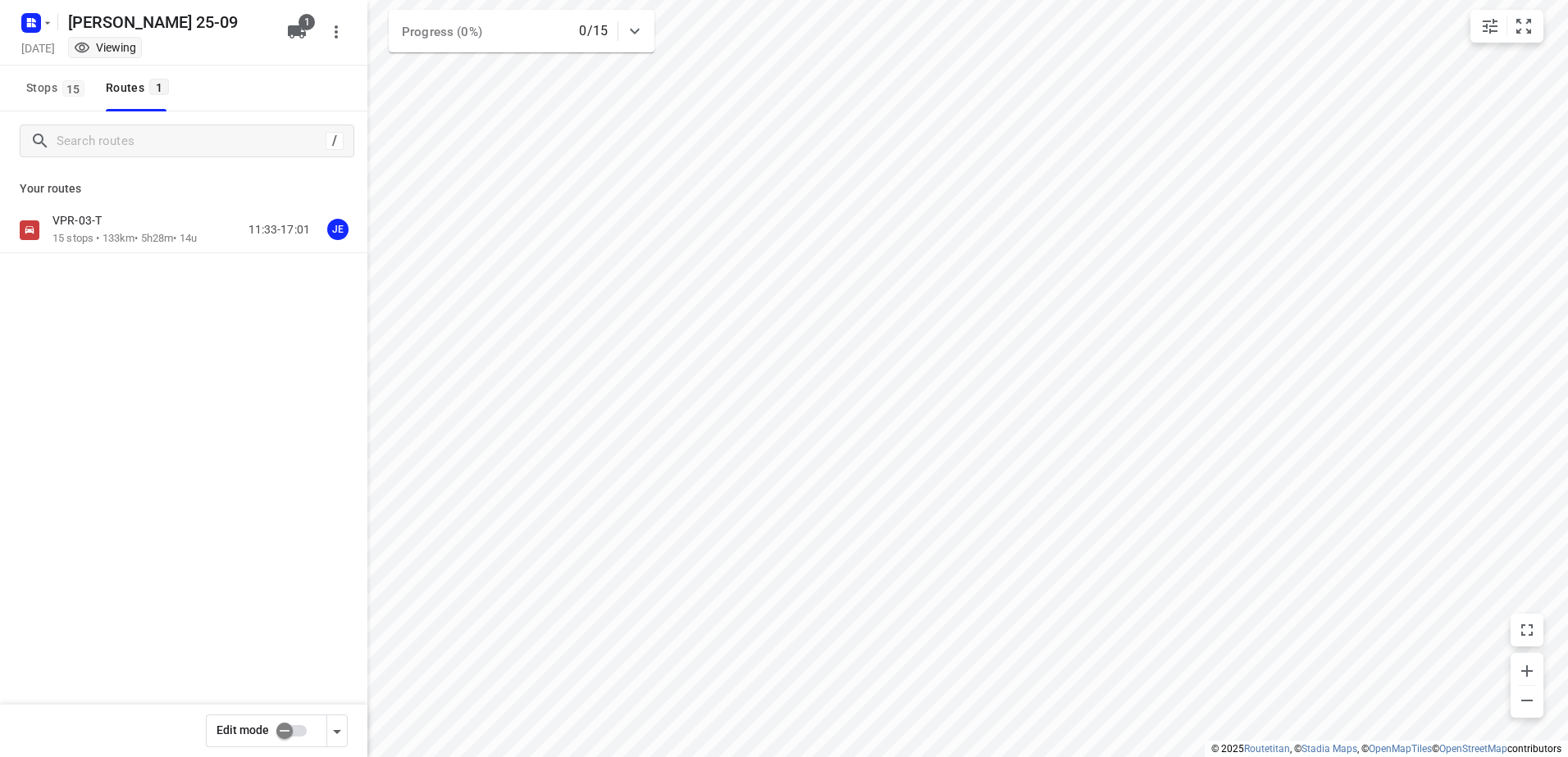
click at [125, 233] on div "VPR-03-T 15 stops • 133km • 5h28m • 14u" at bounding box center [124, 230] width 144 height 33
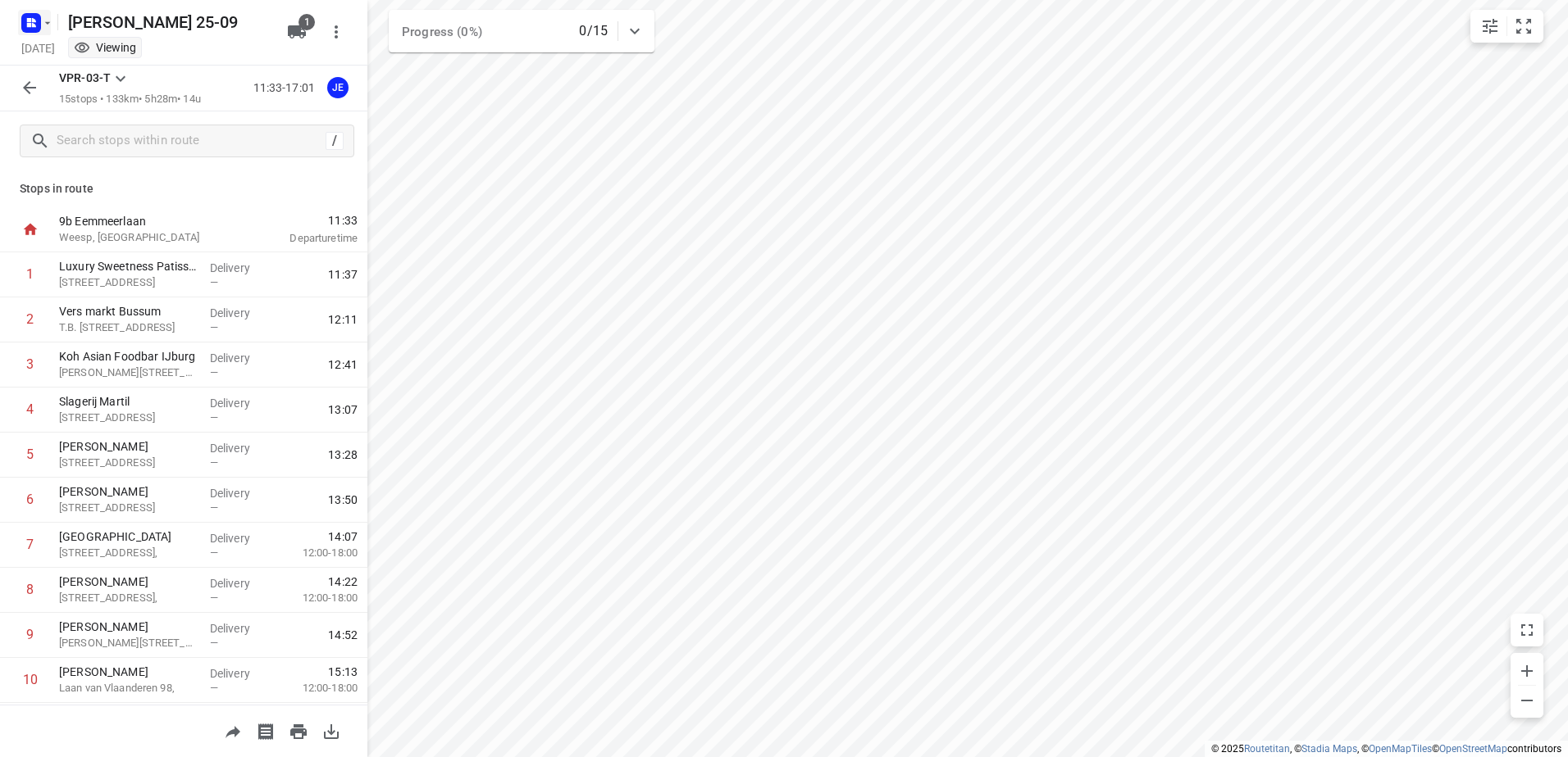
click at [31, 14] on rect "button" at bounding box center [31, 22] width 20 height 20
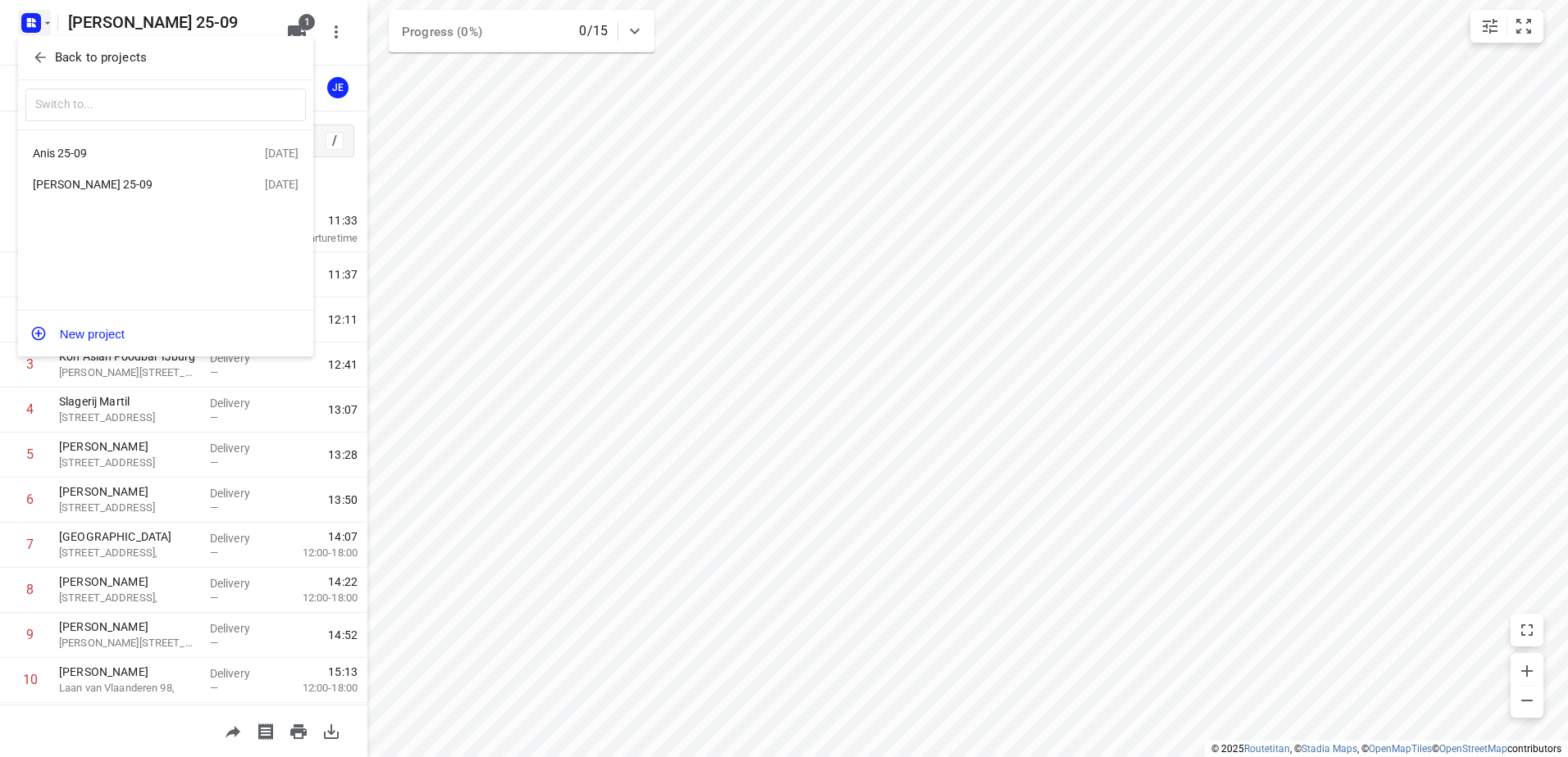
click at [200, 157] on div "Anis 25-09" at bounding box center [127, 153] width 189 height 13
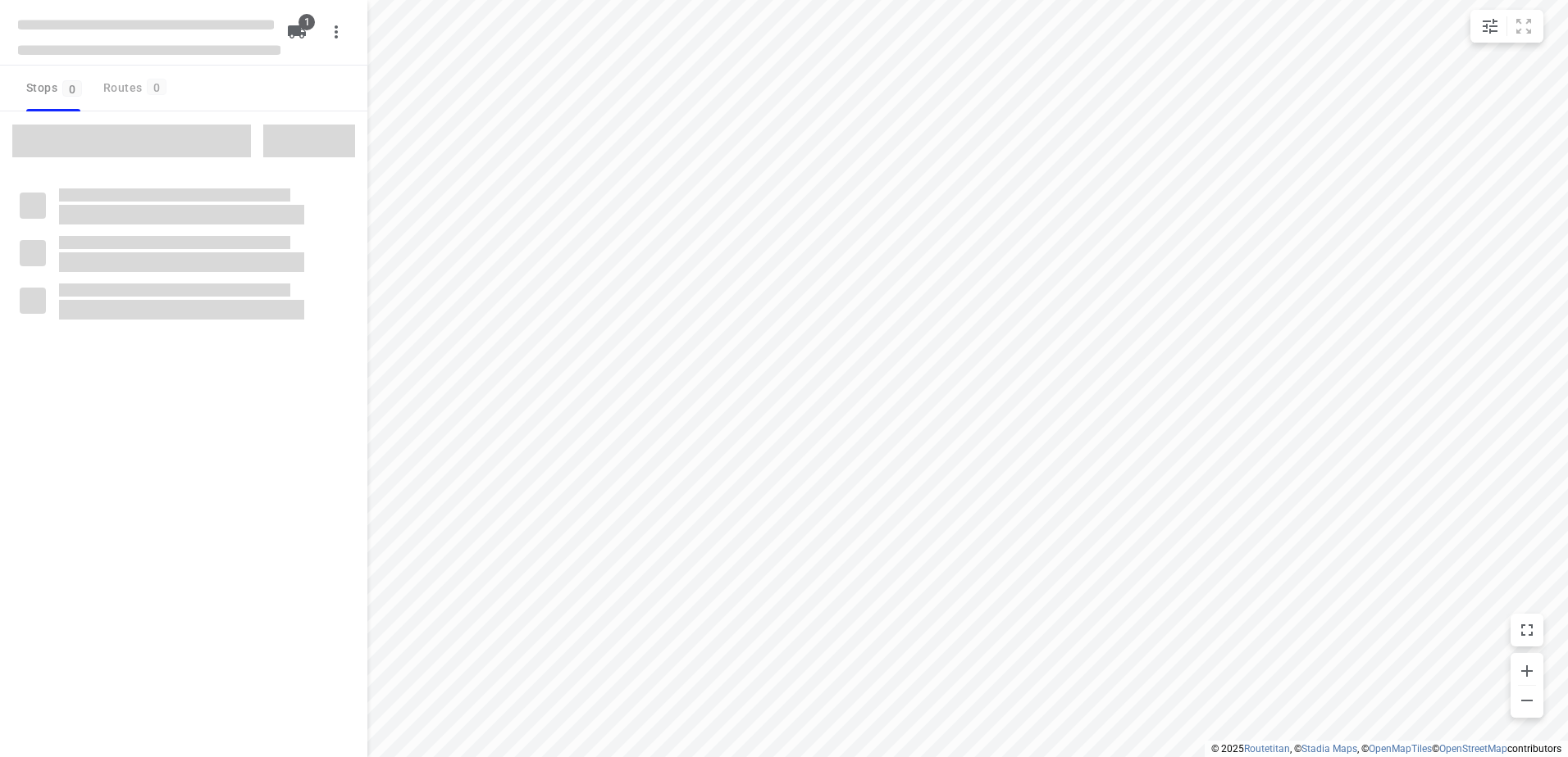
type input "distance"
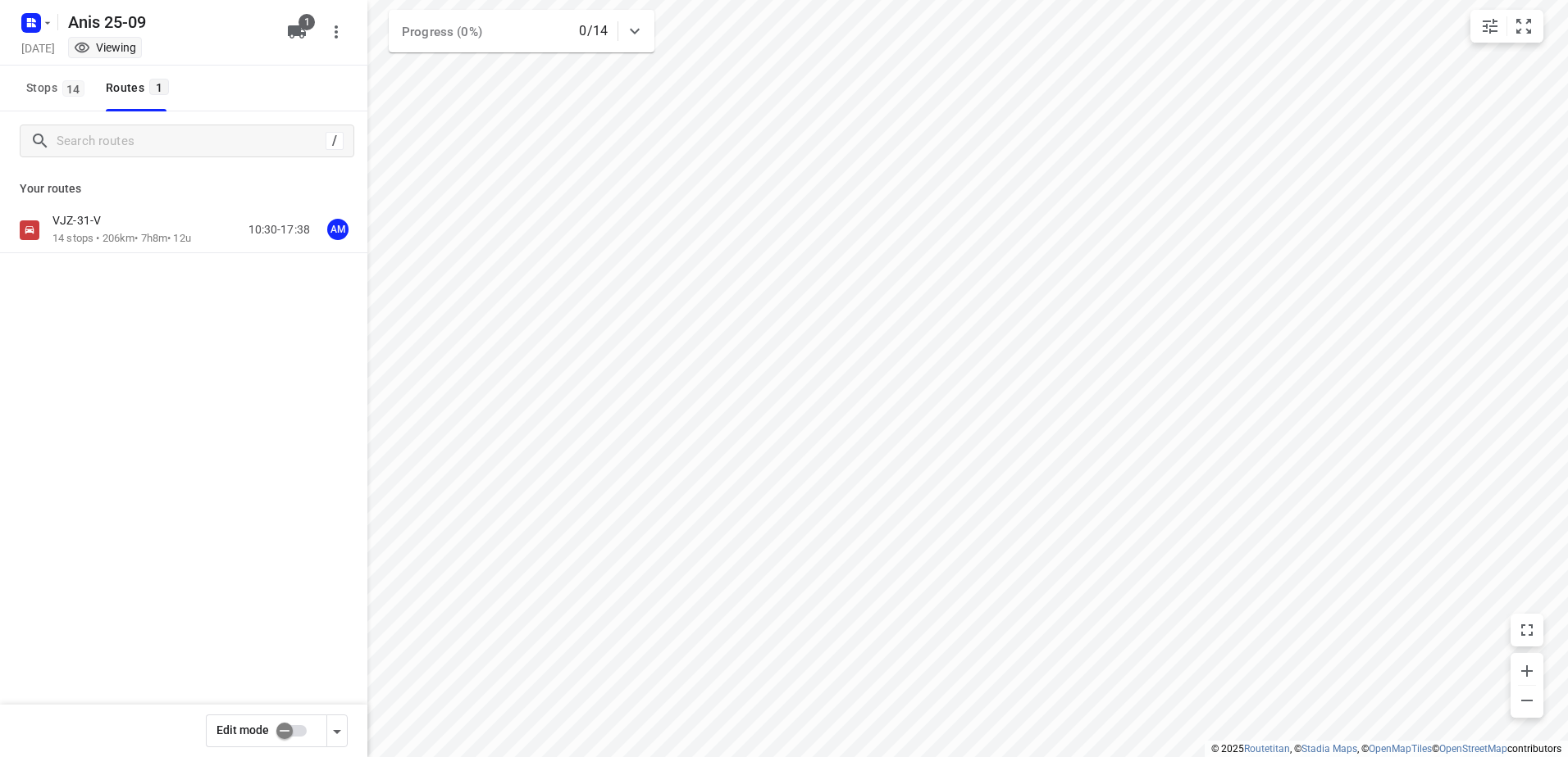
click at [136, 219] on div "VJZ-31-V" at bounding box center [122, 222] width 139 height 18
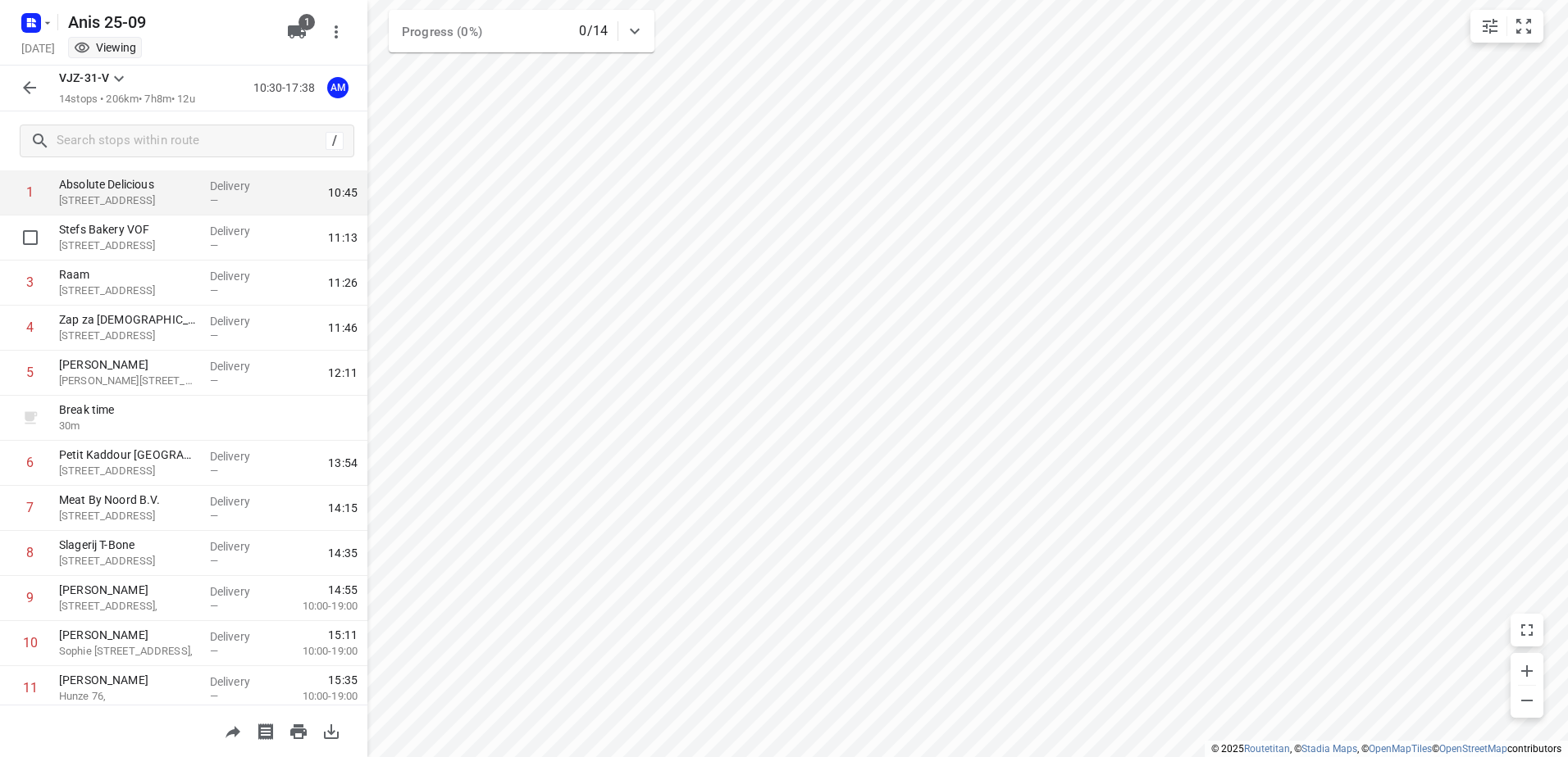
scroll to position [164, 0]
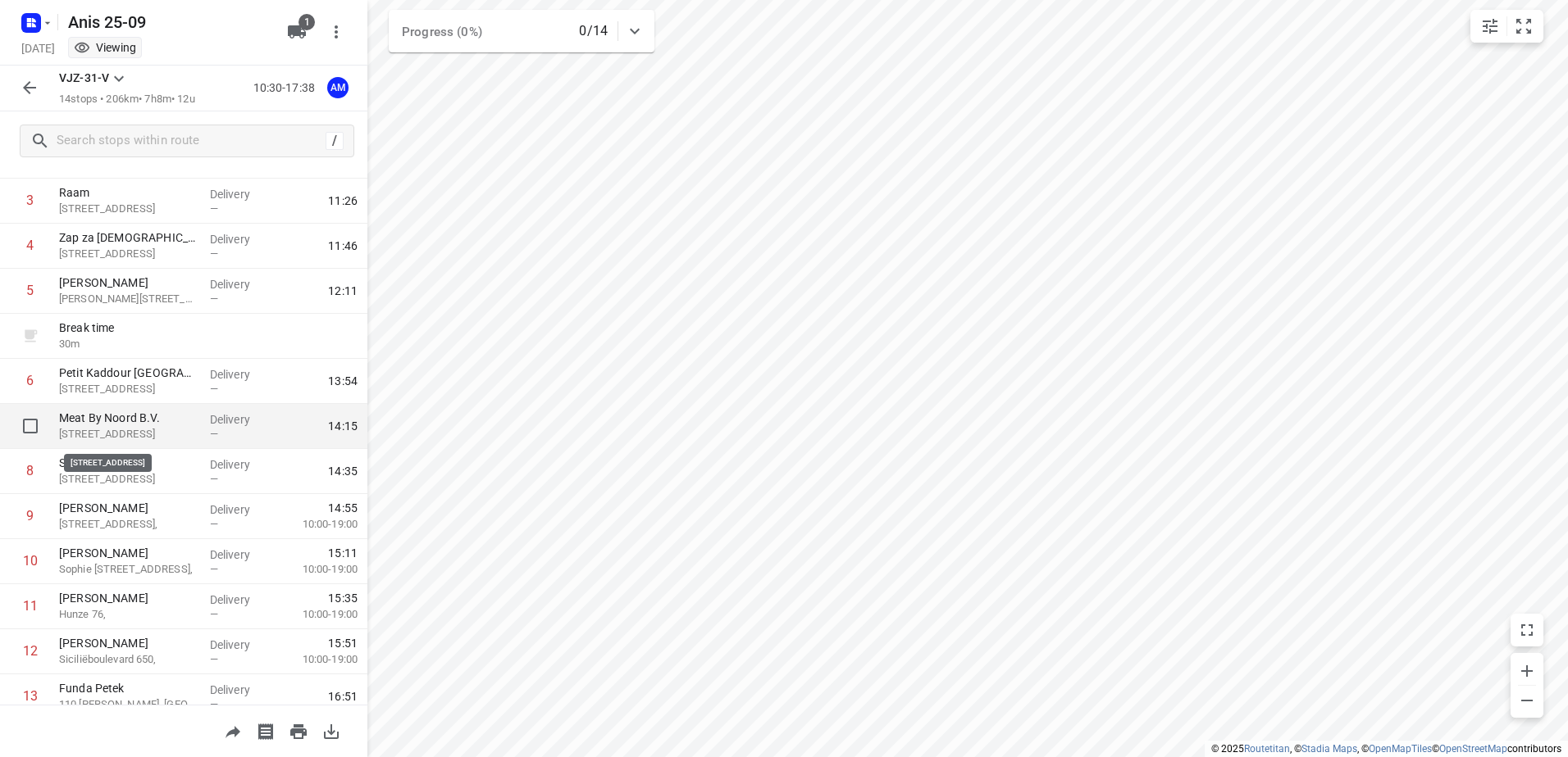
click at [117, 430] on p "[STREET_ADDRESS]" at bounding box center [128, 434] width 138 height 16
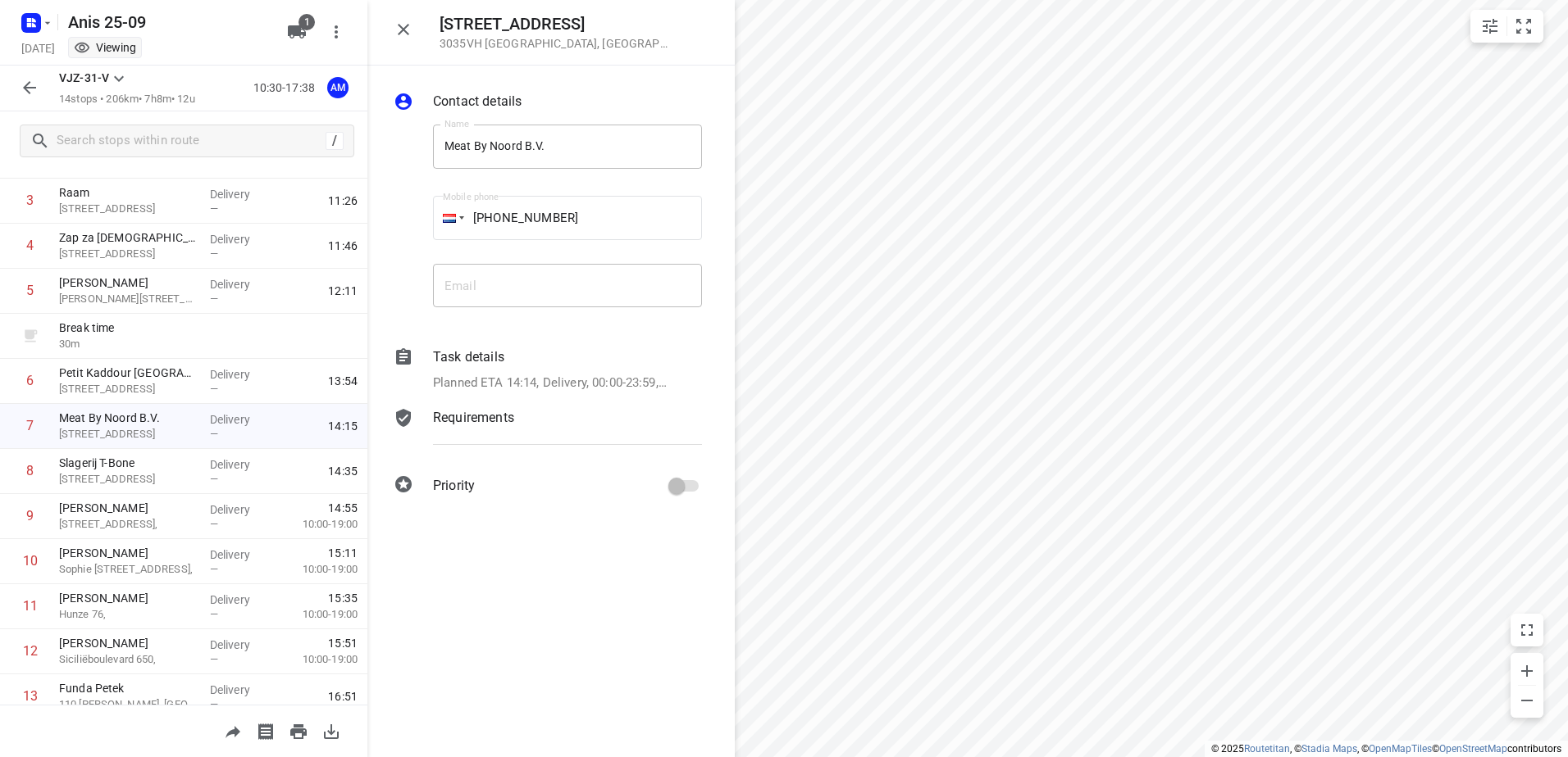
drag, startPoint x: 571, startPoint y: 18, endPoint x: 433, endPoint y: 19, distance: 138.0
click at [433, 19] on div "[STREET_ADDRESS]" at bounding box center [551, 33] width 367 height 65
copy h5 "[STREET_ADDRESS]"
click at [400, 25] on icon "button" at bounding box center [403, 29] width 11 height 11
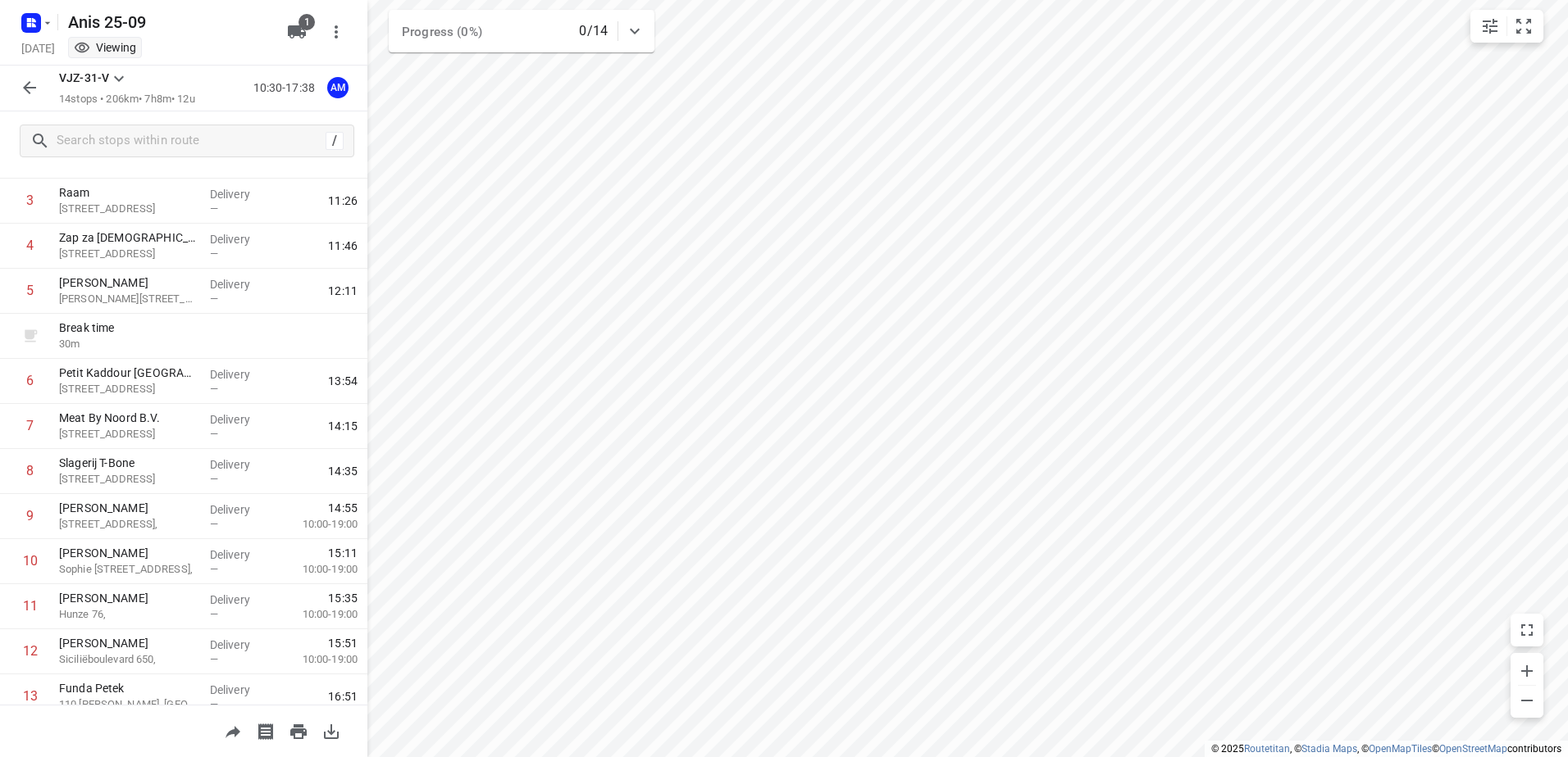
click at [12, 82] on div "VJZ-31-V 14 stops • 206km • 7h8m • 12u 10:30-17:38 AM" at bounding box center [184, 88] width 367 height 46
click at [39, 26] on rect "button" at bounding box center [31, 22] width 20 height 20
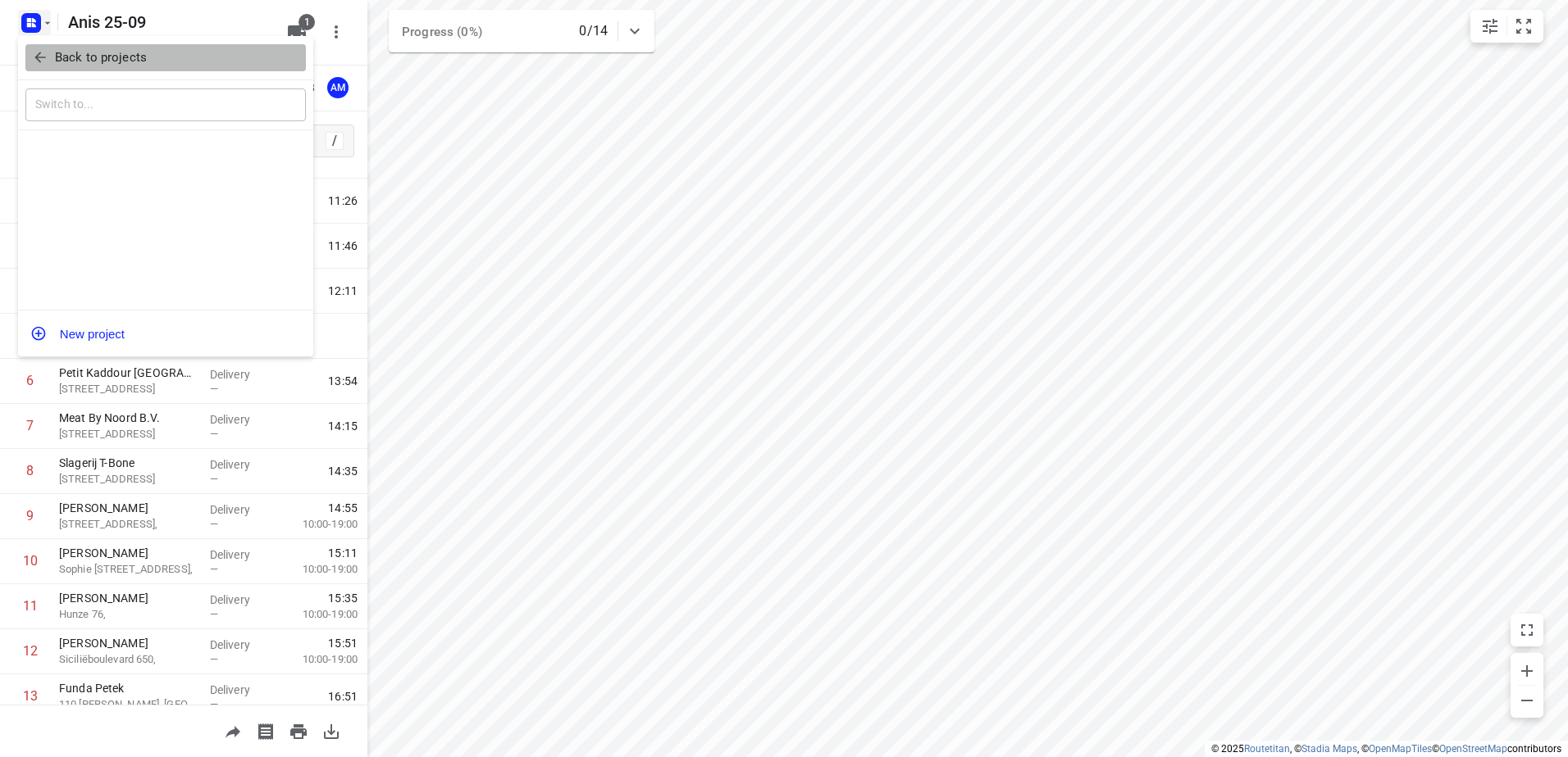
click at [99, 63] on p "Back to projects" at bounding box center [100, 57] width 92 height 19
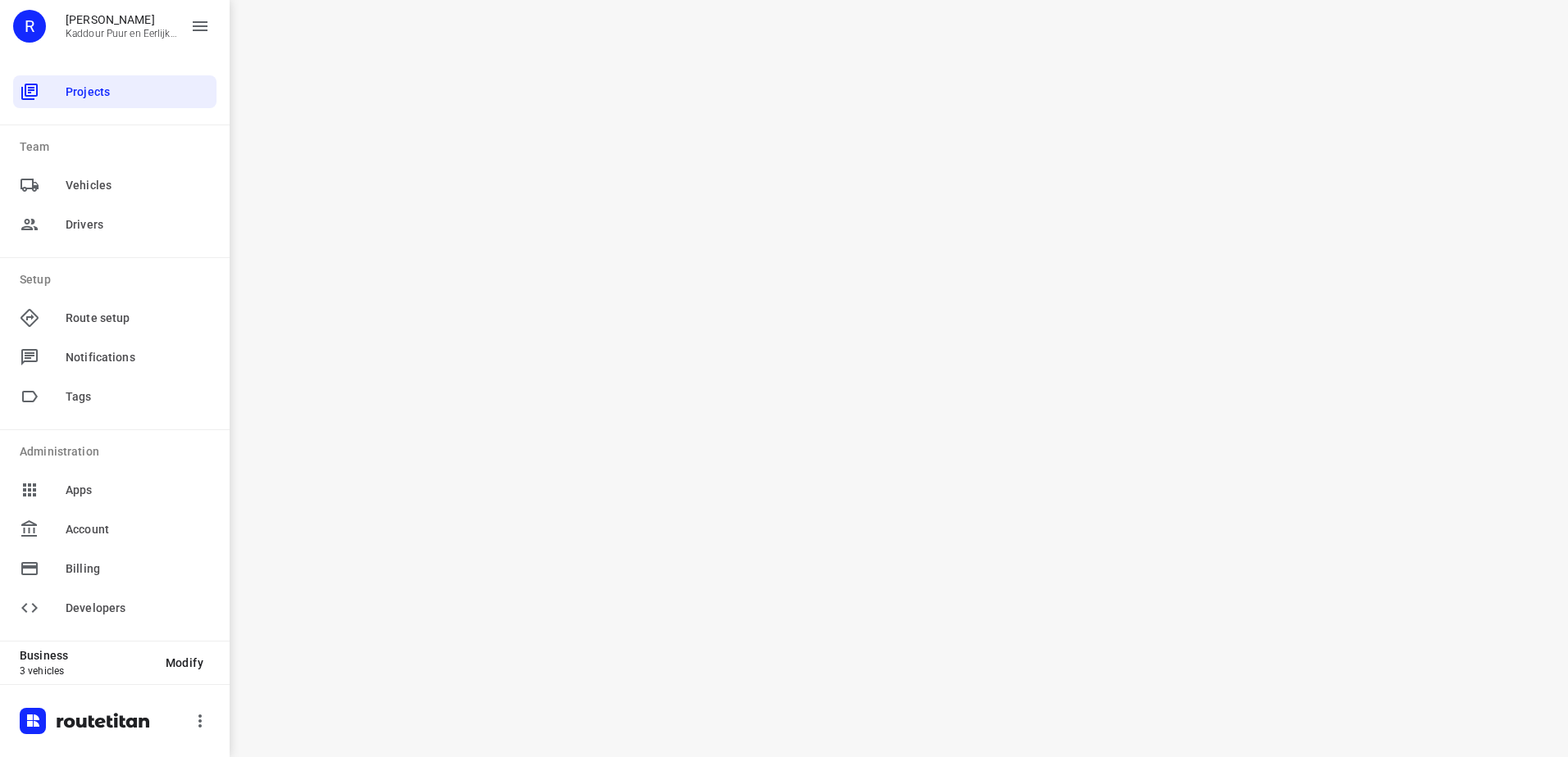
click at [426, 189] on div "i © 2025 Routetitan , © Stadia Maps , © OpenMapTiles © OpenStreetMap contributo…" at bounding box center [899, 378] width 1338 height 757
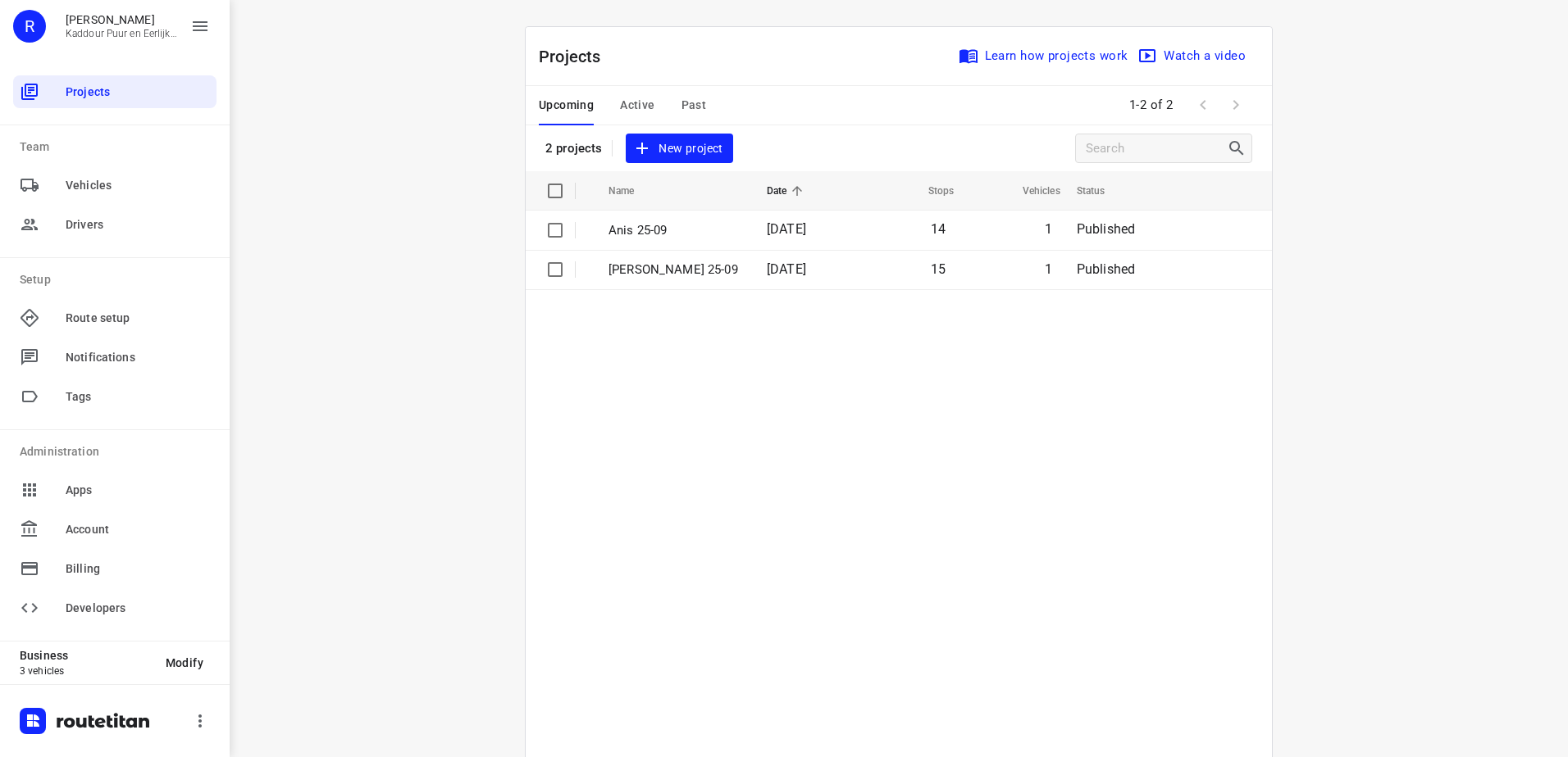
click at [612, 88] on div "Upcoming Active Past" at bounding box center [636, 105] width 194 height 39
click at [629, 106] on span "Active" at bounding box center [637, 105] width 34 height 21
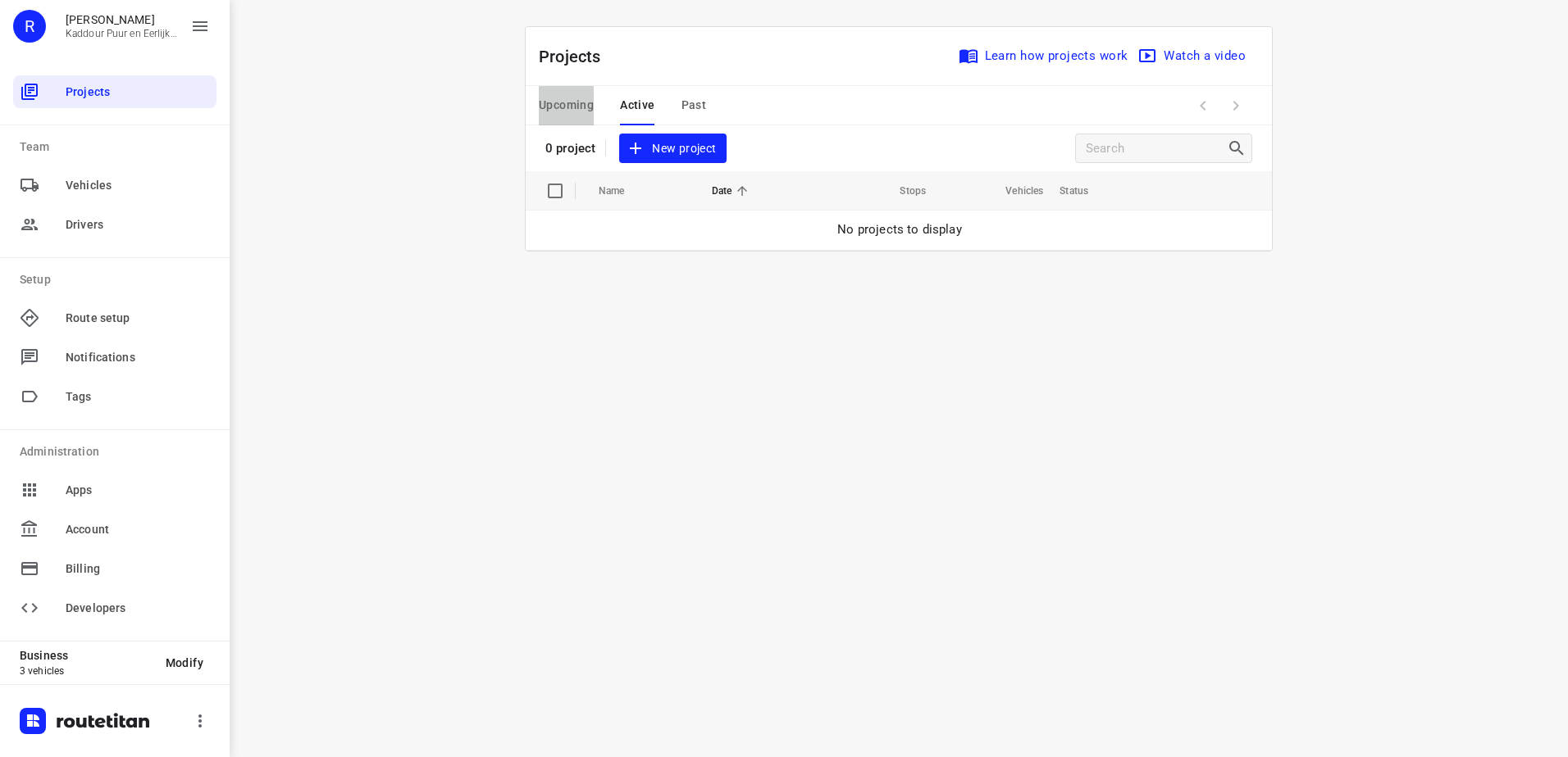
click at [560, 97] on span "Upcoming" at bounding box center [566, 105] width 55 height 21
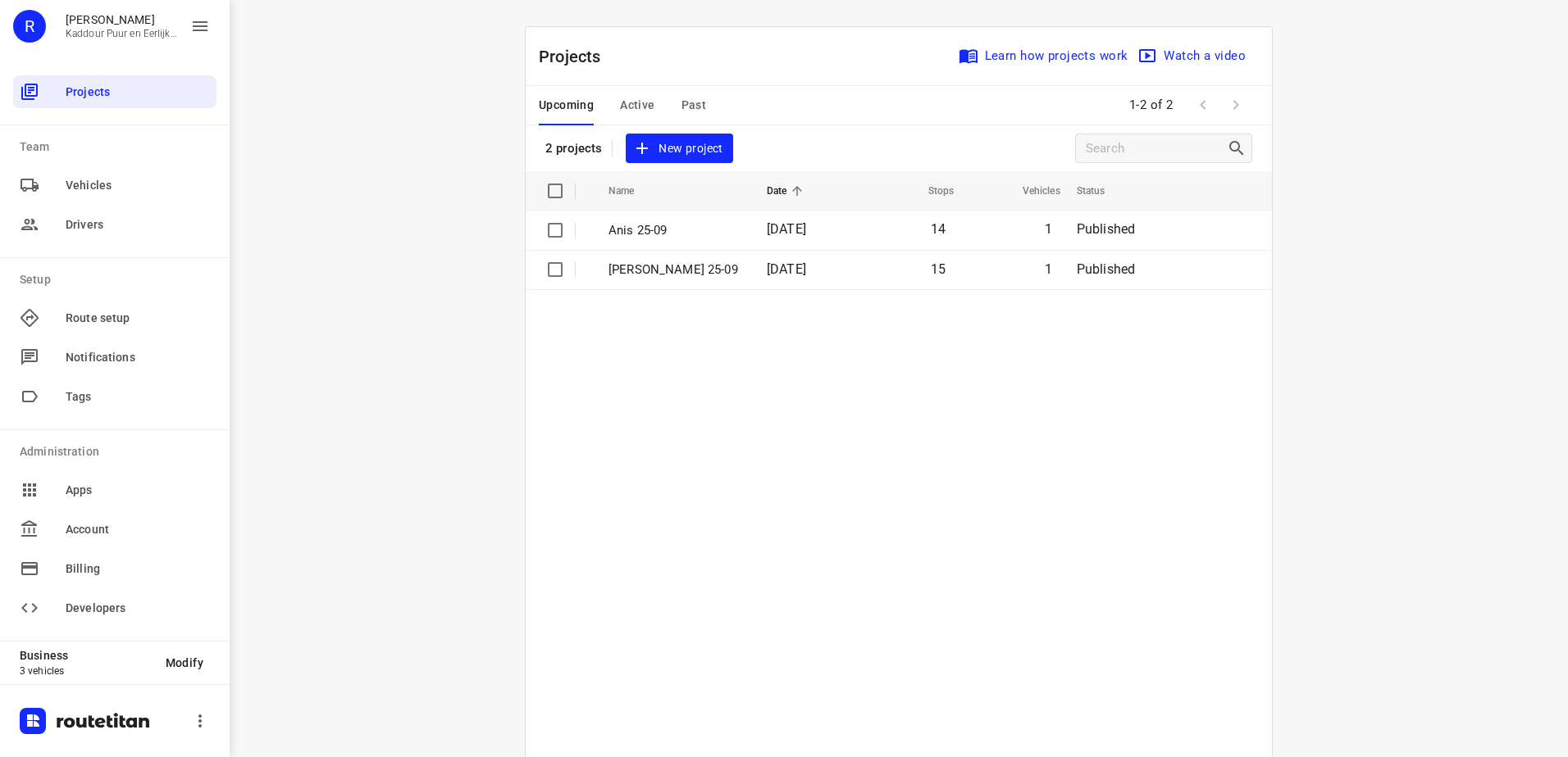
click at [684, 111] on span "Past" at bounding box center [694, 105] width 26 height 21
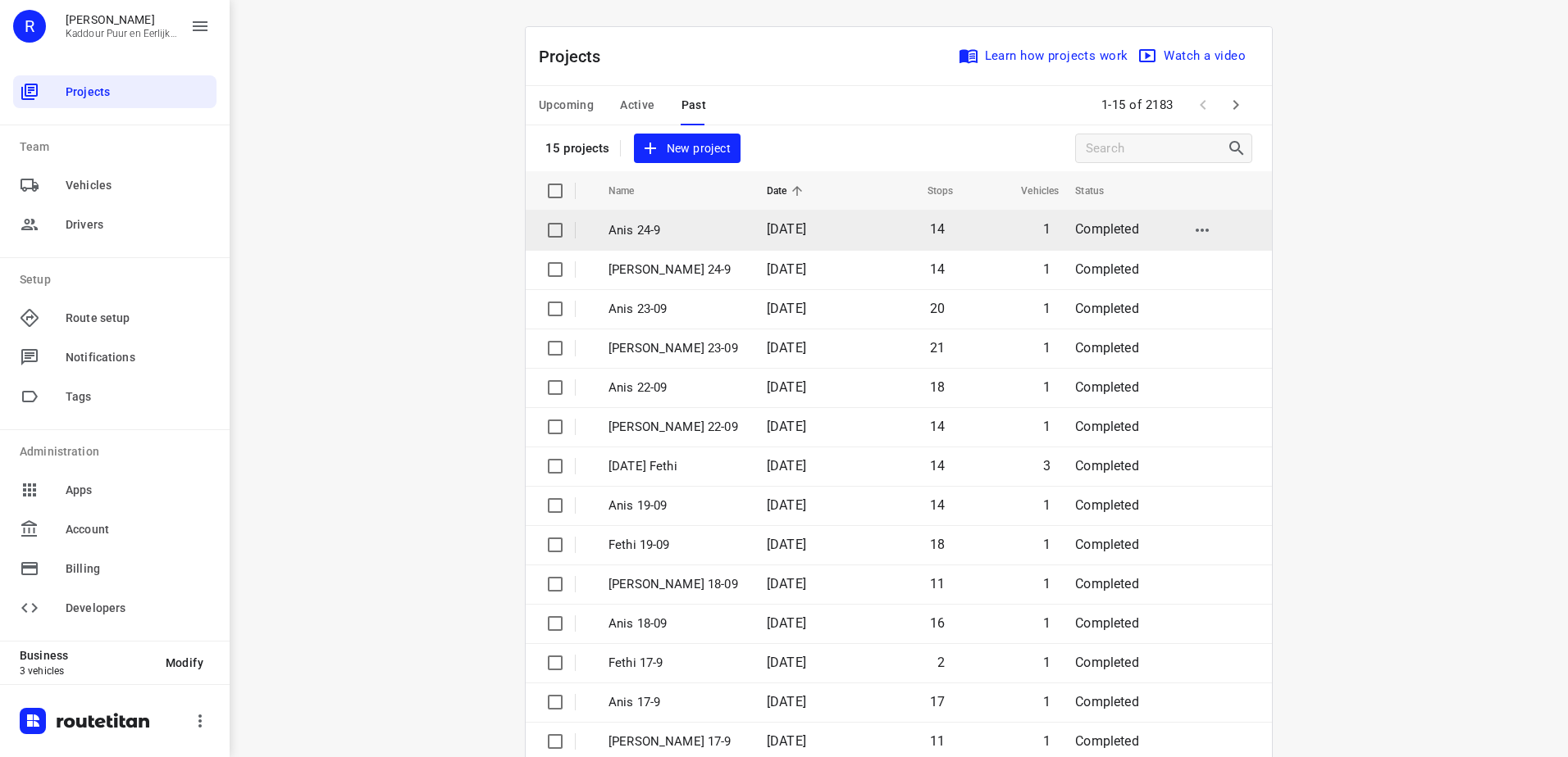
click at [684, 240] on td "Anis 24-9" at bounding box center [672, 231] width 161 height 39
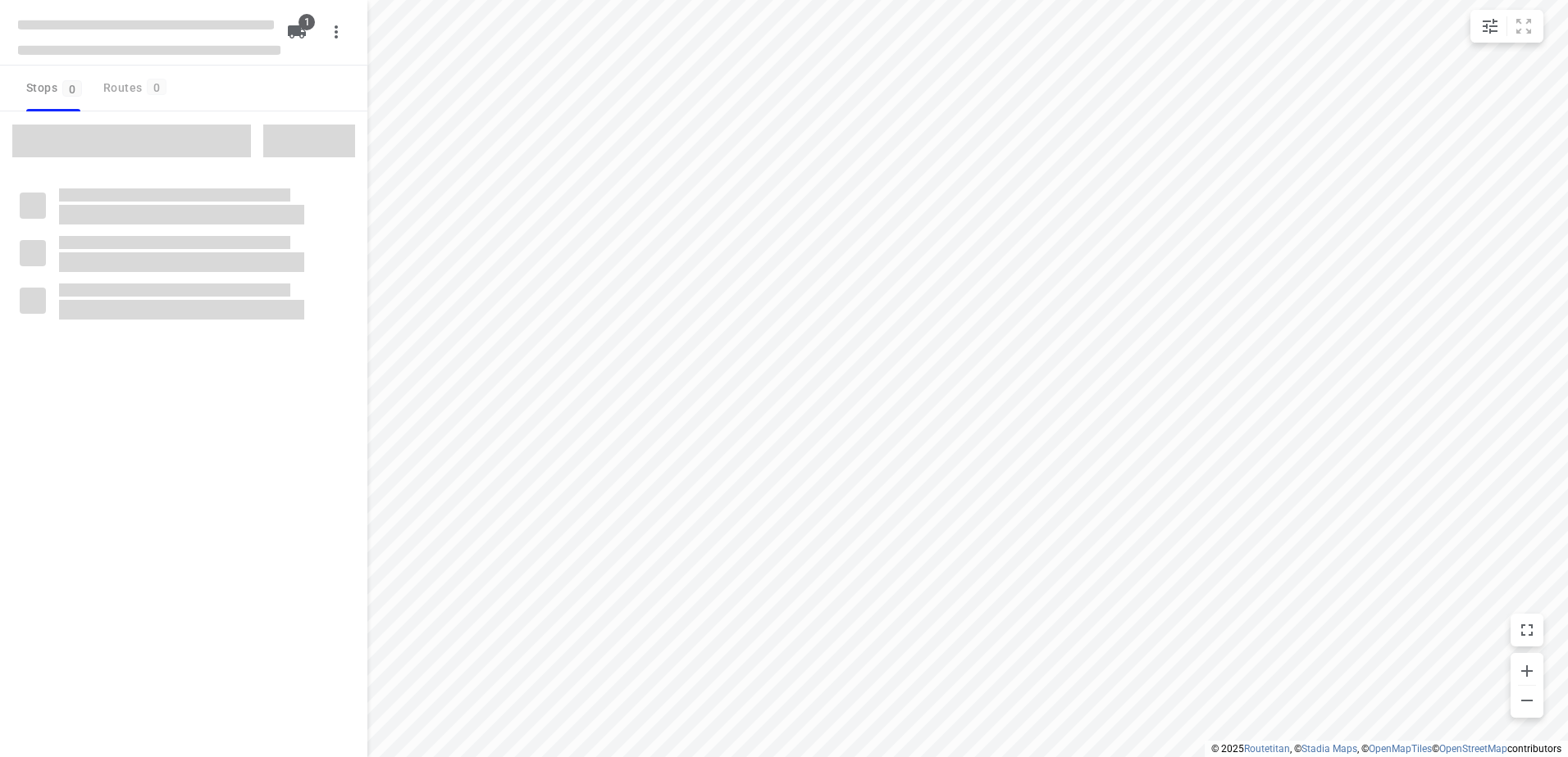
type input "distance"
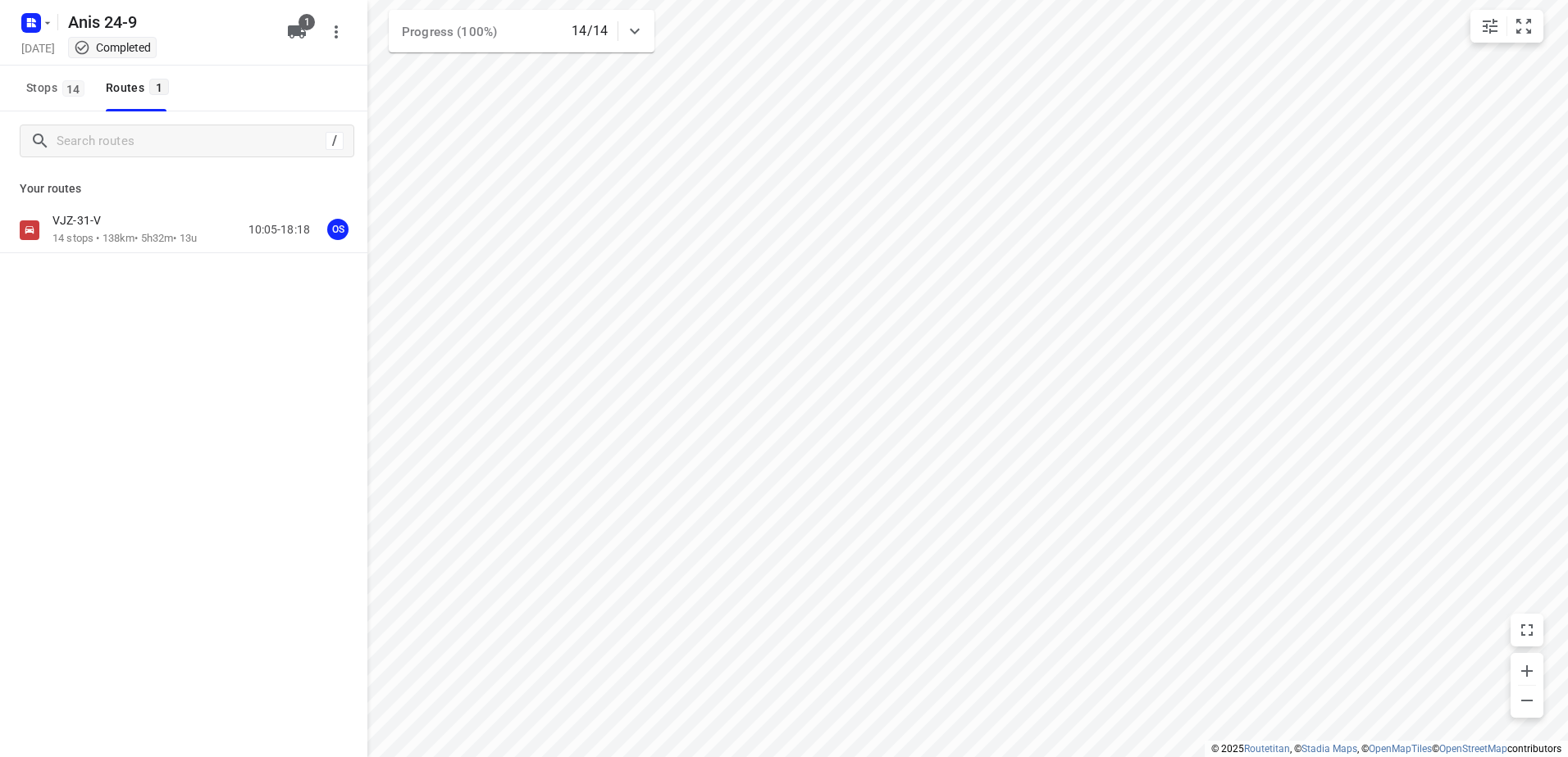
click at [123, 255] on div "VJZ-31-V 14 stops • 138km • 5h32m • 13u 10:05-18:18 OS" at bounding box center [184, 287] width 367 height 160
click at [123, 237] on p "14 stops • 138km • 5h32m • 13u" at bounding box center [124, 239] width 144 height 15
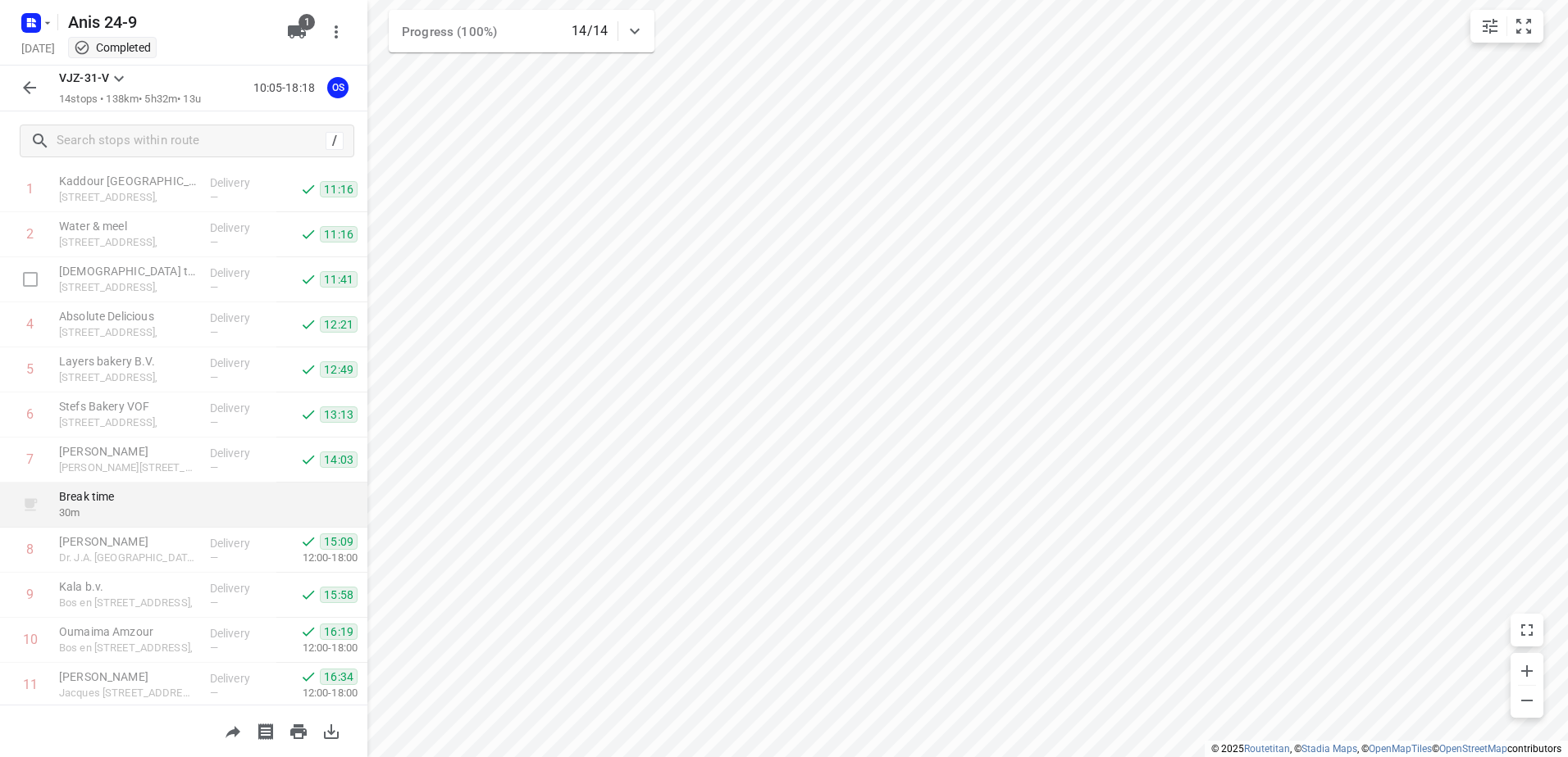
scroll to position [269, 0]
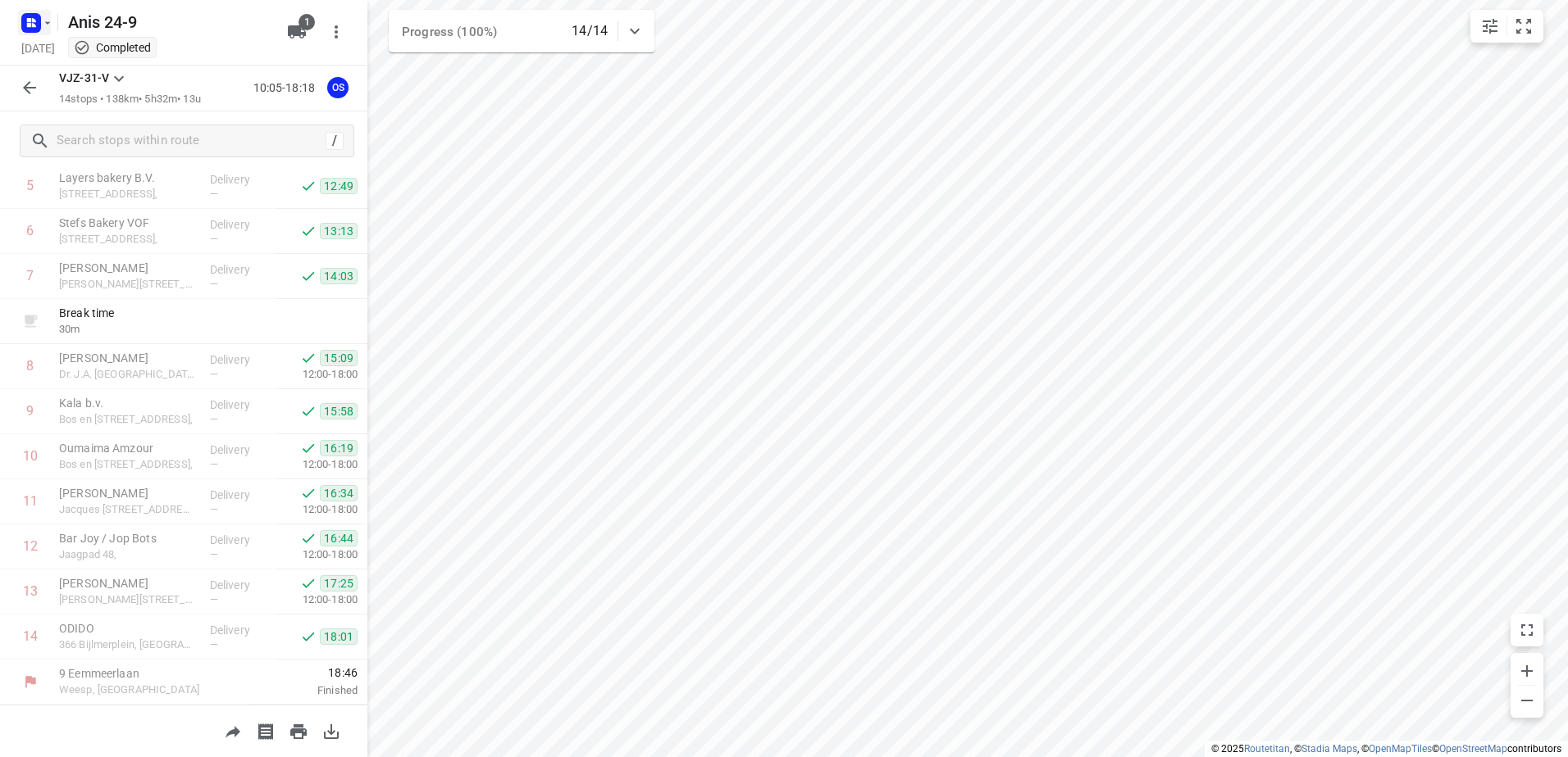
click at [39, 24] on rect "button" at bounding box center [31, 22] width 20 height 20
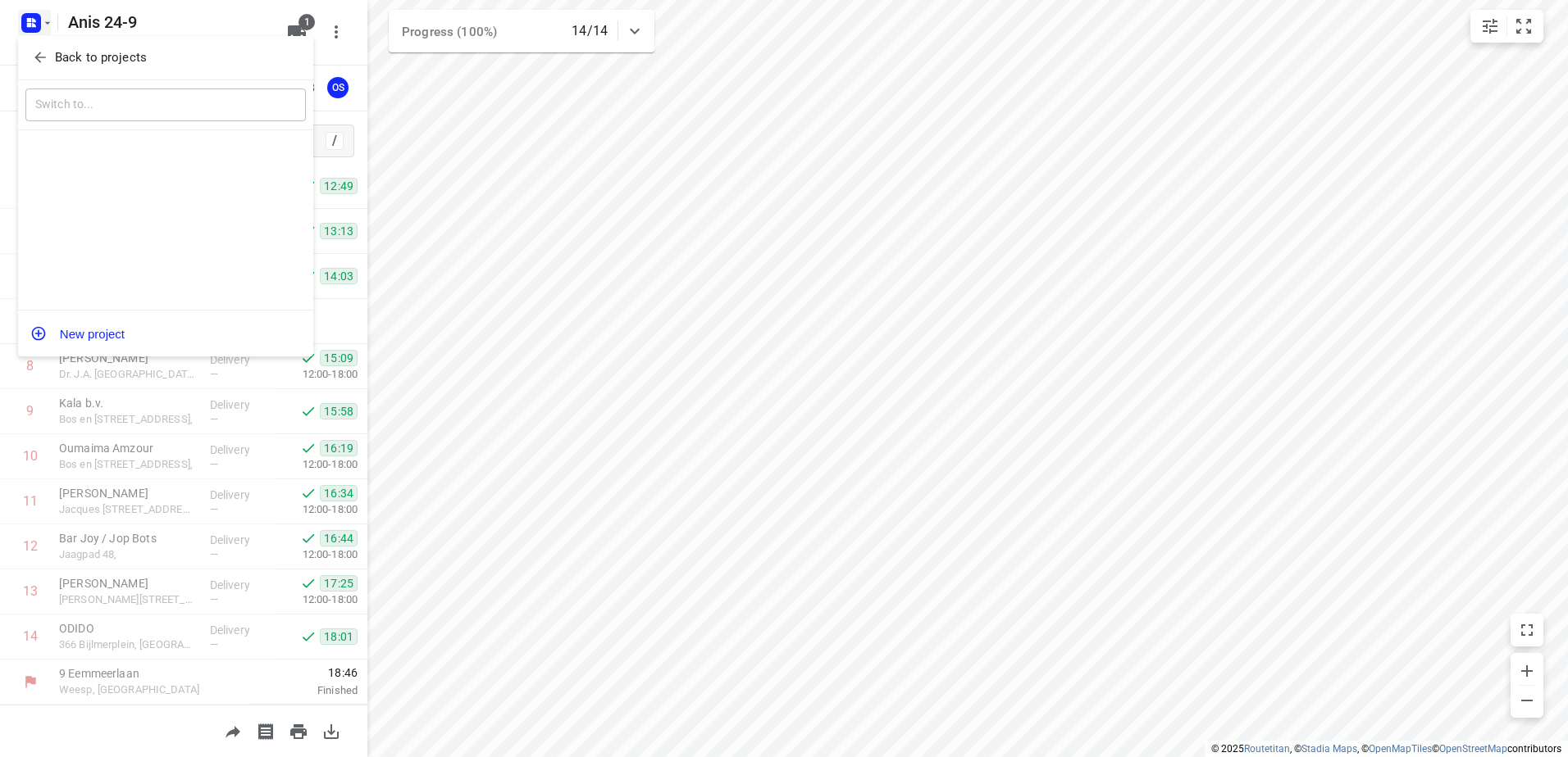
click at [65, 46] on button "Back to projects" at bounding box center [166, 58] width 280 height 27
